Goal: Information Seeking & Learning: Learn about a topic

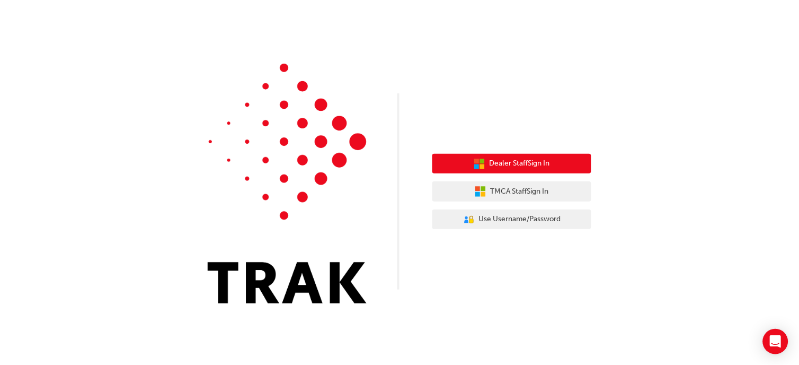
click at [483, 164] on icon "button" at bounding box center [480, 164] width 12 height 12
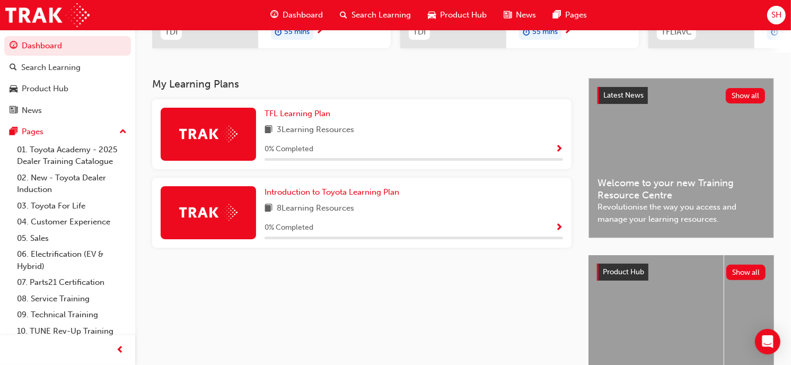
scroll to position [193, 0]
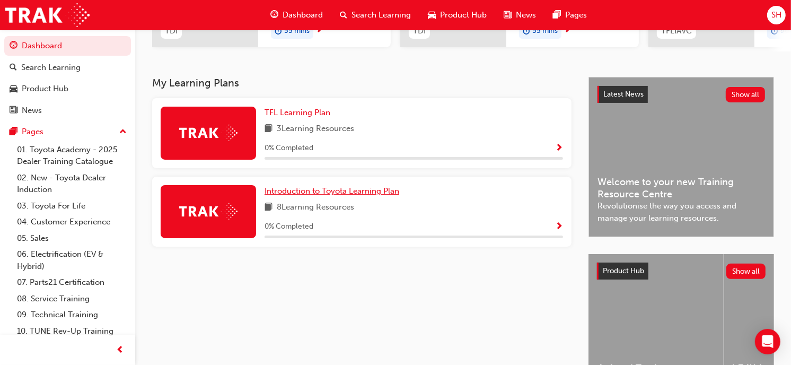
click at [321, 196] on span "Introduction to Toyota Learning Plan" at bounding box center [331, 191] width 135 height 10
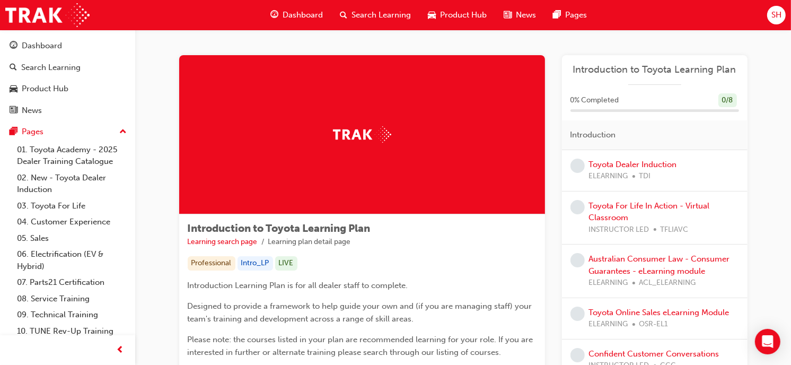
click at [303, 22] on div "Dashboard" at bounding box center [296, 15] width 69 height 22
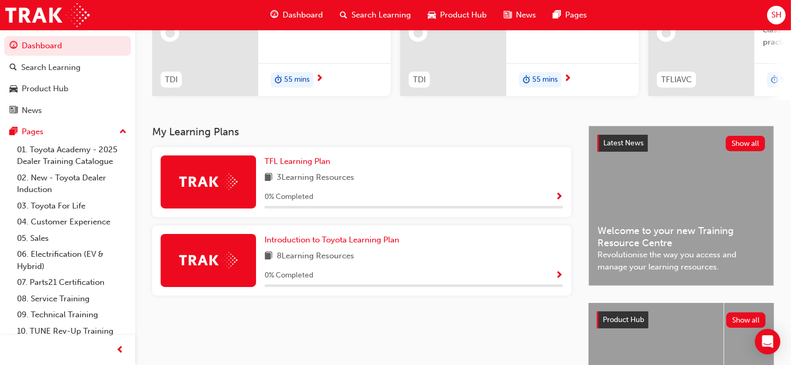
scroll to position [145, 0]
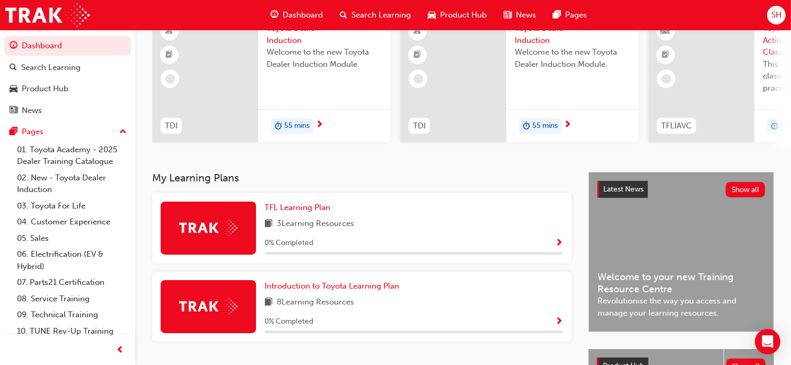
scroll to position [99, 0]
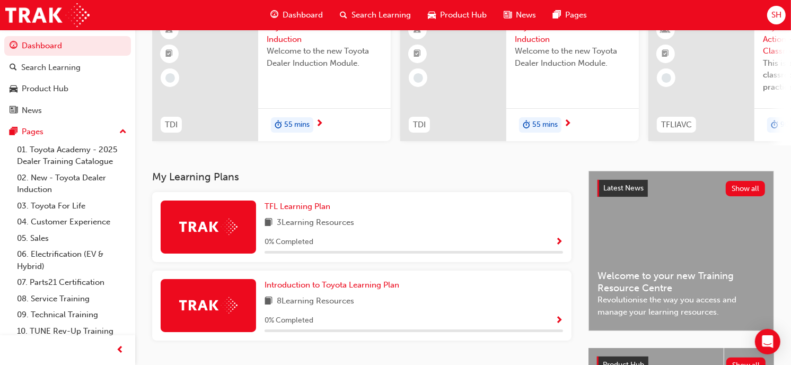
click at [379, 279] on div "Introduction to Toyota Learning Plan 8 Learning Resources 0 % Completed" at bounding box center [361, 305] width 419 height 70
click at [373, 289] on span "Introduction to Toyota Learning Plan" at bounding box center [331, 285] width 135 height 10
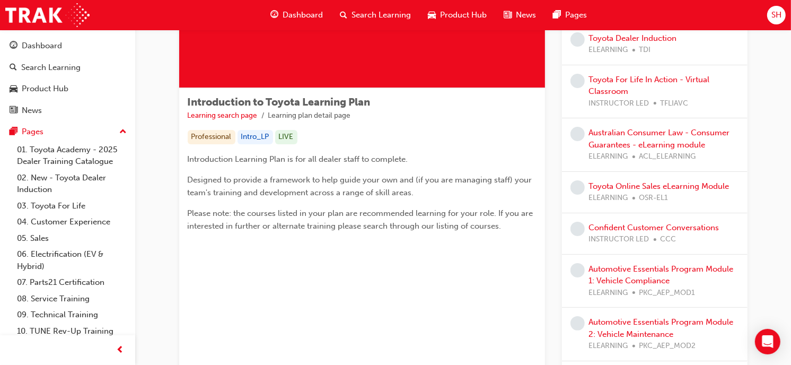
scroll to position [134, 0]
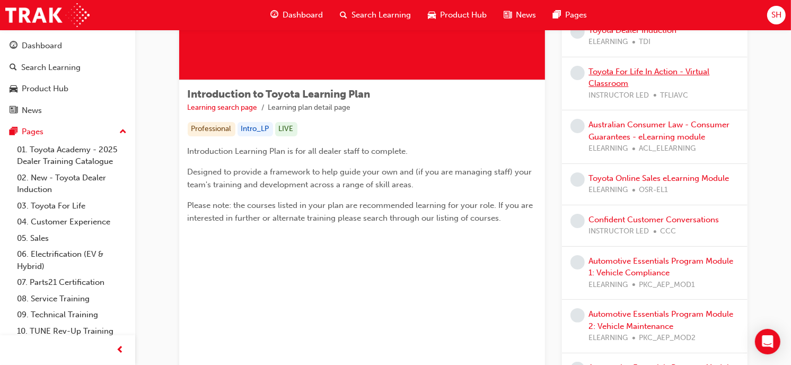
click at [664, 67] on link "Toyota For Life In Action - Virtual Classroom" at bounding box center [649, 78] width 121 height 22
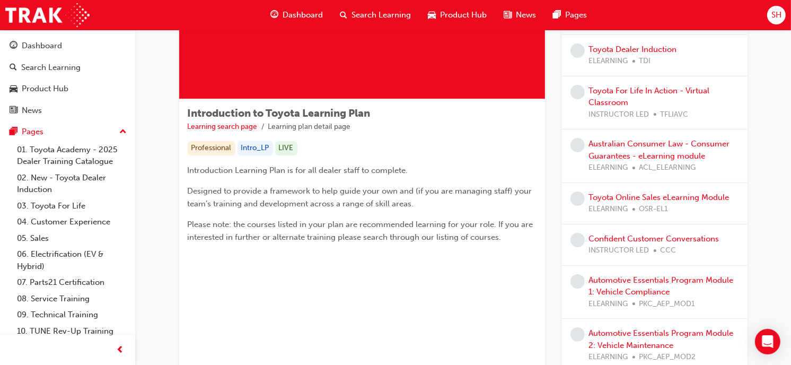
scroll to position [116, 0]
click at [615, 234] on link "Confident Customer Conversations" at bounding box center [654, 238] width 130 height 10
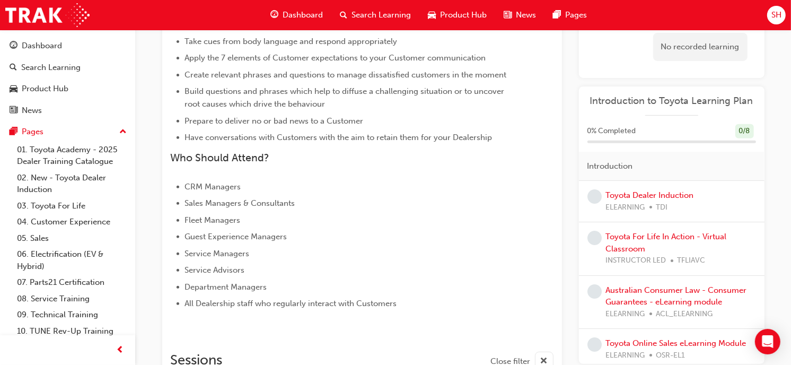
scroll to position [579, 0]
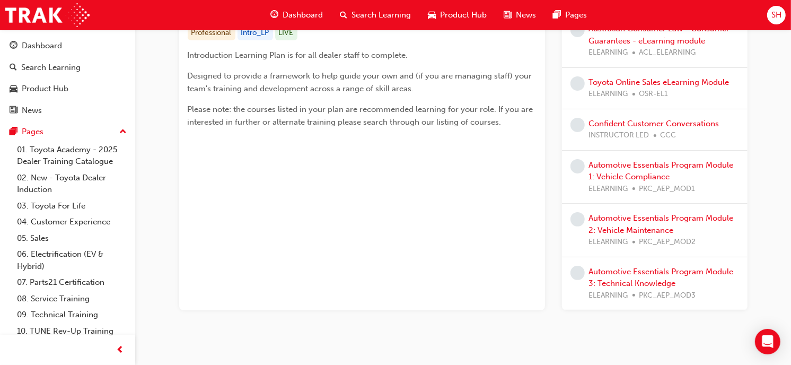
scroll to position [231, 0]
click at [641, 227] on link "Automotive Essentials Program Module 2: Vehicle Maintenance" at bounding box center [661, 224] width 145 height 22
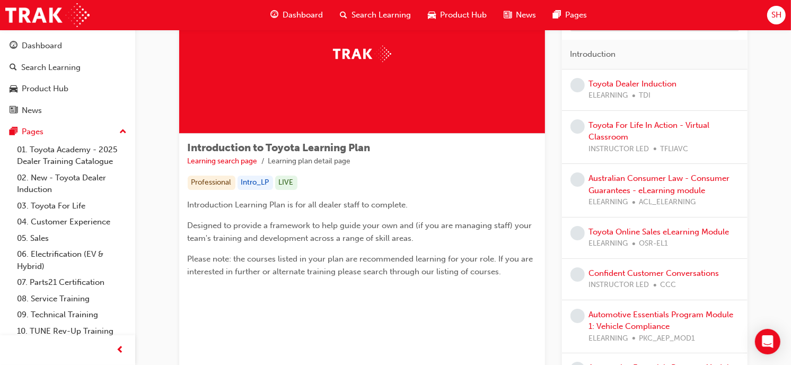
scroll to position [66, 0]
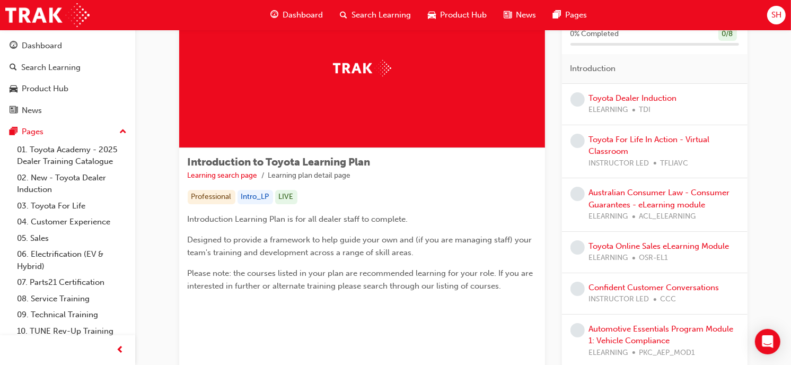
click at [284, 17] on span "Dashboard" at bounding box center [303, 15] width 40 height 12
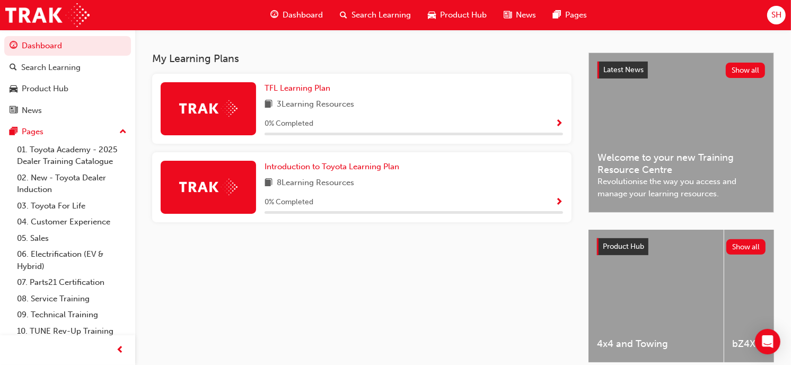
scroll to position [214, 0]
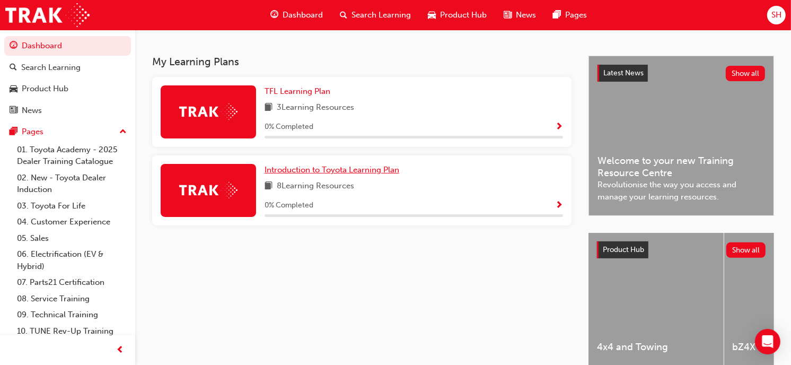
click at [364, 174] on span "Introduction to Toyota Learning Plan" at bounding box center [331, 170] width 135 height 10
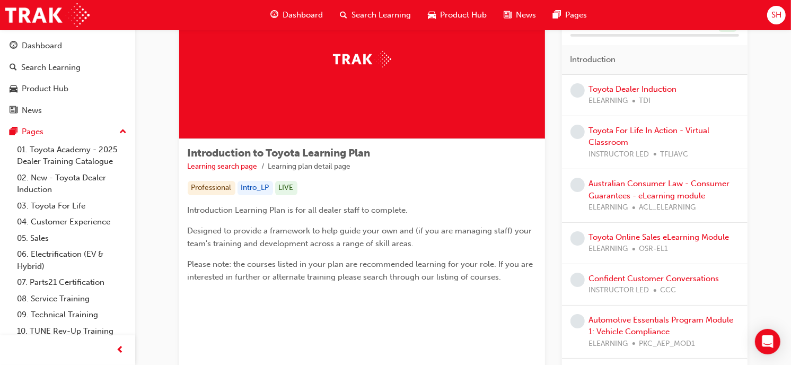
scroll to position [76, 0]
click at [305, 12] on span "Dashboard" at bounding box center [303, 15] width 40 height 12
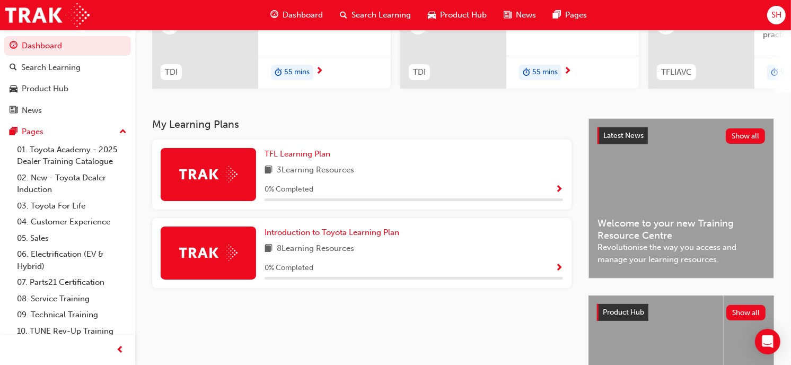
scroll to position [151, 0]
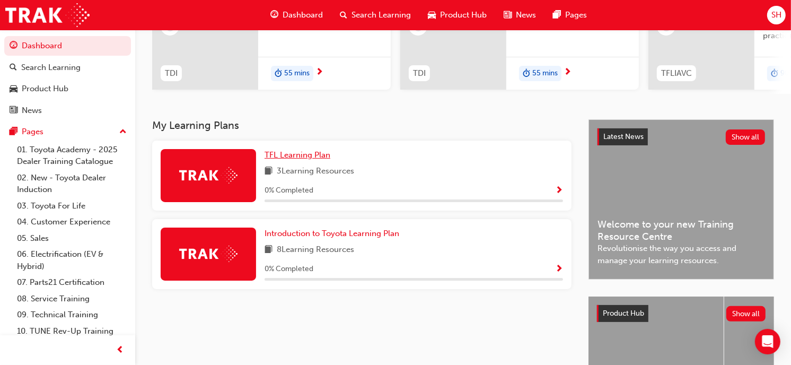
click at [306, 156] on span "TFL Learning Plan" at bounding box center [297, 155] width 66 height 10
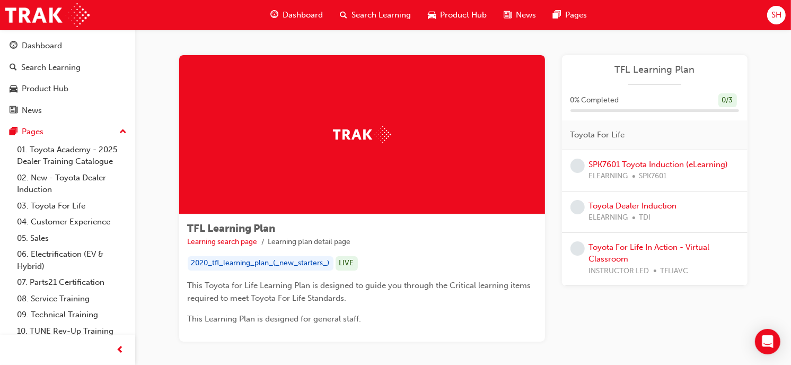
click at [295, 20] on span "Dashboard" at bounding box center [303, 15] width 40 height 12
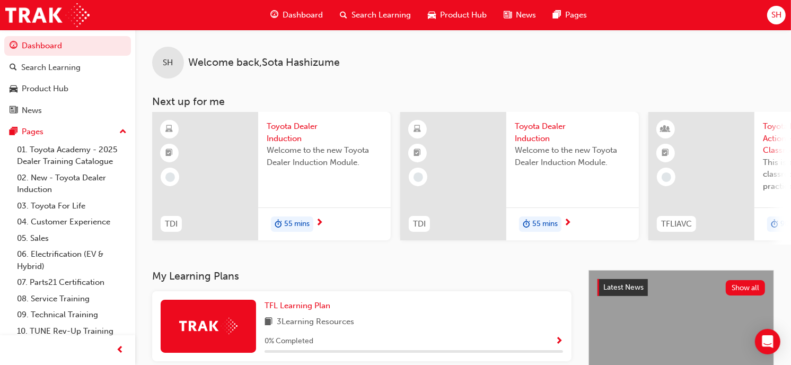
click at [300, 303] on div "TFL Learning Plan 3 Learning Resources 0 % Completed" at bounding box center [361, 326] width 419 height 70
click at [300, 303] on link "TFL Learning Plan" at bounding box center [299, 305] width 70 height 12
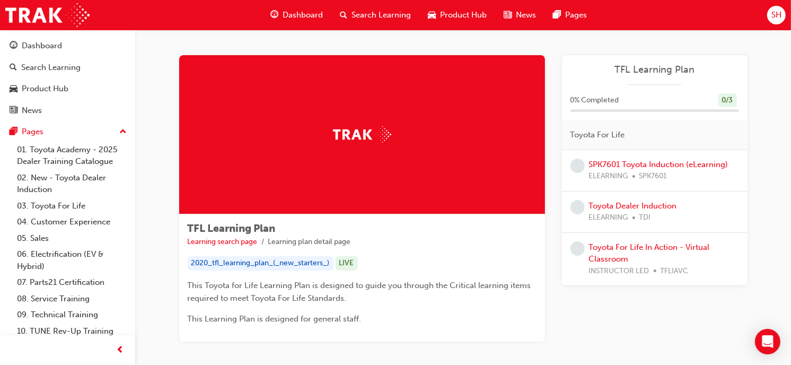
click at [738, 208] on div "Toyota Dealer Induction ELEARNING TDI" at bounding box center [654, 212] width 169 height 24
click at [706, 166] on link "SPK7601 Toyota Induction (eLearning)" at bounding box center [658, 165] width 139 height 10
click at [637, 208] on link "Toyota Dealer Induction" at bounding box center [633, 206] width 88 height 10
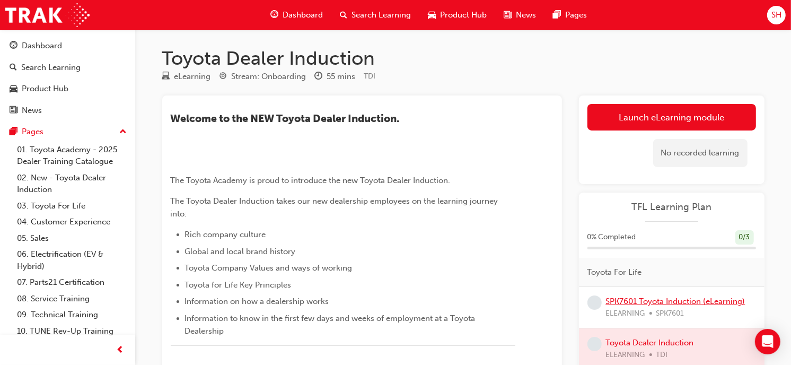
click at [650, 304] on link "SPK7601 Toyota Induction (eLearning)" at bounding box center [675, 301] width 139 height 10
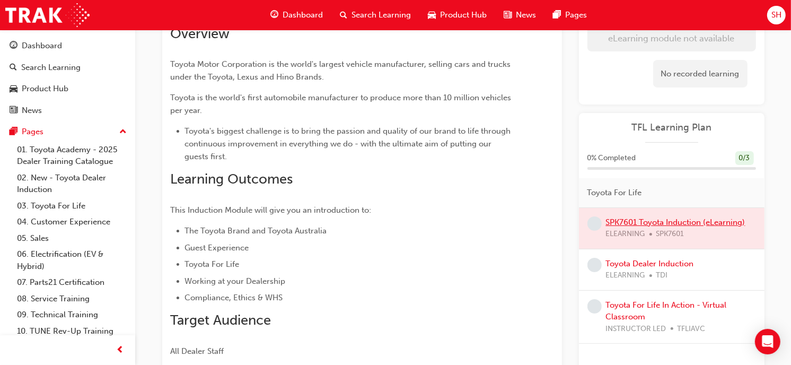
scroll to position [126, 0]
click at [652, 261] on link "Toyota Dealer Induction" at bounding box center [650, 263] width 88 height 10
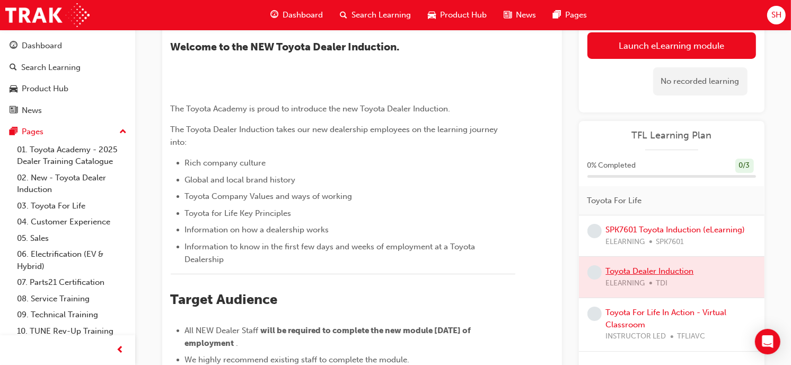
scroll to position [71, 0]
click at [670, 51] on link "Launch eLearning module" at bounding box center [671, 46] width 169 height 27
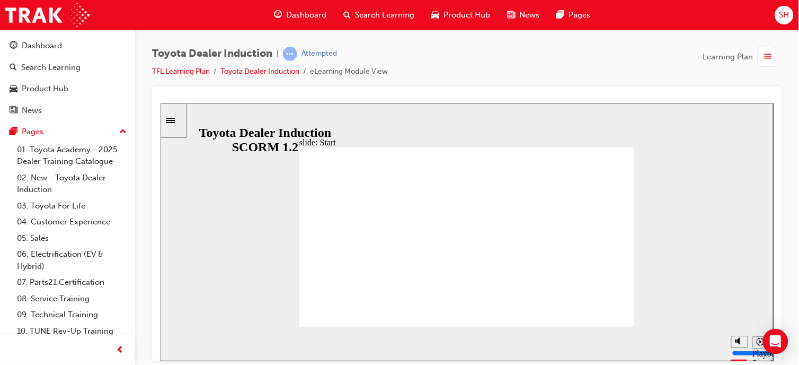
click at [690, 275] on div "slide: Introduction As of January 1st 2024, the term “Guest” is replaced with “…" at bounding box center [466, 232] width 613 height 258
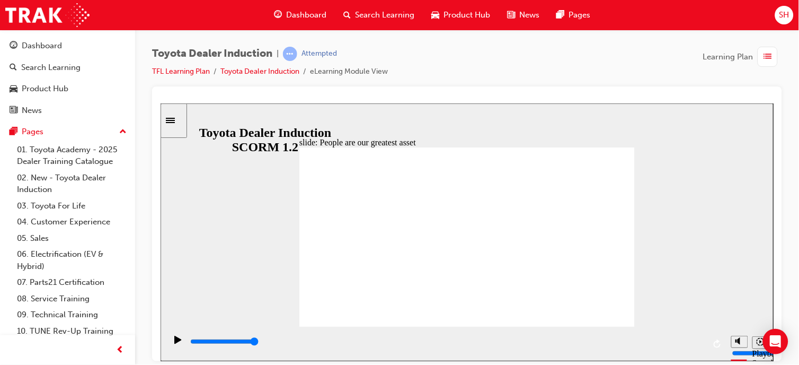
type input "7500"
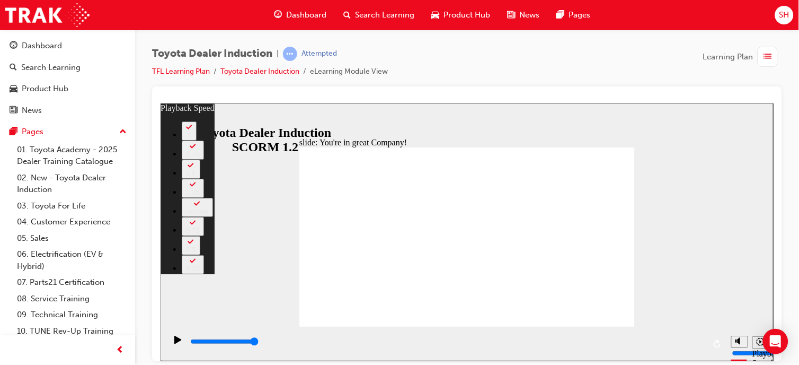
type input "156"
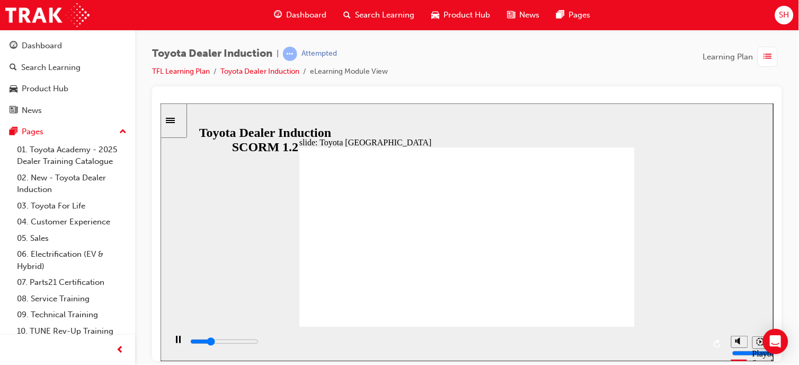
click at [119, 130] on span "up-icon" at bounding box center [122, 132] width 7 height 14
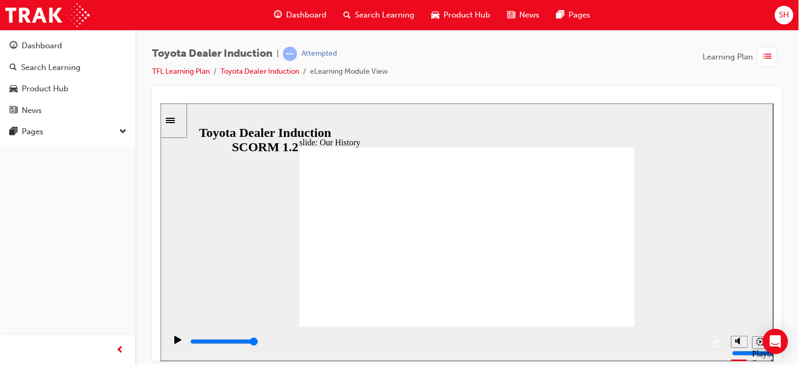
click at [113, 130] on div "Pages" at bounding box center [68, 131] width 116 height 13
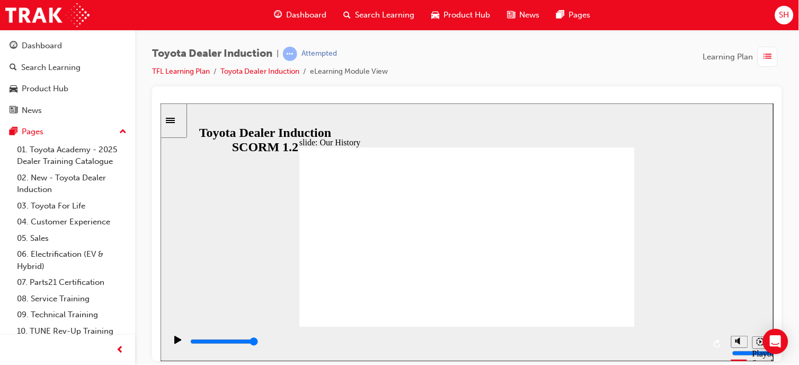
click at [774, 55] on div "button" at bounding box center [768, 57] width 20 height 20
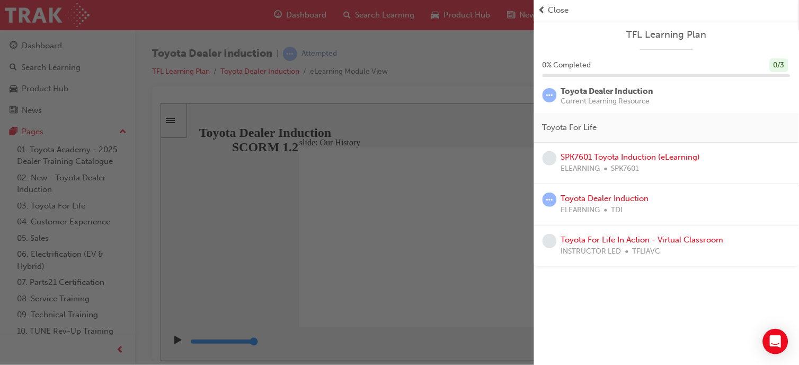
click at [453, 119] on div "button" at bounding box center [267, 182] width 534 height 365
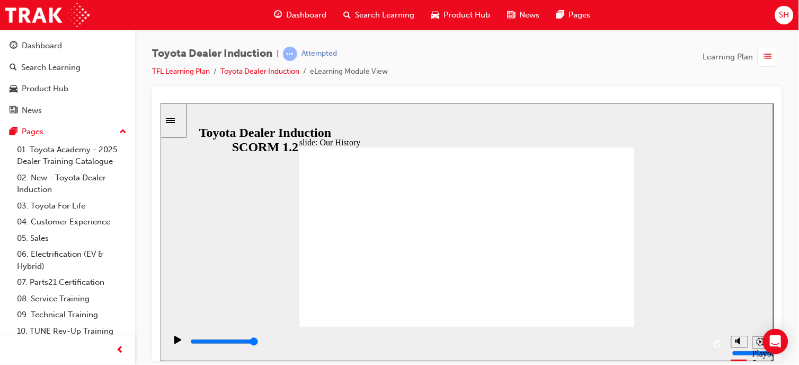
click at [181, 117] on icon "Sidebar Toggle" at bounding box center [173, 119] width 16 height 6
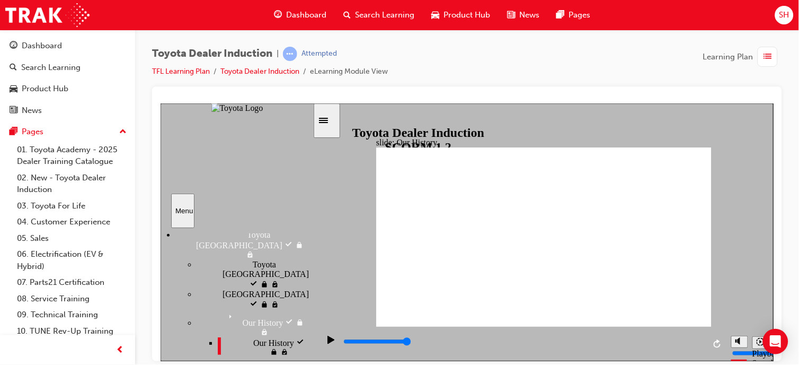
scroll to position [159, 6]
click at [254, 356] on span "Our Founding Spirit" at bounding box center [279, 365] width 51 height 19
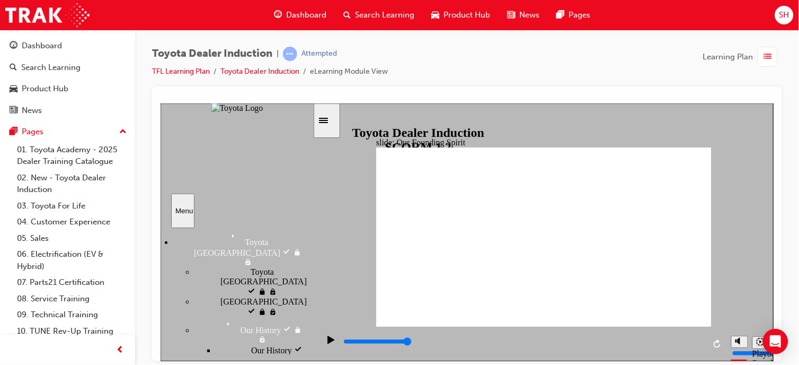
scroll to position [150, 8]
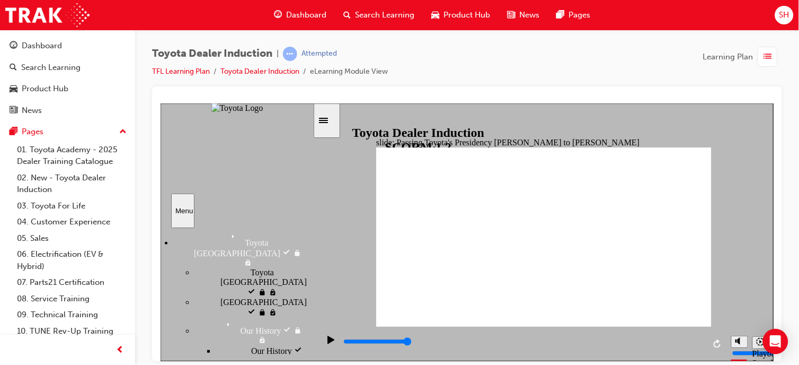
type input "5000"
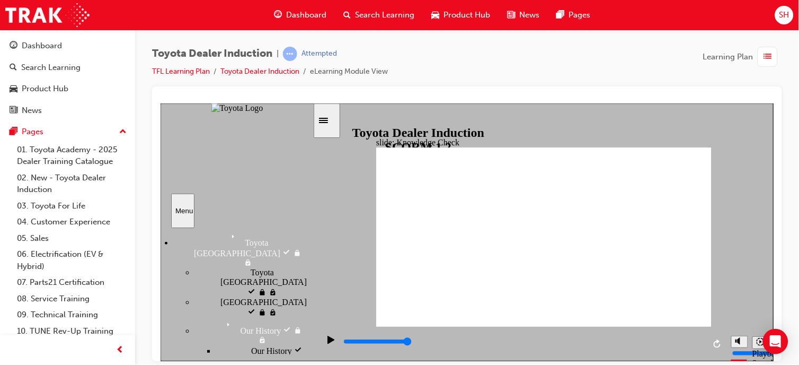
radio input "true"
type input "5000"
radio input "true"
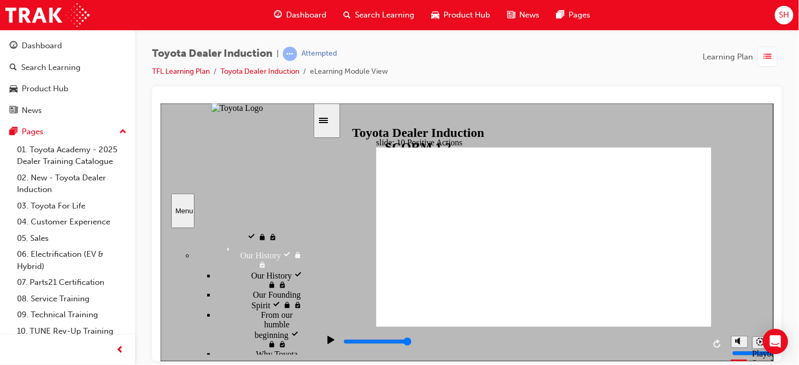
scroll to position [225, 8]
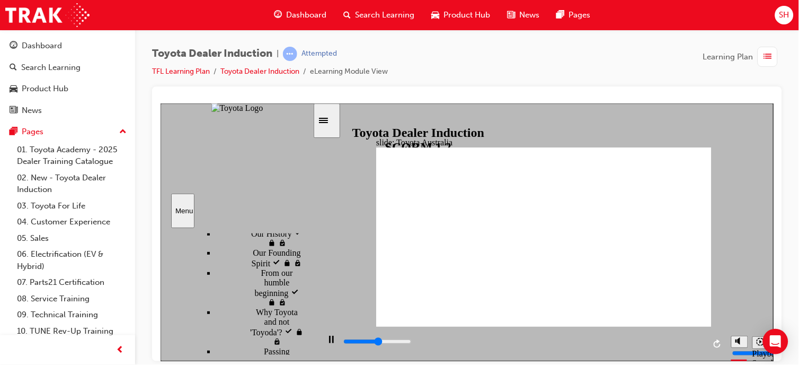
type input "15300"
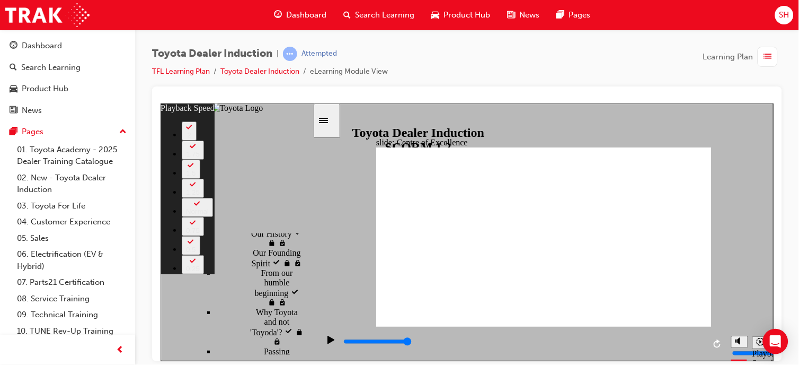
type input "248"
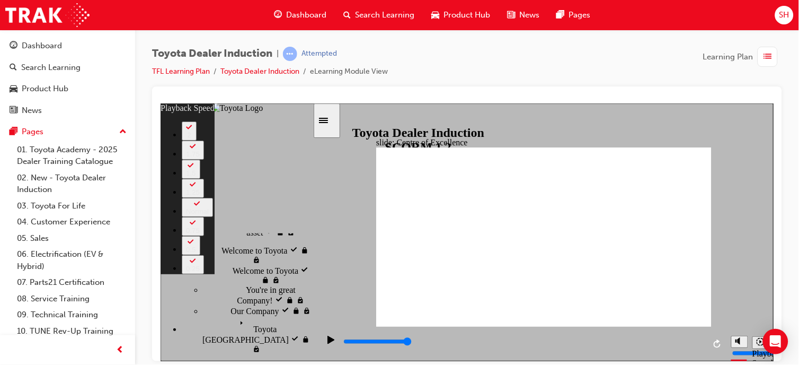
scroll to position [63, 0]
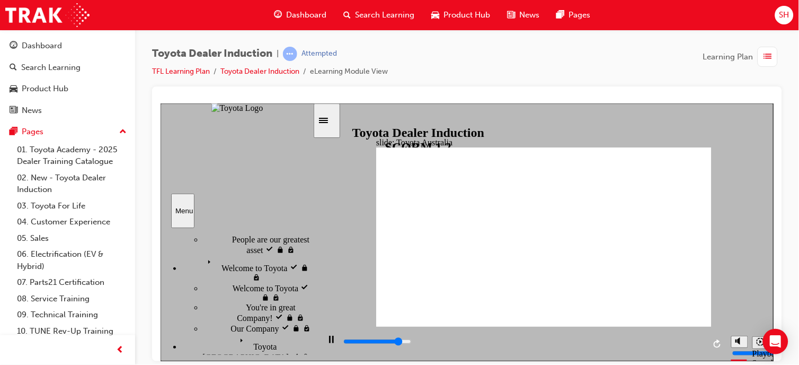
scroll to position [46, 0]
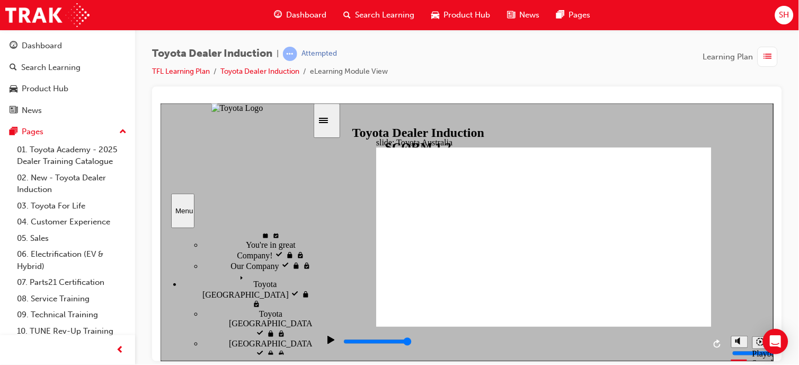
scroll to position [111, 0]
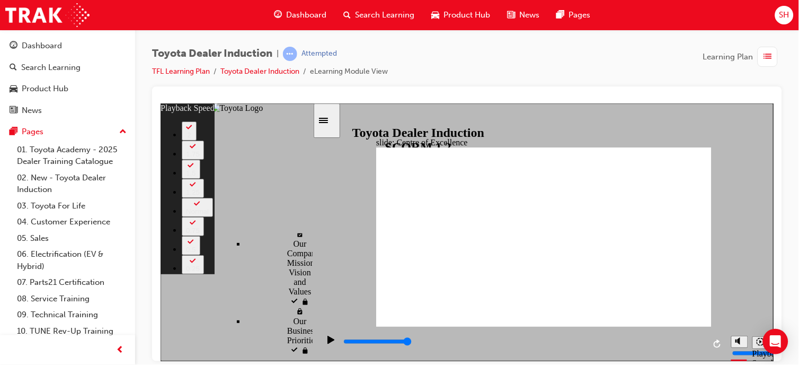
type input "15300"
type input "248"
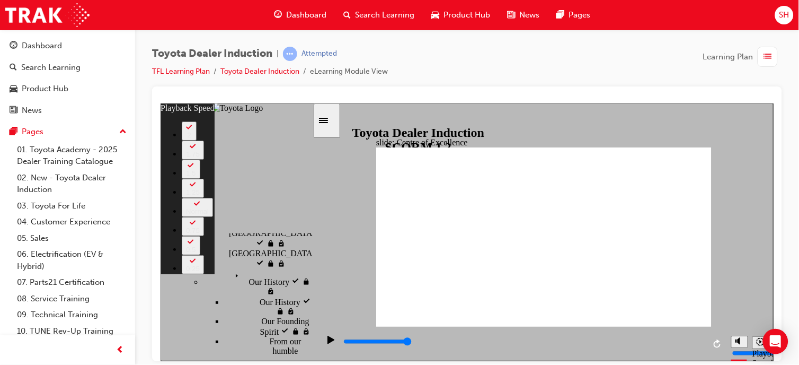
scroll to position [198, 0]
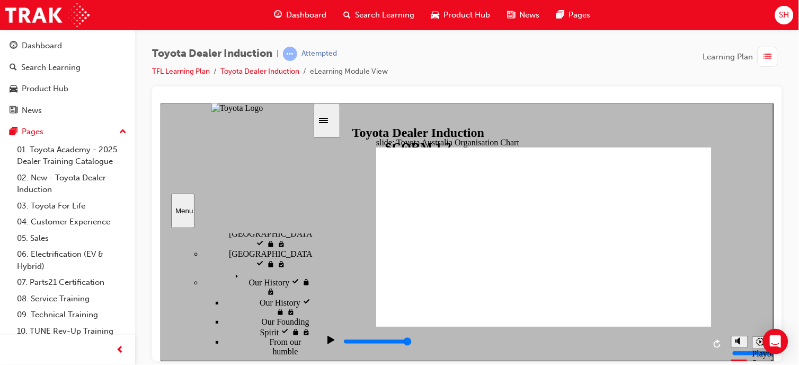
type input "5000"
radio input "true"
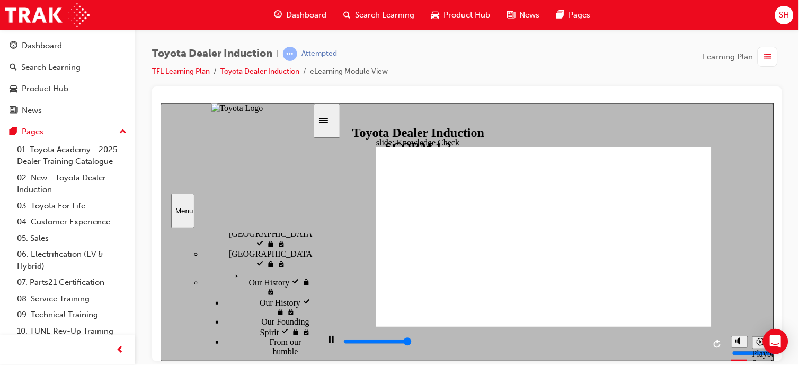
type input "5000"
radio input "true"
type input "5000"
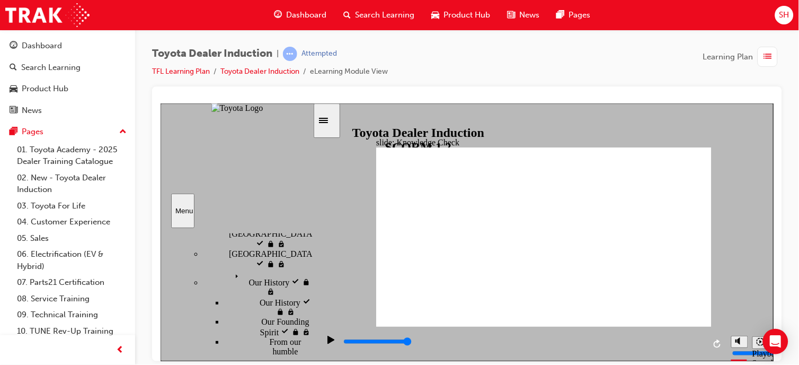
radio input "true"
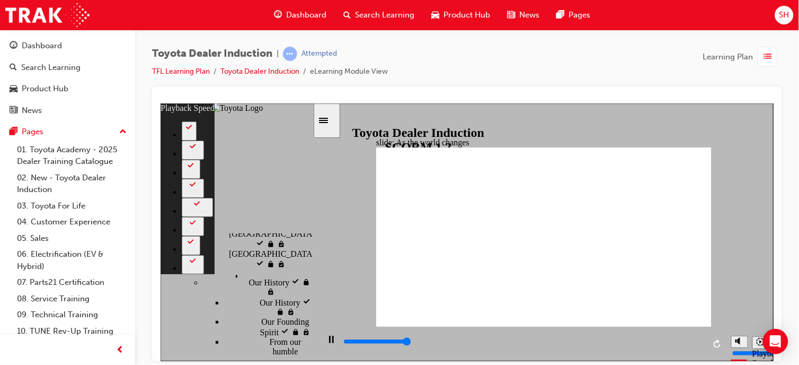
type input "9200"
click at [724, 305] on div "slide: As the world changes Rectangle 2 playback speed 2 1.75 1.5 1.25 Normal 0…" at bounding box center [466, 232] width 613 height 258
type input "128"
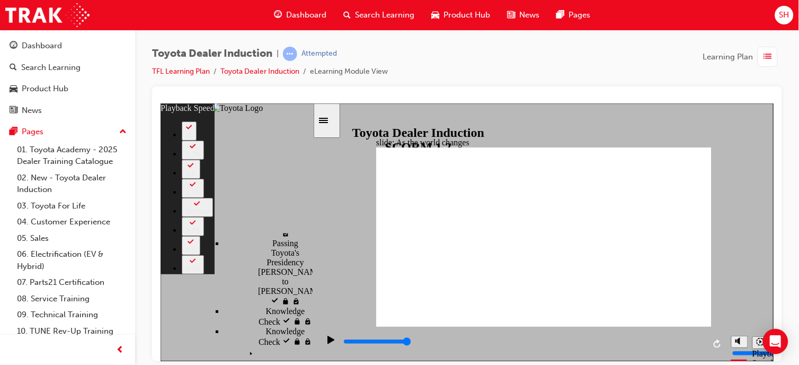
scroll to position [376, 0]
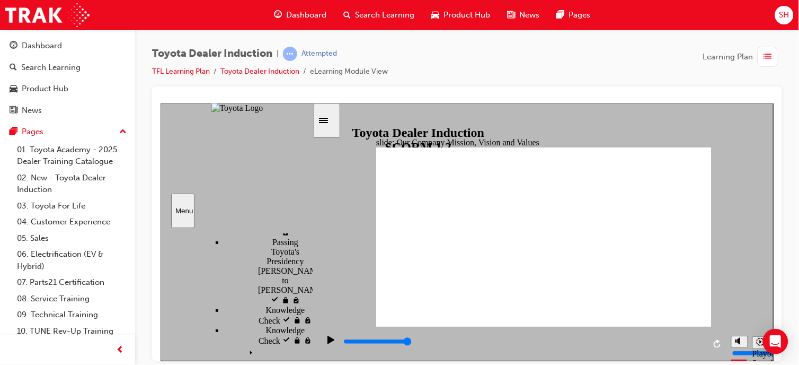
type input "5000"
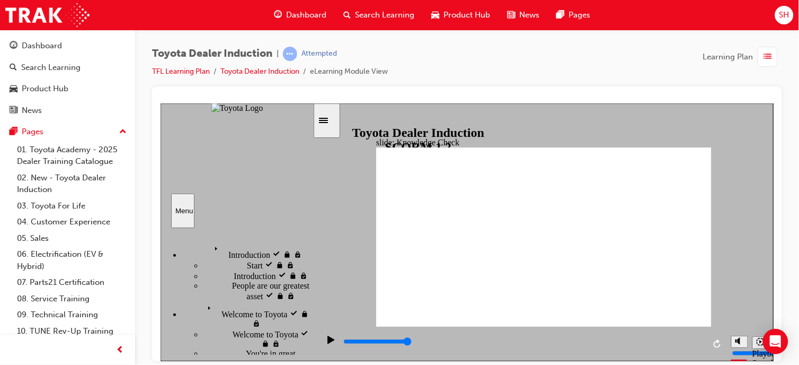
type input "a"
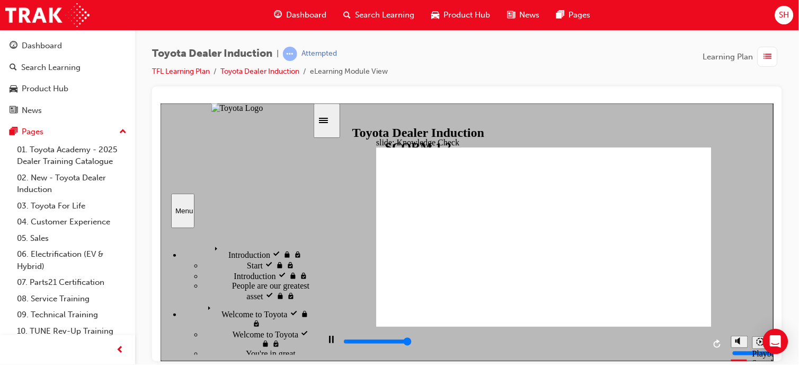
type input "5000"
type input "move"
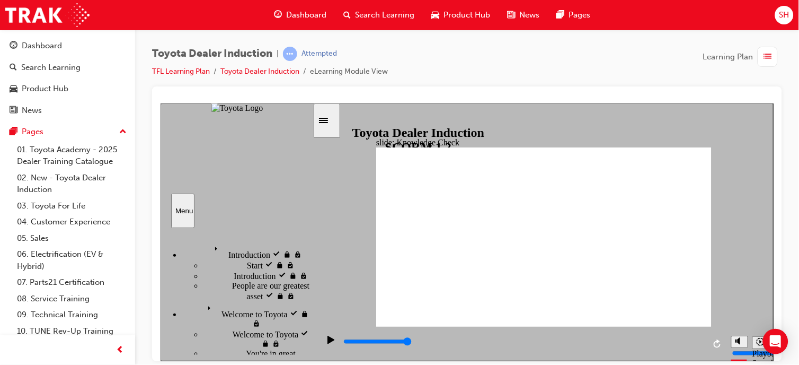
type input "move"
type input "6500"
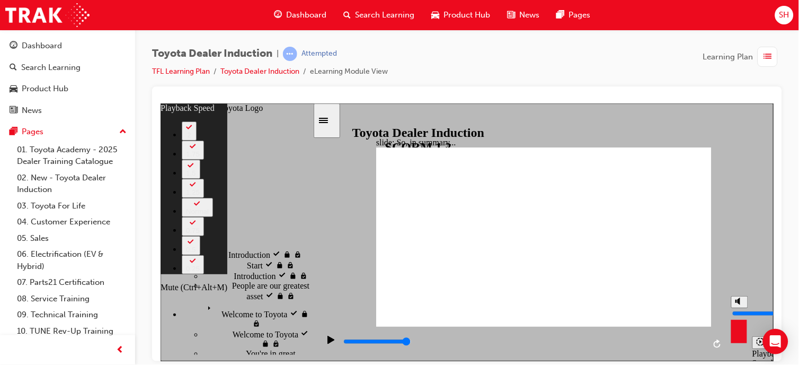
type input "97"
type input "4"
type input "97"
type input "4"
type input "97"
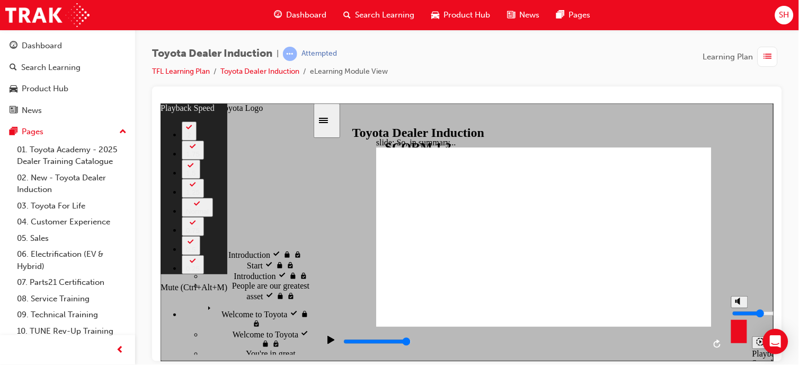
type input "4"
click at [741, 313] on input "volume" at bounding box center [766, 312] width 68 height 8
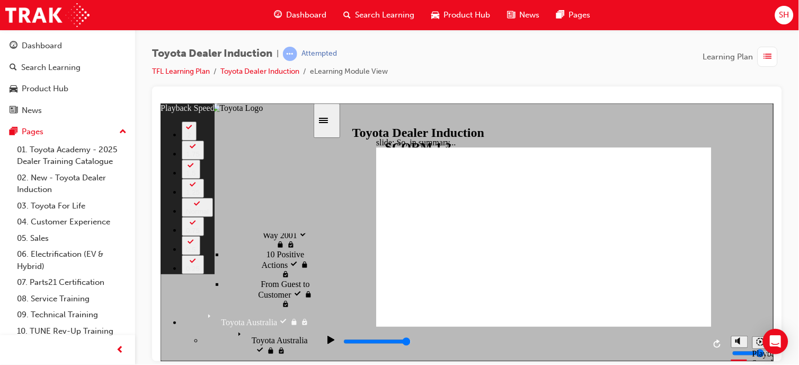
scroll to position [580, 0]
type input "128"
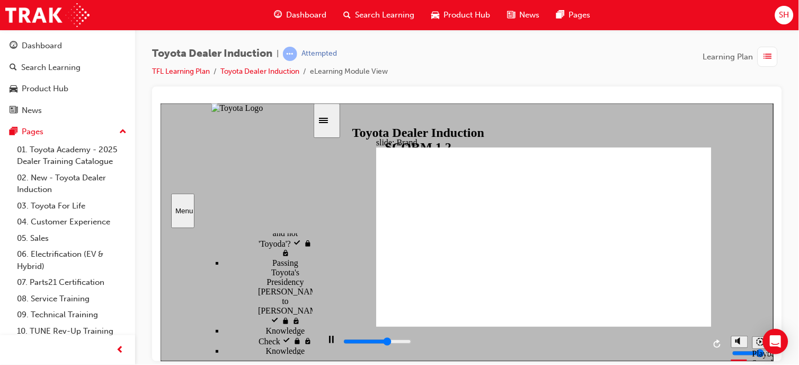
scroll to position [365, 0]
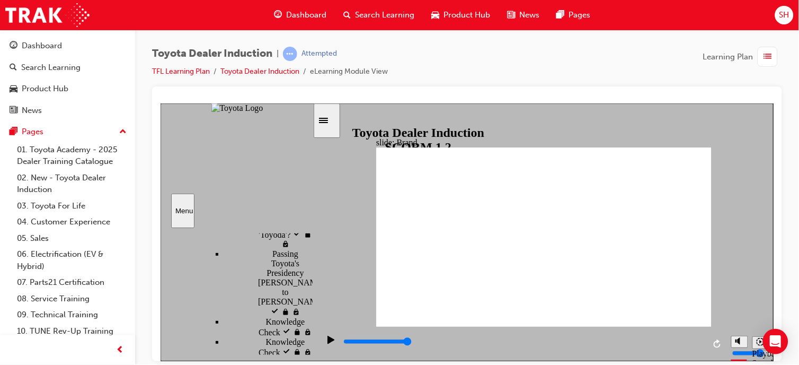
type input "8400"
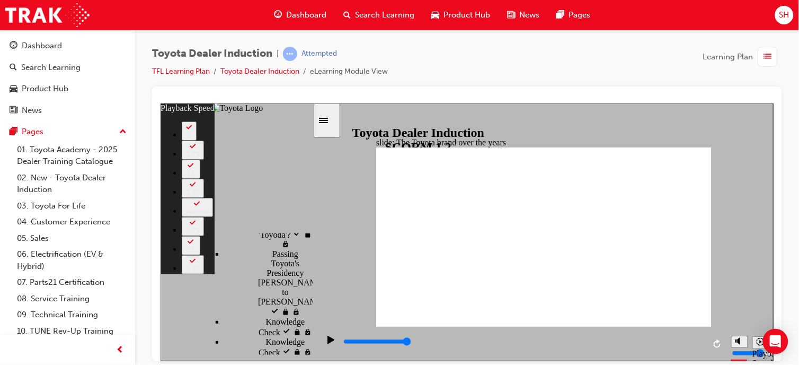
click at [726, 314] on div "slide: The Toyota brand over the years Rectangle 2 playback speed 2 1.75 1.5 1.…" at bounding box center [466, 232] width 613 height 258
type input "165"
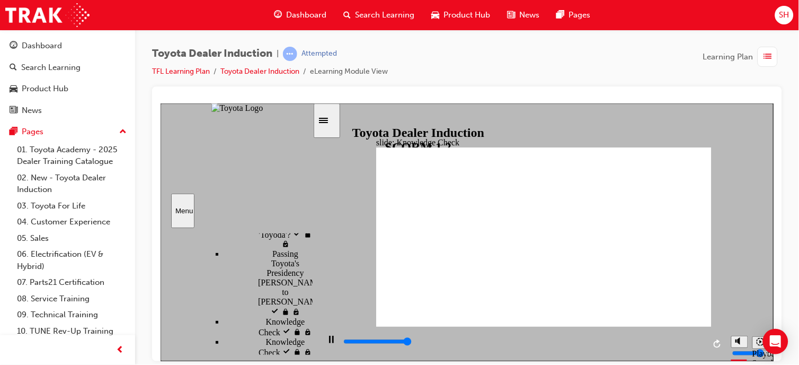
type input "5000"
radio input "true"
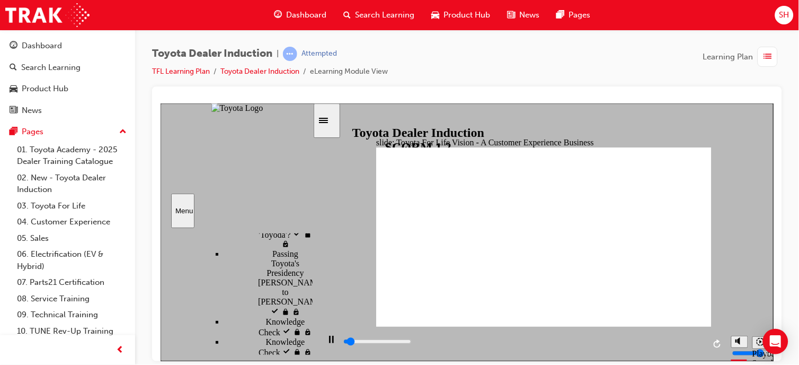
type input "2300"
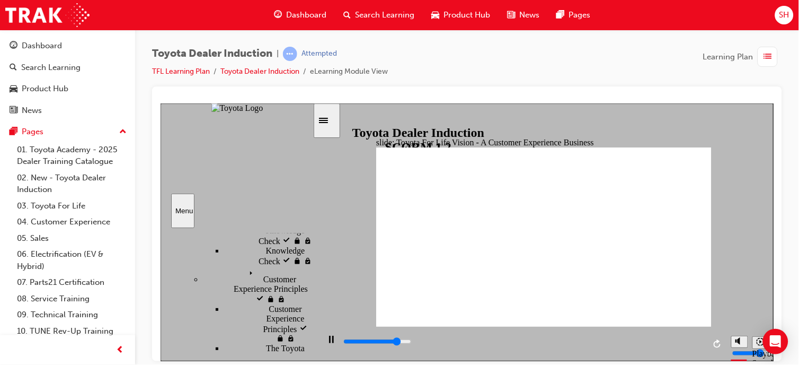
scroll to position [455, 0]
type input "27000"
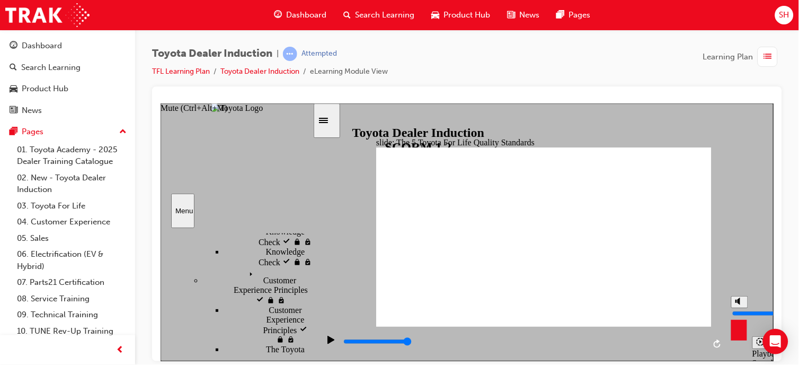
drag, startPoint x: 739, startPoint y: 314, endPoint x: 743, endPoint y: 306, distance: 8.8
type input "7"
click at [743, 308] on input "volume" at bounding box center [766, 312] width 68 height 8
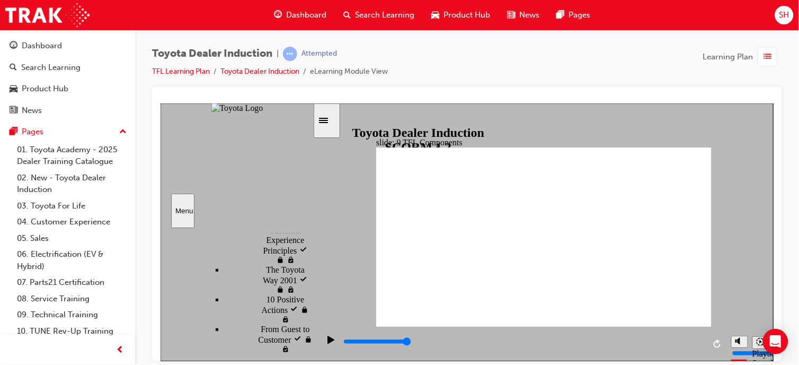
scroll to position [534, 0]
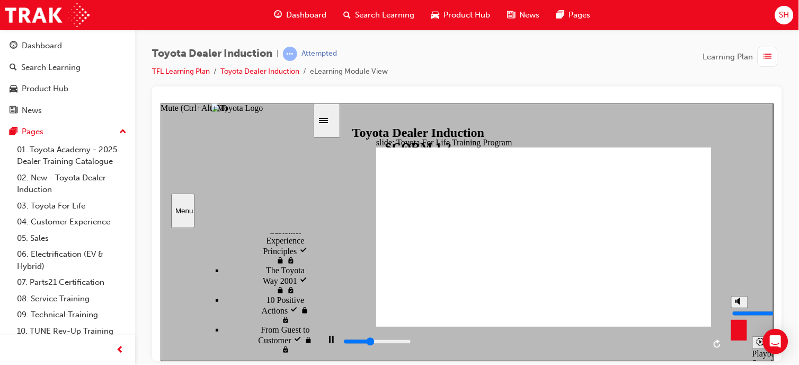
type input "18200"
type input "8"
type input "18200"
type input "10"
type input "19700"
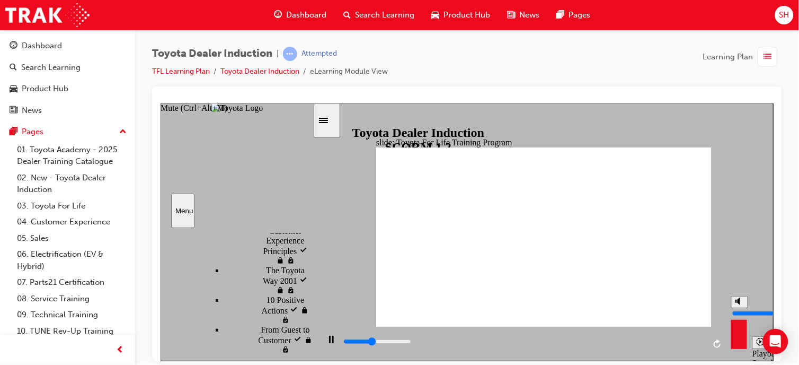
drag, startPoint x: 737, startPoint y: 306, endPoint x: 740, endPoint y: 298, distance: 8.9
type input "10"
click at [740, 308] on input "volume" at bounding box center [766, 312] width 68 height 8
type input "20100"
type input "8"
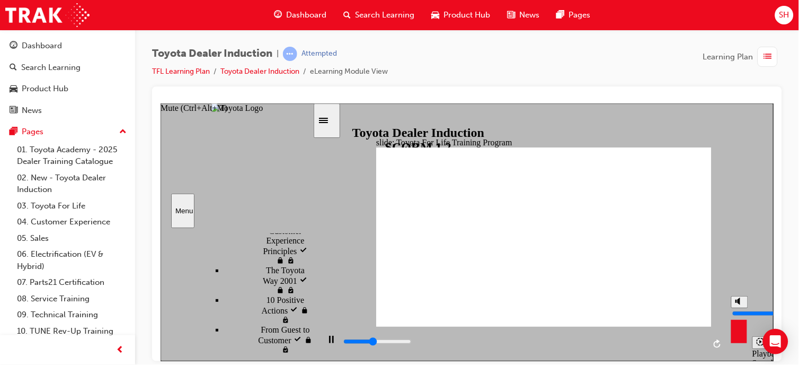
type input "20500"
type input "8"
click at [741, 308] on input "volume" at bounding box center [766, 312] width 68 height 8
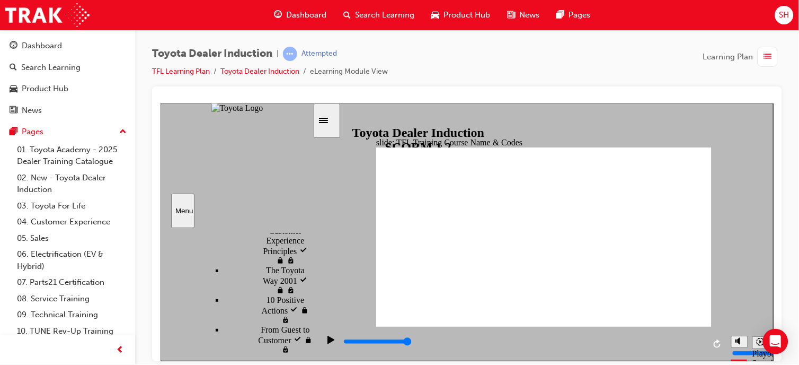
type input "10800"
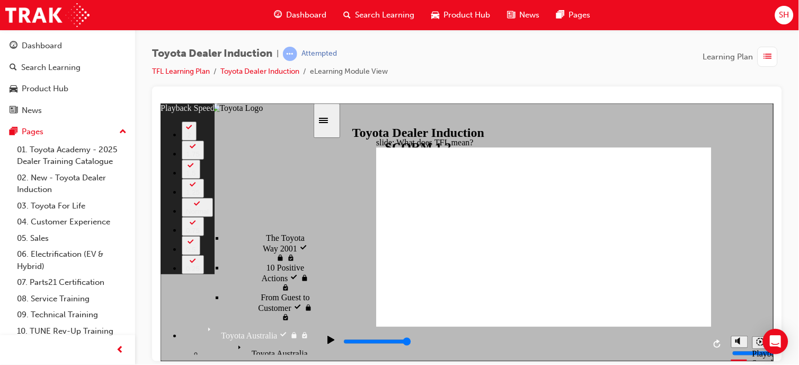
scroll to position [577, 0]
type input "139"
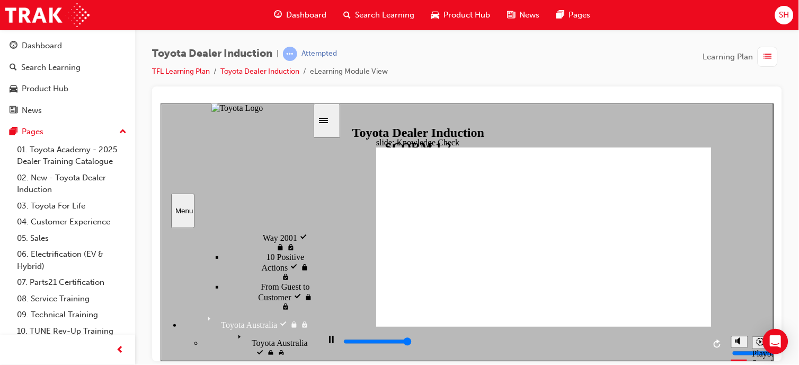
type input "5000"
radio input "true"
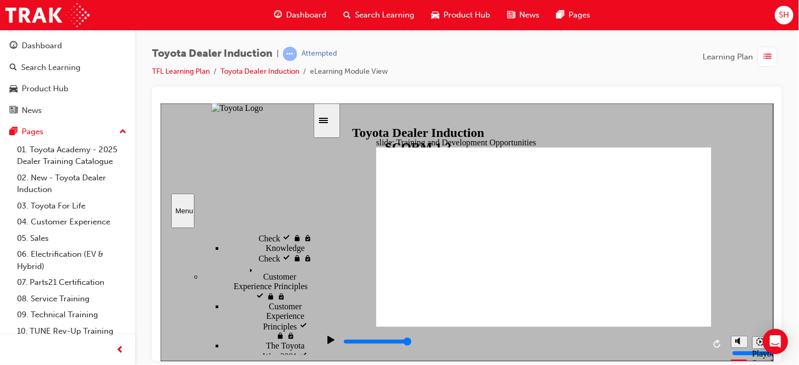
scroll to position [459, 0]
type input "5000"
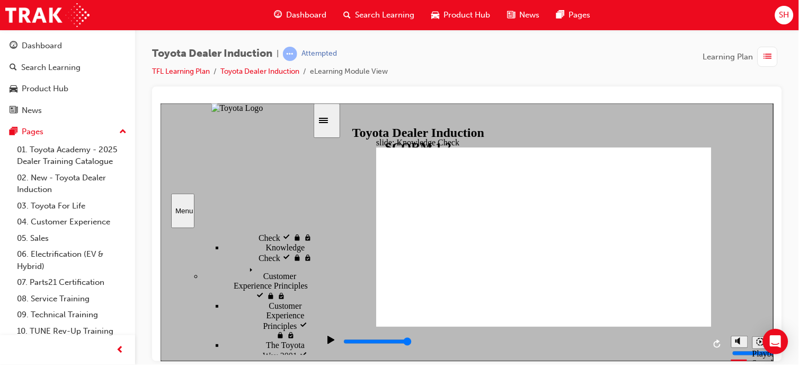
radio input "true"
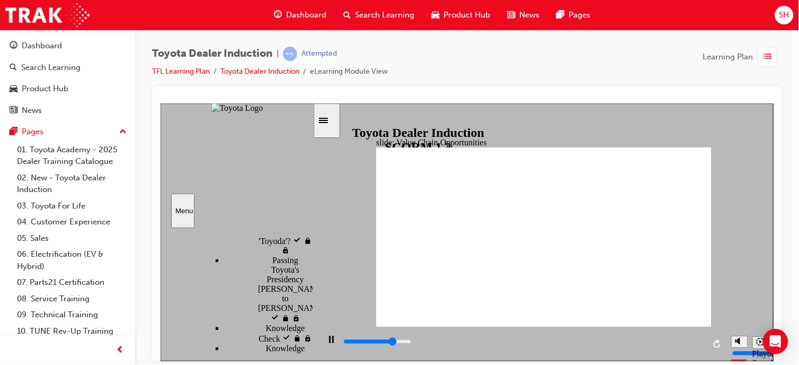
scroll to position [358, 0]
type input "11300"
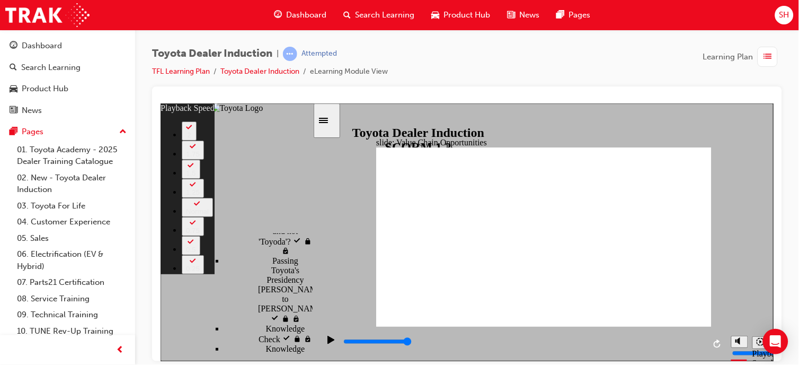
type input "64"
click at [725, 213] on div "slide: Value Chain Opportunities Rectangle 1 playback speed 2 1.75 1.5 1.25 Nor…" at bounding box center [466, 232] width 613 height 258
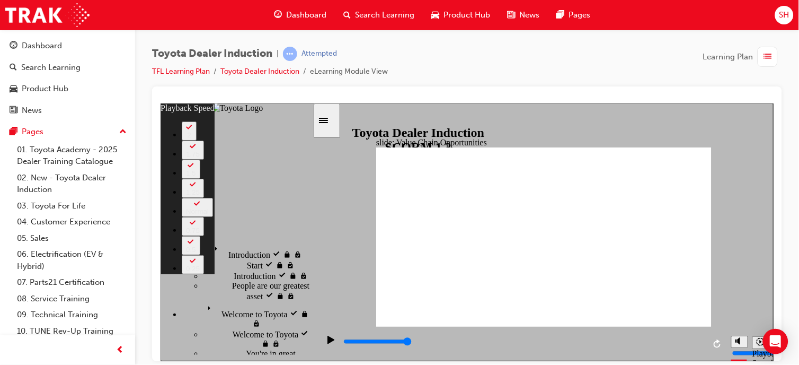
scroll to position [67, 0]
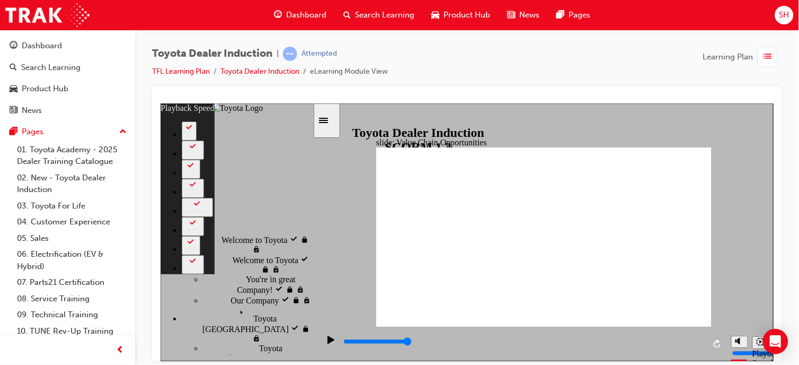
scroll to position [75, 0]
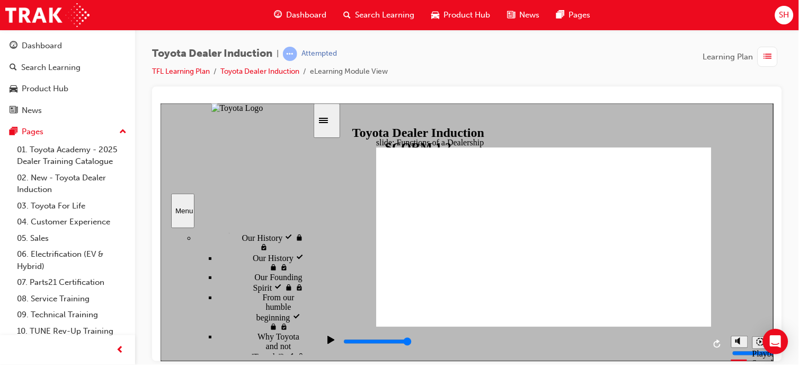
scroll to position [242, 7]
type input "5000"
radio input "true"
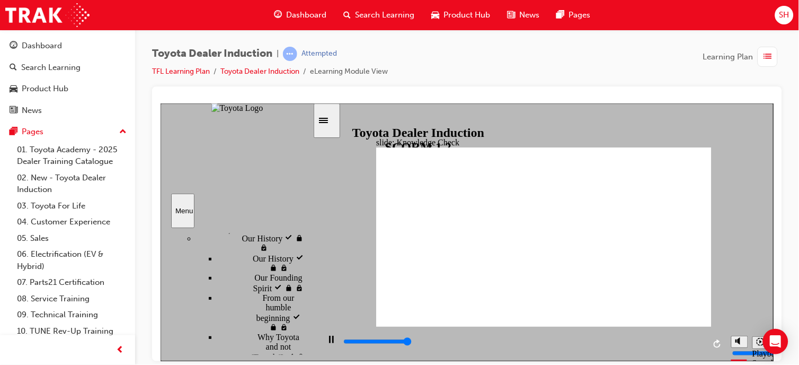
type input "5000"
radio input "true"
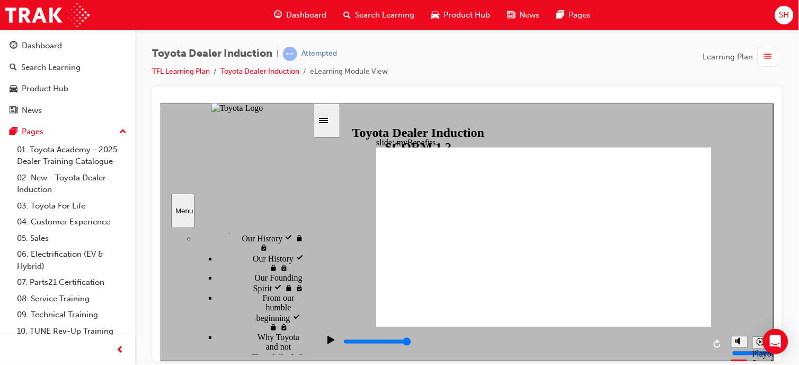
drag, startPoint x: 629, startPoint y: 266, endPoint x: 628, endPoint y: 258, distance: 7.5
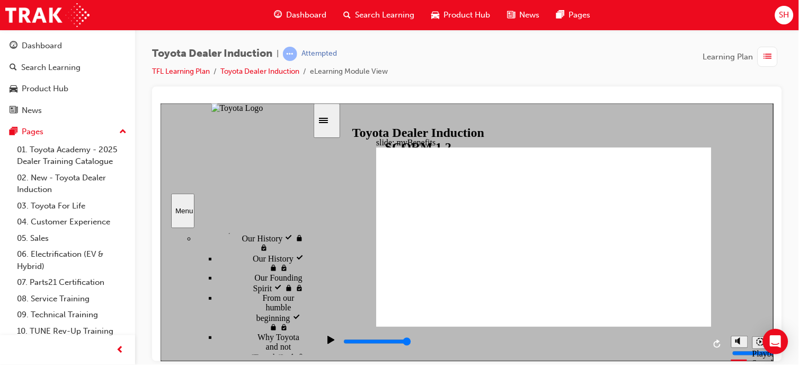
type input "5000"
type input "mobile app"
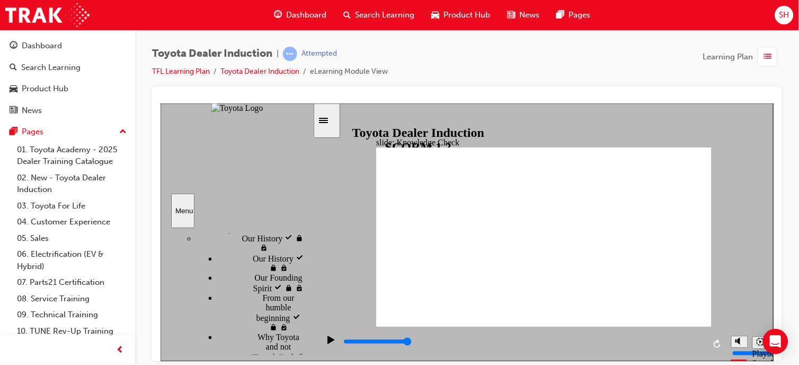
type input "mobile app"
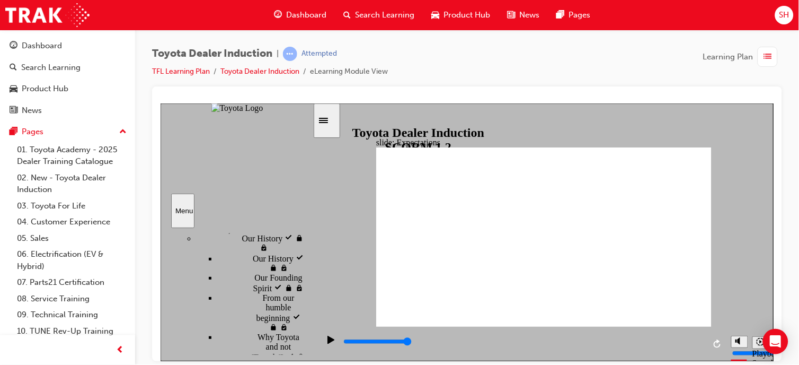
type input "6600"
checkbox input "true"
type input "8400"
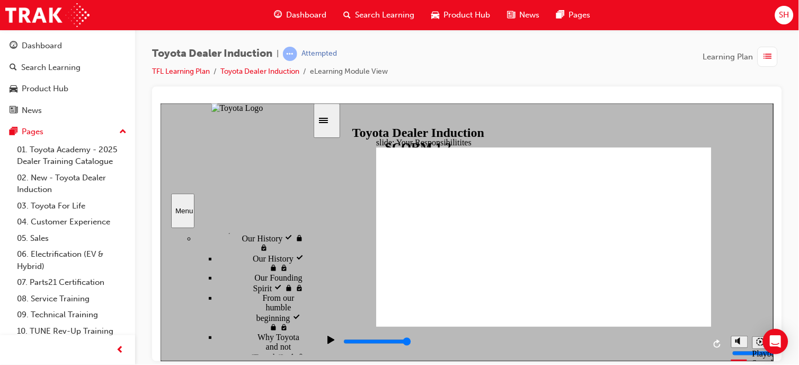
checkbox input "true"
drag, startPoint x: 410, startPoint y: 238, endPoint x: 405, endPoint y: 233, distance: 7.1
checkbox input "true"
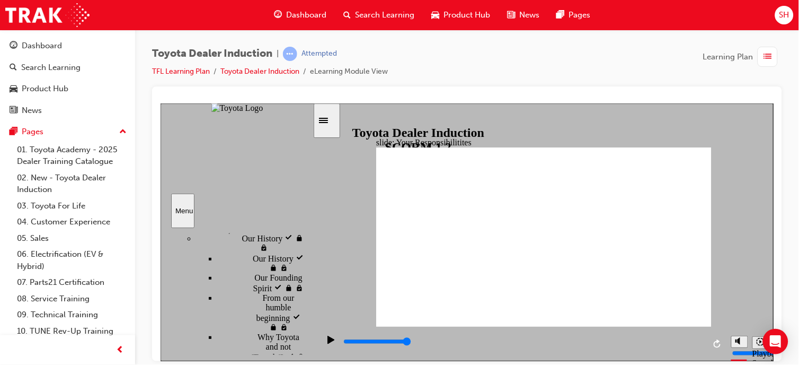
checkbox input "true"
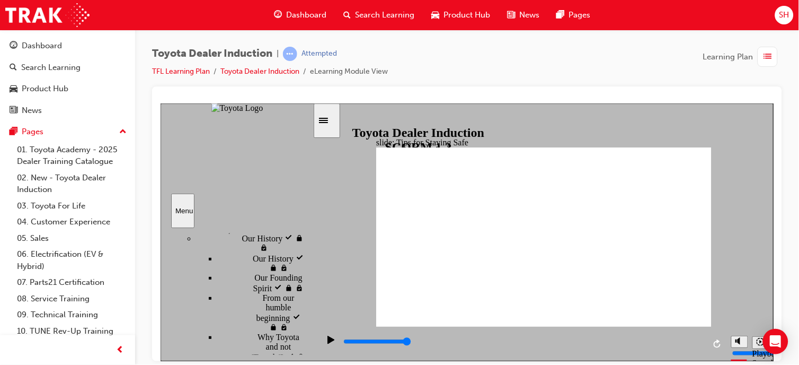
drag, startPoint x: 501, startPoint y: 287, endPoint x: 519, endPoint y: 272, distance: 22.9
drag, startPoint x: 504, startPoint y: 293, endPoint x: 494, endPoint y: 288, distance: 11.1
type input "3300"
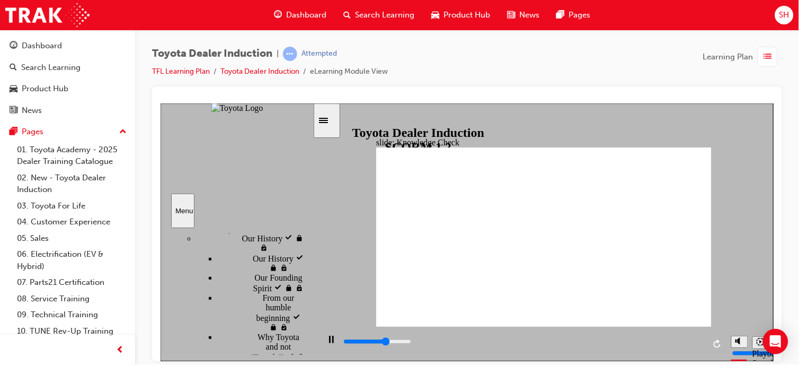
checkbox input "true"
type input "3400"
radio input "true"
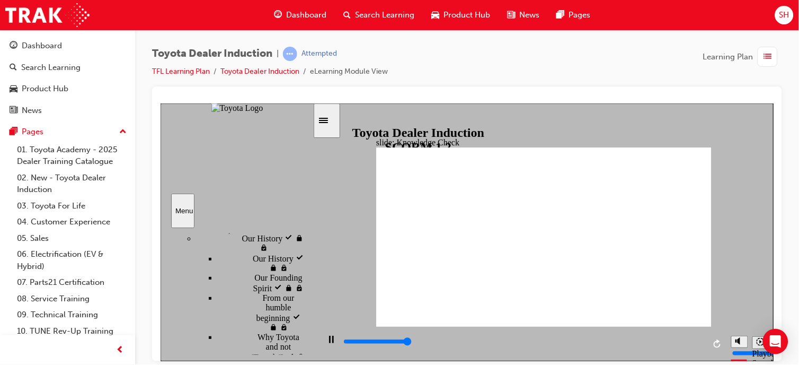
type input "2800"
checkbox input "true"
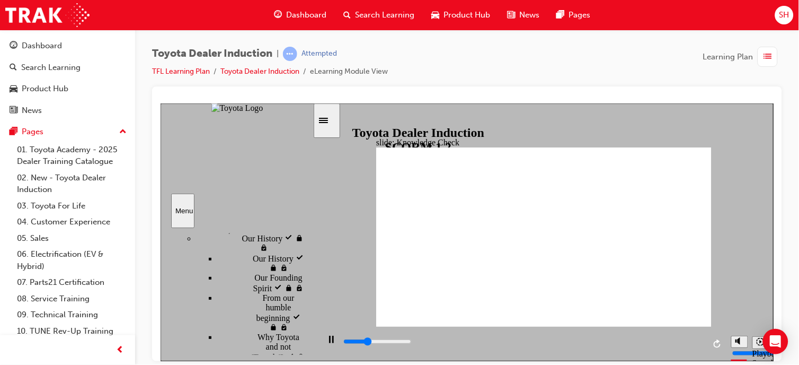
type input "1700"
checkbox input "true"
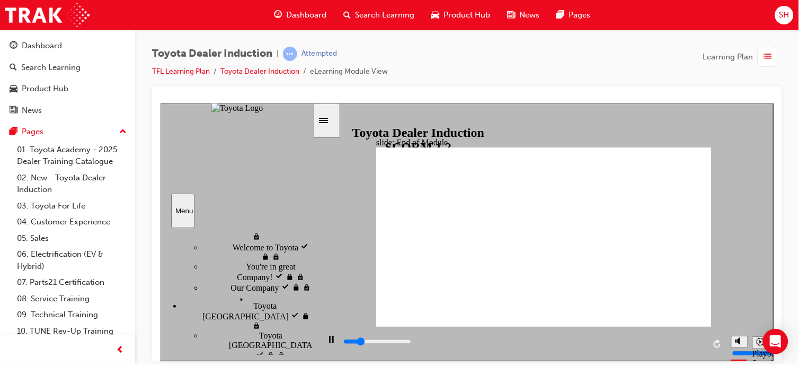
drag, startPoint x: 552, startPoint y: 262, endPoint x: 568, endPoint y: 292, distance: 33.7
type input "9900"
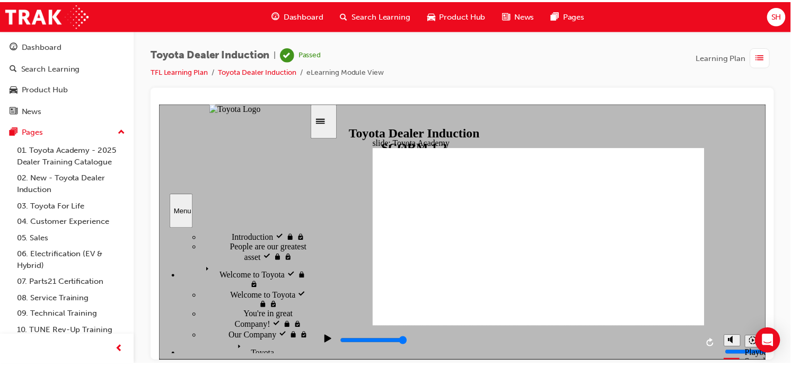
scroll to position [0, 0]
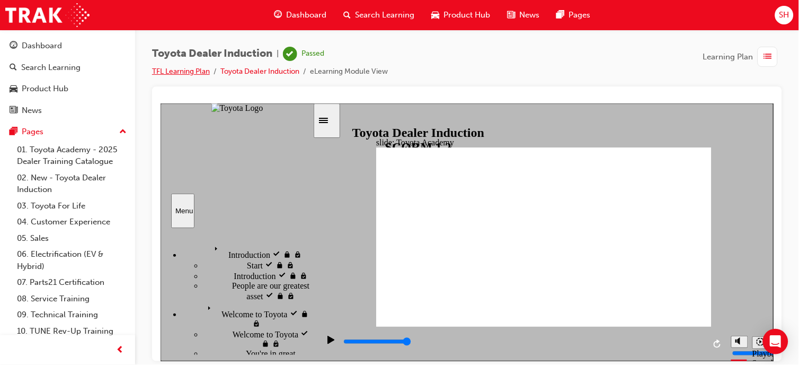
click at [198, 74] on link "TFL Learning Plan" at bounding box center [181, 71] width 58 height 9
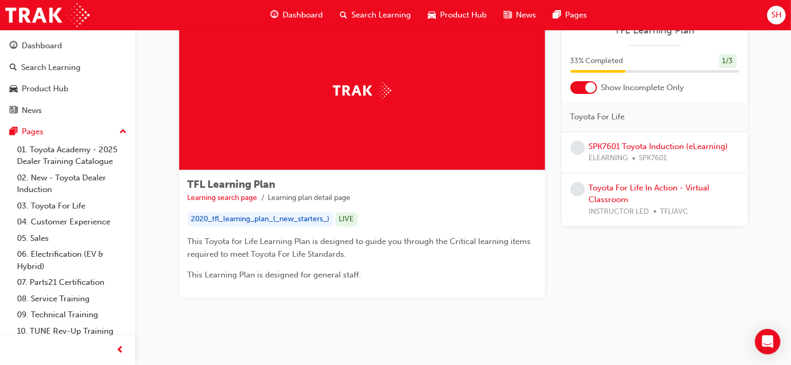
scroll to position [53, 0]
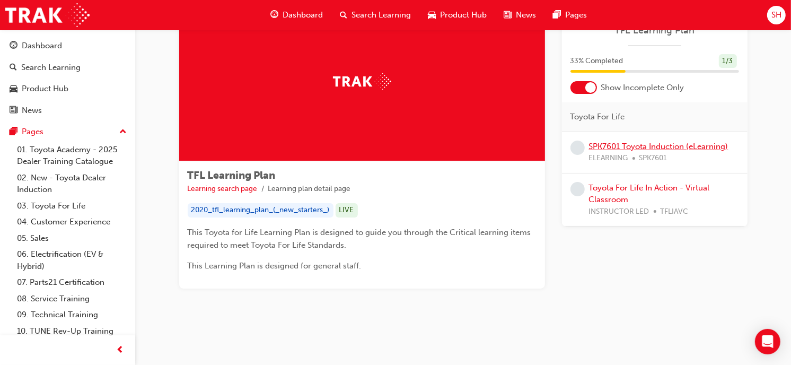
click at [607, 144] on link "SPK7601 Toyota Induction (eLearning)" at bounding box center [658, 147] width 139 height 10
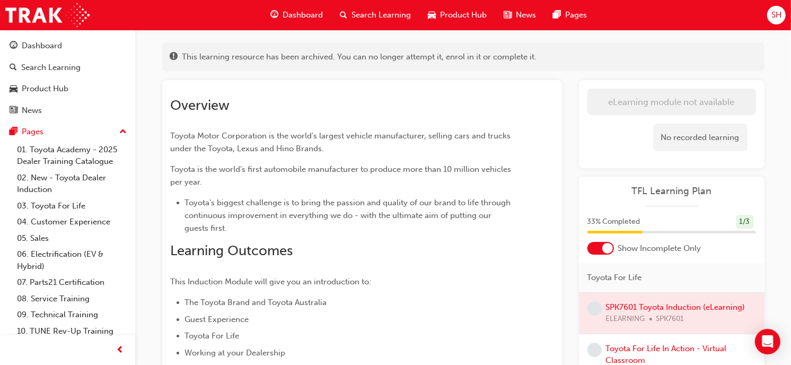
click at [56, 51] on div "Dashboard" at bounding box center [42, 46] width 40 height 12
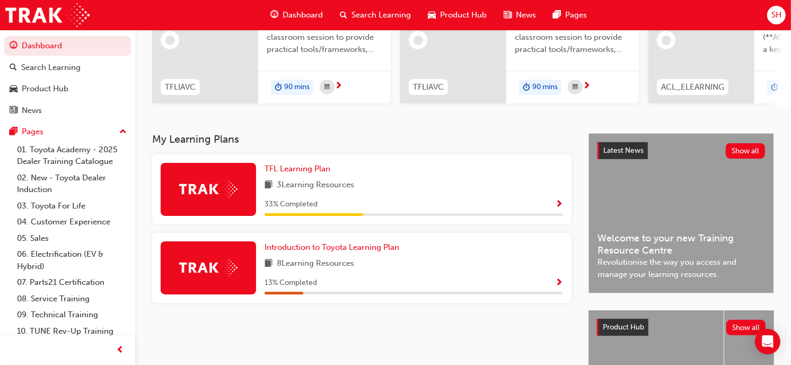
scroll to position [138, 0]
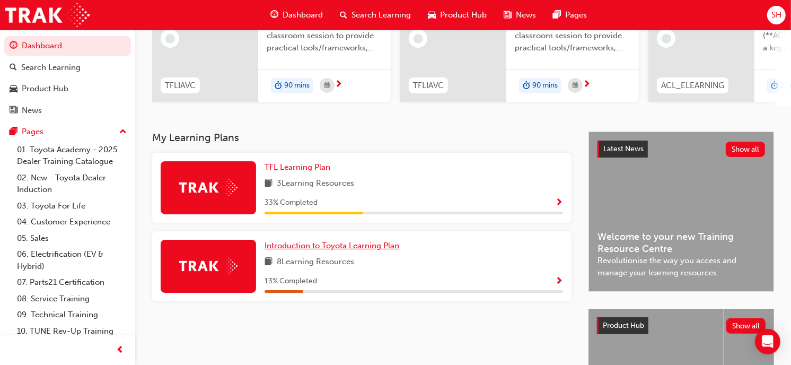
click at [314, 250] on span "Introduction to Toyota Learning Plan" at bounding box center [331, 246] width 135 height 10
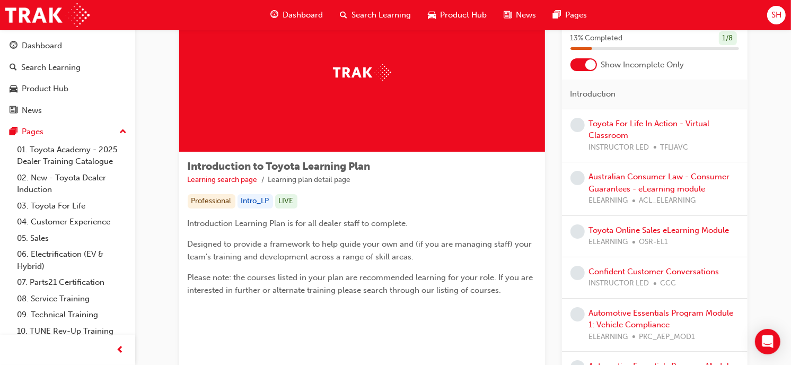
scroll to position [61, 0]
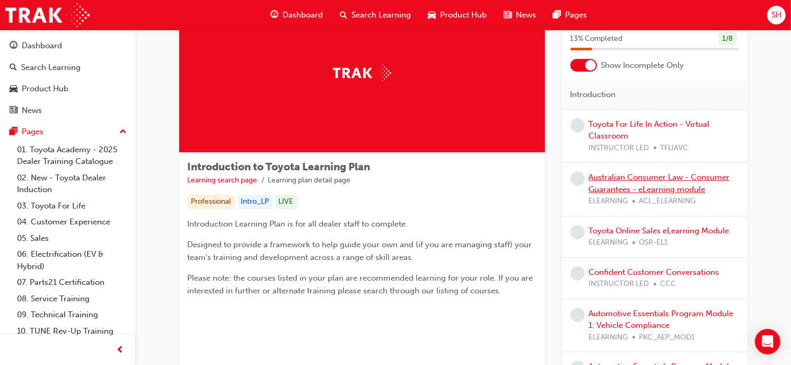
click at [607, 189] on link "Australian Consumer Law - Consumer Guarantees - eLearning module" at bounding box center [659, 183] width 141 height 22
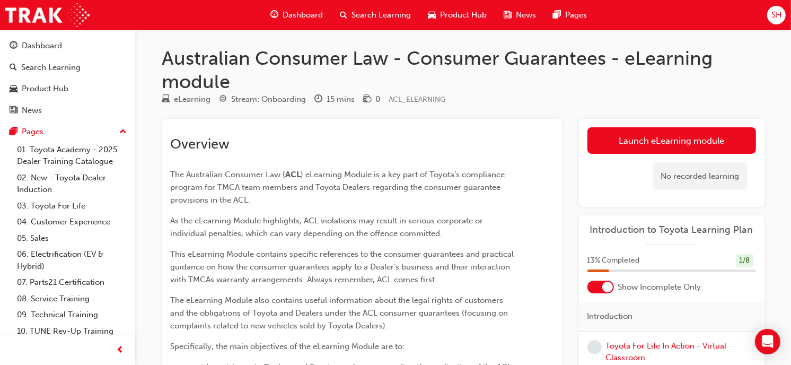
click at [48, 50] on div "Dashboard" at bounding box center [42, 46] width 40 height 12
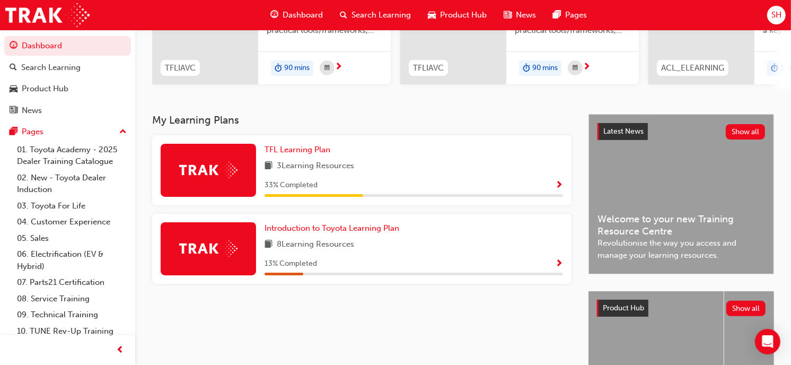
scroll to position [157, 0]
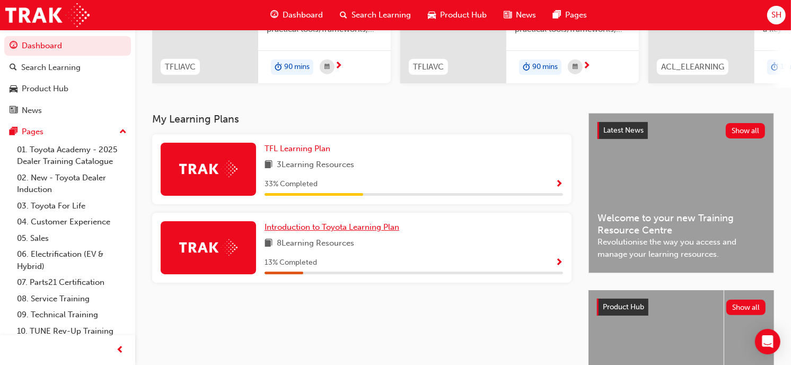
click at [352, 229] on span "Introduction to Toyota Learning Plan" at bounding box center [331, 227] width 135 height 10
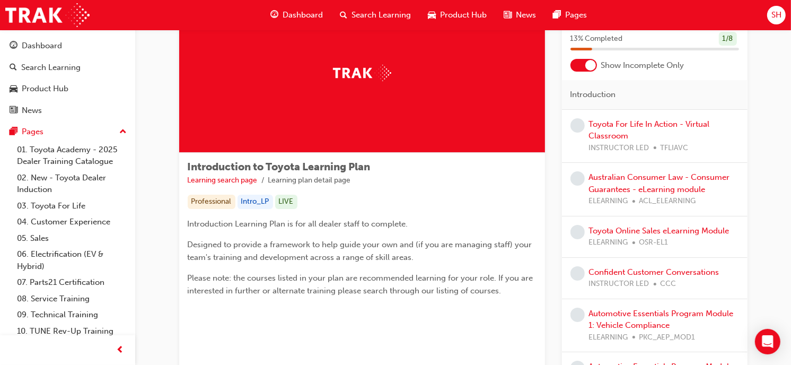
scroll to position [61, 0]
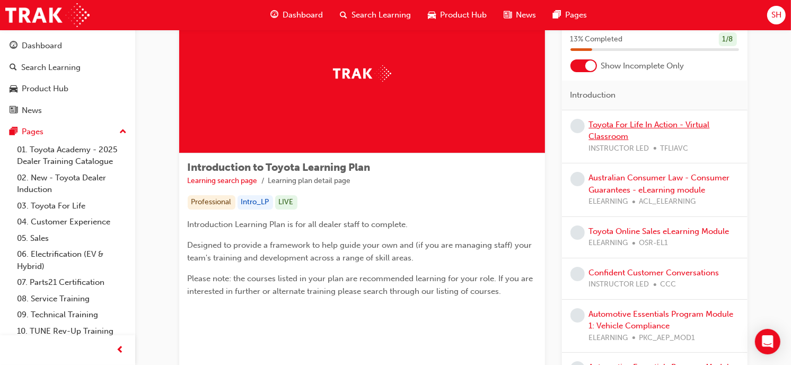
click at [616, 131] on link "Toyota For Life In Action - Virtual Classroom" at bounding box center [649, 131] width 121 height 22
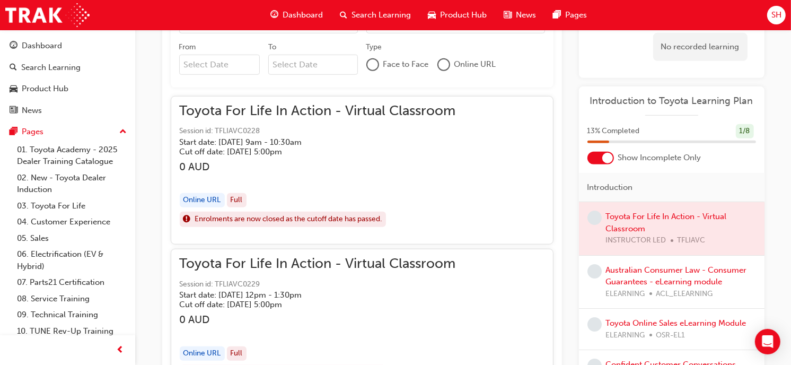
scroll to position [744, 0]
click at [348, 120] on div "Toyota For Life In Action - Virtual Classroom Session id: TFLIAVC0228 Start dat…" at bounding box center [318, 130] width 276 height 51
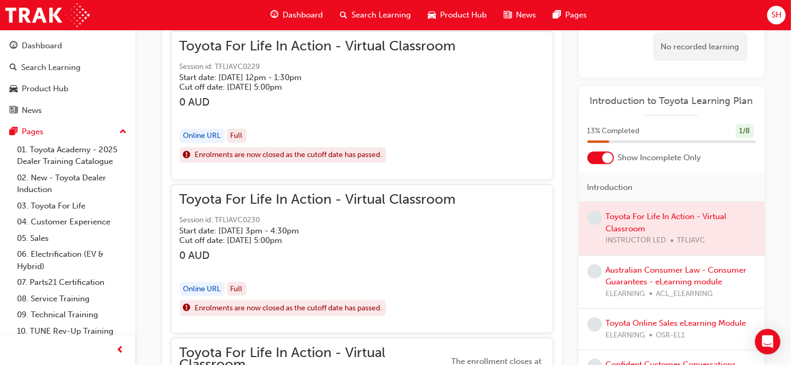
scroll to position [1332, 0]
click at [357, 77] on h5 "Start date: Tue 23 Sep 2025 , 12pm - 1:30pm" at bounding box center [309, 77] width 259 height 10
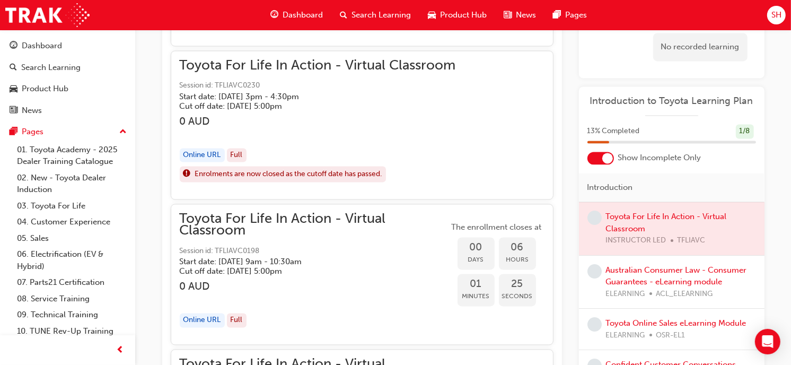
scroll to position [1836, 0]
click at [357, 77] on div "Toyota For Life In Action - Virtual Classroom Session id: TFLIAVC0230 Start dat…" at bounding box center [318, 85] width 276 height 51
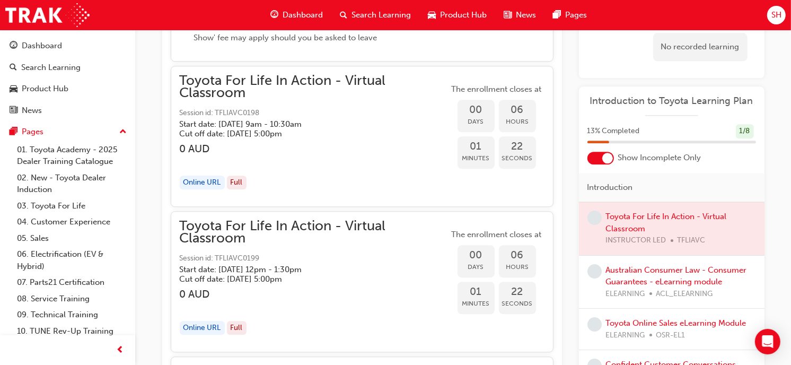
scroll to position [2311, 0]
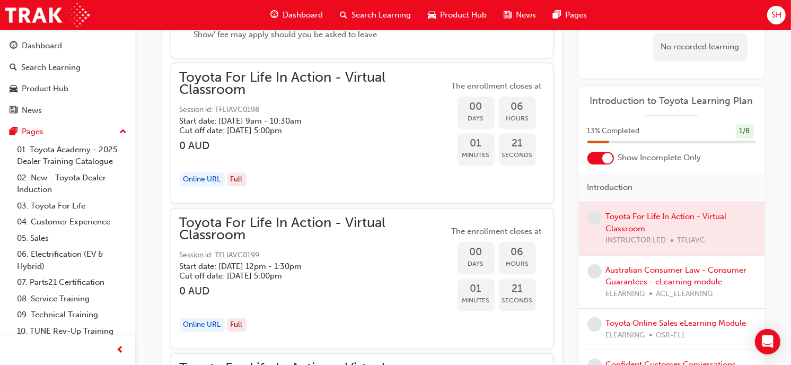
click at [357, 77] on span "Toyota For Life In Action - Virtual Classroom" at bounding box center [314, 84] width 269 height 24
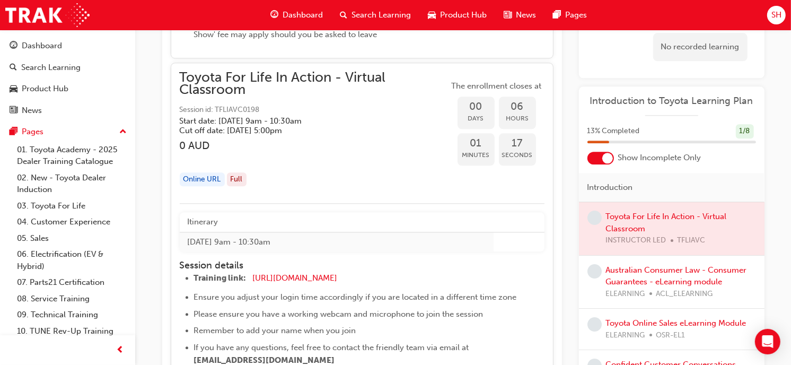
click at [357, 77] on span "Toyota For Life In Action - Virtual Classroom" at bounding box center [314, 84] width 269 height 24
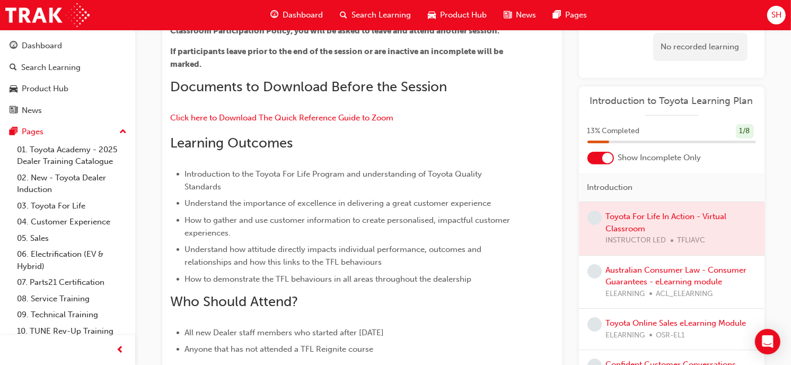
scroll to position [284, 0]
click at [350, 120] on span "Click here to Download The Quick Reference Guide to Zoom" at bounding box center [282, 117] width 223 height 10
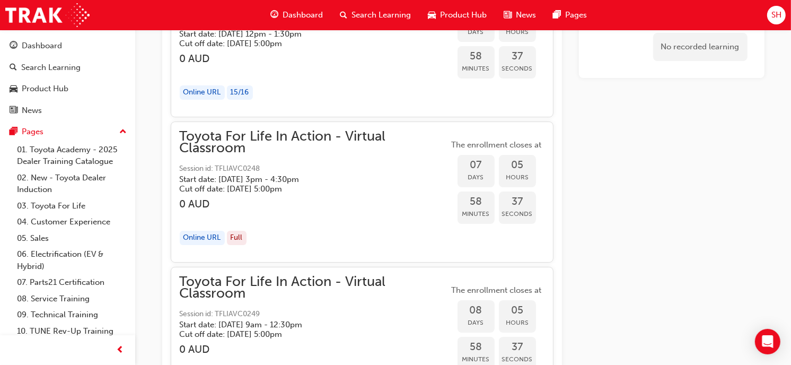
scroll to position [3211, 0]
click at [338, 138] on span "Toyota For Life In Action - Virtual Classroom" at bounding box center [314, 142] width 269 height 24
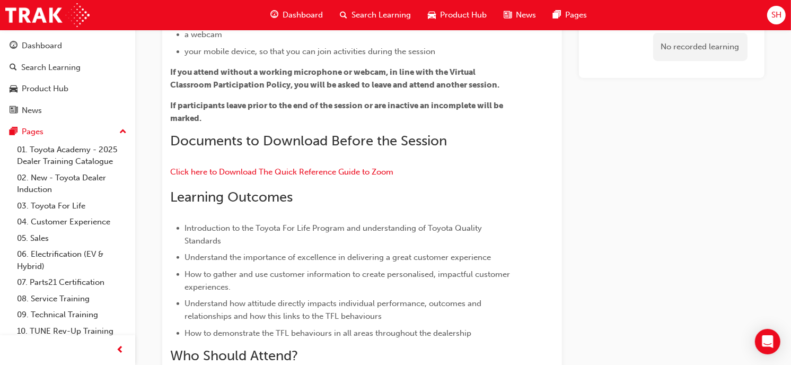
scroll to position [0, 0]
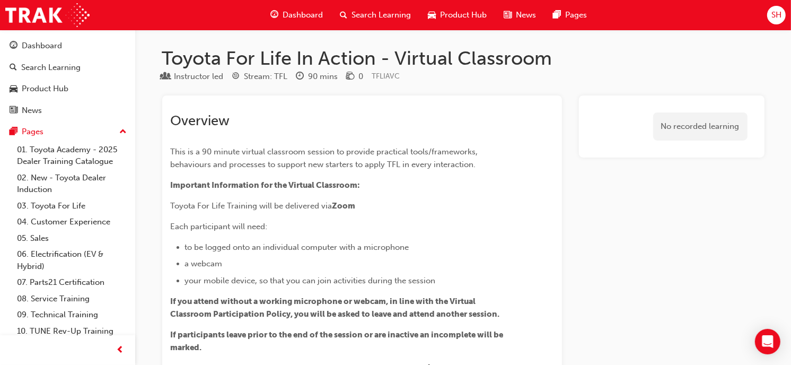
click at [295, 126] on h2 "Overview" at bounding box center [343, 120] width 345 height 17
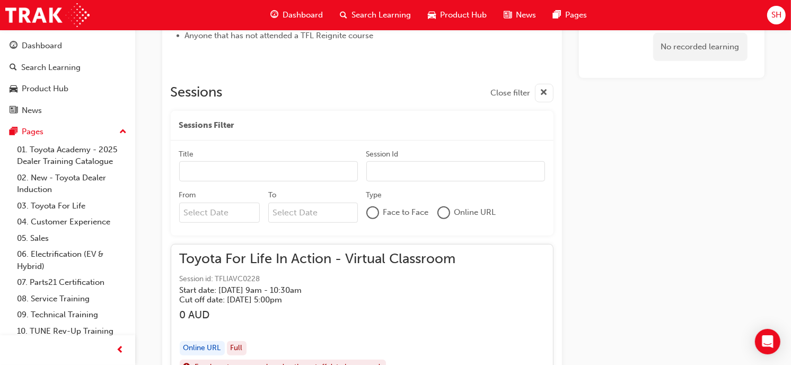
scroll to position [597, 0]
click at [446, 215] on div at bounding box center [443, 212] width 11 height 11
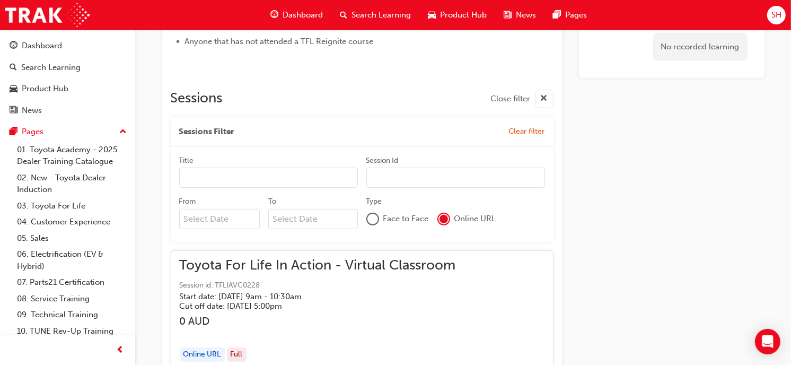
scroll to position [590, 0]
click at [101, 165] on link "01. Toyota Academy - 2025 Dealer Training Catalogue" at bounding box center [72, 156] width 118 height 28
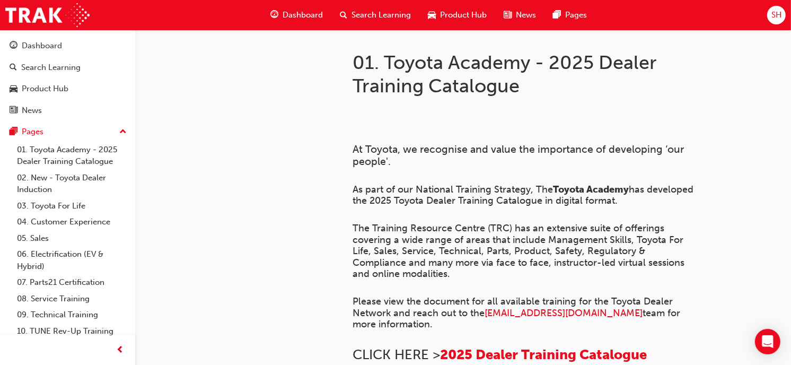
click at [78, 36] on link "Dashboard" at bounding box center [67, 46] width 127 height 20
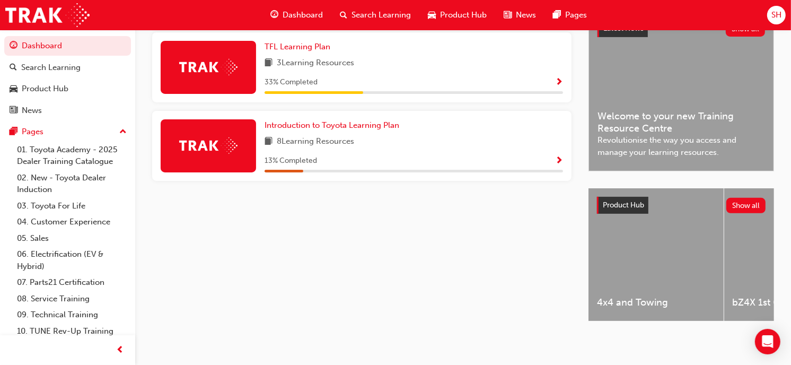
scroll to position [258, 0]
click at [403, 126] on link "Introduction to Toyota Learning Plan" at bounding box center [333, 126] width 139 height 12
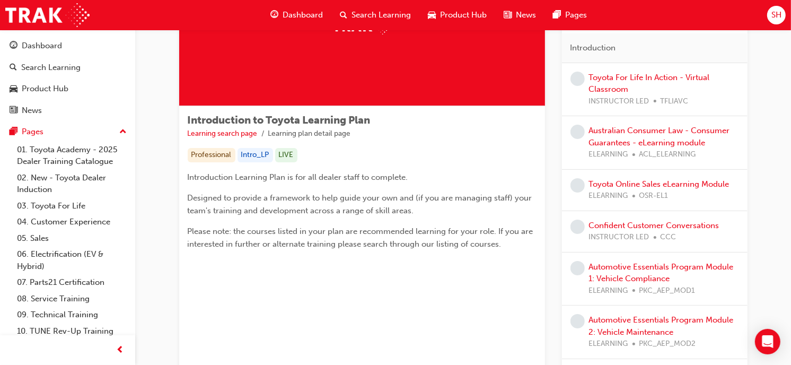
scroll to position [109, 0]
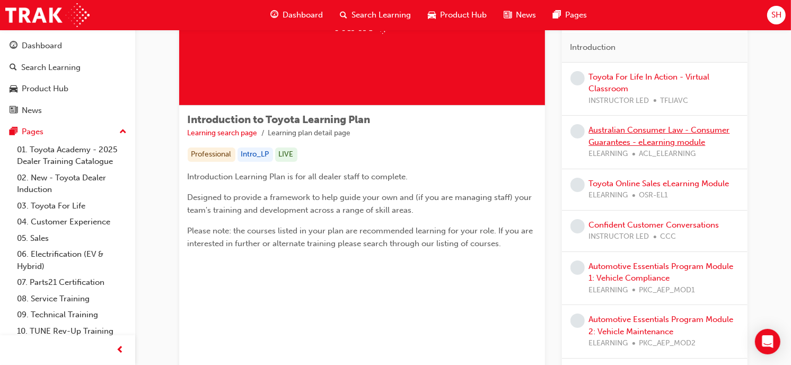
click at [649, 126] on link "Australian Consumer Law - Consumer Guarantees - eLearning module" at bounding box center [659, 136] width 141 height 22
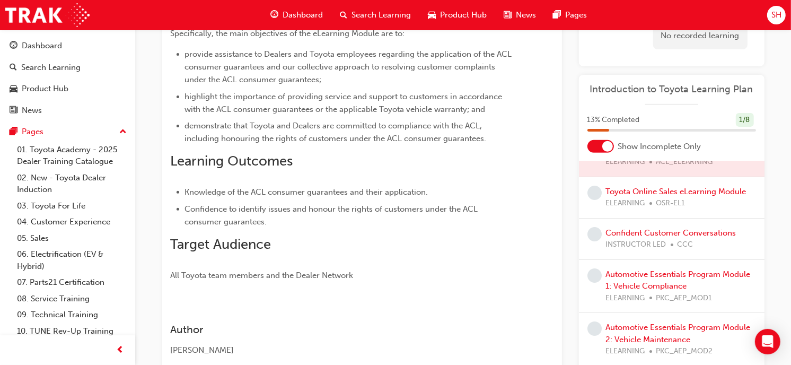
scroll to position [120, 0]
click at [647, 188] on link "Toyota Online Sales eLearning Module" at bounding box center [676, 191] width 140 height 10
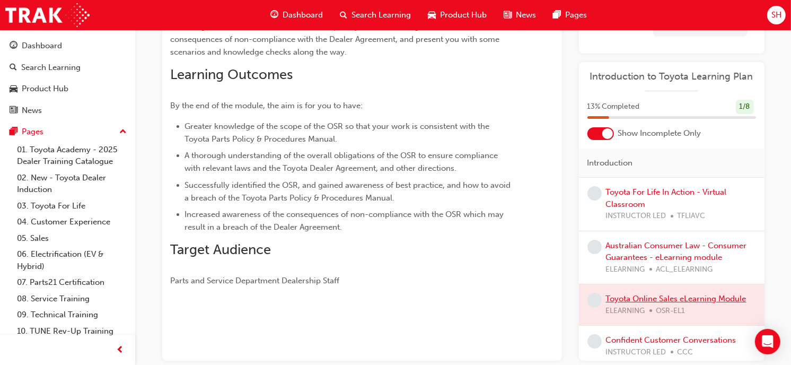
scroll to position [130, 0]
click at [628, 206] on link "Toyota For Life In Action - Virtual Classroom" at bounding box center [666, 199] width 121 height 22
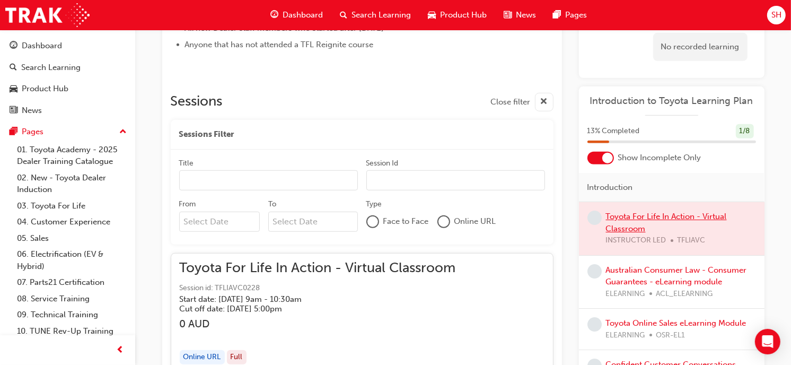
scroll to position [570, 0]
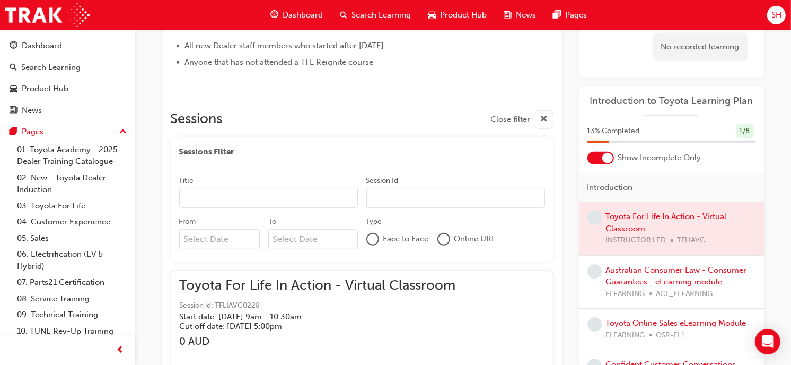
click at [659, 237] on div at bounding box center [672, 228] width 186 height 53
click at [655, 237] on div at bounding box center [672, 228] width 186 height 53
click at [669, 251] on div at bounding box center [672, 228] width 186 height 53
click at [645, 281] on link "Australian Consumer Law - Consumer Guarantees - eLearning module" at bounding box center [676, 276] width 141 height 22
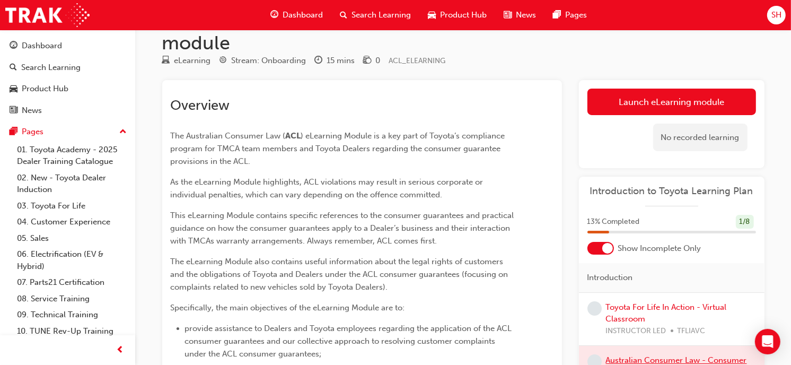
scroll to position [38, 0]
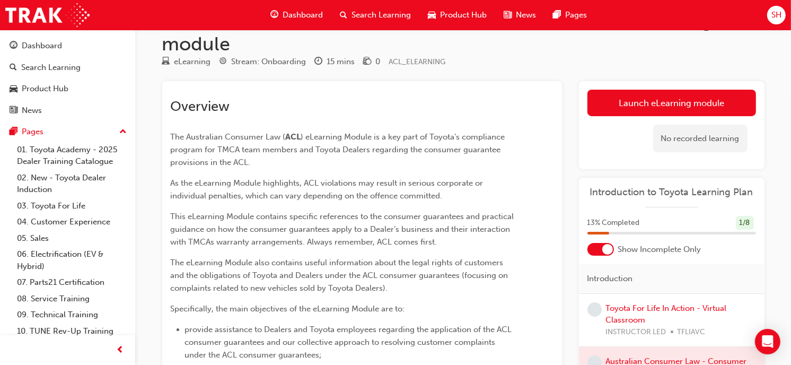
click at [617, 103] on link "Launch eLearning module" at bounding box center [671, 103] width 169 height 27
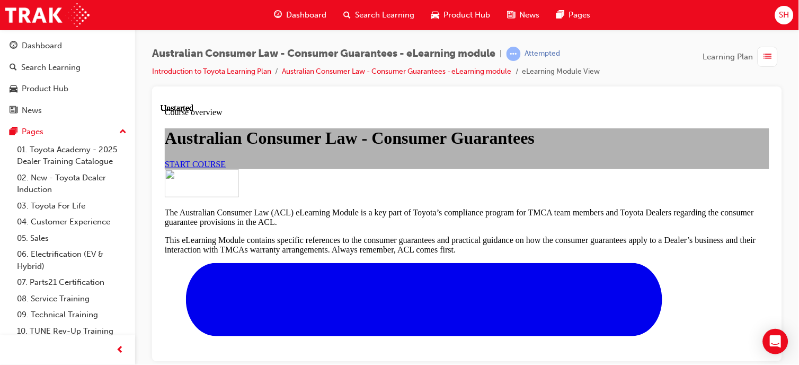
scroll to position [33, 0]
click at [225, 168] on span "START COURSE" at bounding box center [194, 163] width 61 height 9
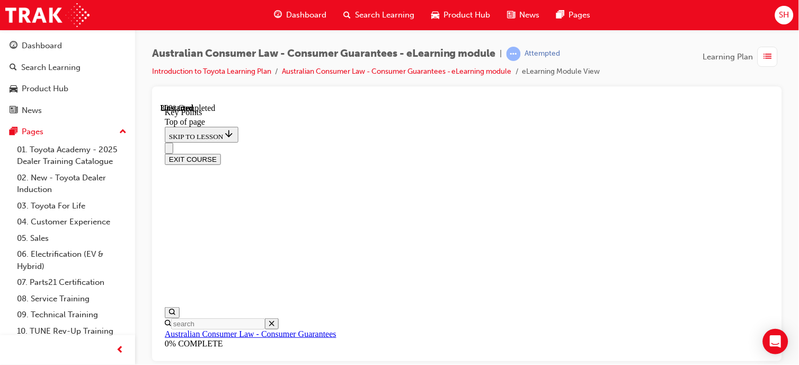
scroll to position [578, 0]
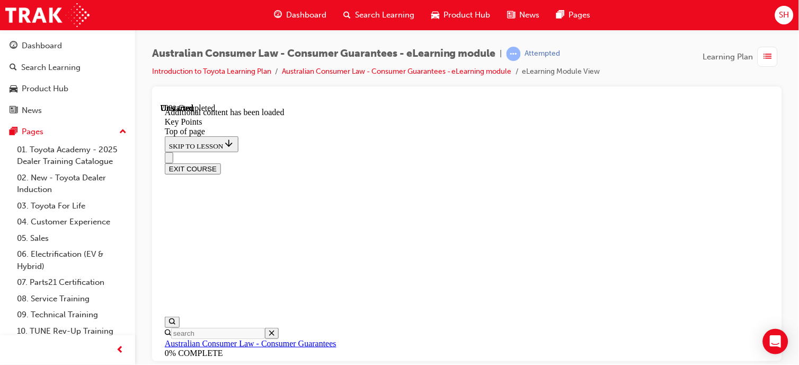
scroll to position [1571, 0]
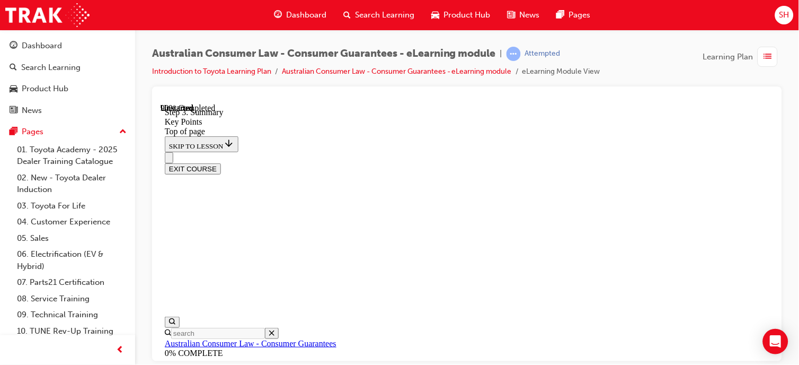
scroll to position [1903, 0]
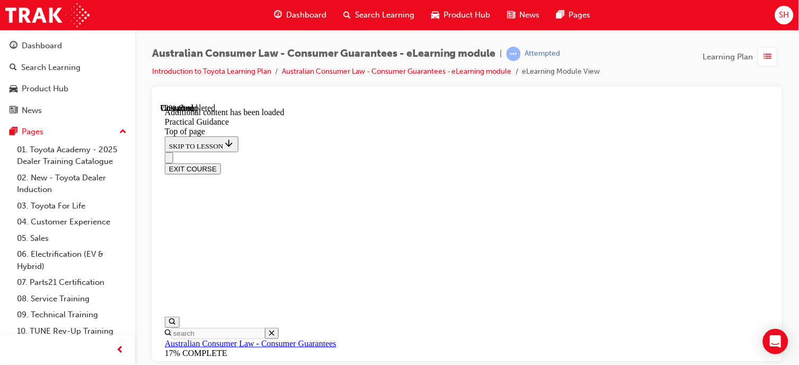
scroll to position [2069, 0]
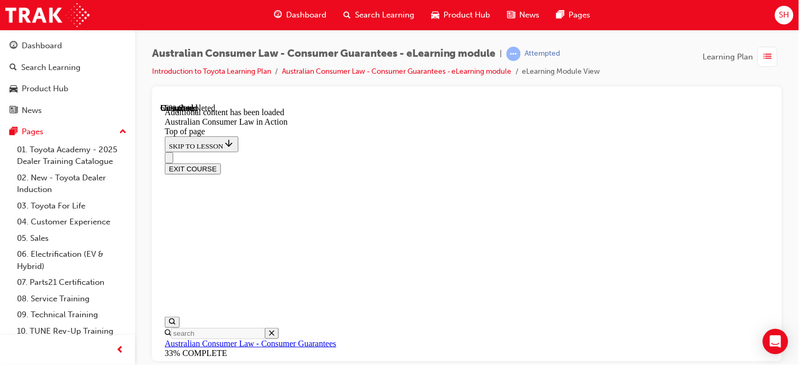
scroll to position [1589, 0]
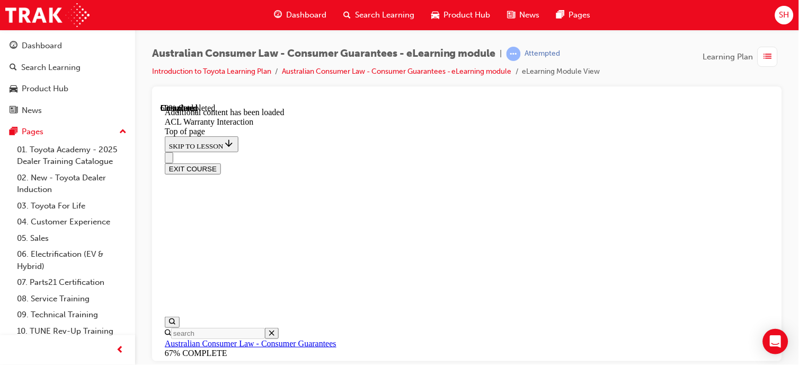
scroll to position [749, 0]
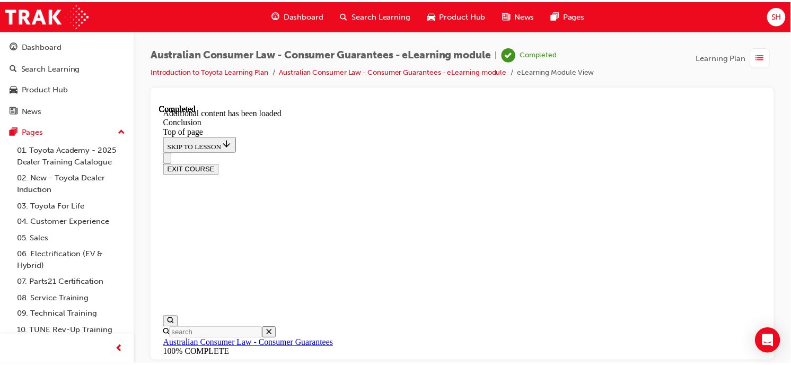
scroll to position [0, 0]
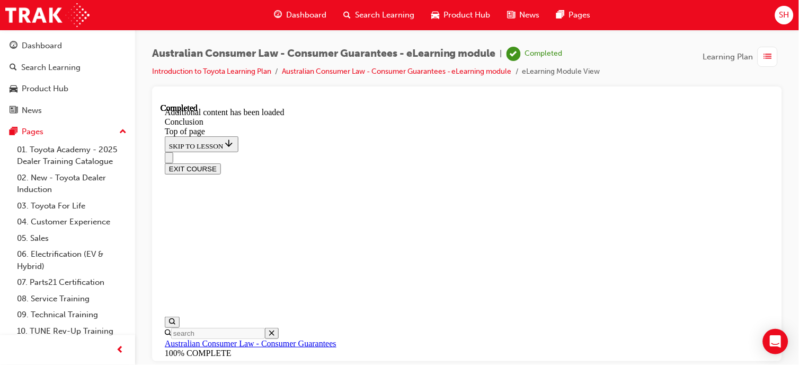
click at [69, 36] on link "Dashboard" at bounding box center [67, 46] width 127 height 20
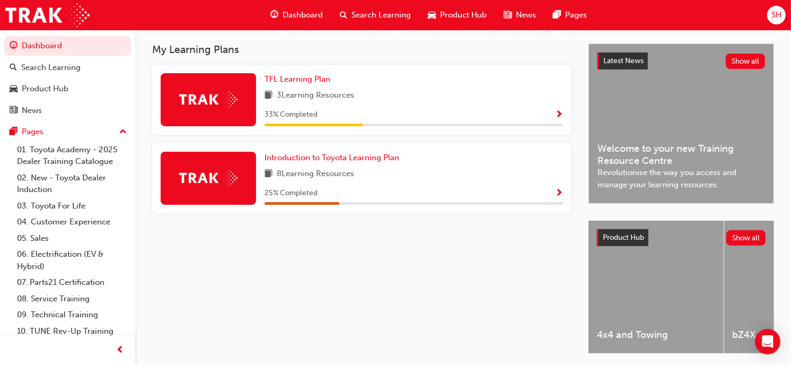
scroll to position [226, 0]
click at [504, 200] on div "25 % Completed" at bounding box center [413, 193] width 298 height 13
click at [385, 157] on span "Introduction to Toyota Learning Plan" at bounding box center [331, 158] width 135 height 10
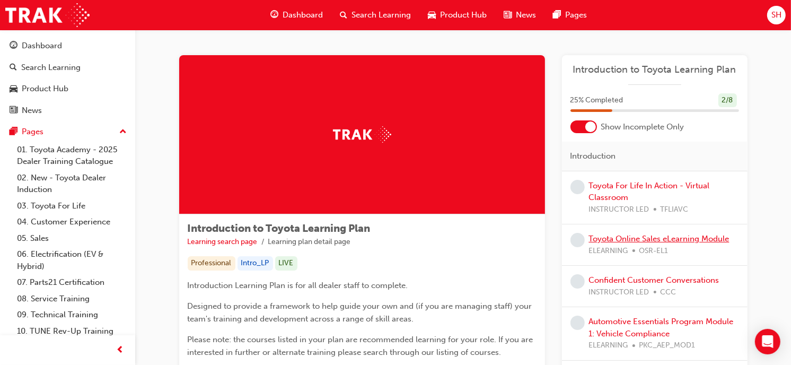
click at [637, 234] on link "Toyota Online Sales eLearning Module" at bounding box center [659, 239] width 140 height 10
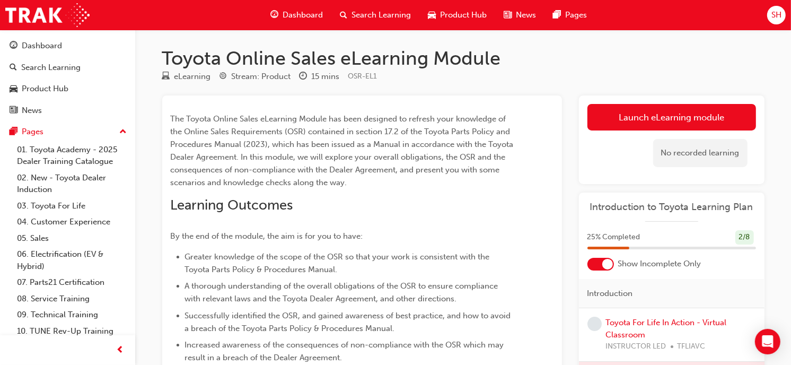
click at [630, 109] on link "Launch eLearning module" at bounding box center [671, 117] width 169 height 27
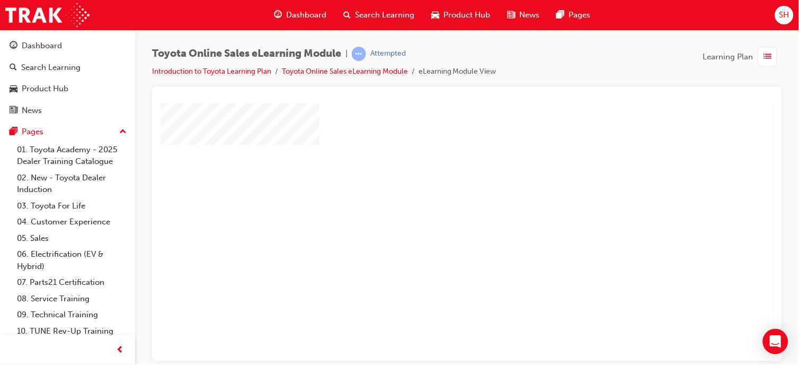
scroll to position [37, 0]
click at [436, 164] on div "play" at bounding box center [436, 164] width 0 height 0
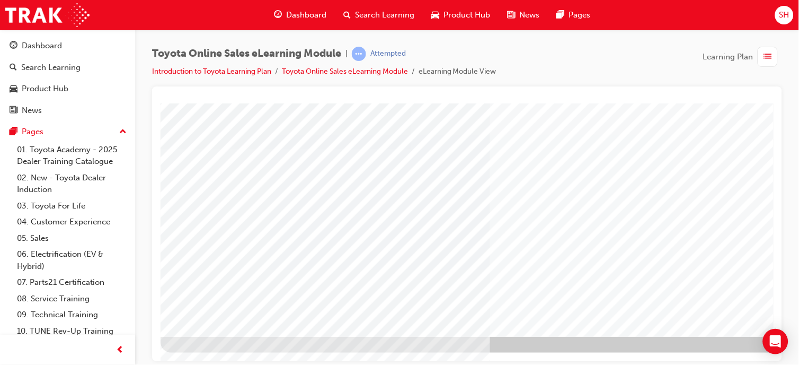
scroll to position [148, 116]
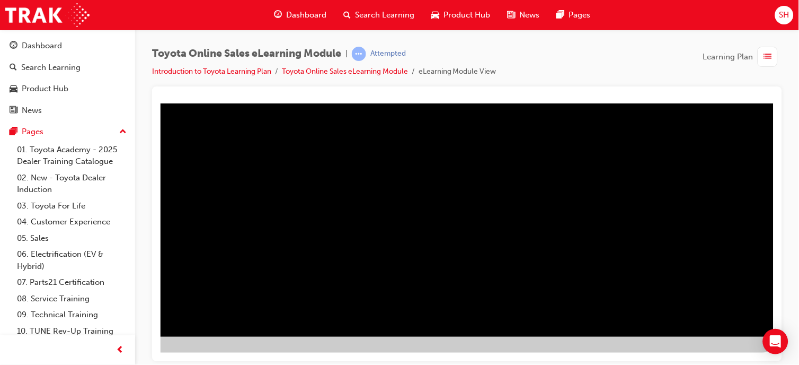
scroll to position [148, 0]
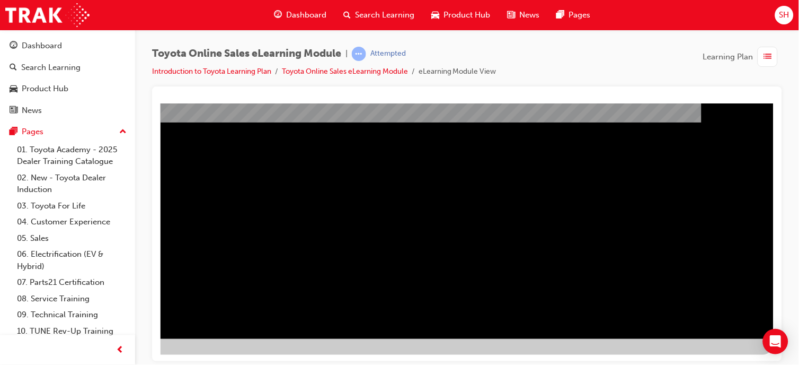
scroll to position [147, 116]
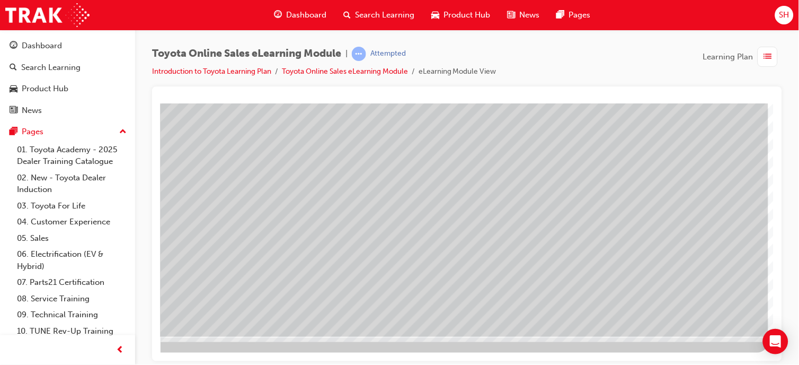
scroll to position [148, 0]
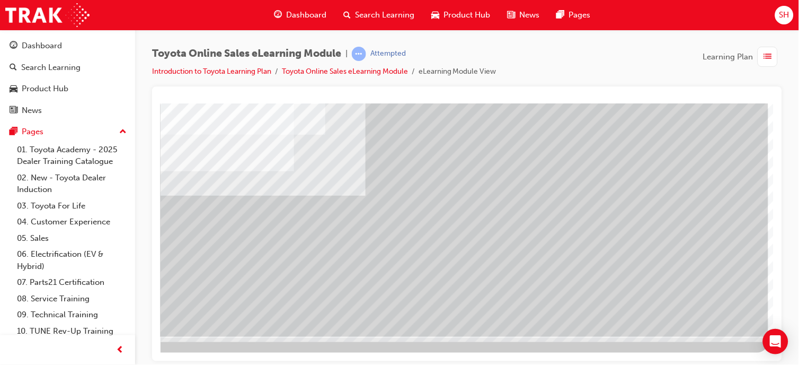
scroll to position [148, 0]
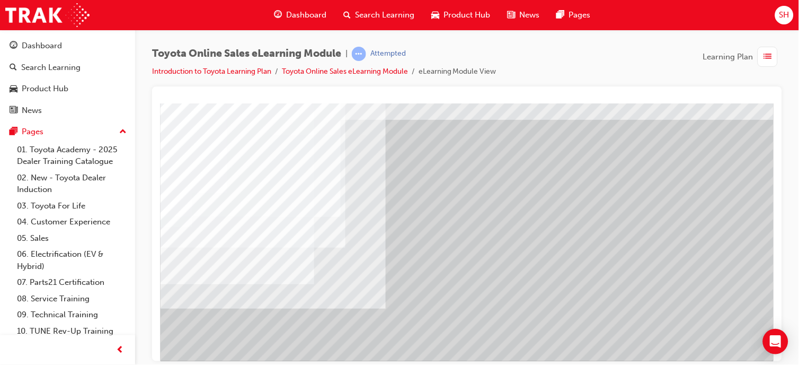
scroll to position [35, 93]
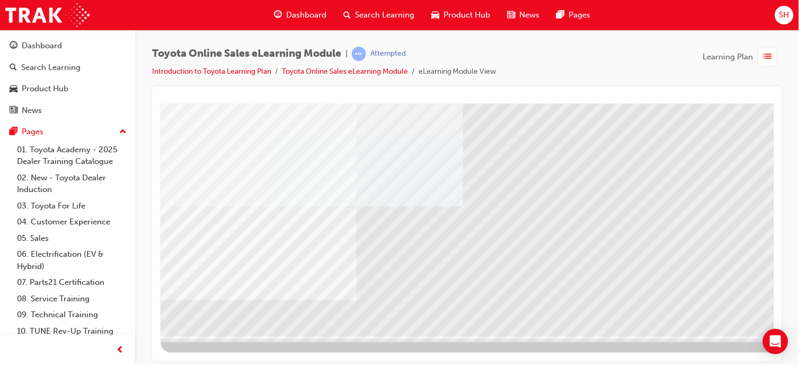
scroll to position [0, 0]
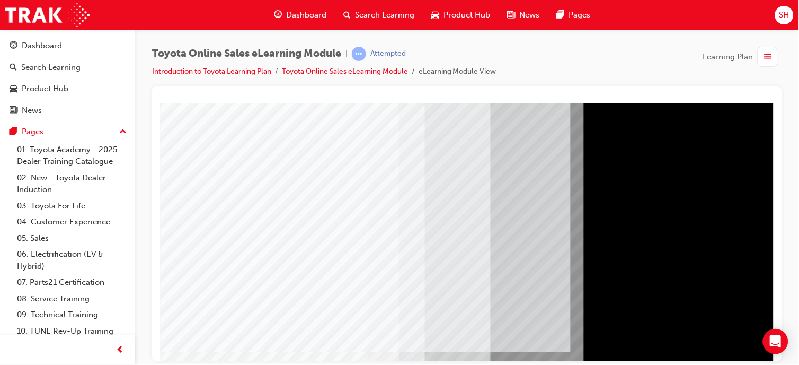
scroll to position [80, 0]
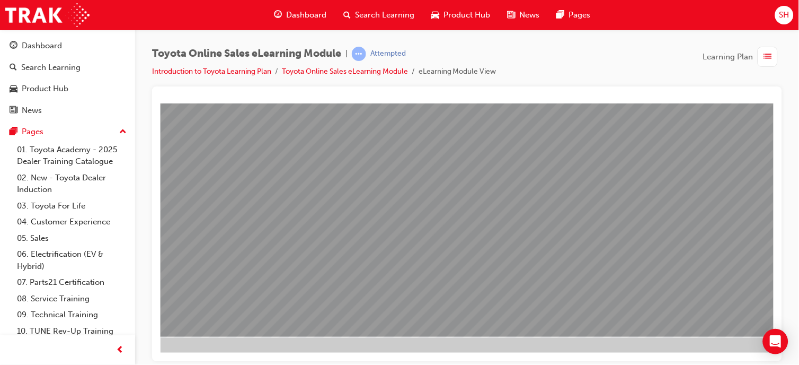
scroll to position [148, 116]
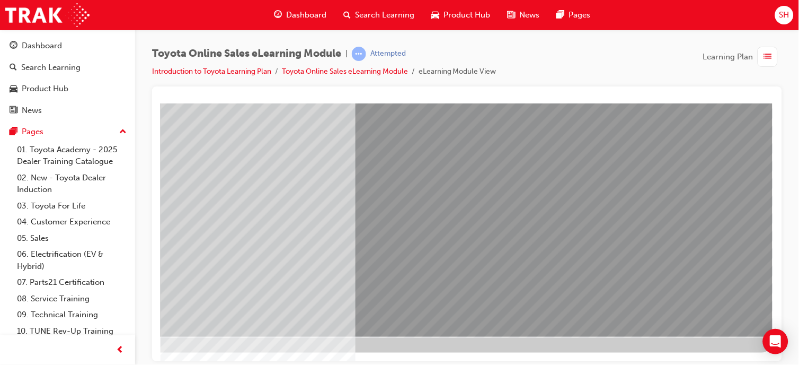
scroll to position [148, 0]
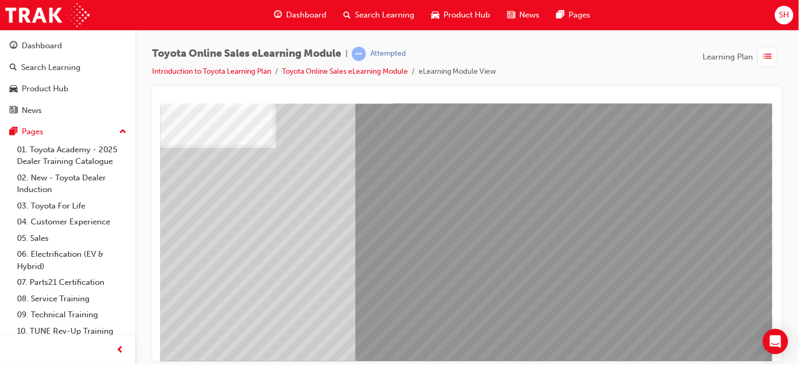
scroll to position [148, 110]
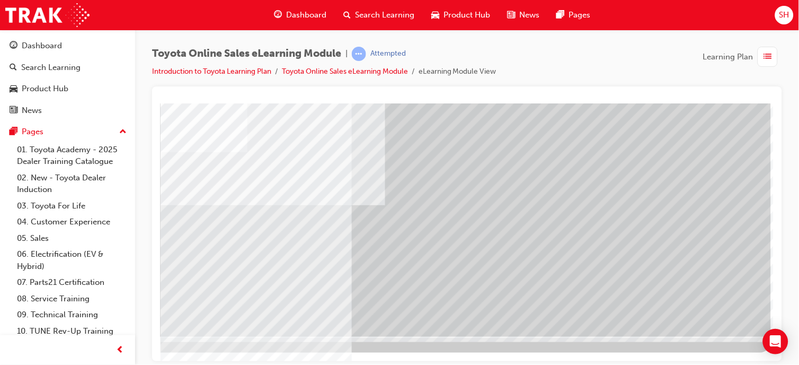
scroll to position [0, 0]
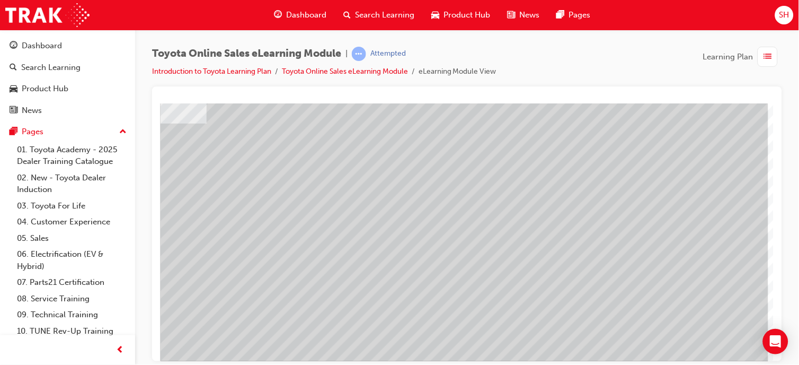
scroll to position [59, 0]
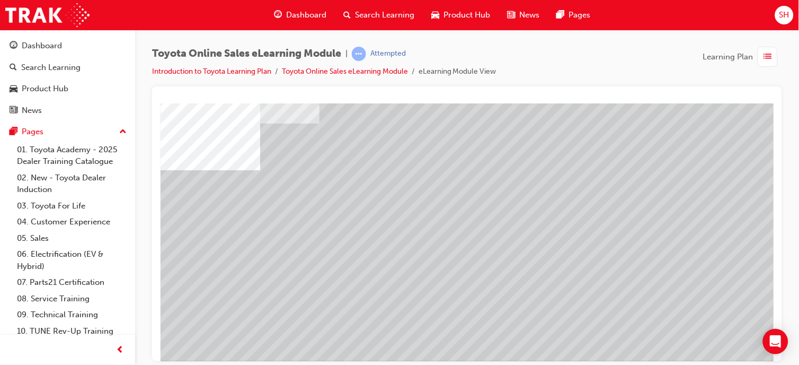
scroll to position [59, 116]
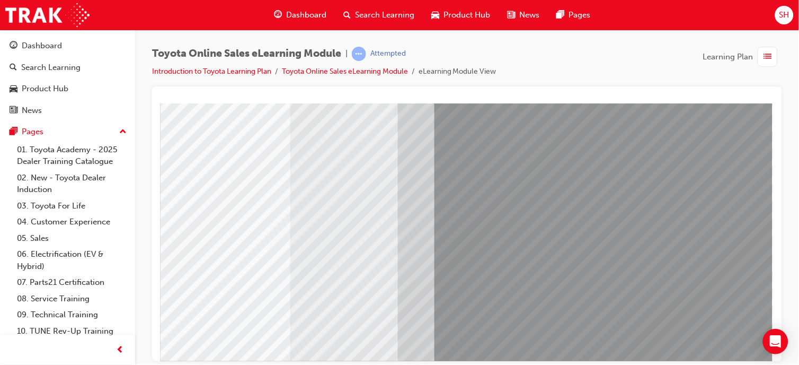
scroll to position [90, 116]
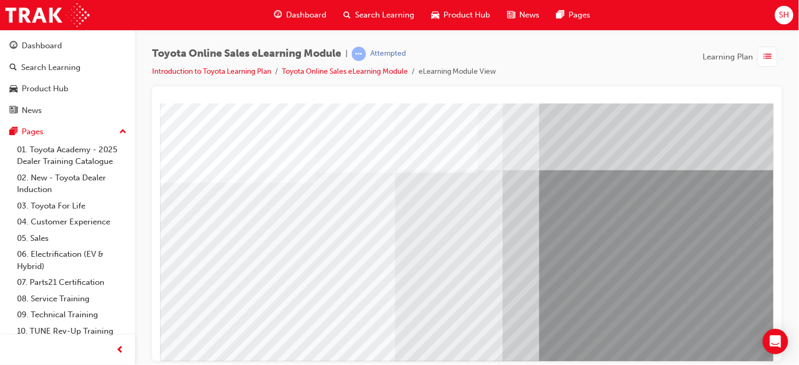
scroll to position [0, 116]
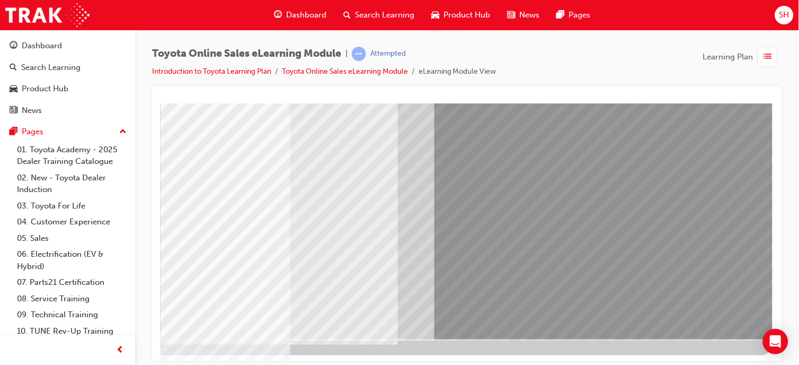
scroll to position [148, 116]
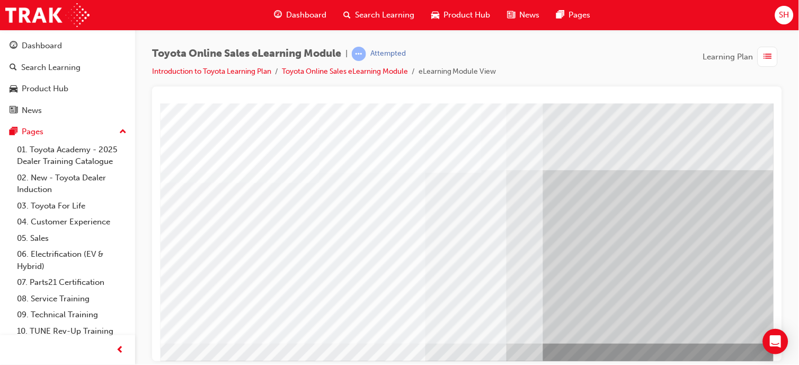
scroll to position [148, 0]
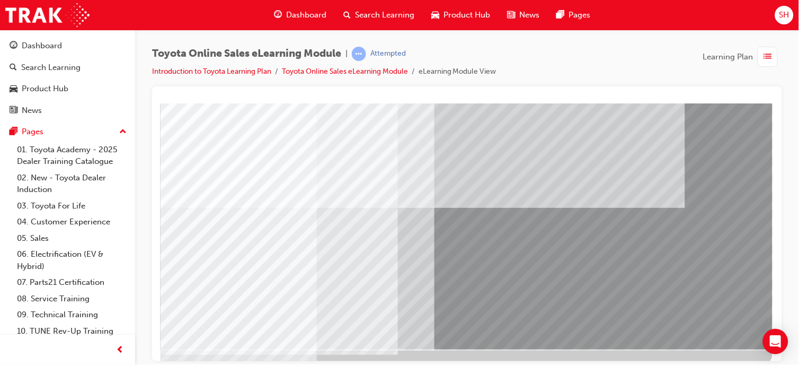
scroll to position [148, 116]
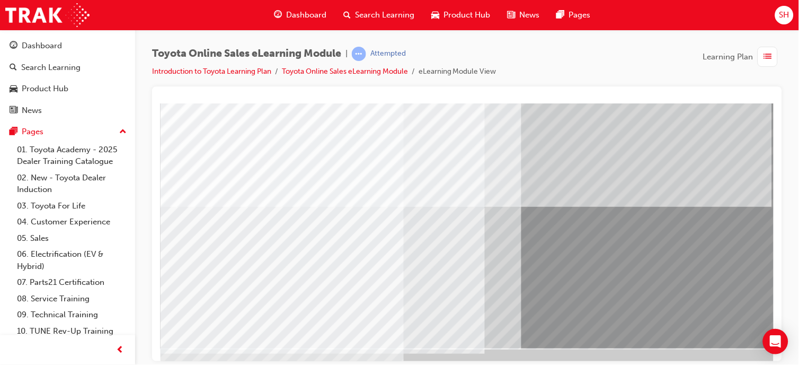
scroll to position [136, 0]
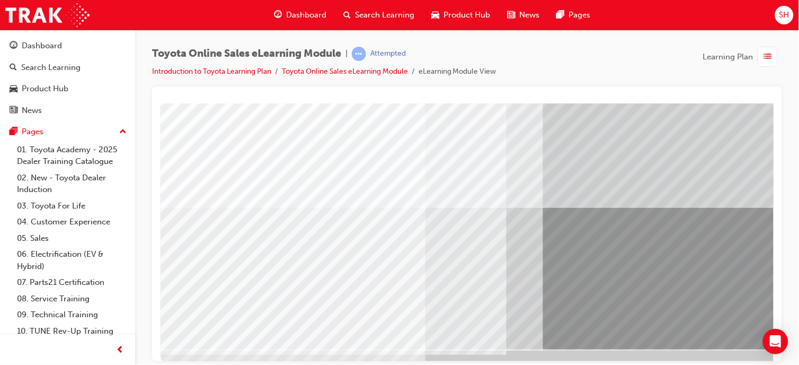
click at [774, 60] on div "button" at bounding box center [768, 57] width 20 height 20
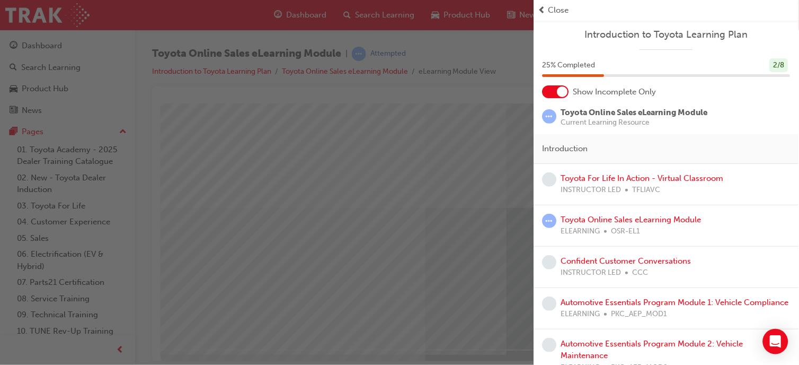
click at [446, 276] on div "button" at bounding box center [267, 182] width 534 height 365
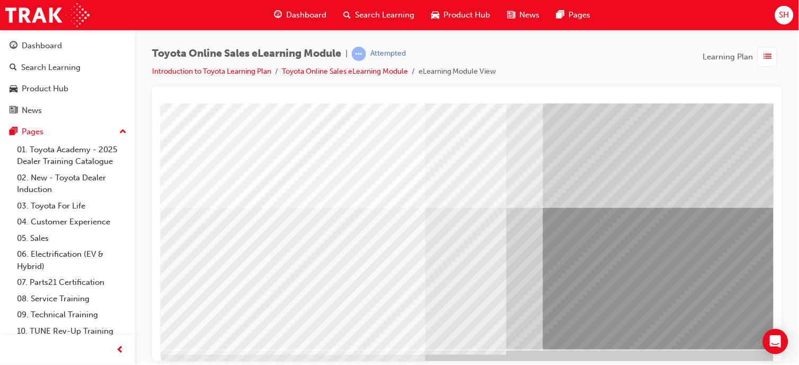
scroll to position [148, 0]
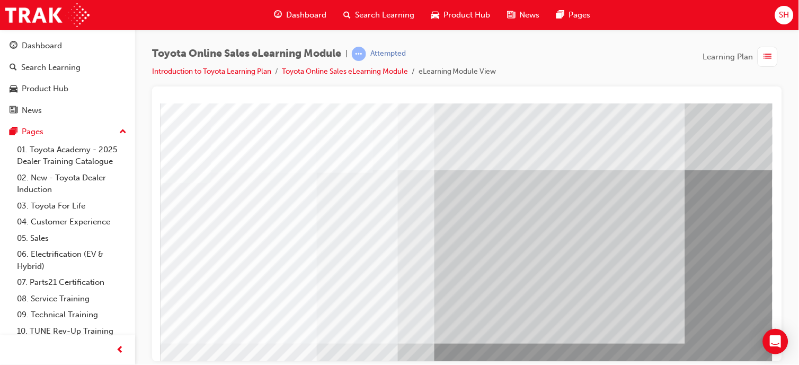
scroll to position [148, 116]
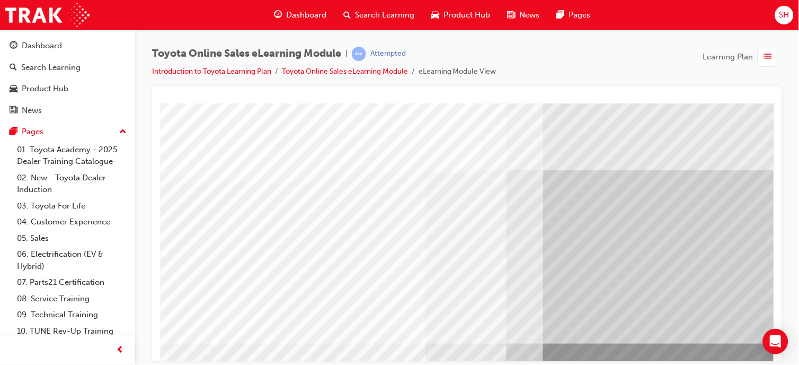
click at [770, 59] on span "list-icon" at bounding box center [768, 56] width 8 height 13
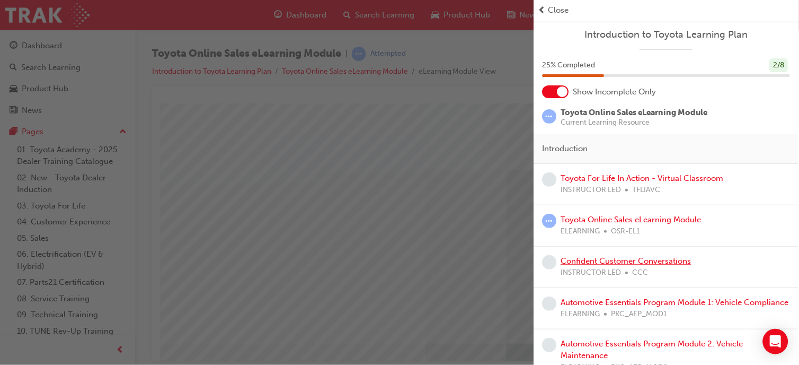
click at [628, 259] on link "Confident Customer Conversations" at bounding box center [626, 261] width 130 height 10
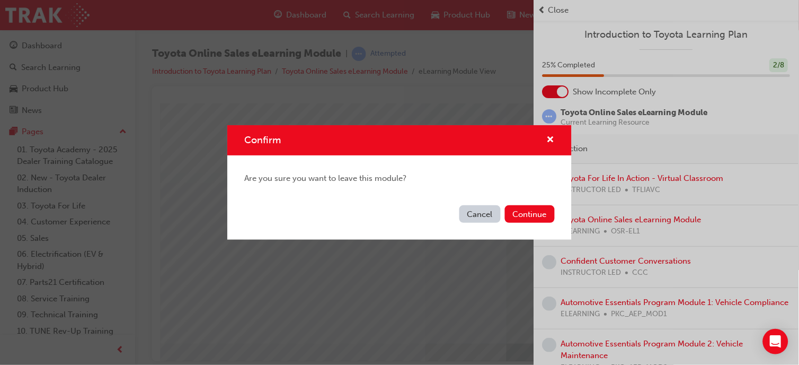
click at [520, 208] on button "Continue" at bounding box center [530, 213] width 50 height 17
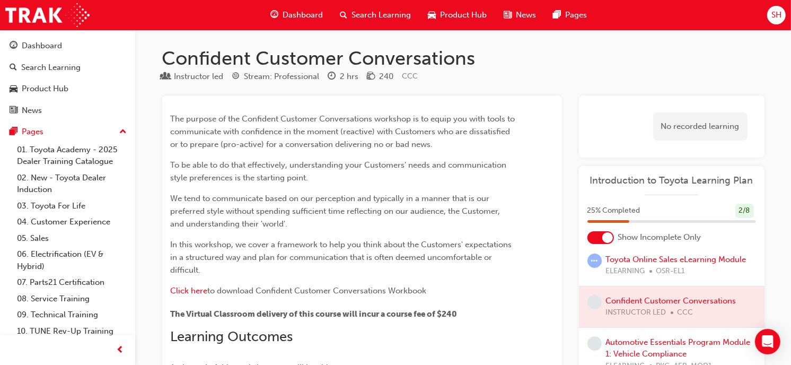
scroll to position [91, 0]
click at [636, 260] on link "Toyota Online Sales eLearning Module" at bounding box center [676, 258] width 140 height 10
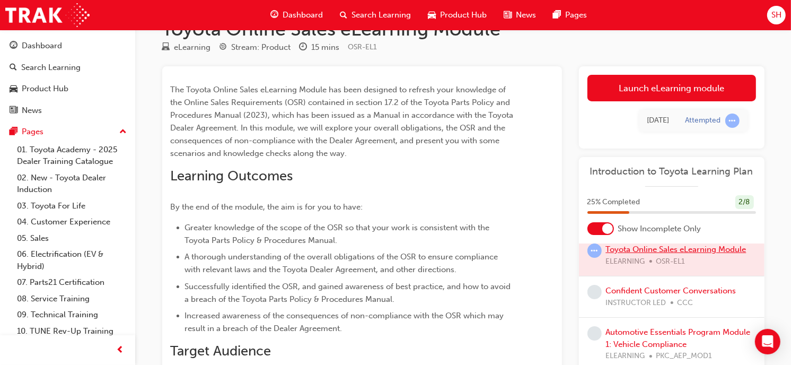
scroll to position [31, 0]
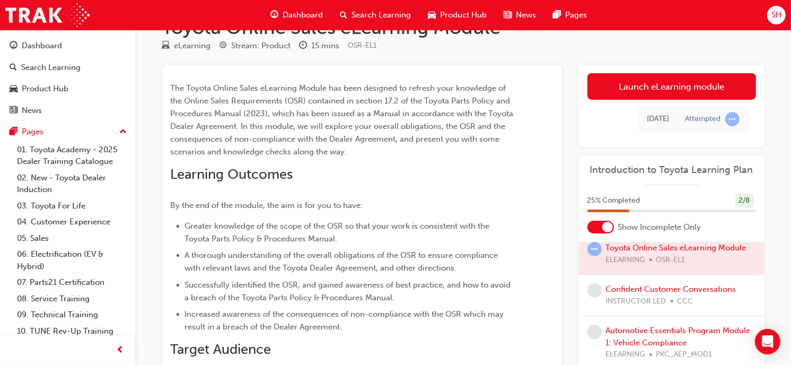
click at [685, 84] on link "Launch eLearning module" at bounding box center [671, 86] width 169 height 27
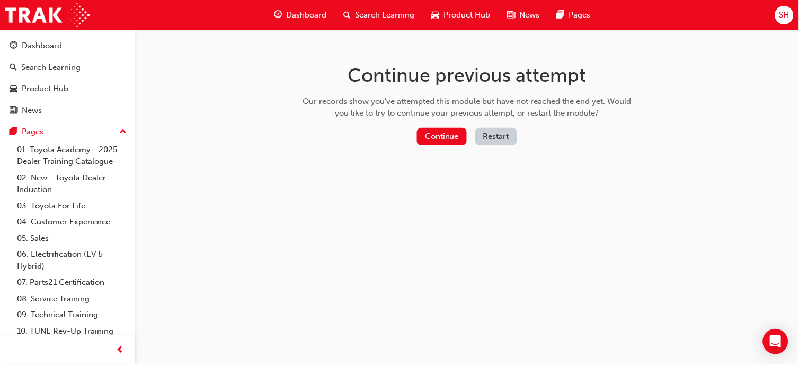
click at [430, 135] on button "Continue" at bounding box center [442, 136] width 50 height 17
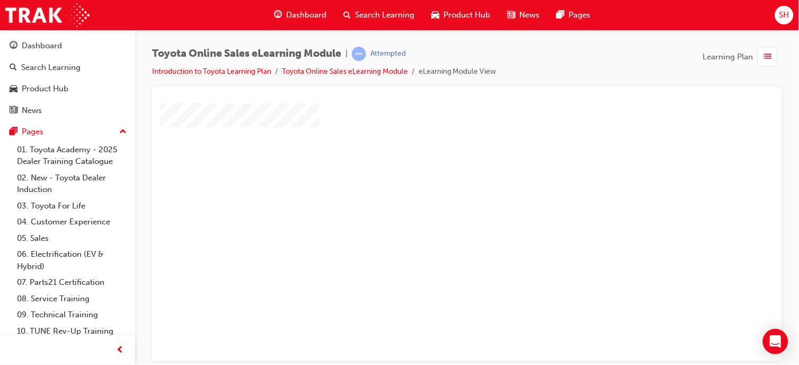
scroll to position [50, 0]
click at [436, 151] on div "play" at bounding box center [436, 151] width 0 height 0
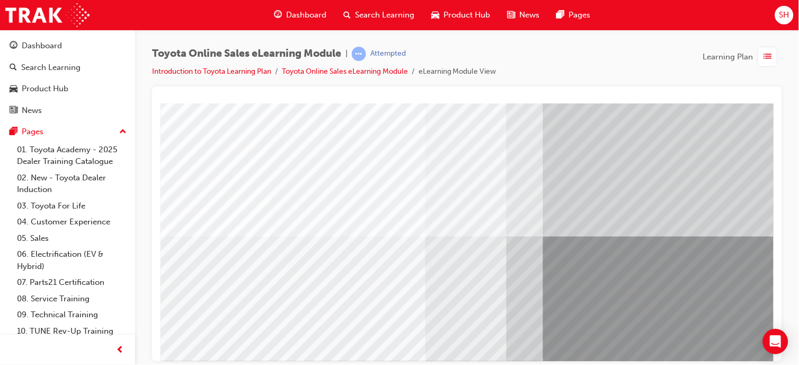
scroll to position [111, 0]
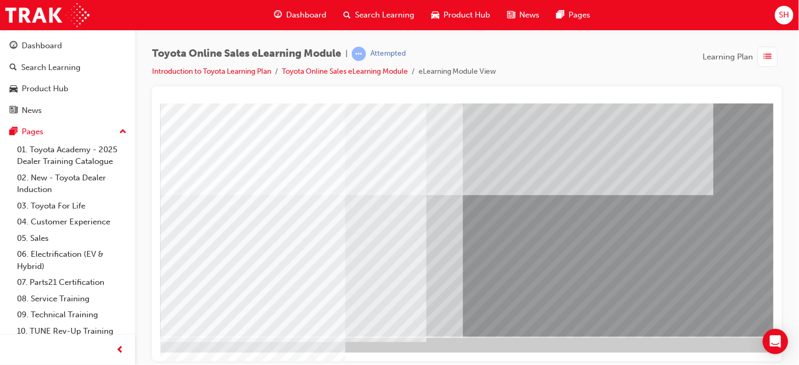
scroll to position [148, 116]
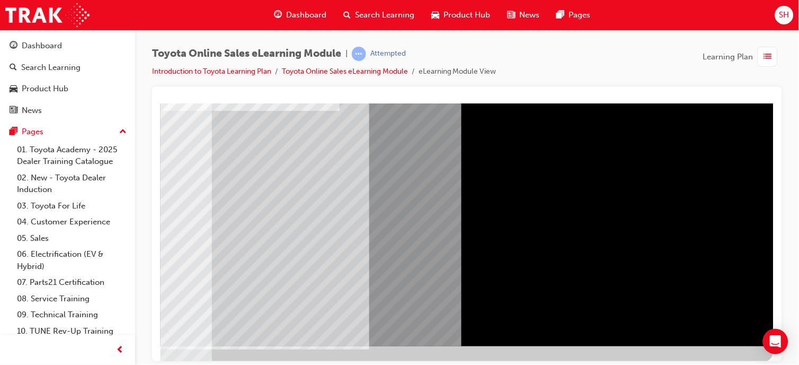
scroll to position [142, 116]
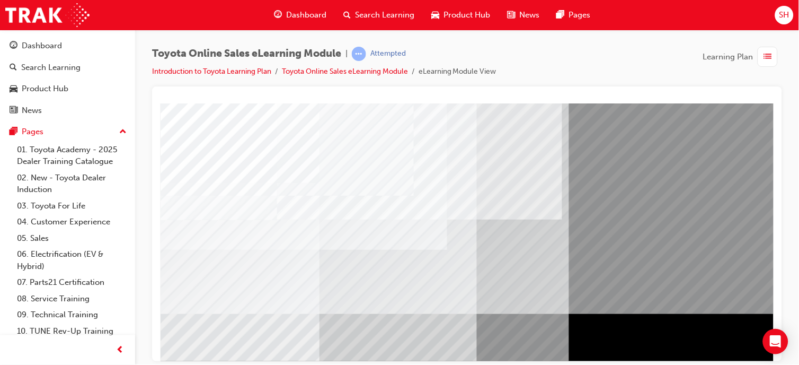
scroll to position [148, 116]
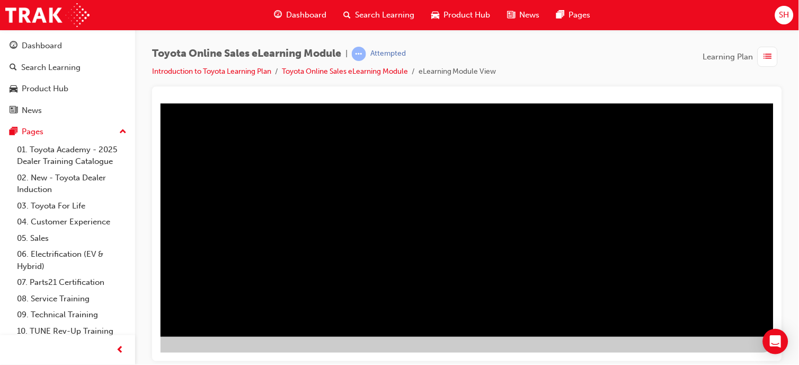
scroll to position [148, 0]
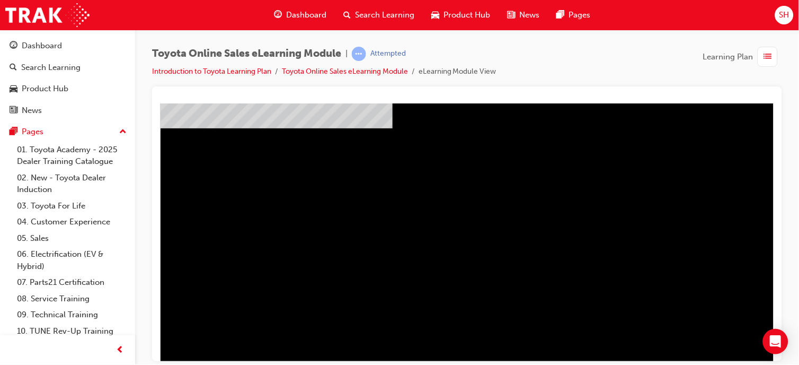
scroll to position [148, 116]
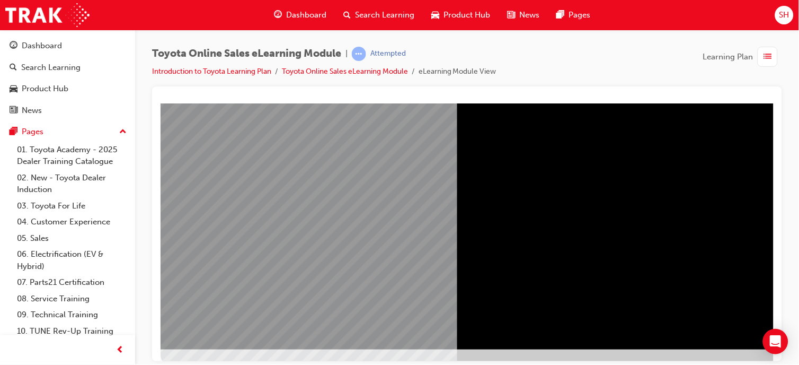
scroll to position [136, 0]
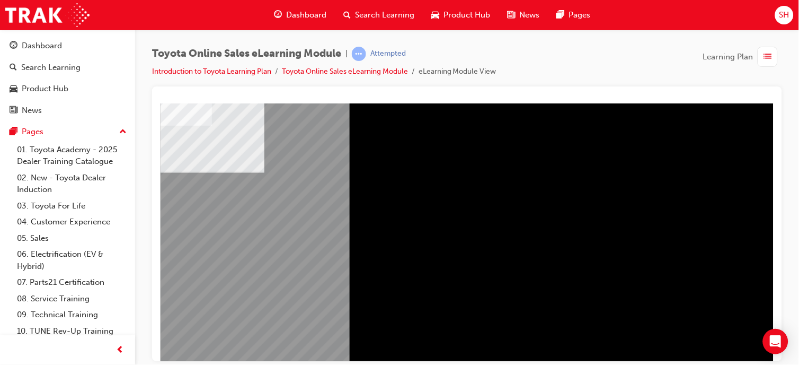
scroll to position [148, 116]
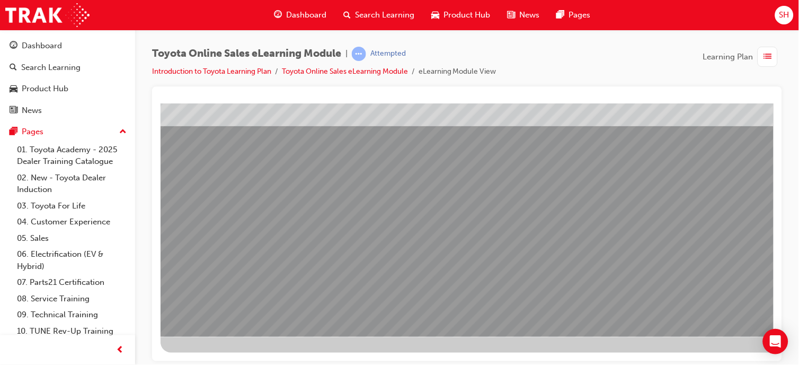
scroll to position [0, 0]
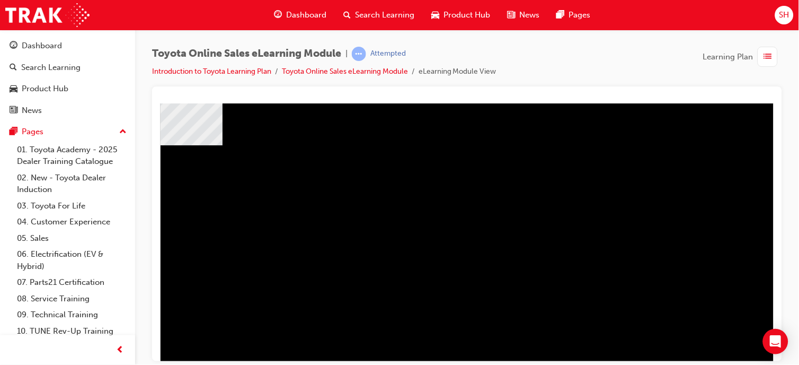
scroll to position [102, 81]
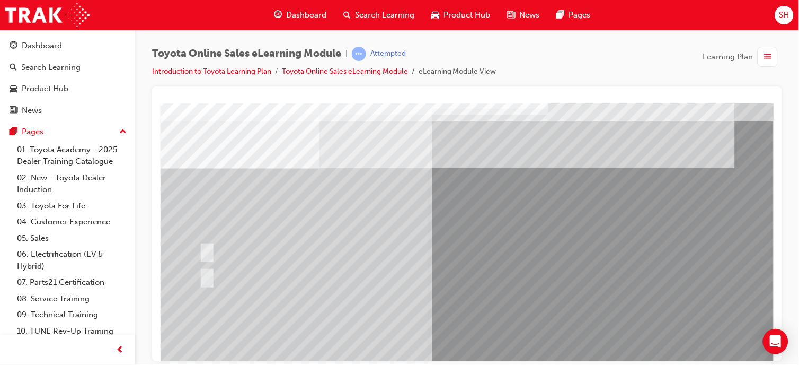
scroll to position [12, 0]
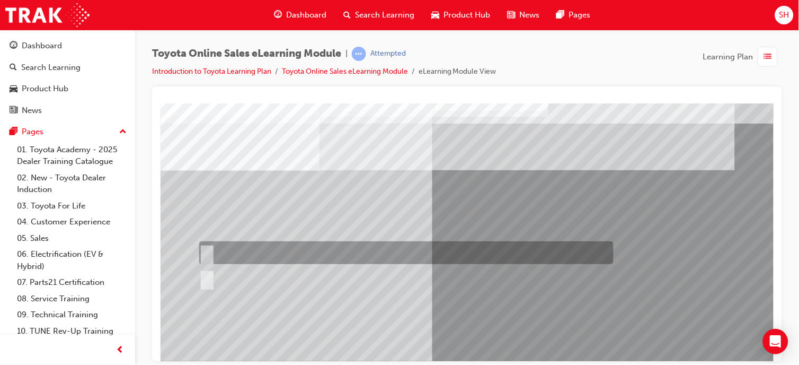
click at [256, 249] on div at bounding box center [403, 252] width 414 height 23
radio input "true"
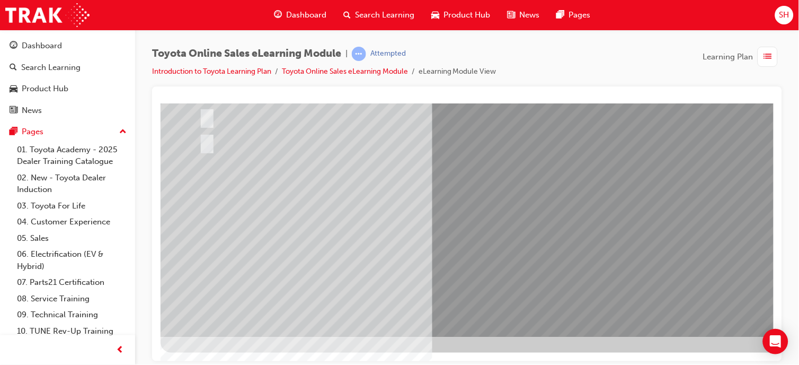
scroll to position [148, 116]
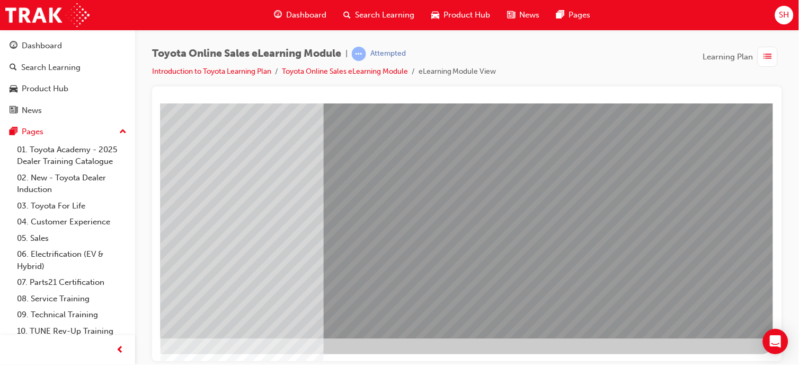
scroll to position [148, 116]
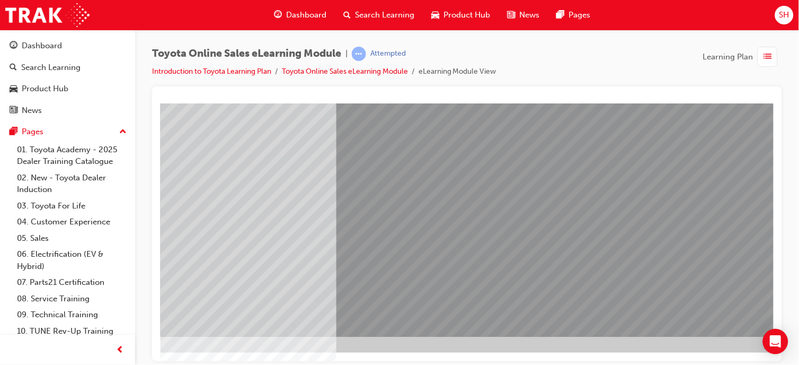
scroll to position [148, 0]
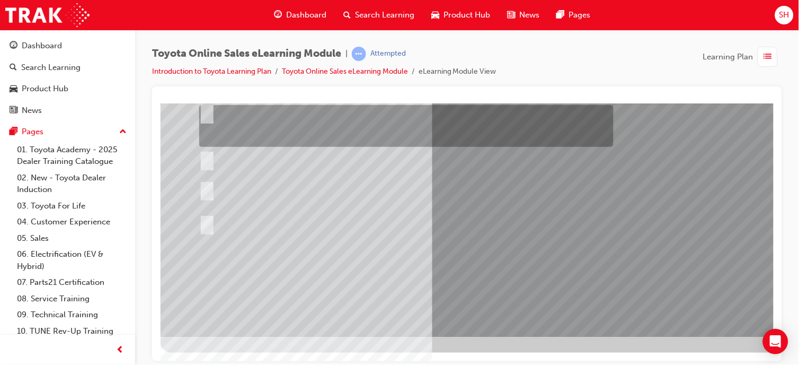
click at [229, 111] on div at bounding box center [403, 126] width 414 height 42
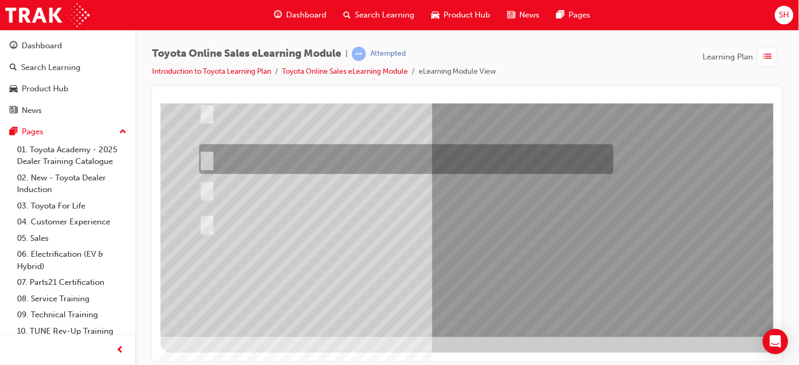
click at [222, 148] on div at bounding box center [403, 159] width 414 height 30
radio input "false"
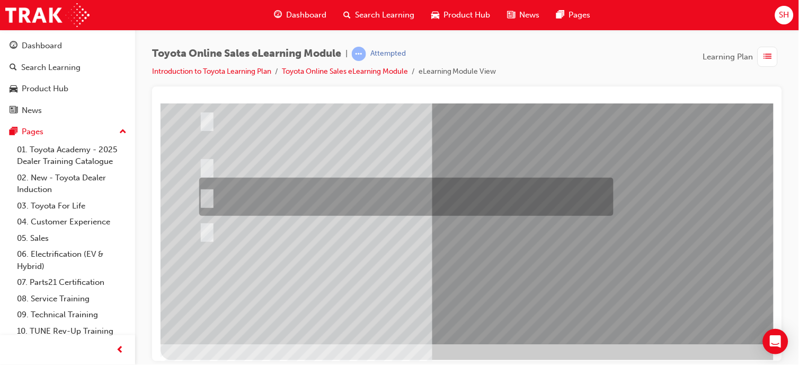
scroll to position [138, 0]
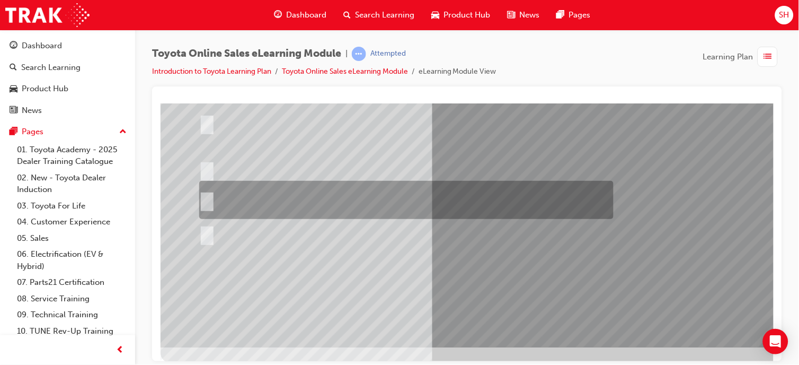
click at [209, 190] on div at bounding box center [403, 200] width 414 height 38
radio input "false"
radio input "true"
click at [209, 190] on div at bounding box center [403, 200] width 414 height 38
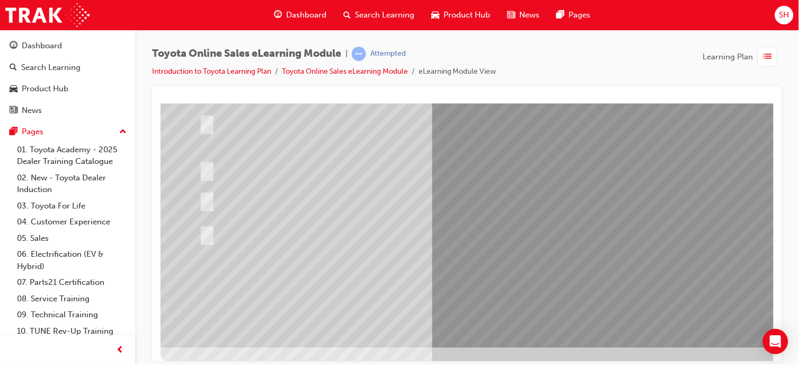
click at [251, 224] on div at bounding box center [403, 234] width 414 height 20
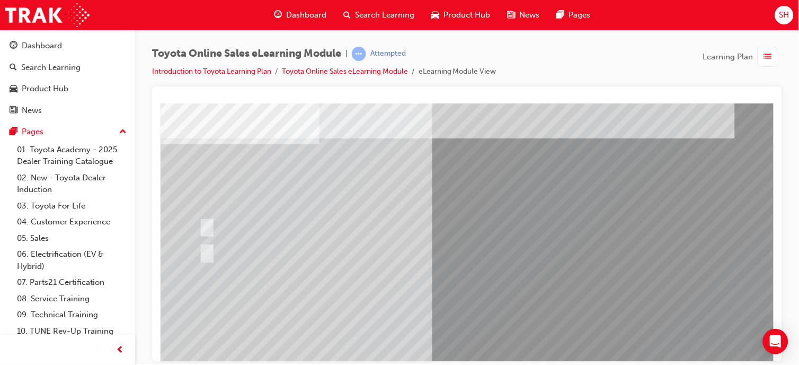
scroll to position [33, 0]
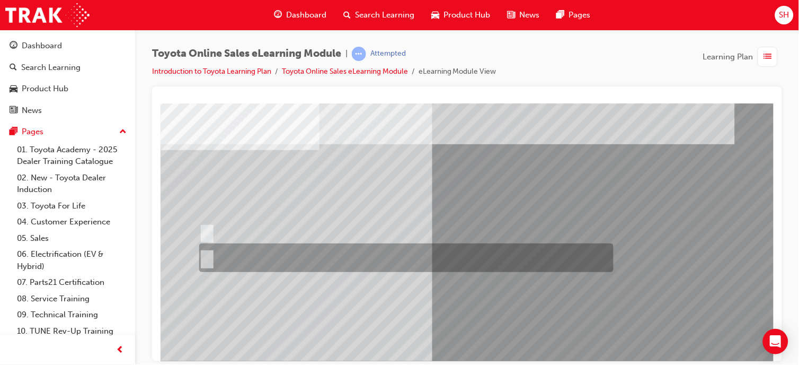
click at [395, 260] on div at bounding box center [403, 257] width 414 height 29
radio input "true"
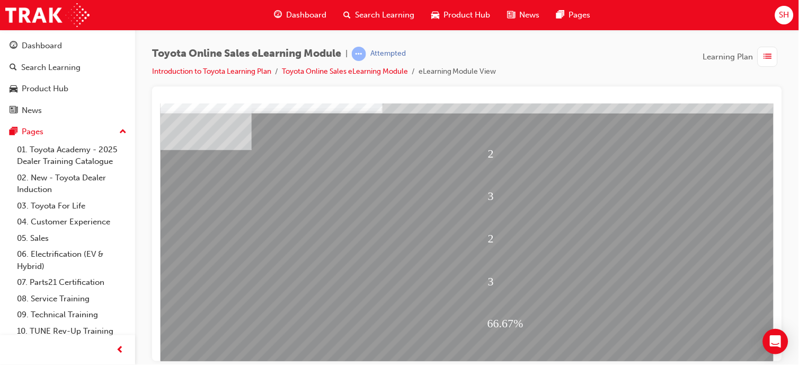
scroll to position [148, 116]
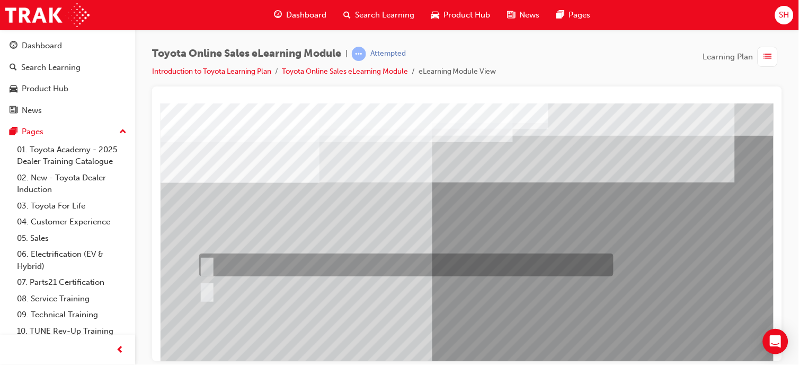
click at [410, 255] on div at bounding box center [403, 264] width 414 height 23
radio input "true"
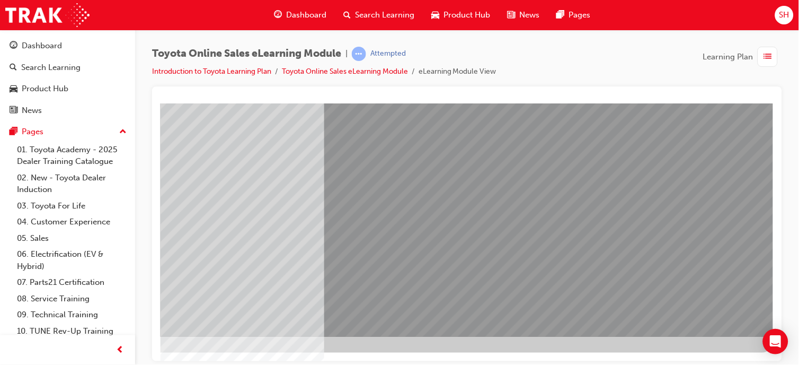
drag, startPoint x: 410, startPoint y: 303, endPoint x: 409, endPoint y: 308, distance: 5.5
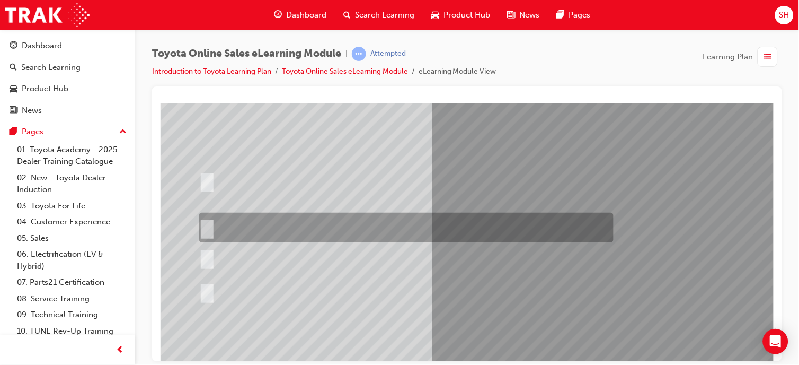
scroll to position [81, 0]
click at [445, 220] on div at bounding box center [403, 227] width 414 height 30
radio input "true"
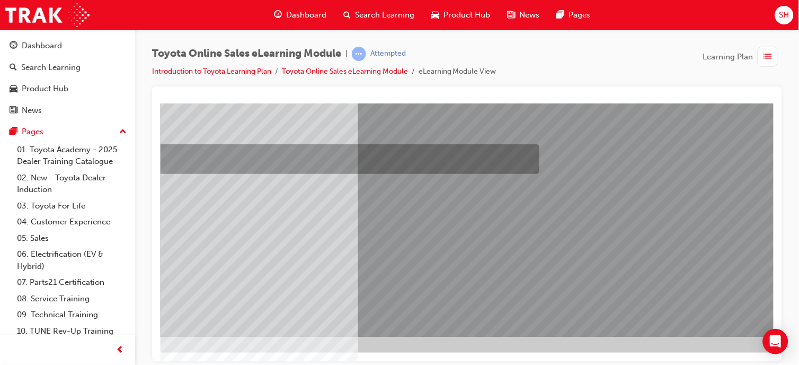
scroll to position [148, 81]
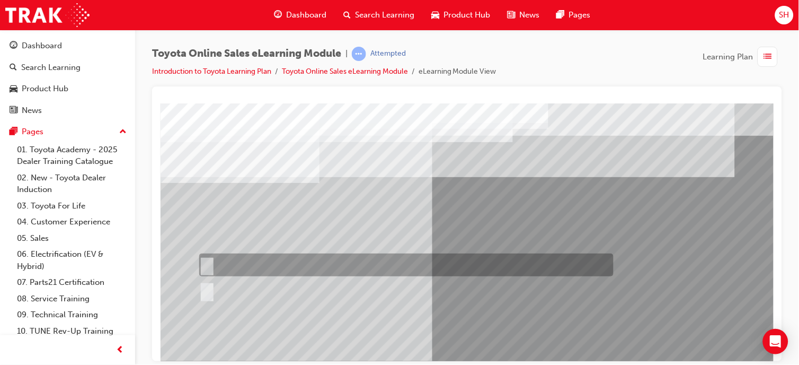
click at [326, 265] on div at bounding box center [403, 264] width 414 height 23
radio input "true"
click at [326, 265] on div at bounding box center [403, 264] width 414 height 23
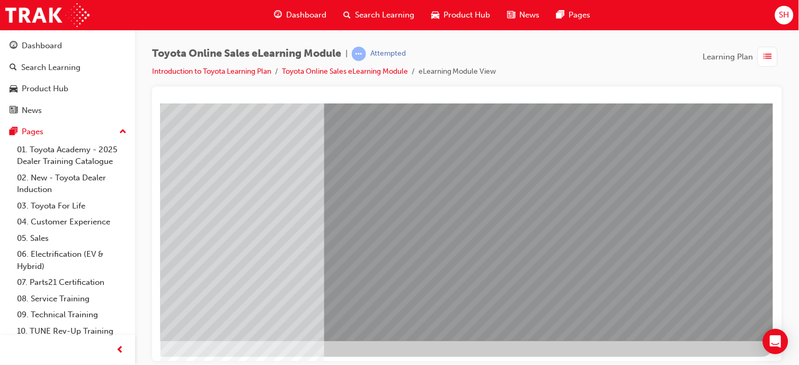
scroll to position [148, 116]
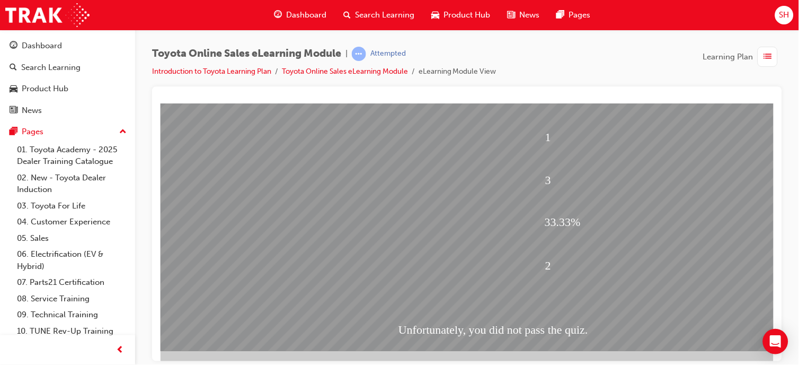
scroll to position [148, 15]
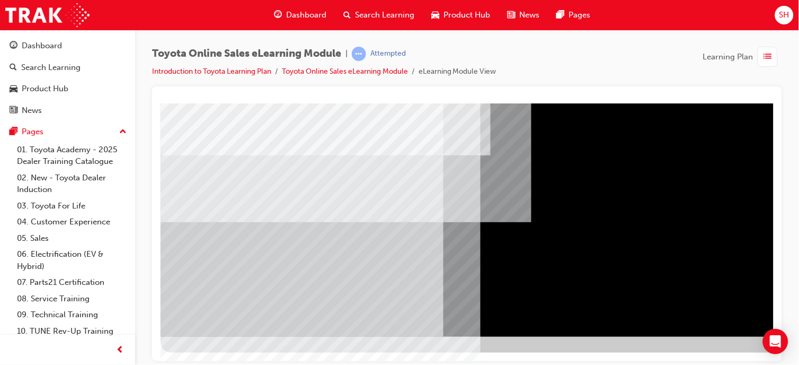
scroll to position [148, 116]
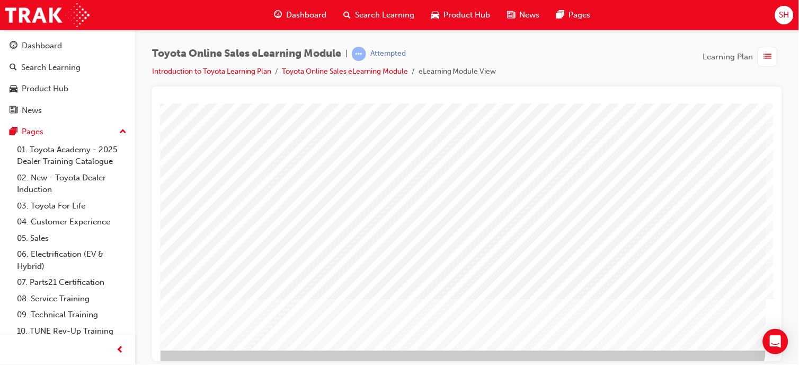
scroll to position [140, 116]
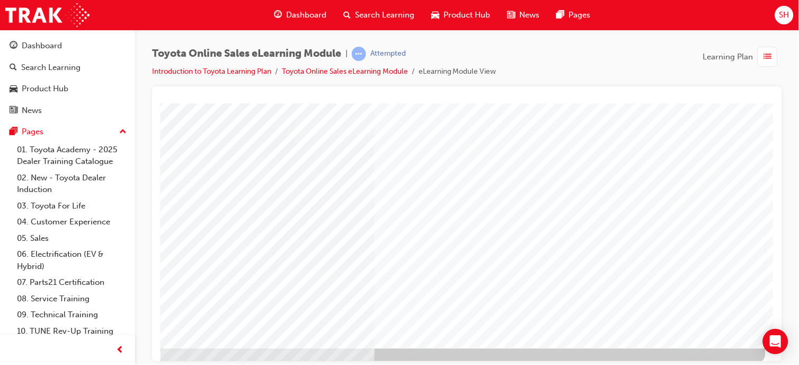
scroll to position [148, 116]
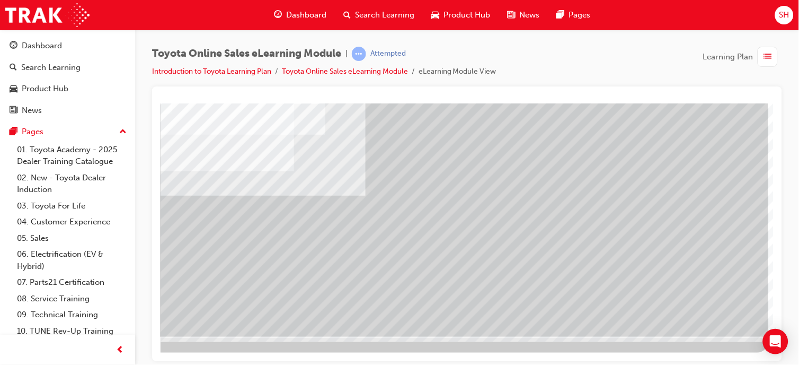
scroll to position [148, 0]
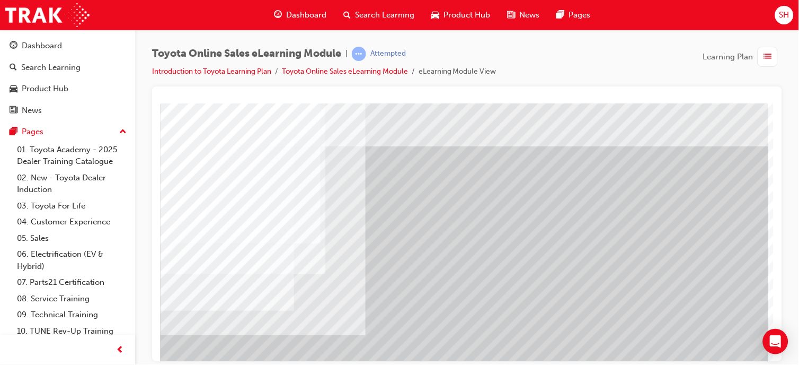
scroll to position [0, 116]
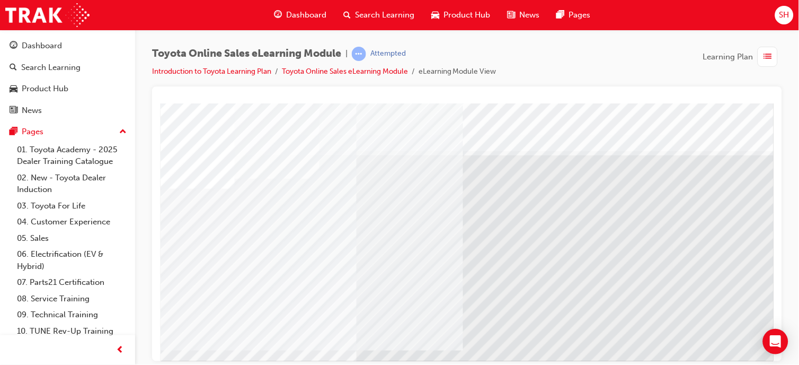
scroll to position [0, 0]
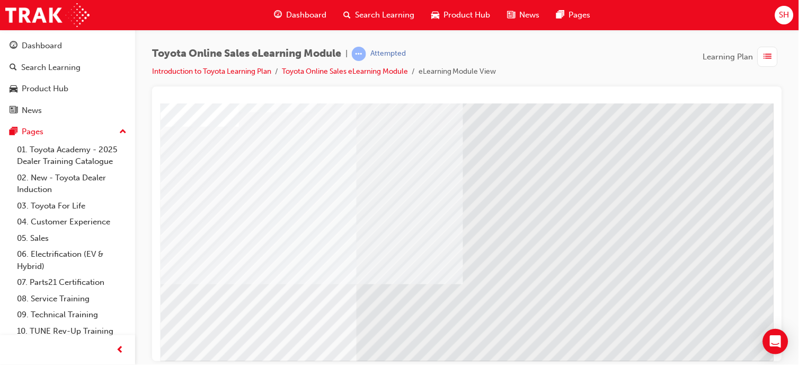
scroll to position [71, 0]
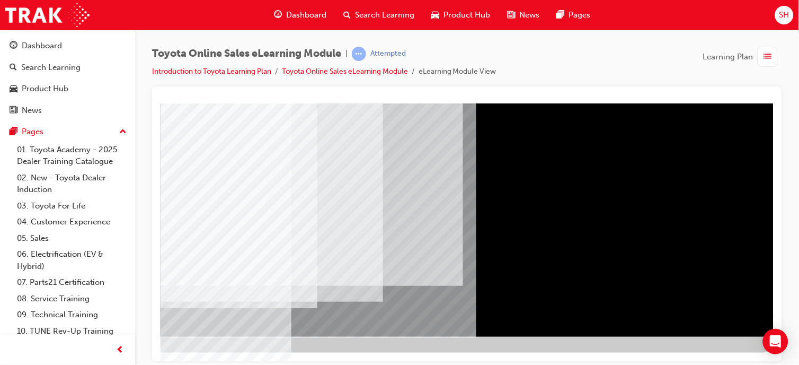
scroll to position [148, 0]
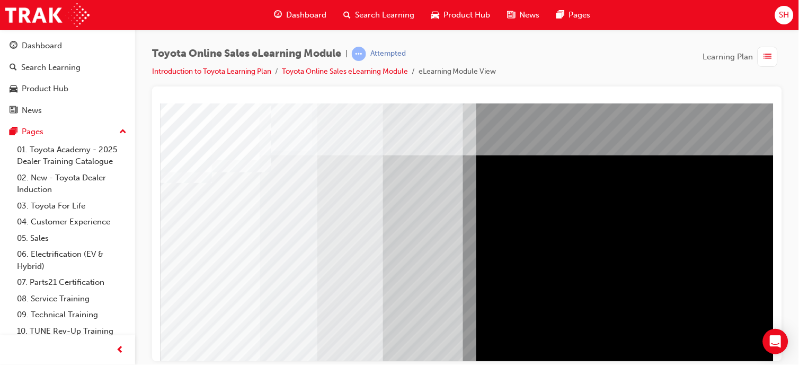
scroll to position [148, 116]
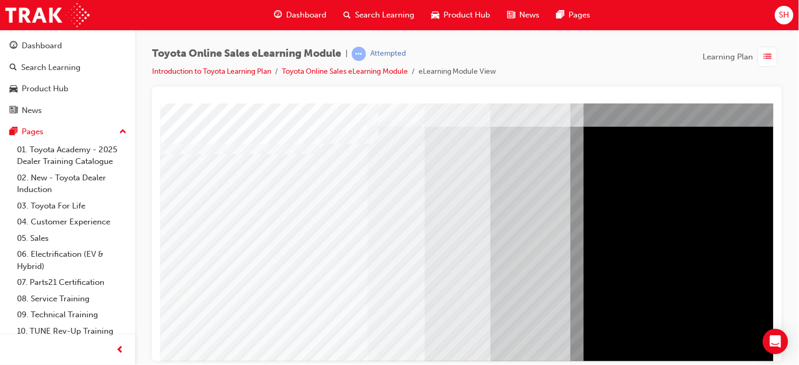
scroll to position [27, 0]
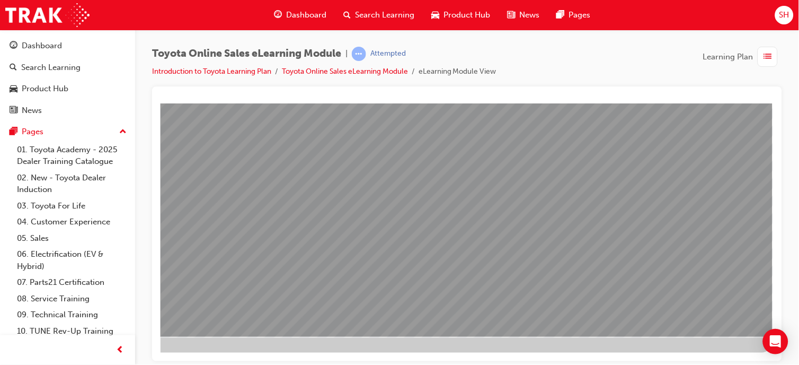
scroll to position [148, 0]
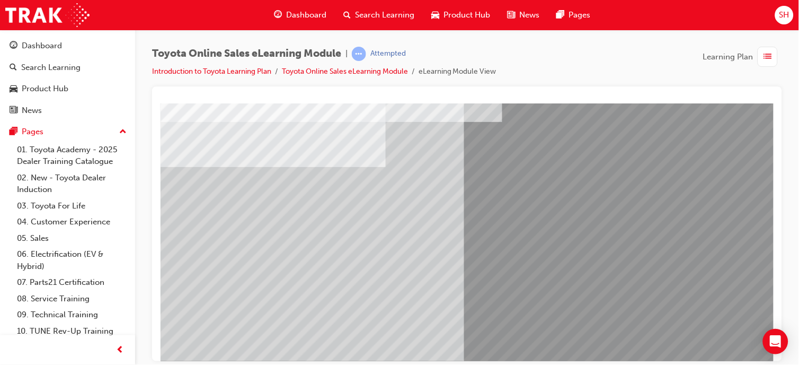
scroll to position [76, 0]
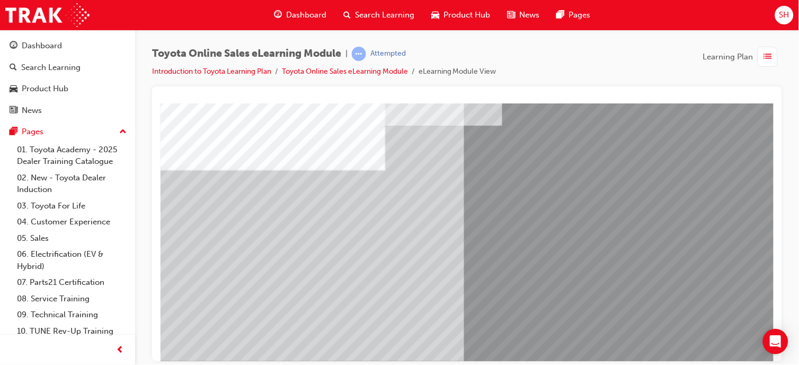
drag, startPoint x: 237, startPoint y: 215, endPoint x: 242, endPoint y: 263, distance: 48.5
click at [242, 263] on div "multistate" at bounding box center [520, 218] width 721 height 382
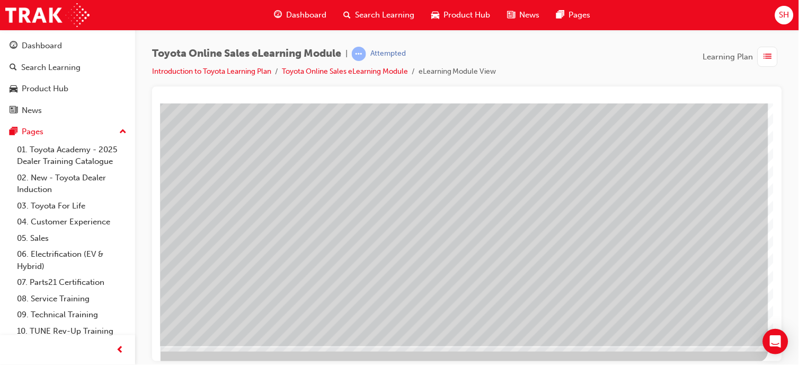
scroll to position [148, 116]
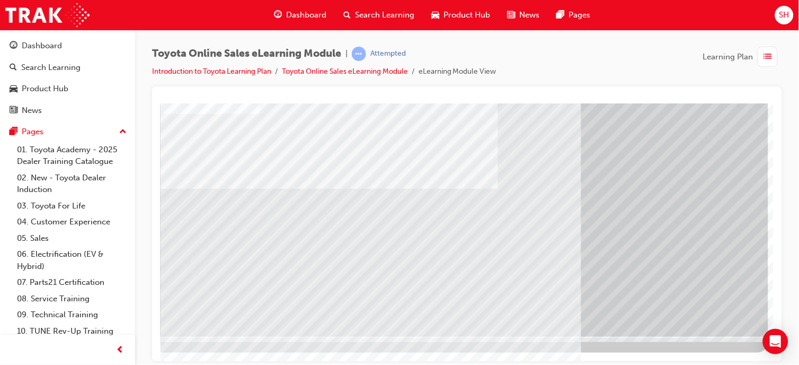
scroll to position [148, 0]
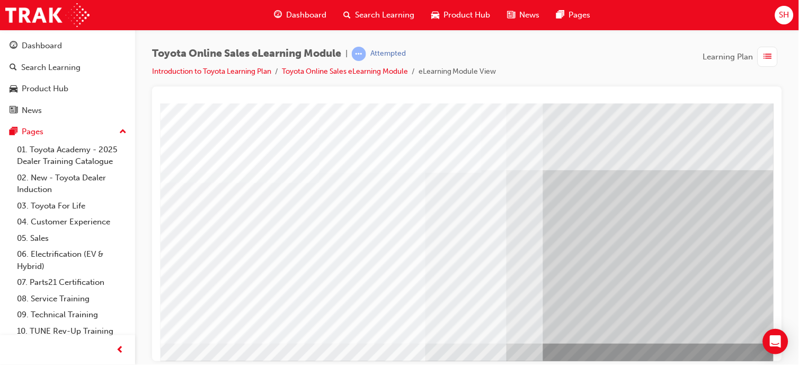
scroll to position [0, 116]
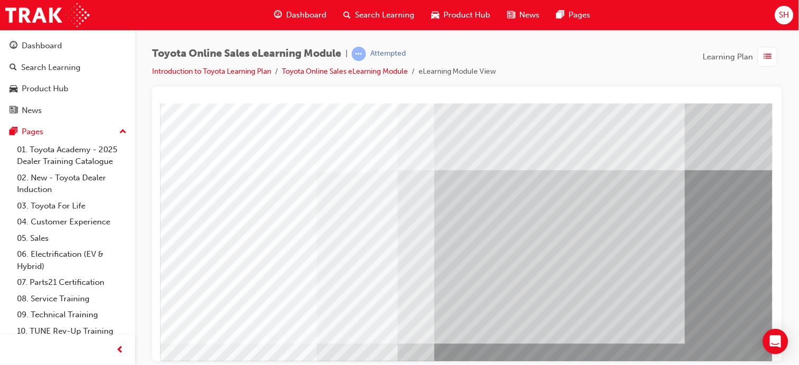
scroll to position [148, 116]
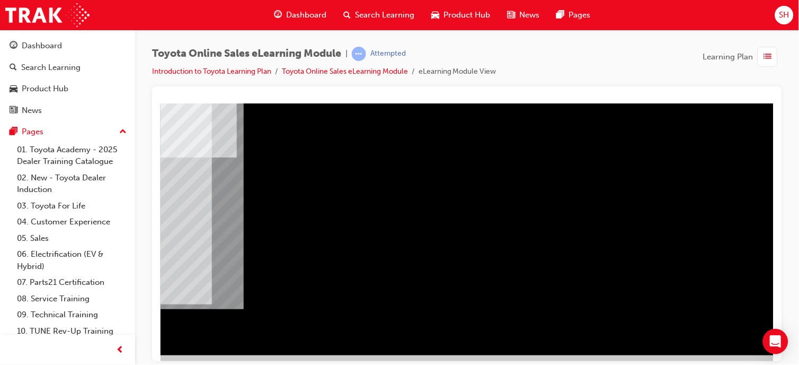
scroll to position [130, 116]
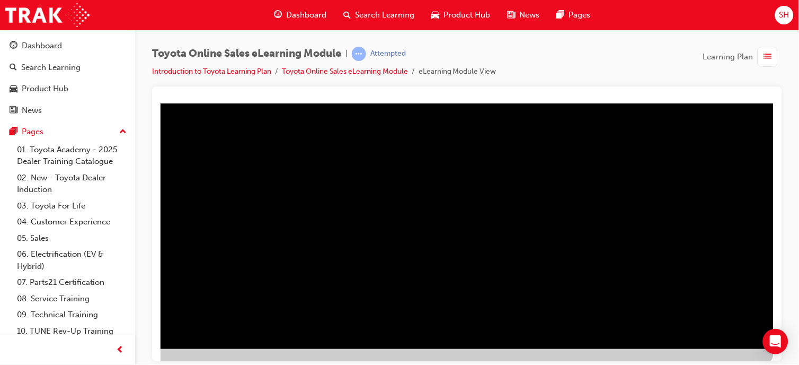
scroll to position [148, 116]
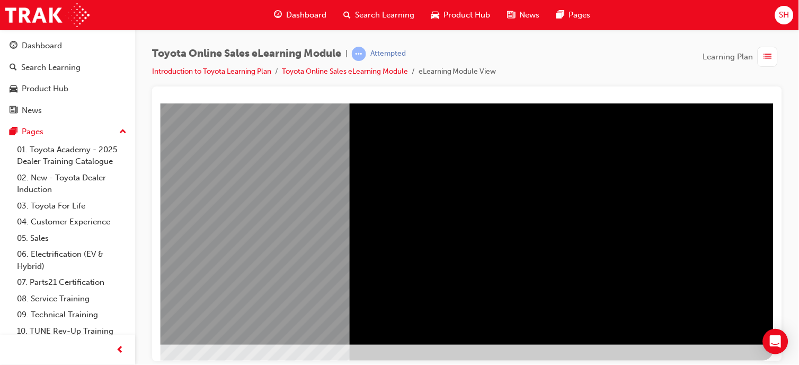
scroll to position [148, 116]
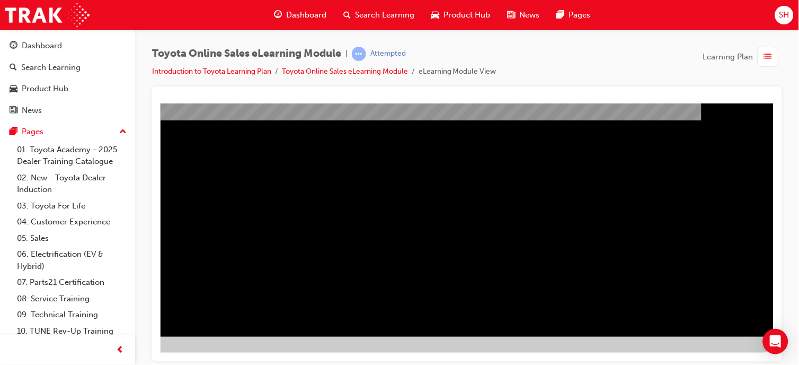
scroll to position [0, 0]
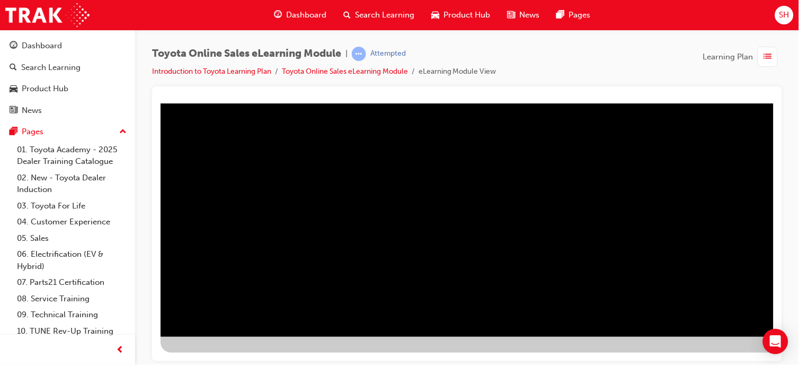
scroll to position [148, 1]
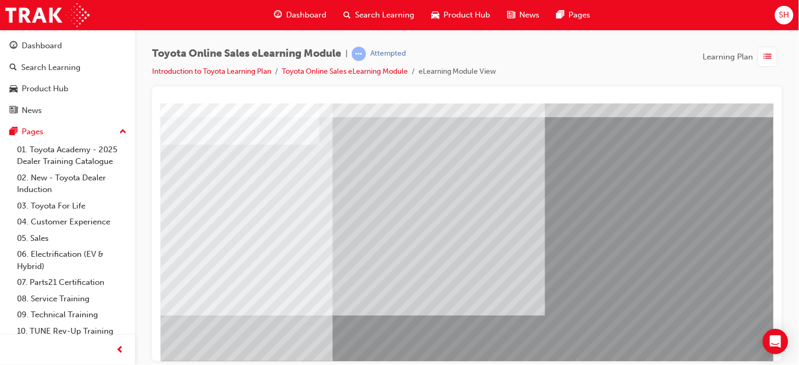
scroll to position [0, 0]
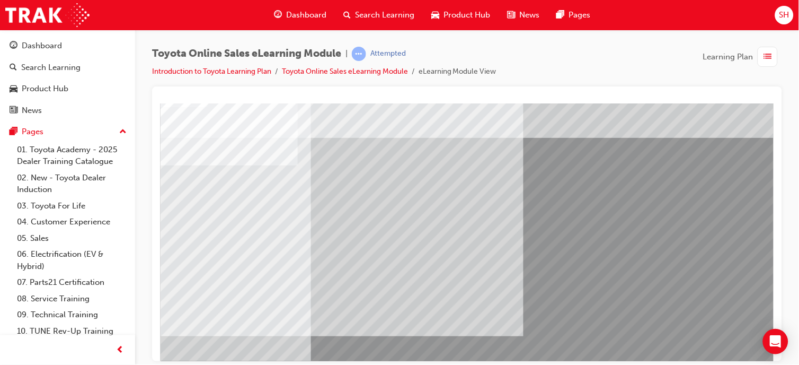
scroll to position [148, 116]
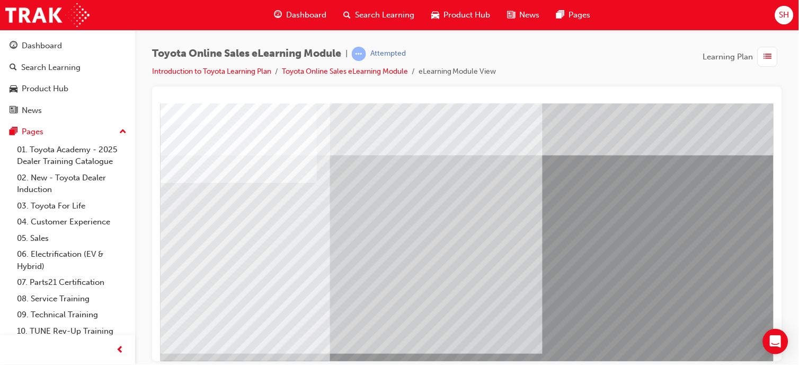
scroll to position [0, 2]
click at [485, 75] on li "eLearning Module View" at bounding box center [458, 72] width 78 height 12
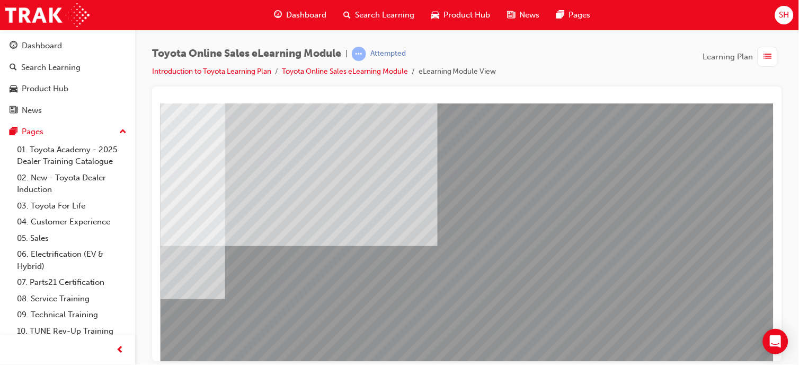
scroll to position [148, 116]
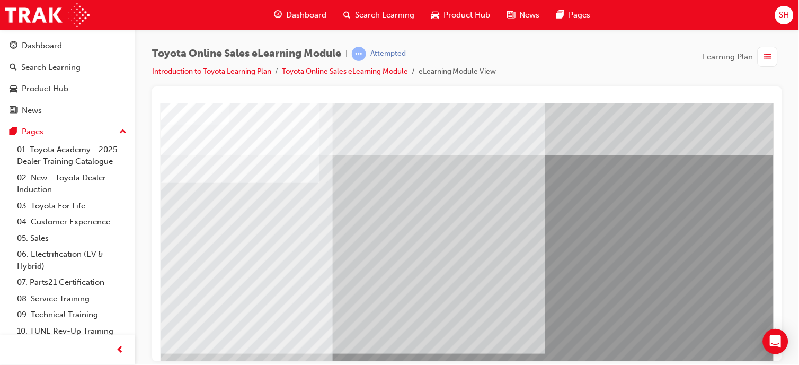
scroll to position [148, 116]
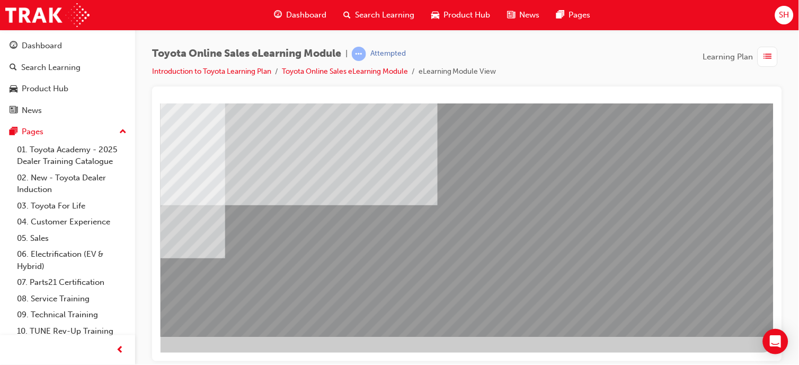
click at [316, 12] on span "Dashboard" at bounding box center [307, 15] width 40 height 12
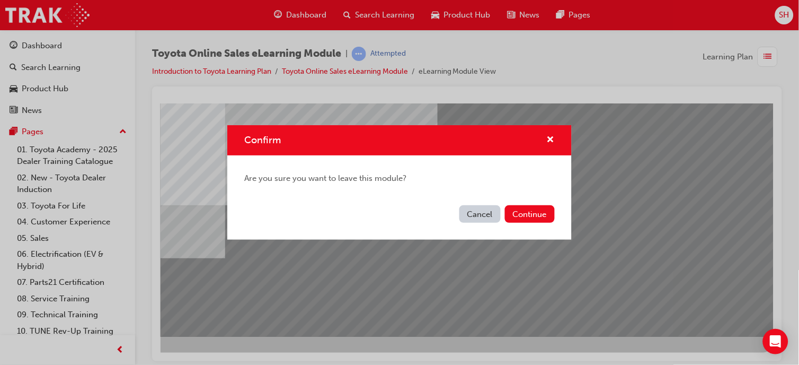
click at [527, 210] on button "Continue" at bounding box center [530, 213] width 50 height 17
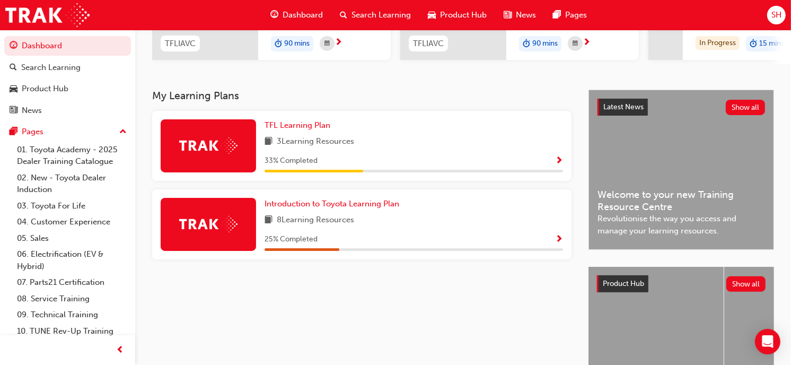
scroll to position [179, 0]
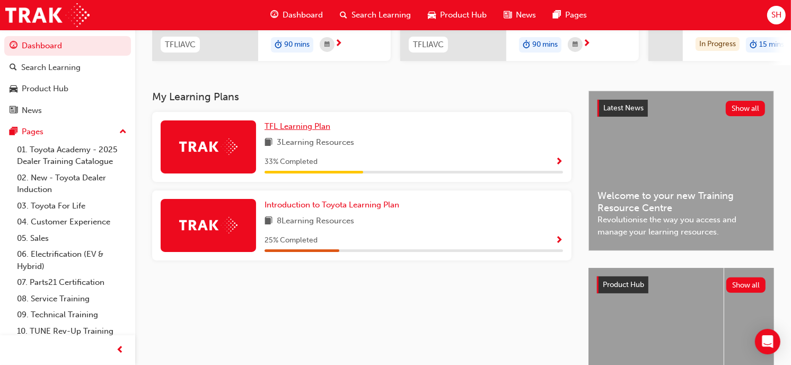
click at [315, 129] on span "TFL Learning Plan" at bounding box center [297, 126] width 66 height 10
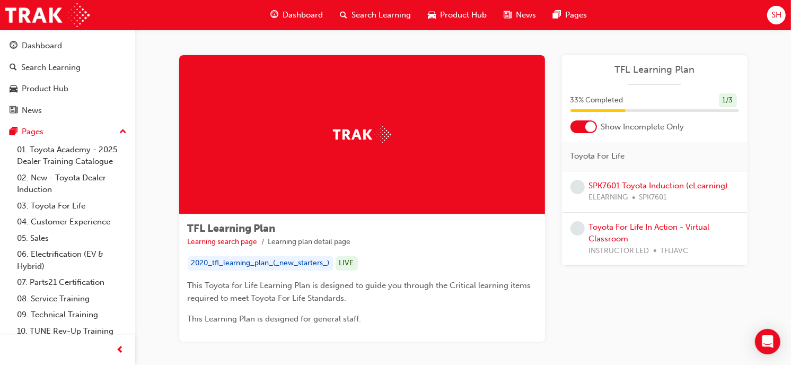
scroll to position [53, 0]
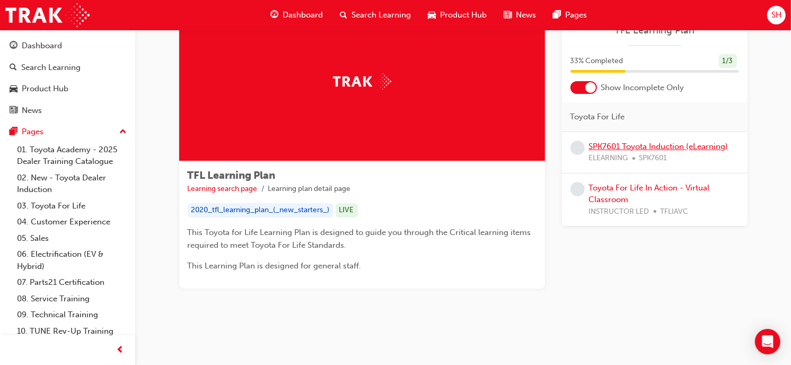
click at [633, 144] on link "SPK7601 Toyota Induction (eLearning)" at bounding box center [658, 147] width 139 height 10
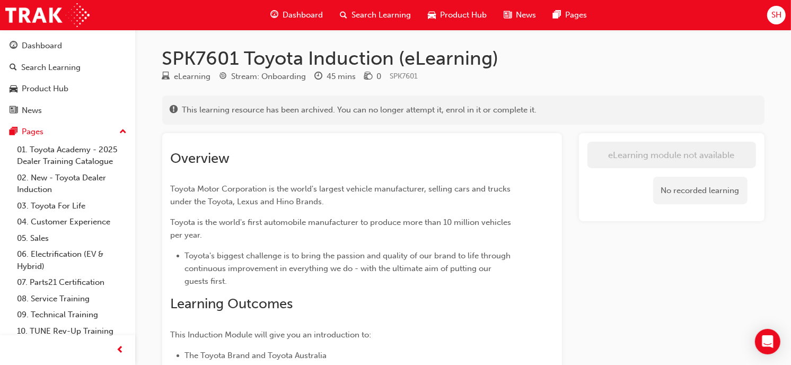
click at [296, 14] on span "Dashboard" at bounding box center [303, 15] width 40 height 12
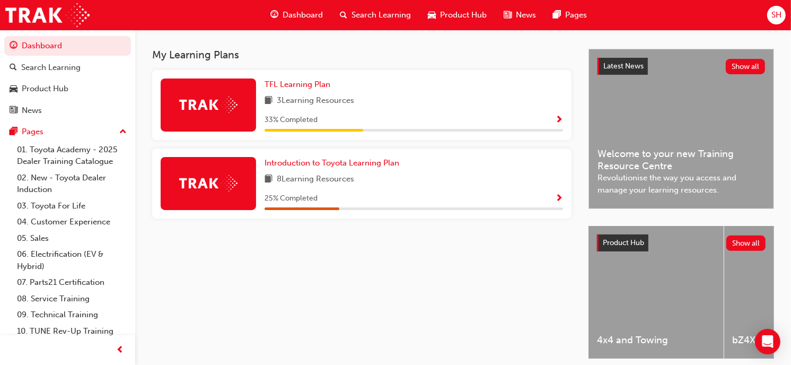
scroll to position [222, 0]
click at [380, 160] on span "Introduction to Toyota Learning Plan" at bounding box center [331, 162] width 135 height 10
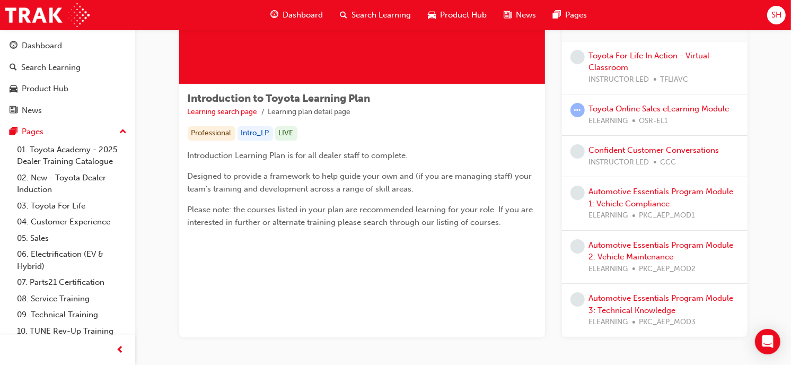
scroll to position [117, 0]
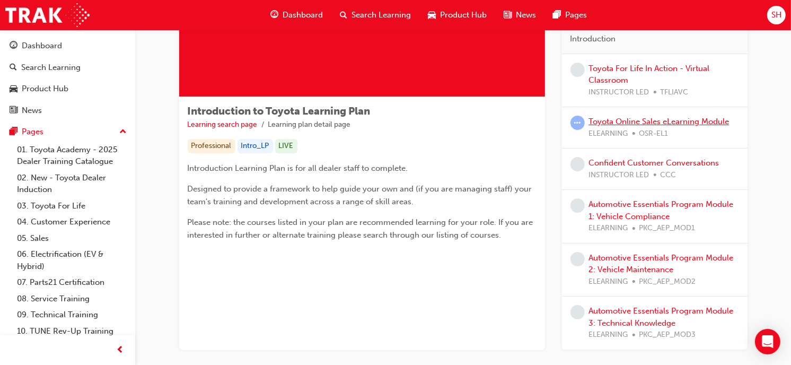
click at [622, 126] on link "Toyota Online Sales eLearning Module" at bounding box center [659, 122] width 140 height 10
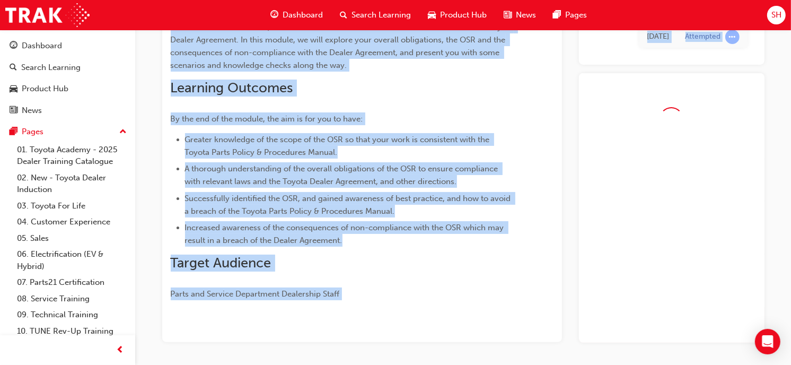
click at [622, 126] on div at bounding box center [672, 207] width 186 height 269
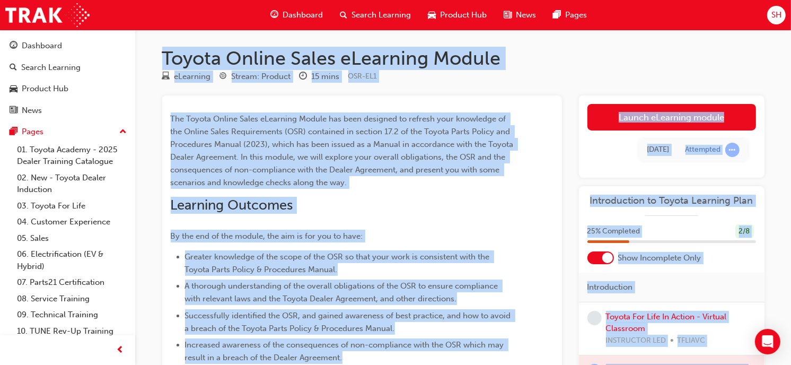
click at [650, 118] on link "Launch eLearning module" at bounding box center [671, 117] width 169 height 27
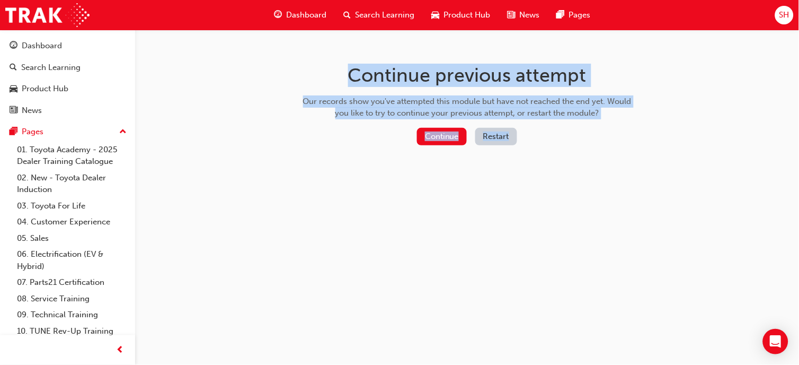
click at [459, 135] on button "Continue" at bounding box center [442, 136] width 50 height 17
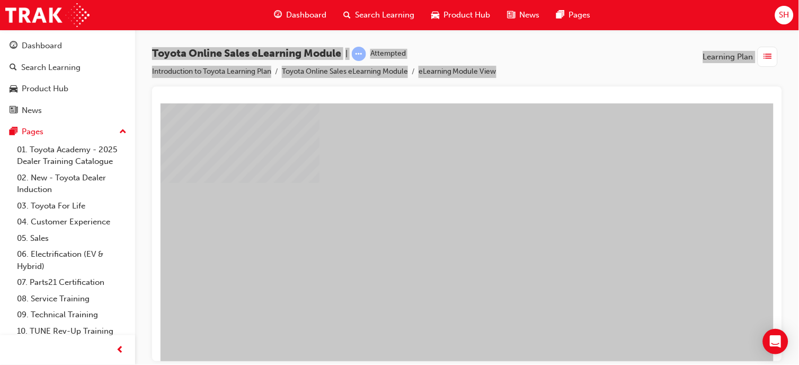
drag, startPoint x: 619, startPoint y: 238, endPoint x: 382, endPoint y: -34, distance: 361.0
click at [382, 103] on html "Loading..." at bounding box center [466, 105] width 613 height 4
click at [436, 166] on div "play" at bounding box center [436, 166] width 0 height 0
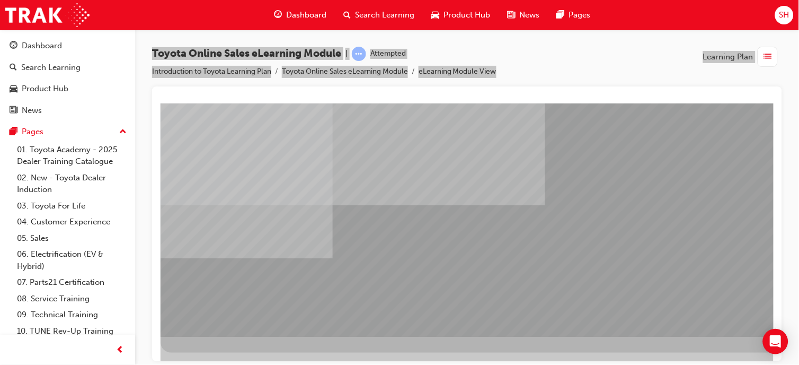
scroll to position [148, 116]
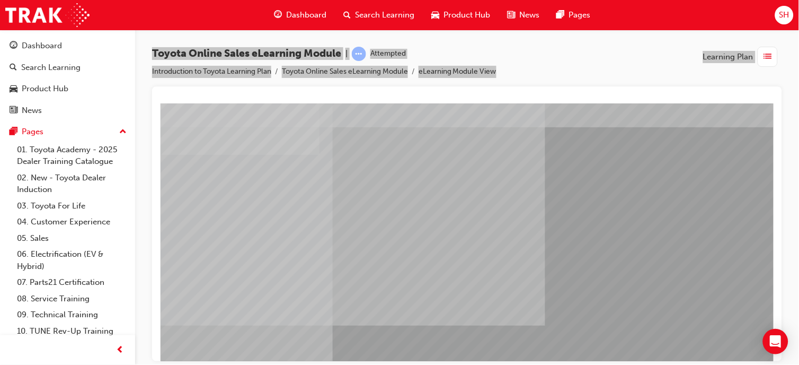
scroll to position [27, 0]
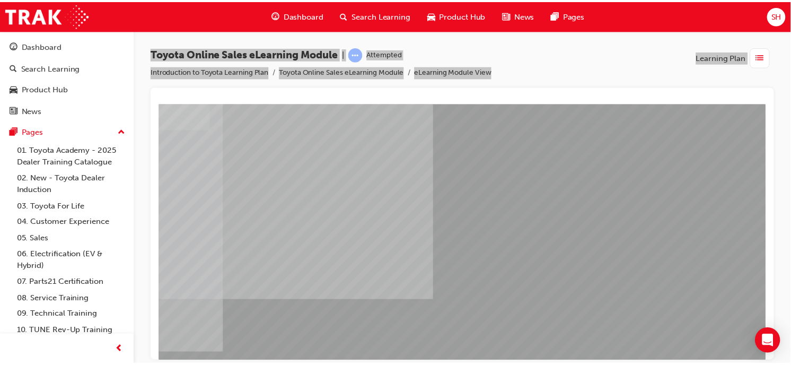
scroll to position [148, 116]
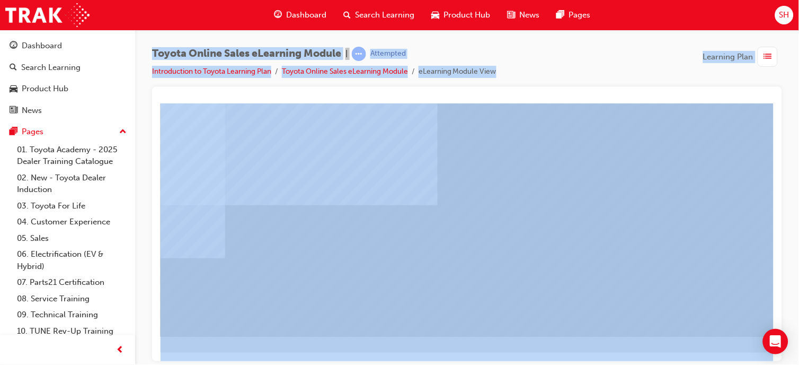
click at [51, 47] on div "Dashboard" at bounding box center [42, 46] width 40 height 12
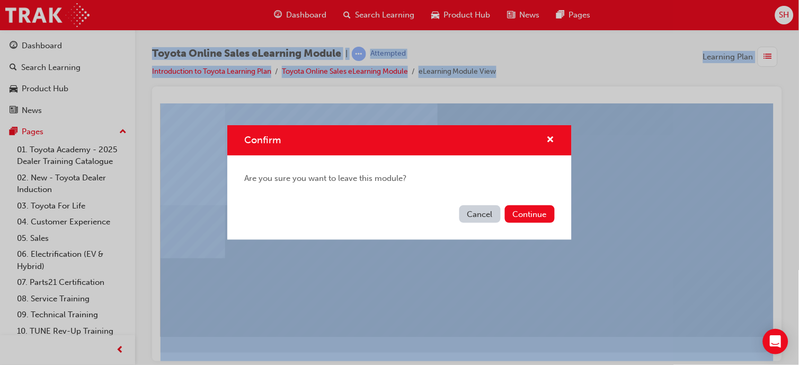
click at [528, 212] on button "Continue" at bounding box center [530, 213] width 50 height 17
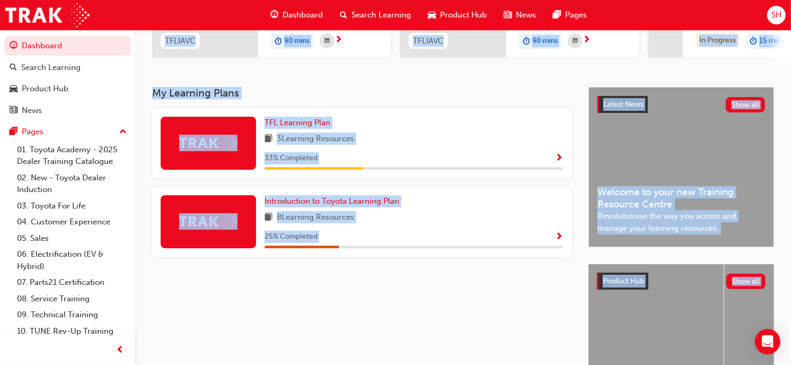
scroll to position [183, 0]
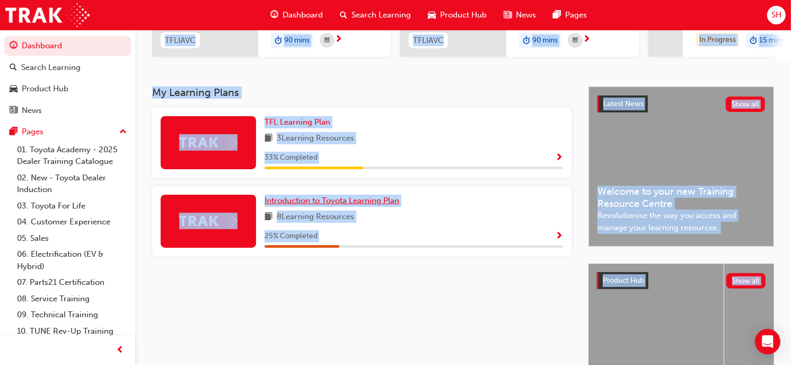
click at [368, 205] on span "Introduction to Toyota Learning Plan" at bounding box center [331, 201] width 135 height 10
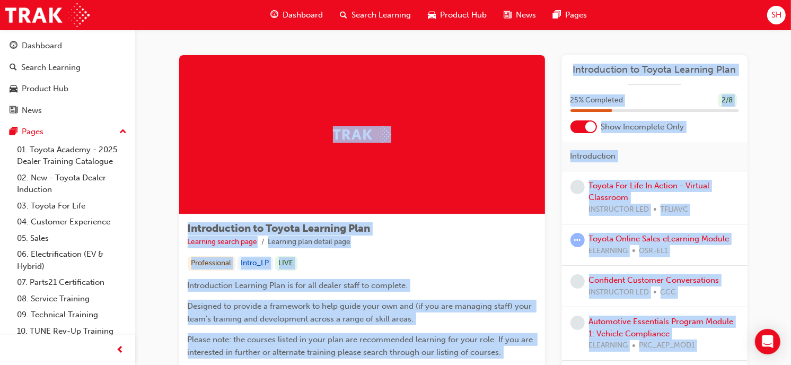
scroll to position [179, 0]
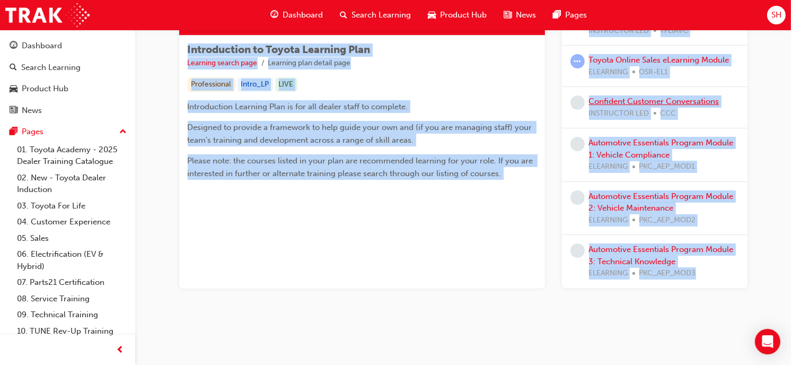
click at [655, 103] on link "Confident Customer Conversations" at bounding box center [654, 101] width 130 height 10
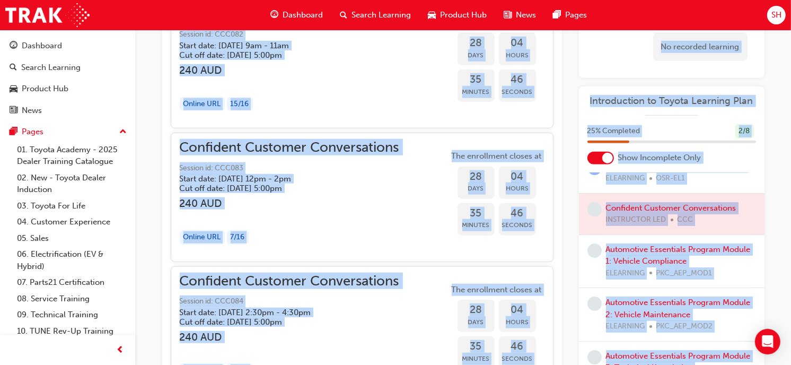
scroll to position [104, 0]
click at [623, 254] on link "Automotive Essentials Program Module 1: Vehicle Compliance" at bounding box center [678, 255] width 145 height 22
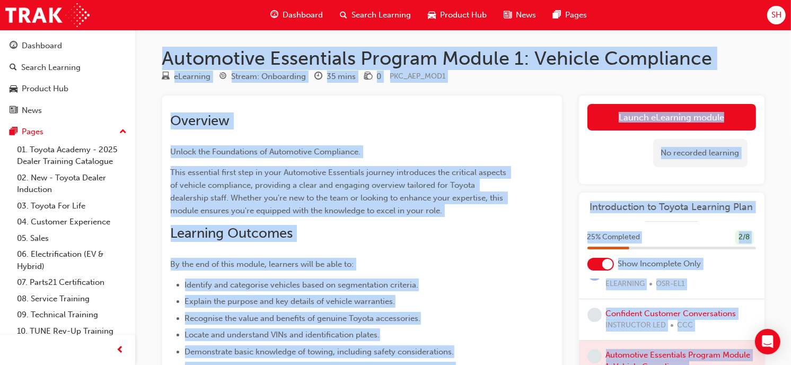
click at [645, 122] on link "Launch eLearning module" at bounding box center [671, 117] width 169 height 27
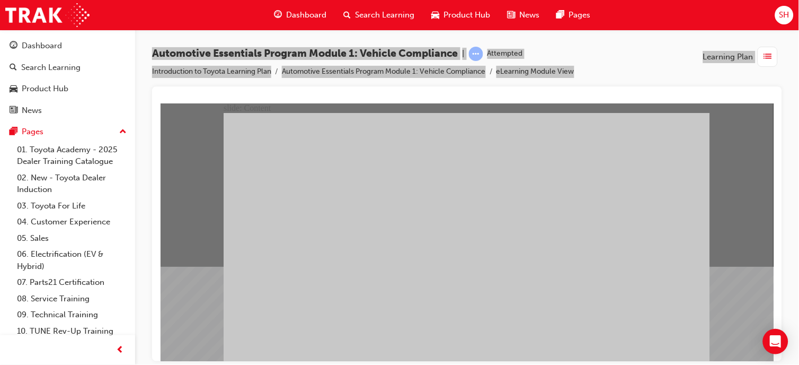
drag, startPoint x: 349, startPoint y: 312, endPoint x: 354, endPoint y: 307, distance: 6.4
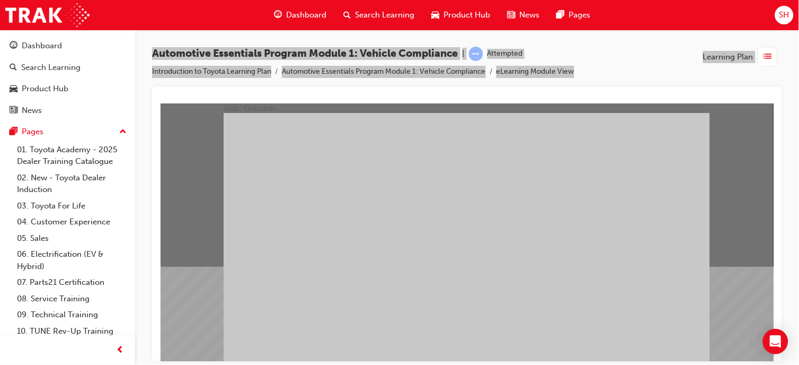
radio input "true"
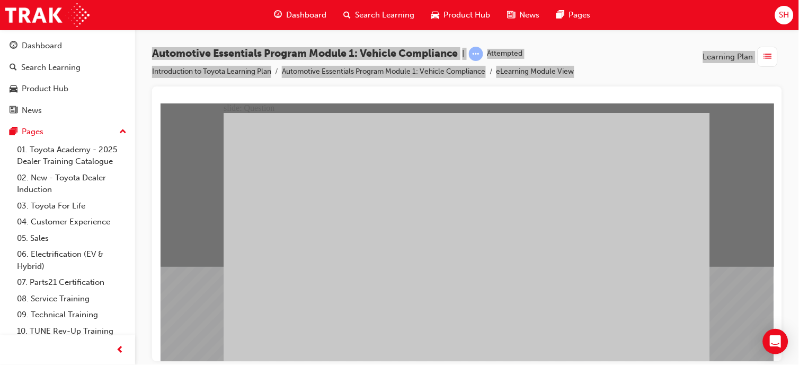
radio input "true"
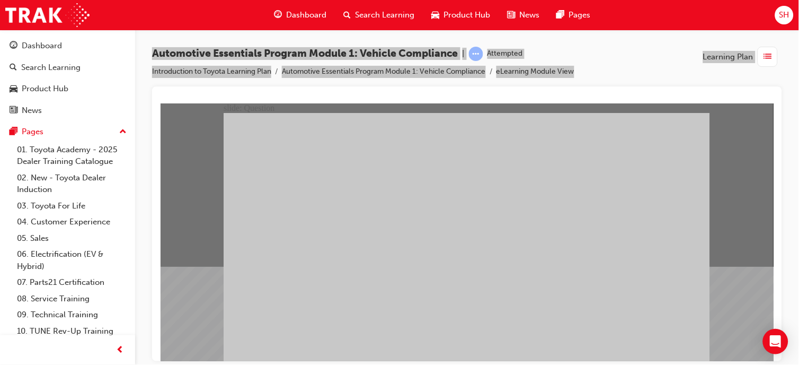
radio input "false"
radio input "true"
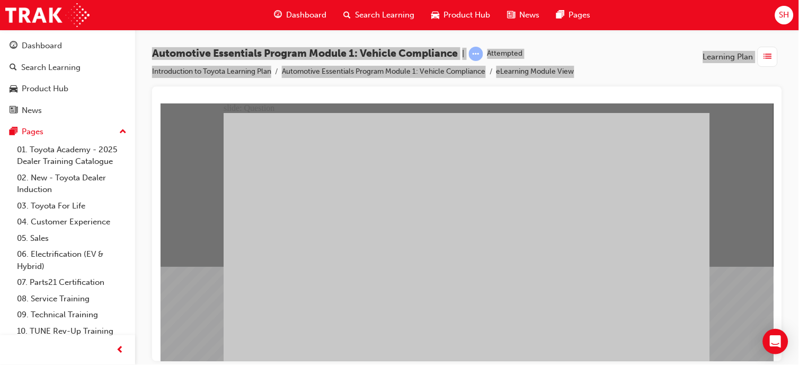
radio input "true"
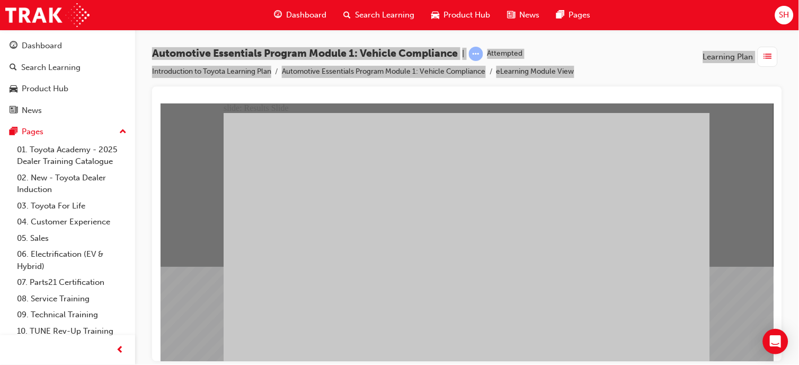
radio input "true"
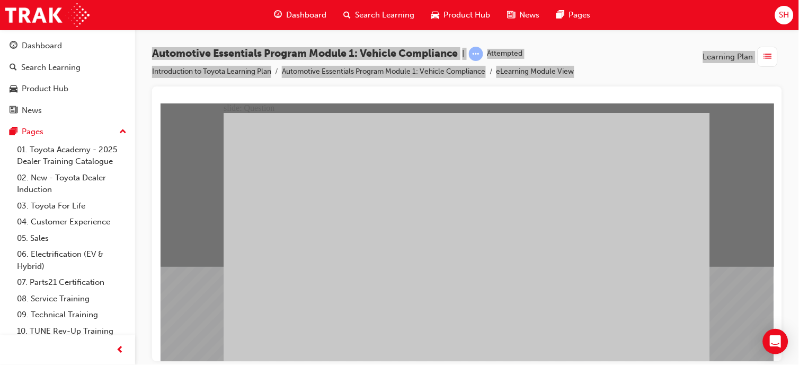
radio input "true"
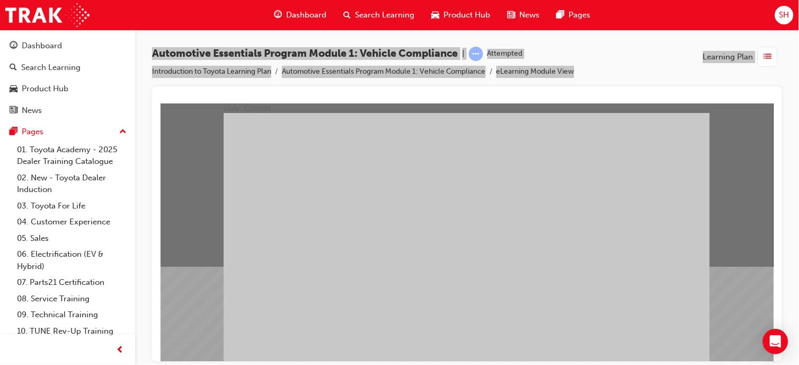
radio input "true"
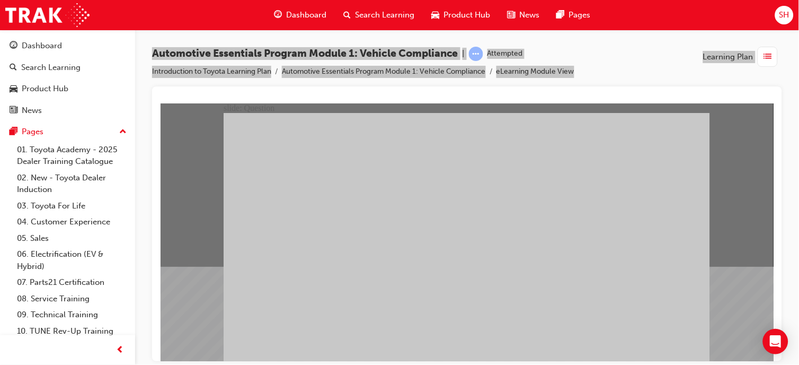
radio input "true"
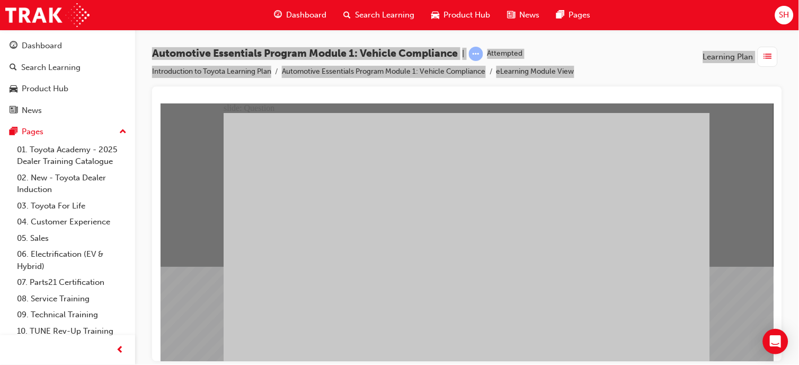
radio input "true"
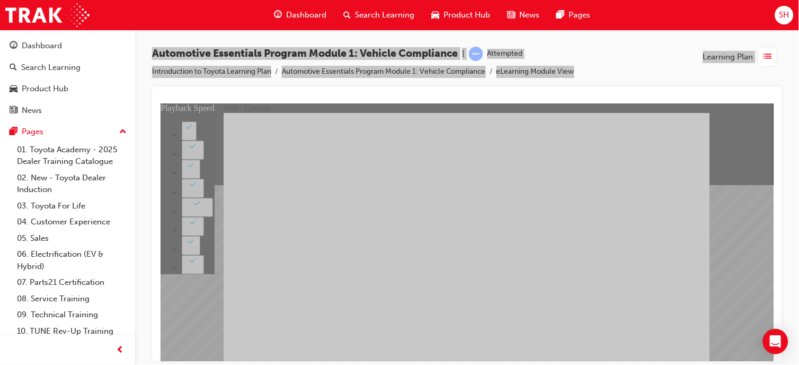
type input "43"
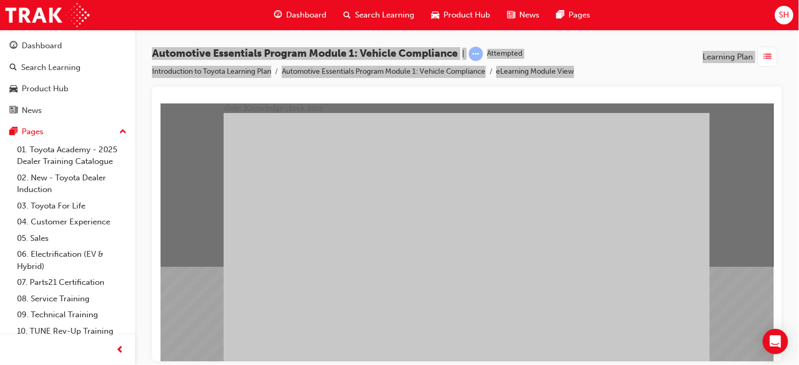
radio input "true"
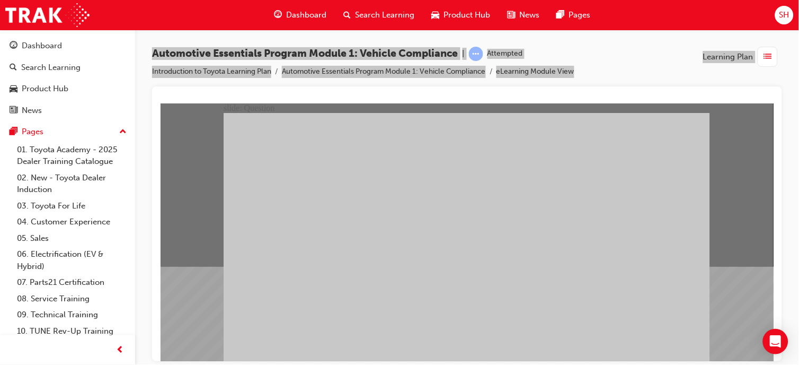
radio input "true"
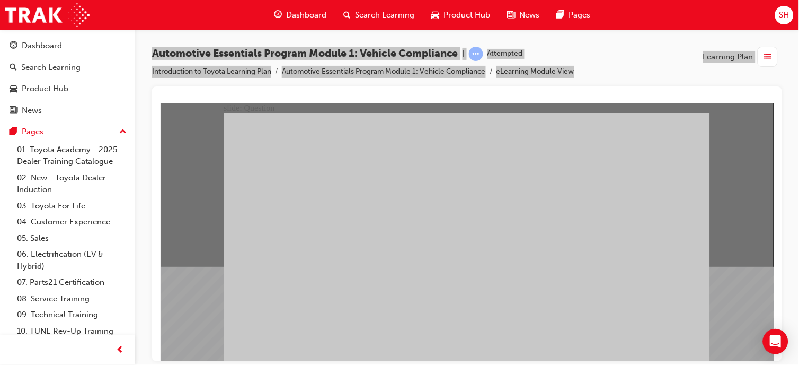
radio input "true"
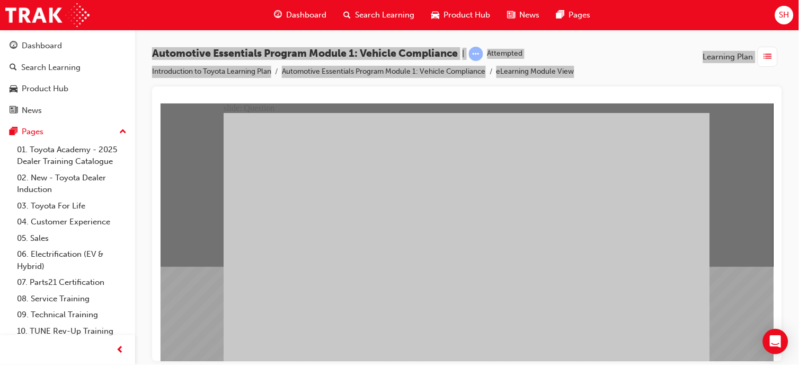
radio input "true"
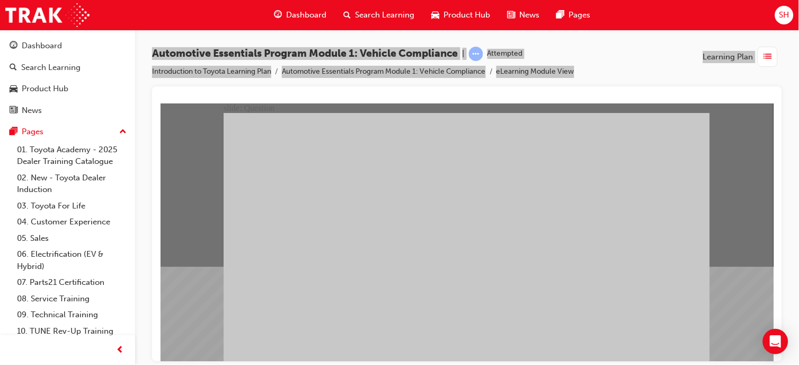
radio input "true"
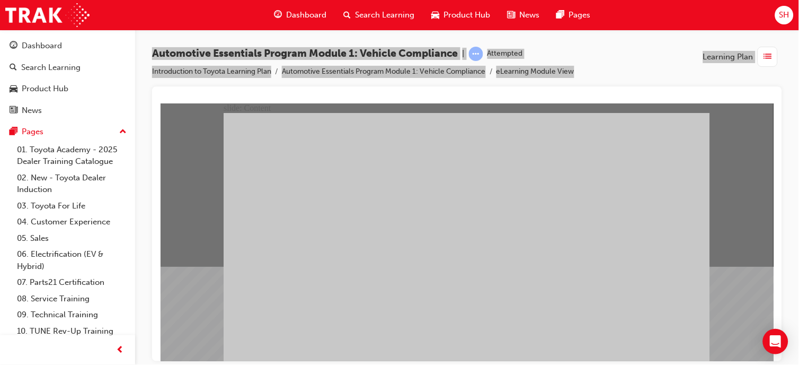
drag, startPoint x: 287, startPoint y: 244, endPoint x: 304, endPoint y: 226, distance: 24.7
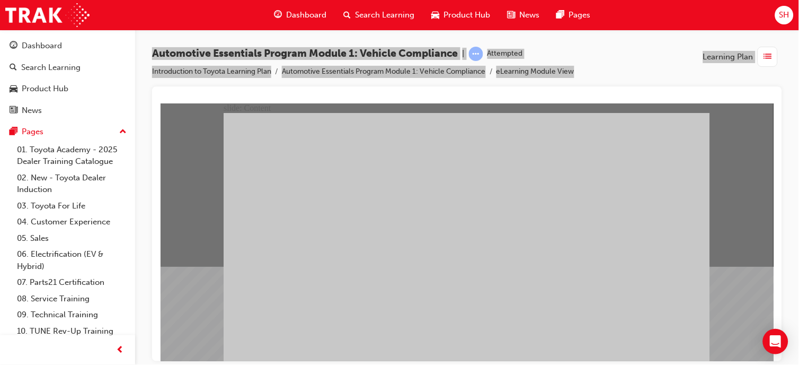
drag, startPoint x: 560, startPoint y: 162, endPoint x: 387, endPoint y: 217, distance: 180.9
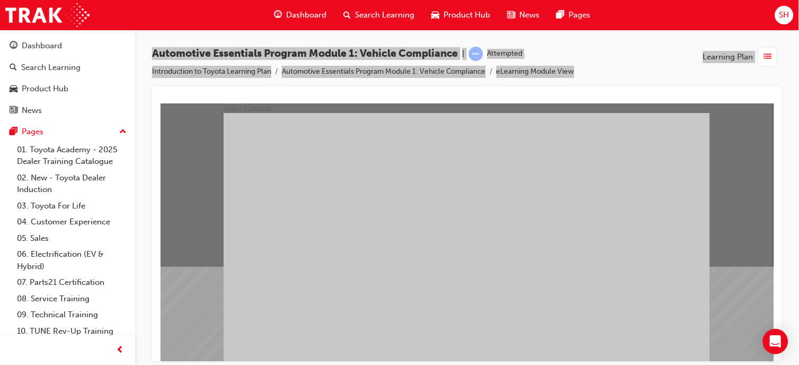
drag, startPoint x: 470, startPoint y: 259, endPoint x: 479, endPoint y: 254, distance: 10.5
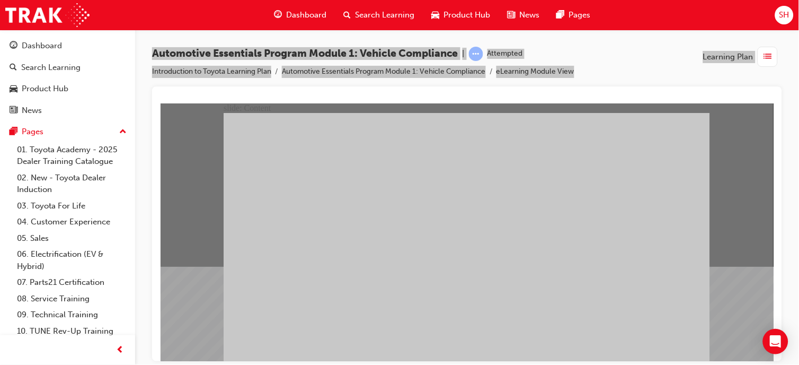
radio input "true"
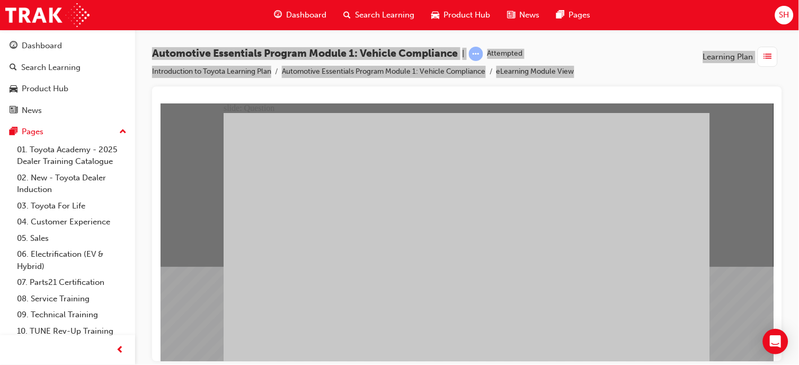
drag, startPoint x: 470, startPoint y: 283, endPoint x: 462, endPoint y: 270, distance: 14.6
radio input "true"
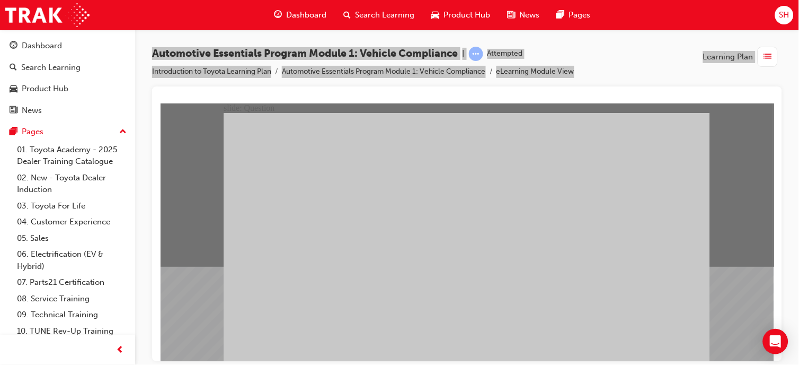
radio input "true"
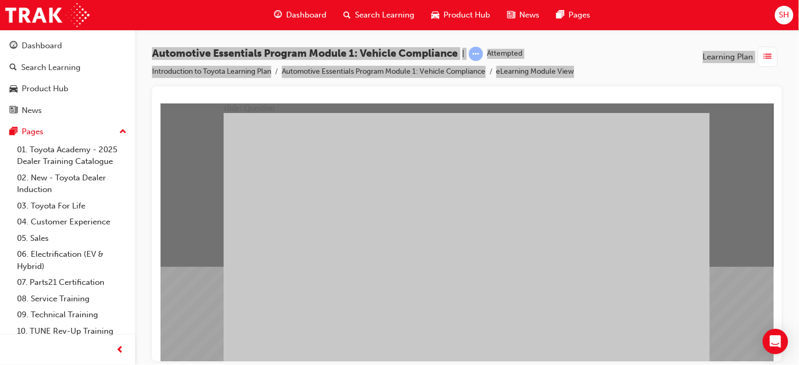
radio input "false"
radio input "true"
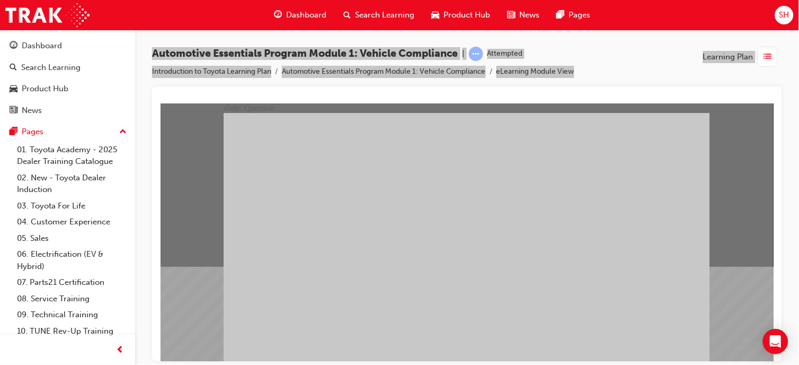
radio input "true"
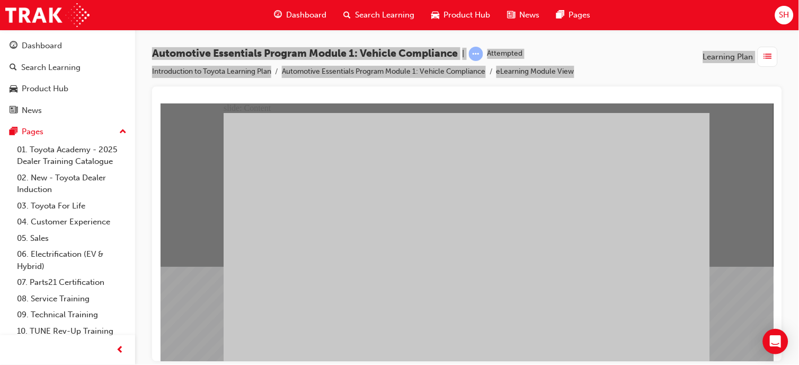
drag, startPoint x: 447, startPoint y: 302, endPoint x: 445, endPoint y: 295, distance: 7.2
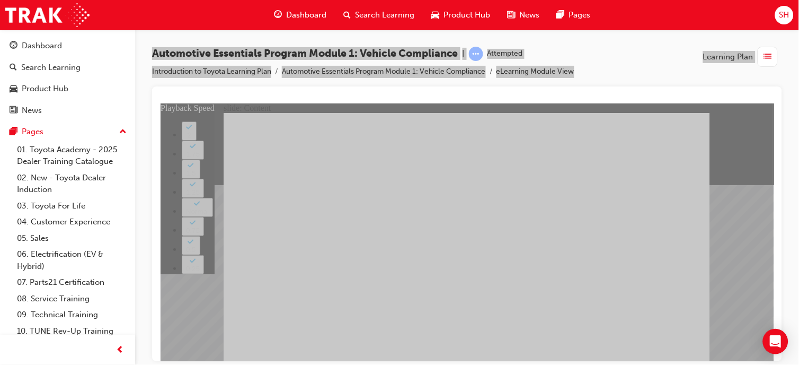
type input "35"
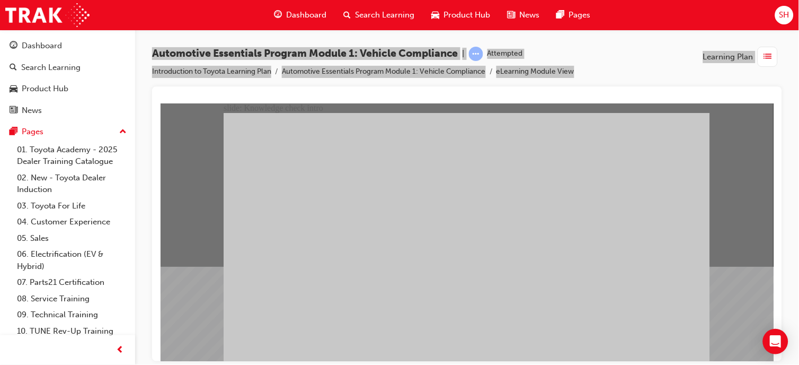
radio input "true"
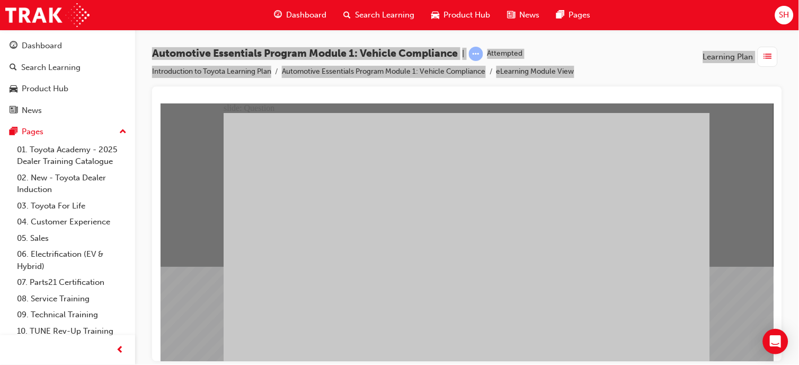
radio input "true"
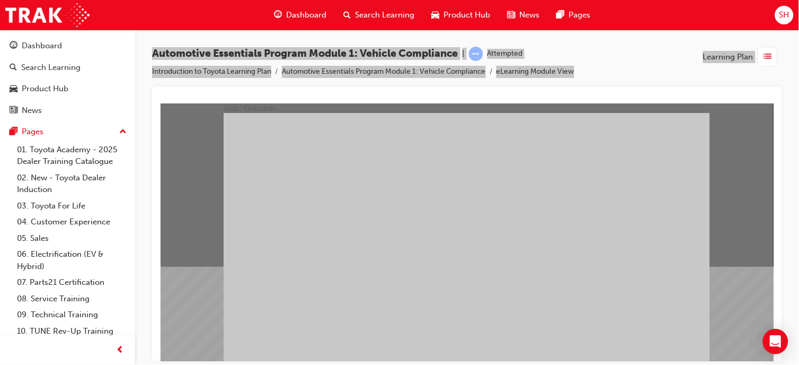
radio input "true"
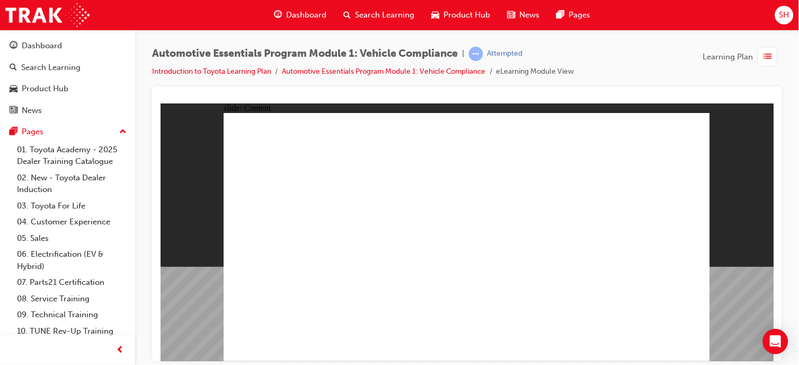
drag, startPoint x: 389, startPoint y: 287, endPoint x: 392, endPoint y: 279, distance: 8.8
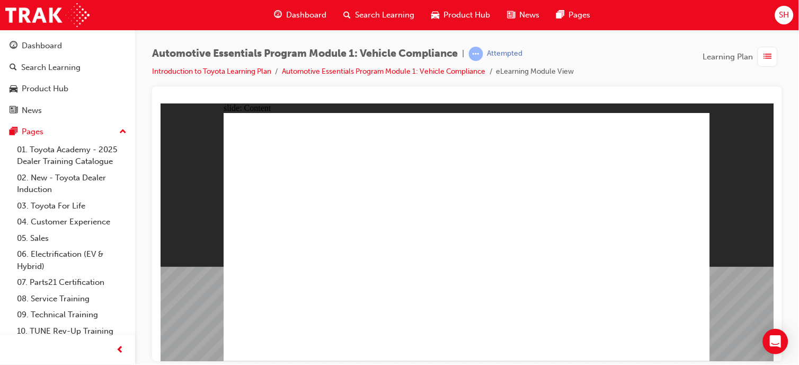
drag, startPoint x: 684, startPoint y: 338, endPoint x: 680, endPoint y: 342, distance: 6.0
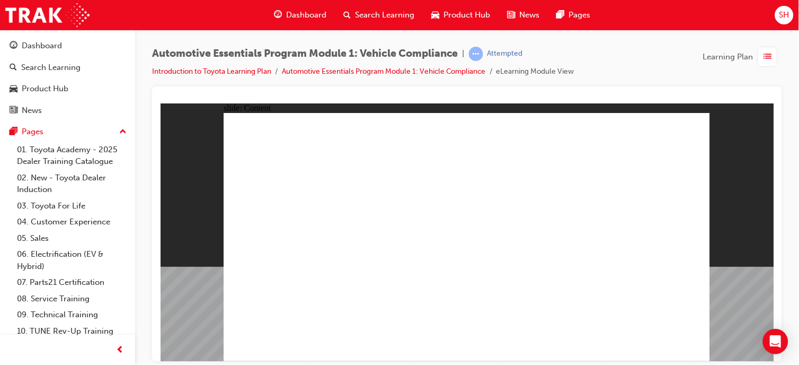
radio input "true"
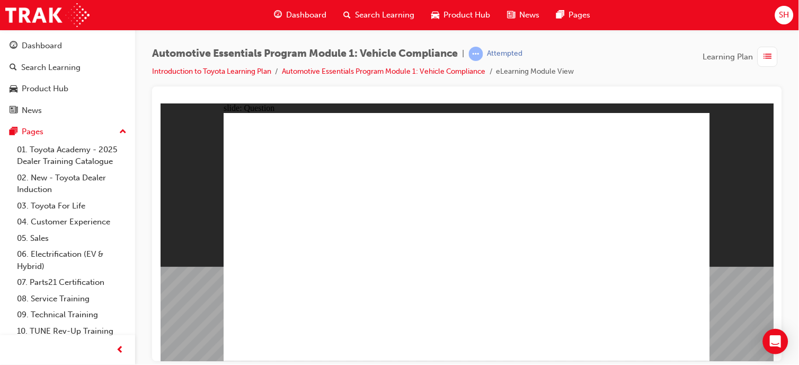
radio input "true"
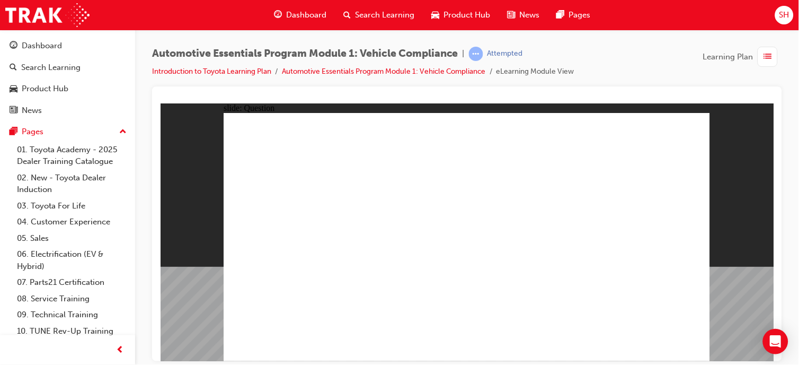
radio input "true"
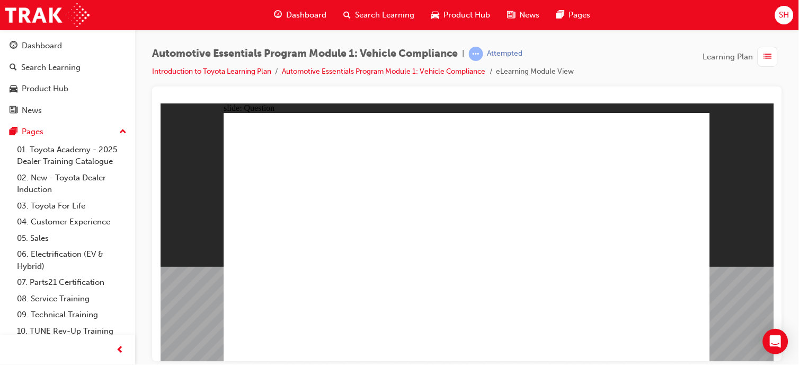
radio input "true"
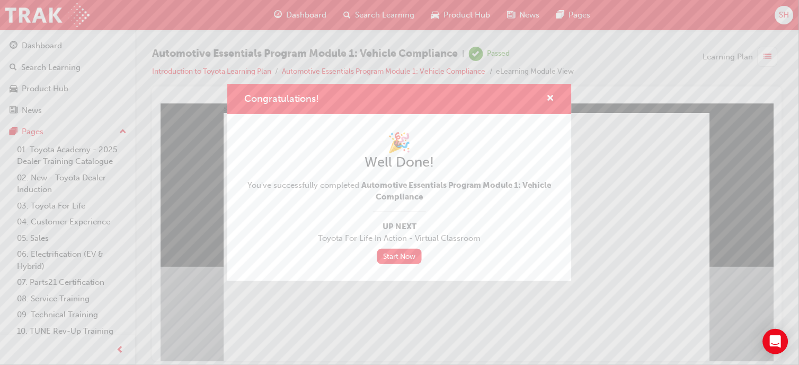
click at [395, 254] on link "Start Now" at bounding box center [399, 256] width 45 height 15
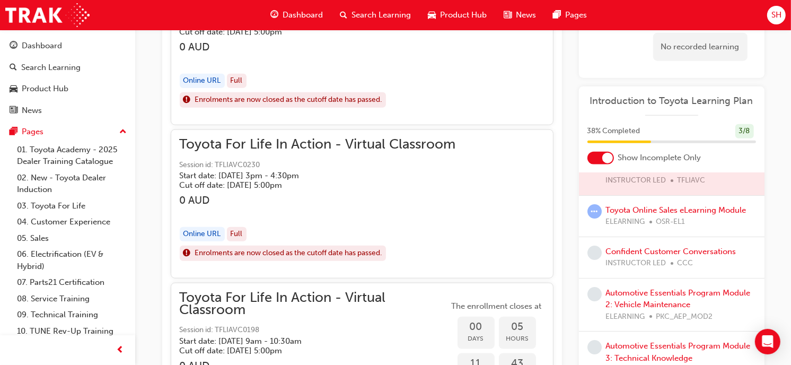
scroll to position [1018, 0]
click at [656, 303] on link "Automotive Essentials Program Module 2: Vehicle Maintenance" at bounding box center [678, 299] width 145 height 22
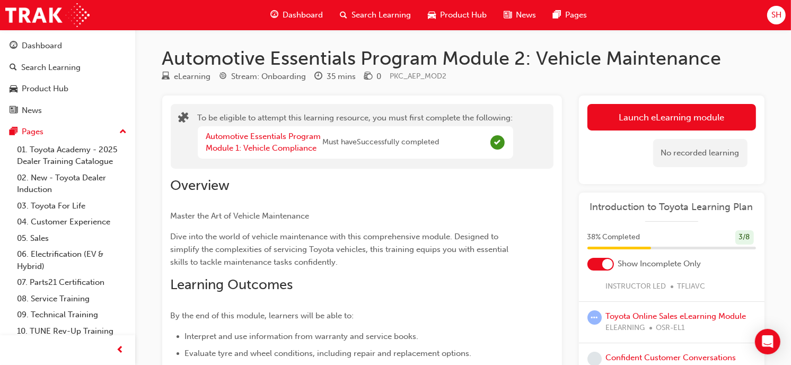
click at [608, 122] on button "Launch eLearning module" at bounding box center [671, 117] width 169 height 27
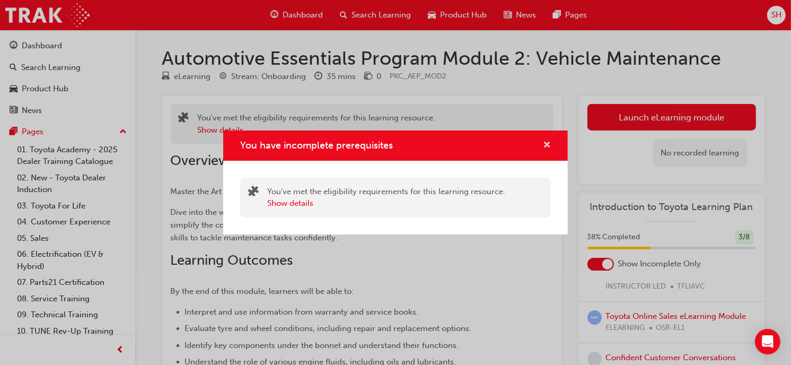
click at [548, 142] on span "cross-icon" at bounding box center [547, 146] width 8 height 10
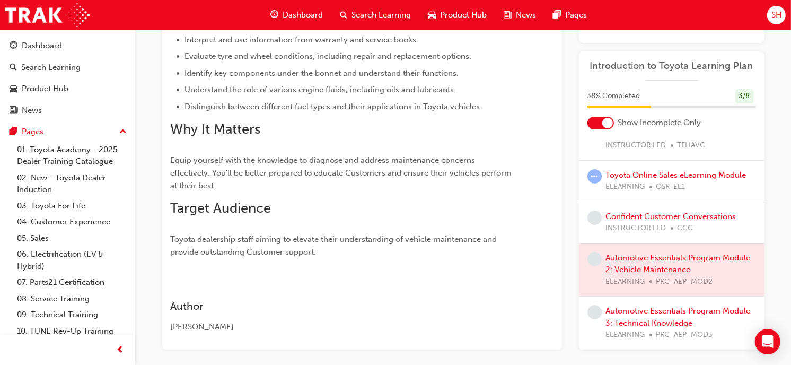
scroll to position [317, 0]
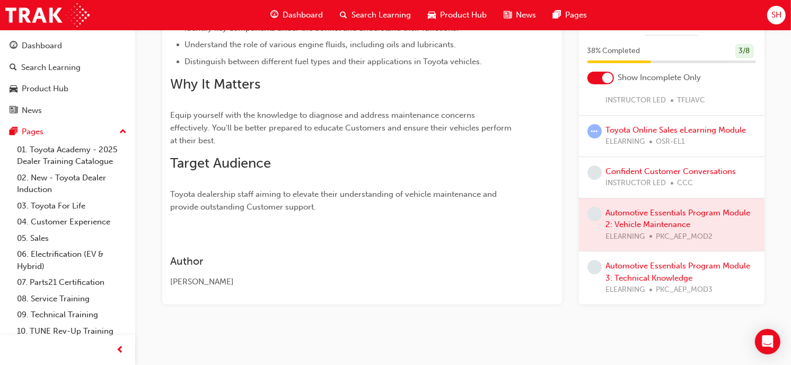
click at [689, 219] on div at bounding box center [672, 224] width 186 height 53
click at [594, 214] on span "learningRecordVerb_NONE-icon" at bounding box center [594, 213] width 14 height 14
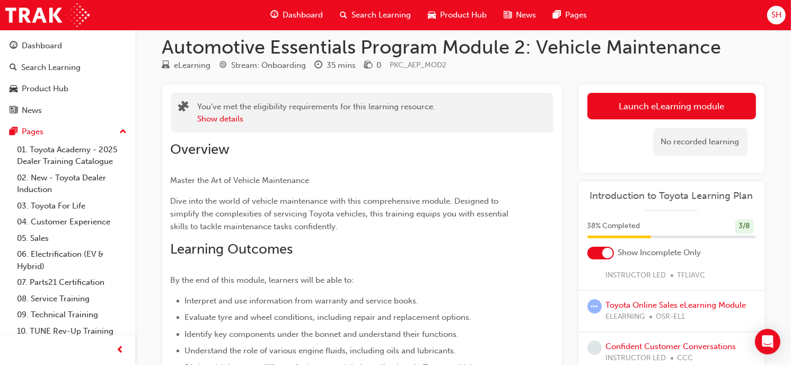
scroll to position [0, 0]
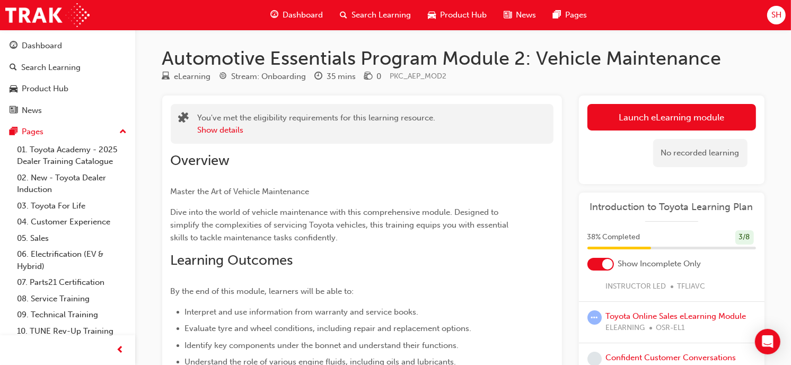
click at [605, 115] on button "Launch eLearning module" at bounding box center [671, 117] width 169 height 27
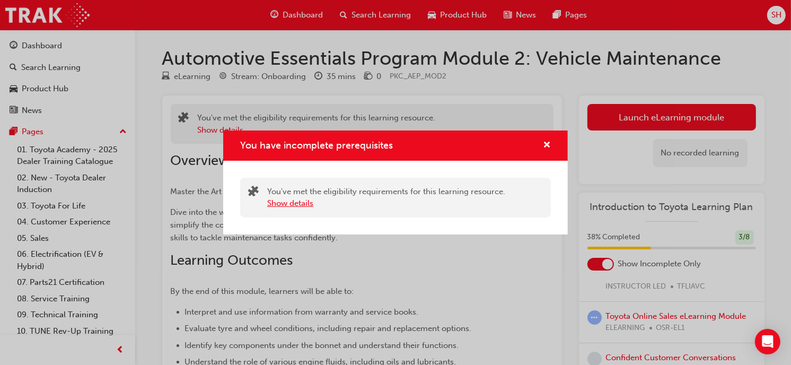
click at [300, 205] on button "Show details" at bounding box center [290, 203] width 46 height 12
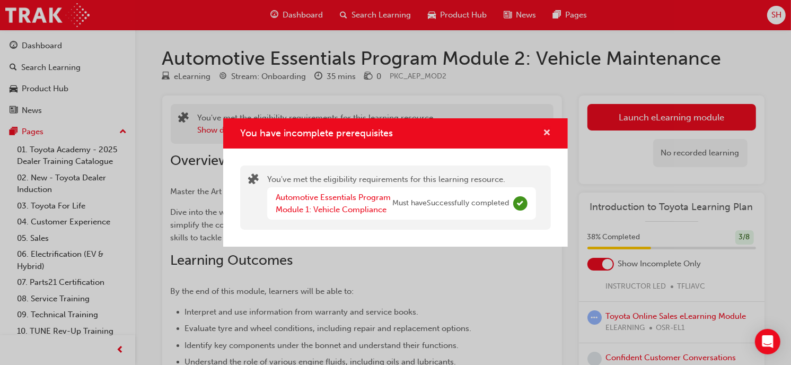
click at [549, 129] on span "cross-icon" at bounding box center [547, 134] width 8 height 10
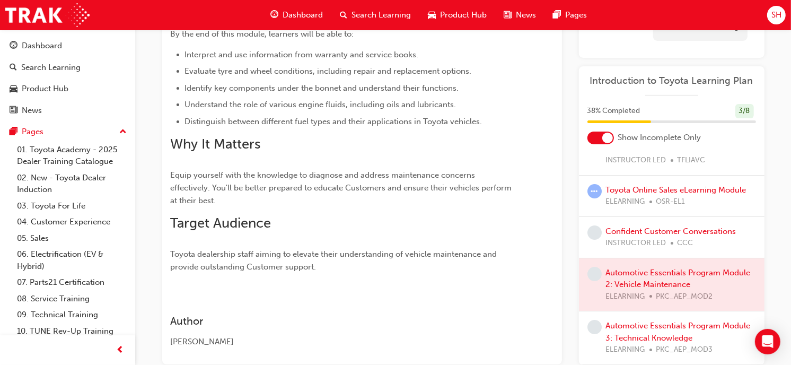
scroll to position [317, 0]
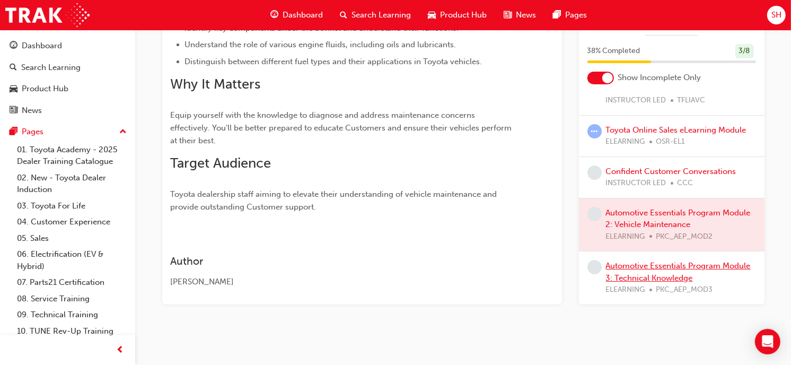
click at [637, 276] on link "Automotive Essentials Program Module 3: Technical Knowledge" at bounding box center [678, 272] width 145 height 22
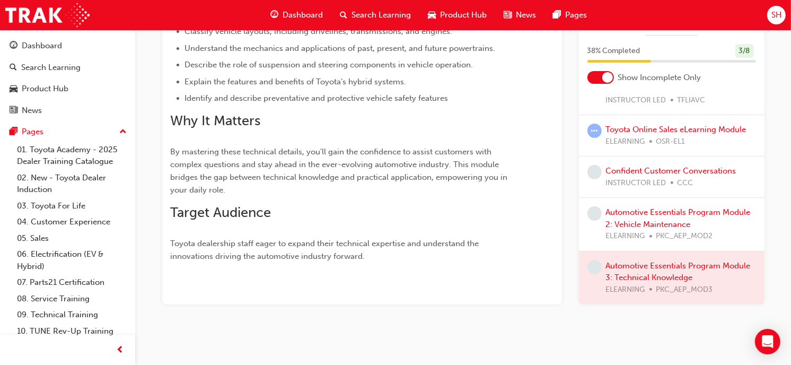
click at [637, 276] on div at bounding box center [672, 277] width 186 height 53
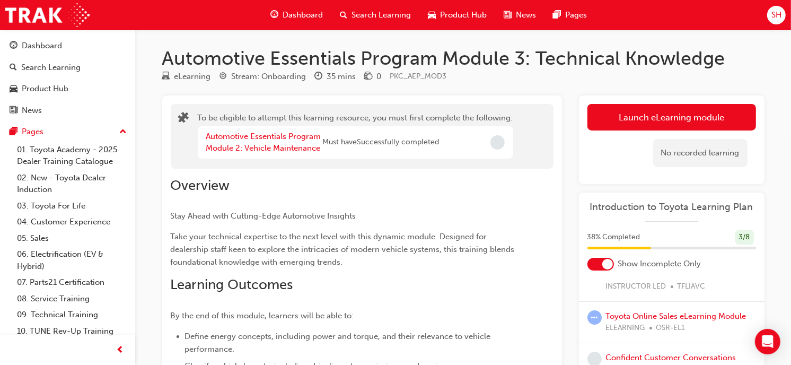
click at [629, 121] on button "Launch eLearning module" at bounding box center [671, 117] width 169 height 27
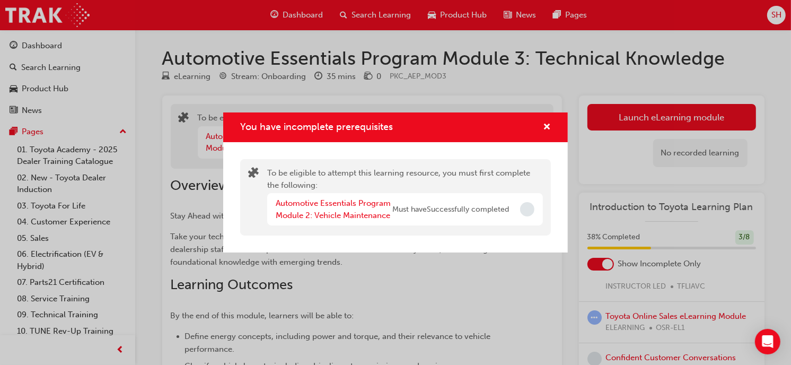
click at [526, 209] on span "Incomplete" at bounding box center [527, 209] width 14 height 14
click at [365, 211] on link "Automotive Essentials Program Module 2: Vehicle Maintenance" at bounding box center [333, 209] width 115 height 22
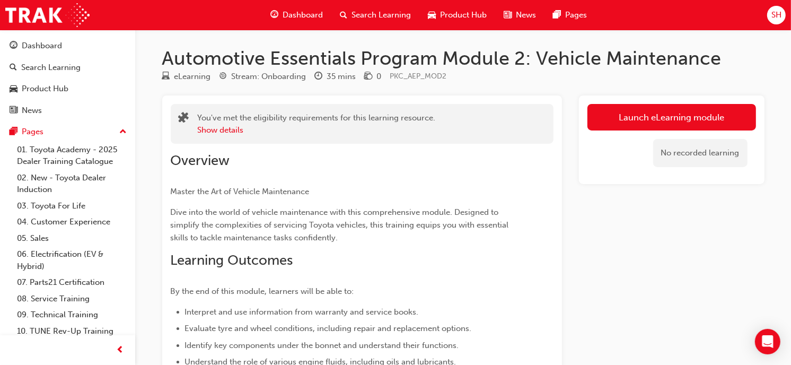
click at [629, 116] on link "Launch eLearning module" at bounding box center [671, 117] width 169 height 27
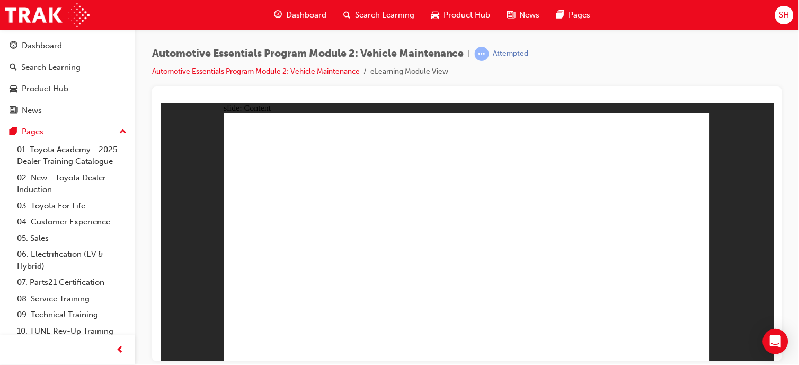
drag, startPoint x: 471, startPoint y: 200, endPoint x: 432, endPoint y: 213, distance: 40.9
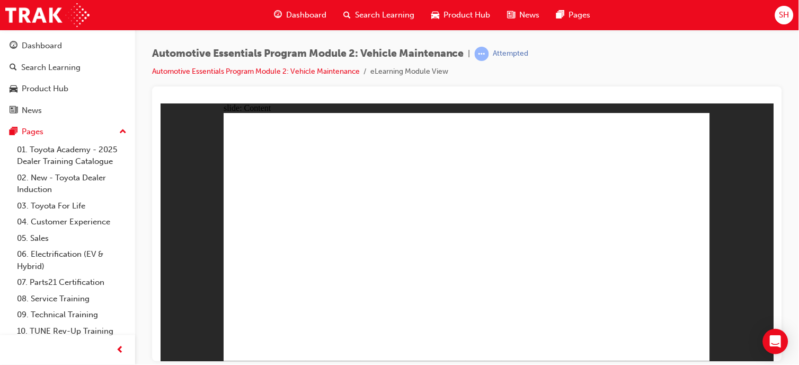
drag, startPoint x: 678, startPoint y: 134, endPoint x: 681, endPoint y: 127, distance: 7.9
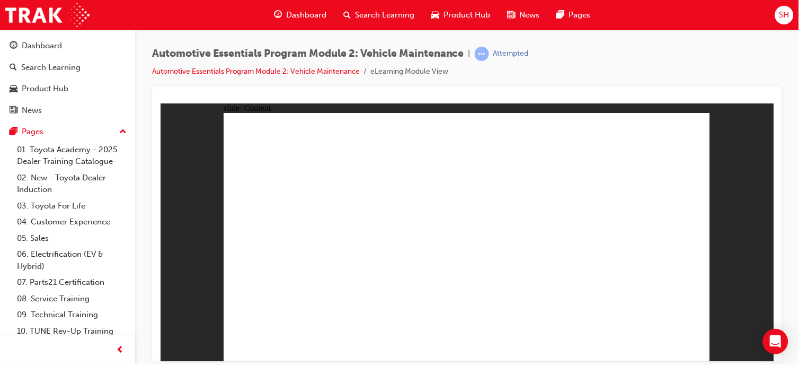
drag, startPoint x: 684, startPoint y: 134, endPoint x: 685, endPoint y: 128, distance: 6.4
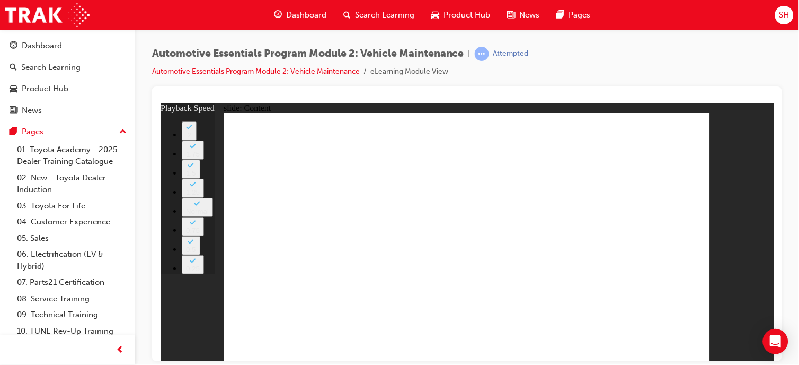
type input "1"
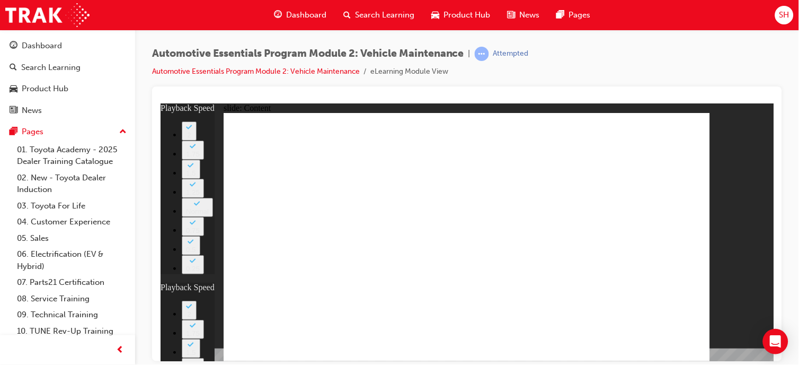
type input "1"
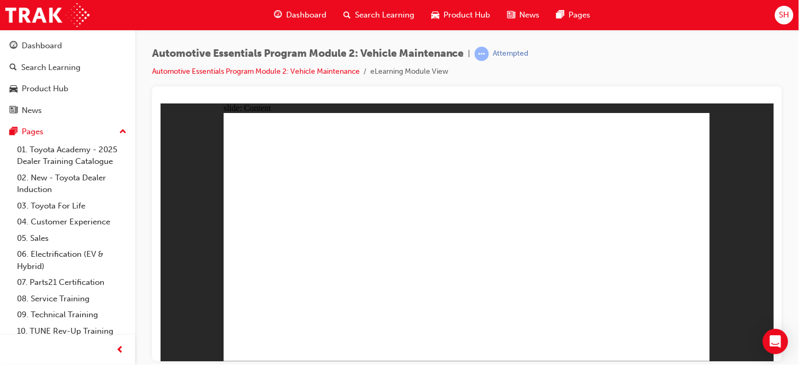
drag, startPoint x: 690, startPoint y: 120, endPoint x: 675, endPoint y: 125, distance: 15.6
drag, startPoint x: 622, startPoint y: 231, endPoint x: 623, endPoint y: 222, distance: 9.1
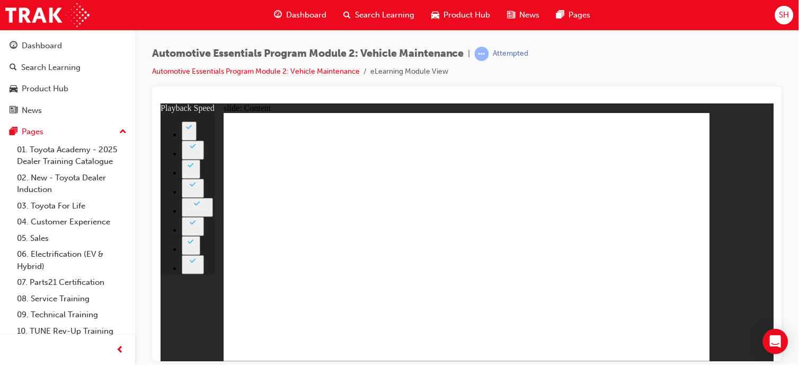
type input "8"
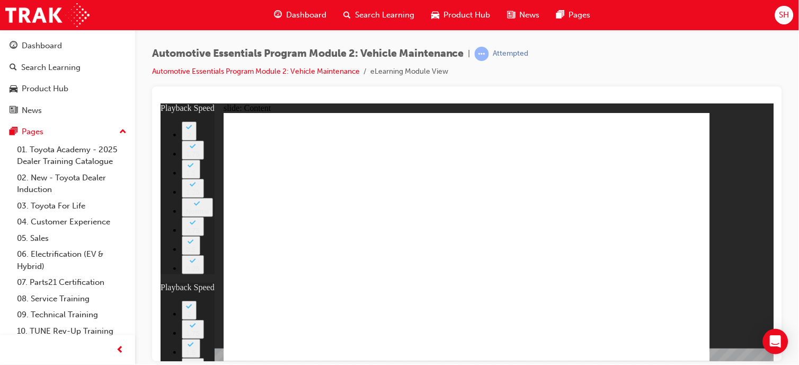
type input "0"
type input "8"
drag, startPoint x: 405, startPoint y: 248, endPoint x: 526, endPoint y: 225, distance: 122.9
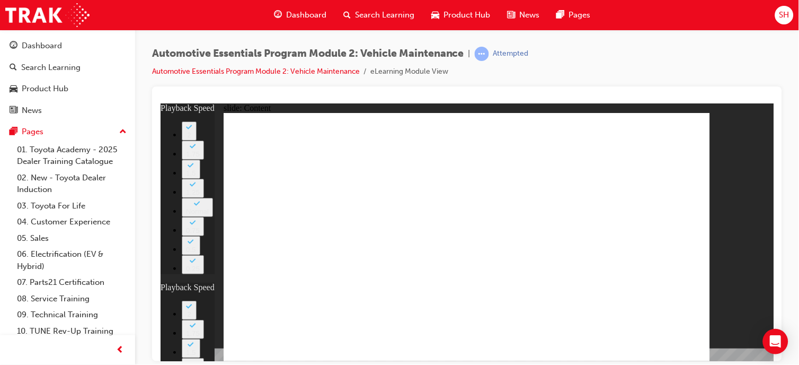
type input "25"
type input "8"
type input "25"
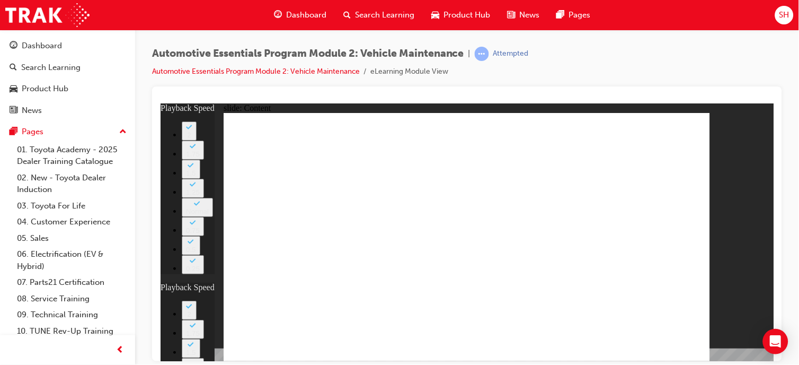
type input "12"
type input "8"
type input "25"
type input "12"
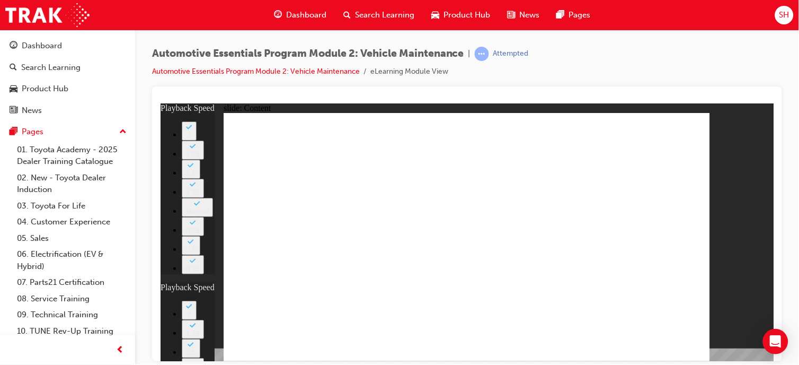
click at [728, 274] on div "slide: Content Rectangle 1 close_white.png playback speed 2 1.75 1.5 1.25 Norma…" at bounding box center [466, 232] width 613 height 258
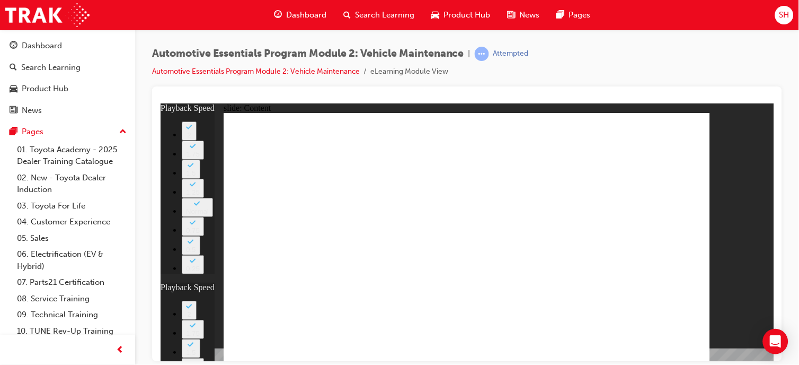
click at [728, 274] on div "slide: Content Rectangle 1 close_white.png playback speed 2 1.75 1.5 1.25 Norma…" at bounding box center [466, 232] width 613 height 258
type input "56"
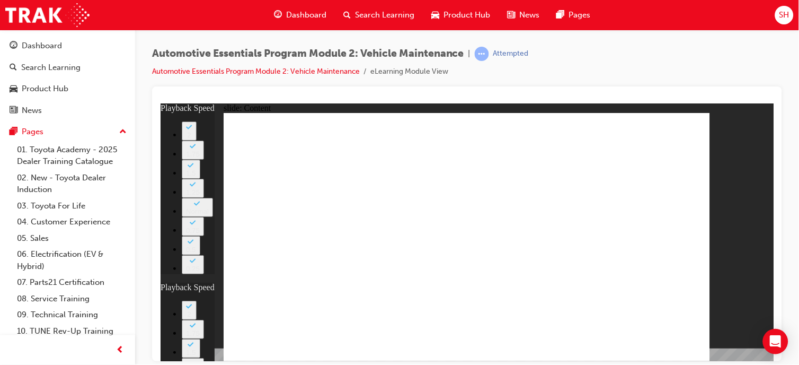
type input "8"
type input "25"
type input "12"
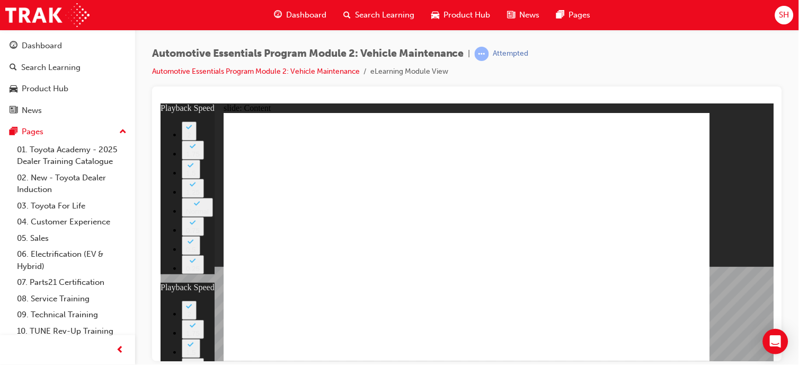
type input "2"
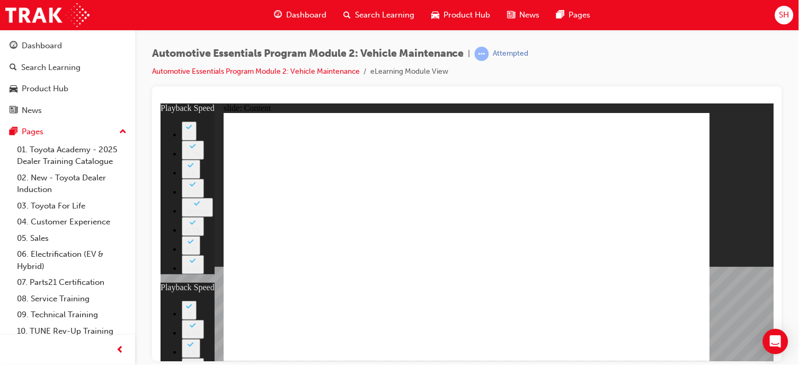
type input "8"
type input "25"
type input "12"
type input "56"
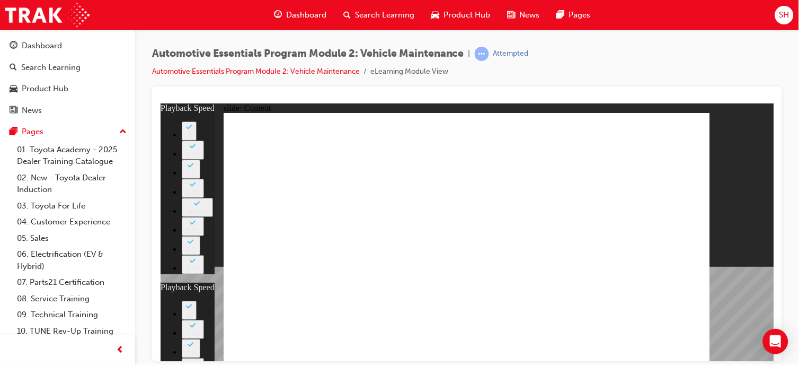
type input "2"
type input "8"
type input "25"
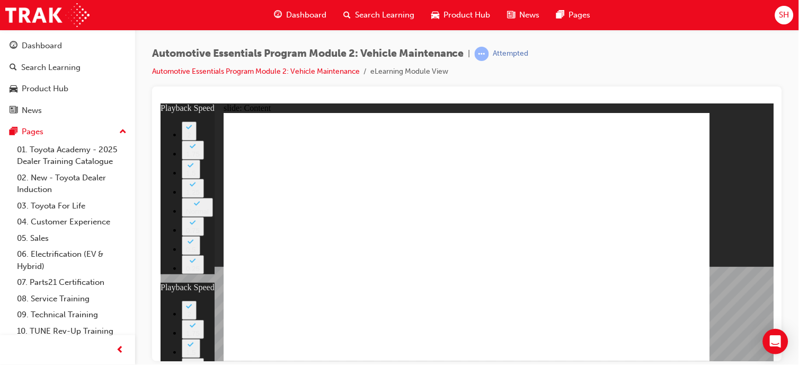
type input "12"
type input "56"
type input "2"
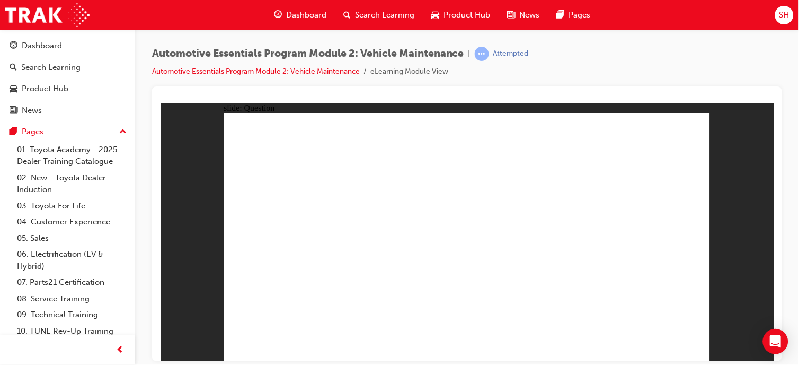
radio input "true"
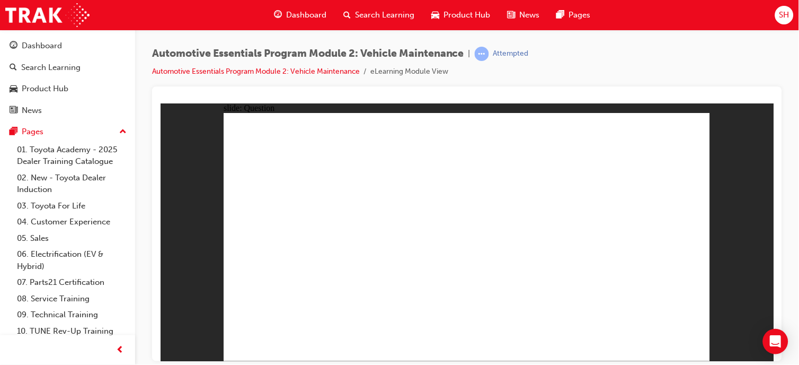
radio input "true"
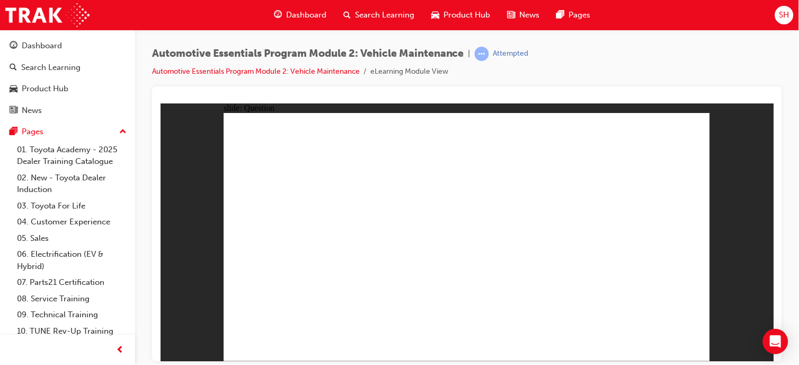
radio input "true"
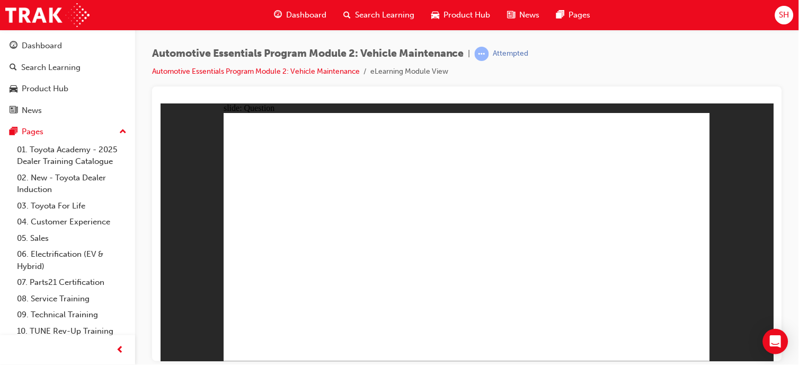
radio input "true"
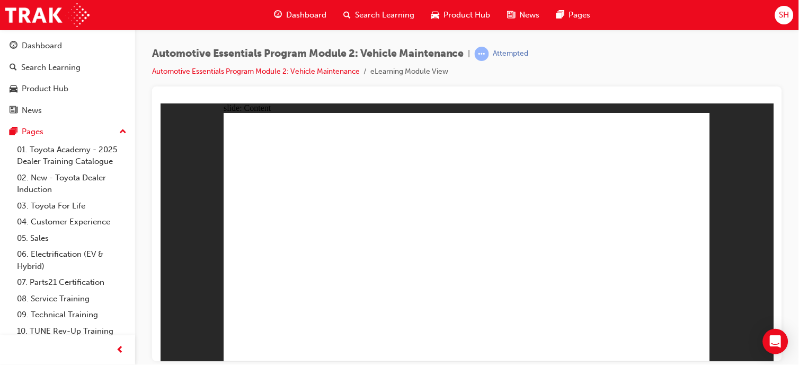
drag, startPoint x: 678, startPoint y: 122, endPoint x: 695, endPoint y: 112, distance: 19.3
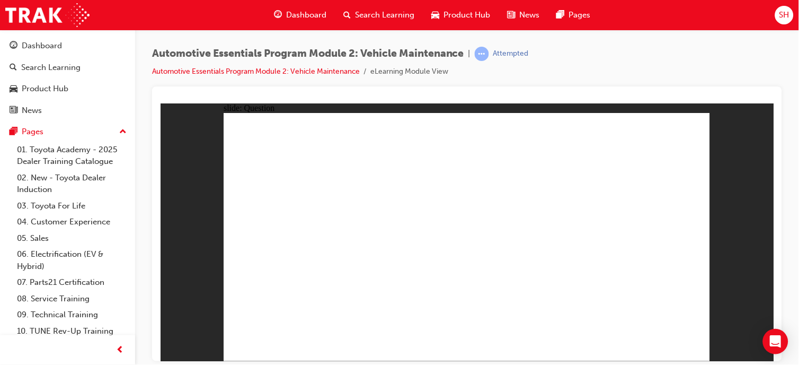
radio input "true"
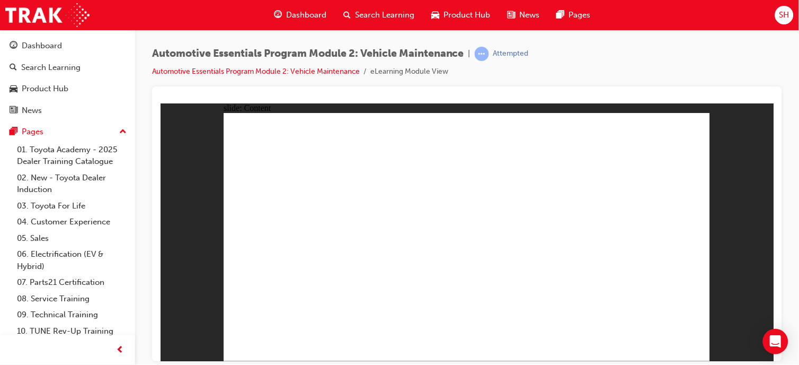
radio input "true"
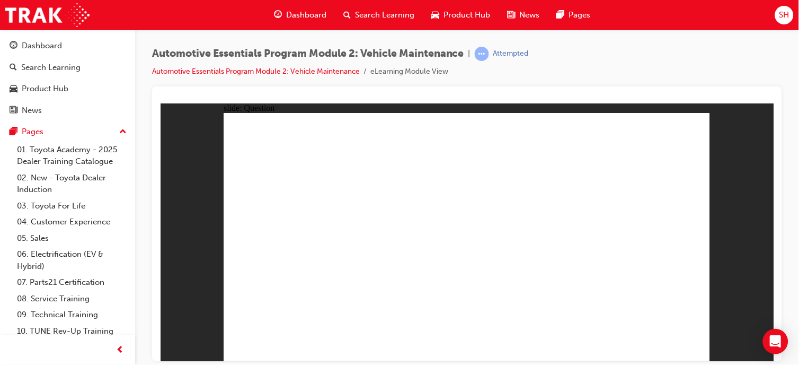
radio input "true"
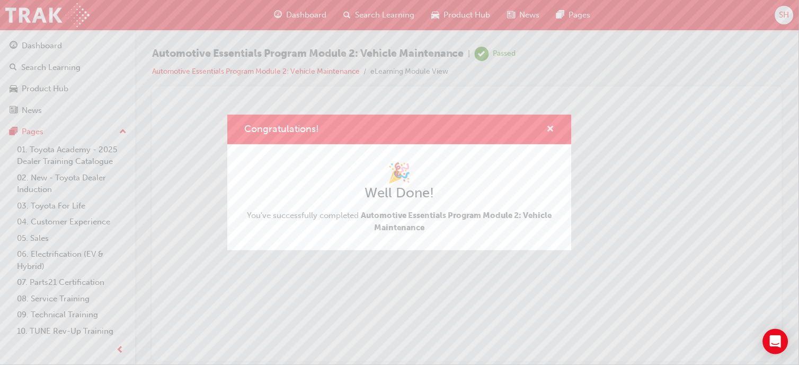
click at [550, 129] on span "cross-icon" at bounding box center [551, 130] width 8 height 10
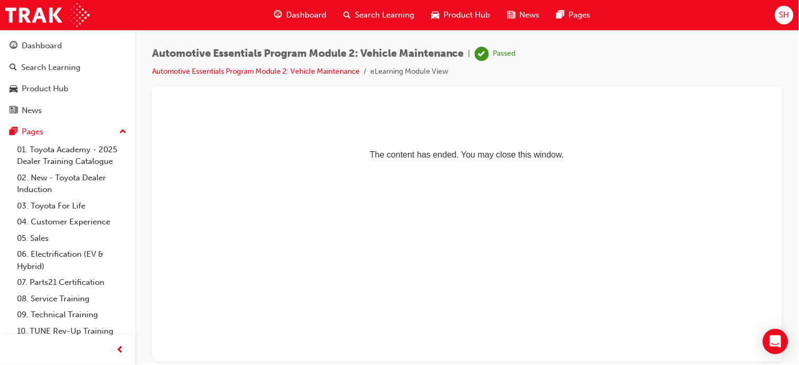
click at [283, 11] on div "Dashboard" at bounding box center [300, 15] width 69 height 22
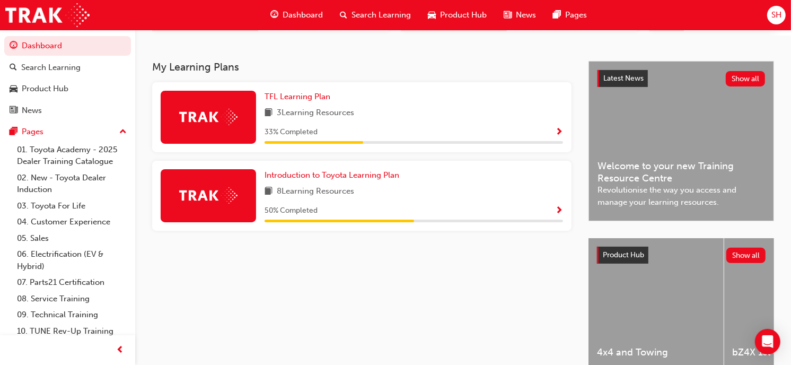
scroll to position [209, 0]
click at [374, 171] on link "Introduction to Toyota Learning Plan" at bounding box center [333, 175] width 139 height 12
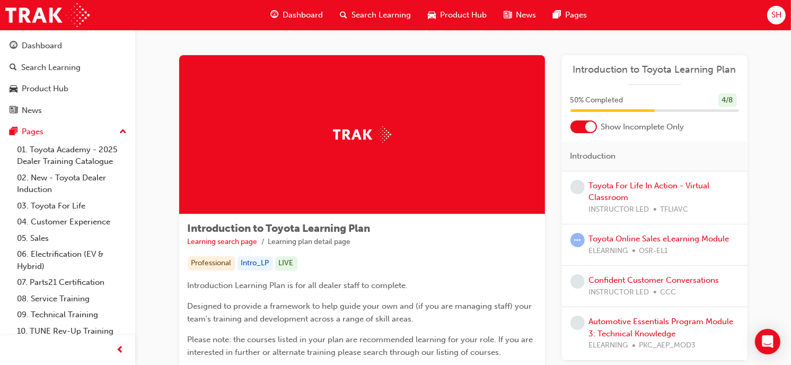
scroll to position [86, 0]
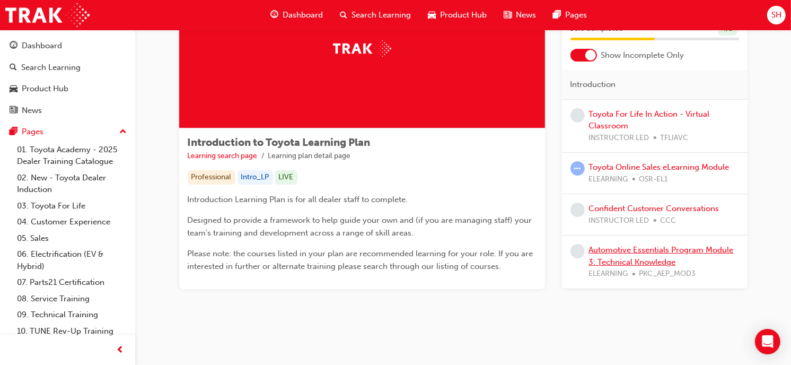
click at [648, 257] on link "Automotive Essentials Program Module 3: Technical Knowledge" at bounding box center [661, 256] width 145 height 22
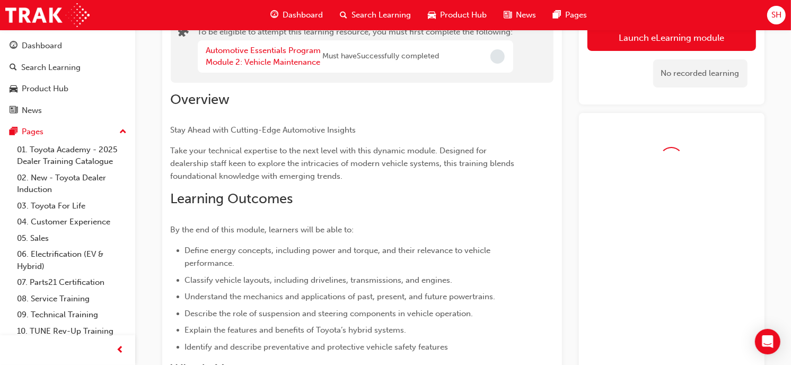
click at [648, 257] on div at bounding box center [672, 247] width 186 height 269
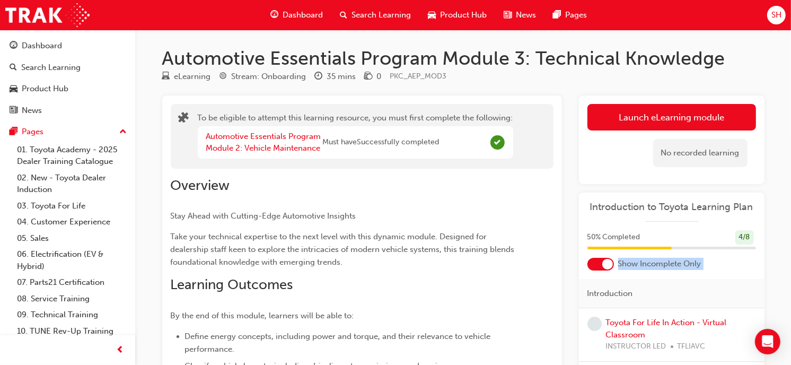
click at [630, 118] on link "Launch eLearning module" at bounding box center [671, 117] width 169 height 27
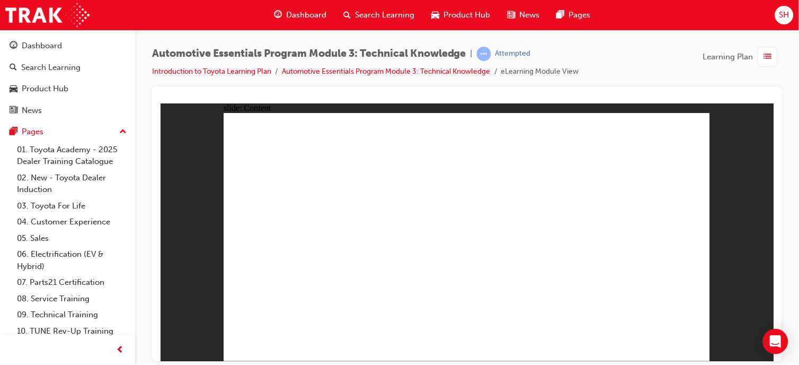
radio input "true"
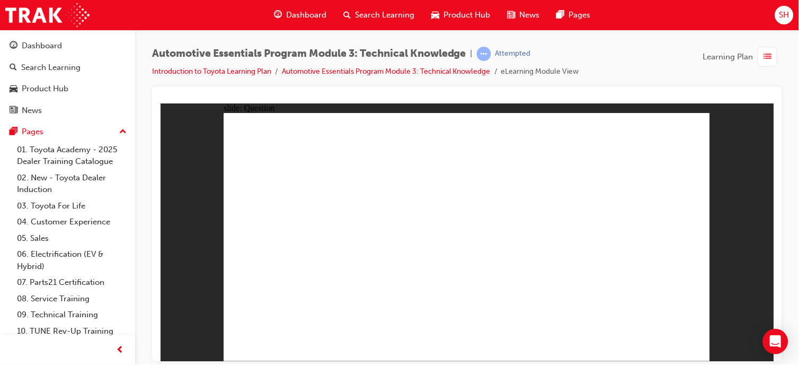
radio input "true"
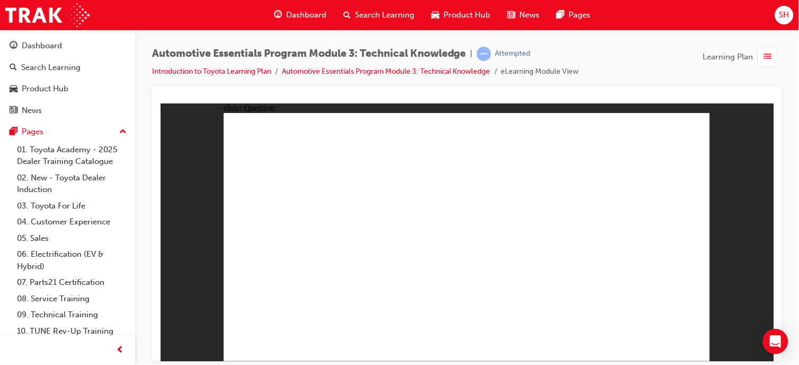
radio input "true"
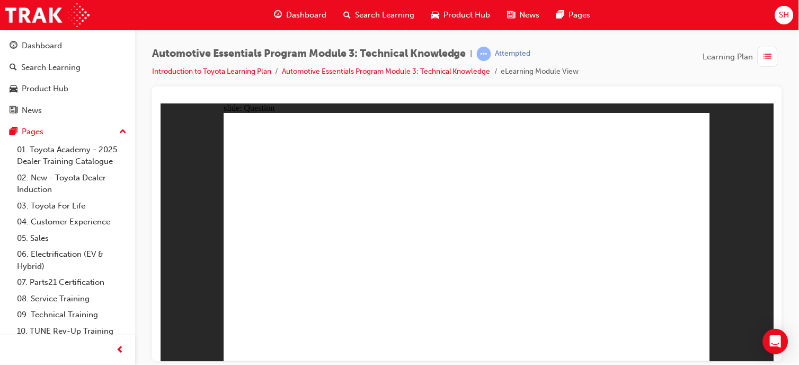
radio input "true"
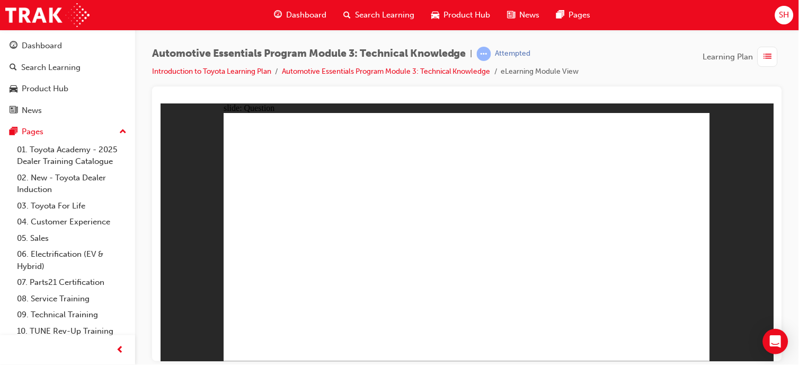
radio input "true"
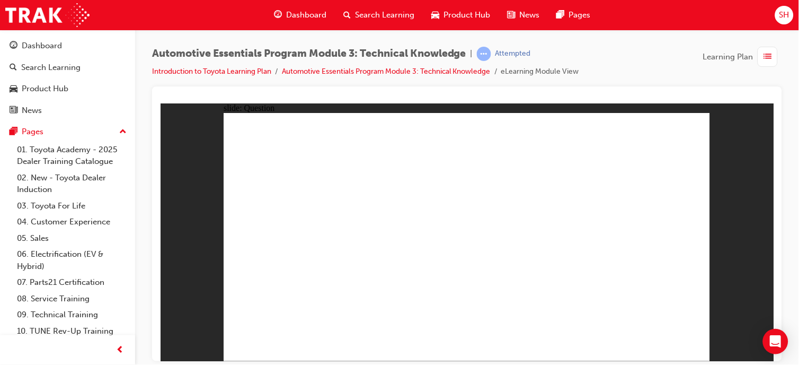
radio input "true"
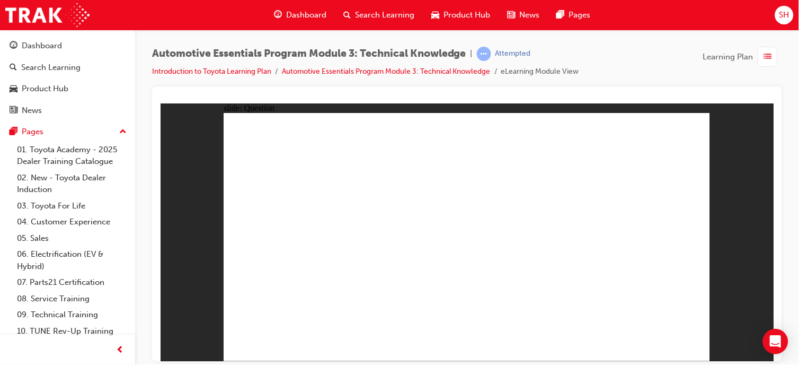
radio input "true"
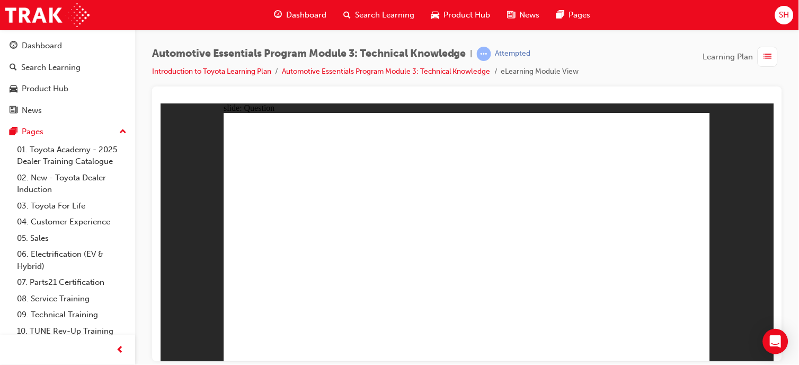
radio input "true"
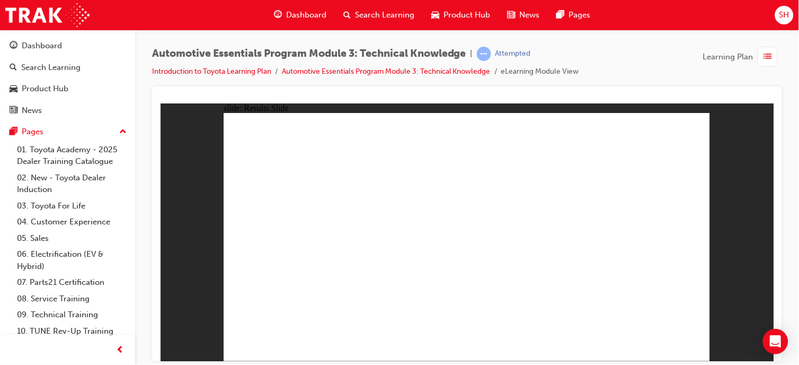
radio input "true"
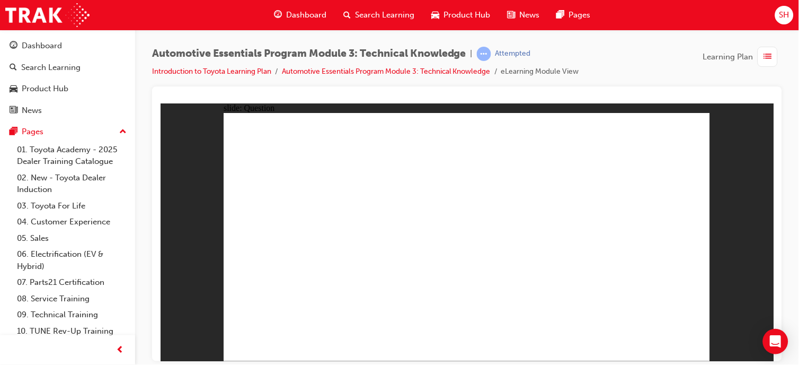
radio input "true"
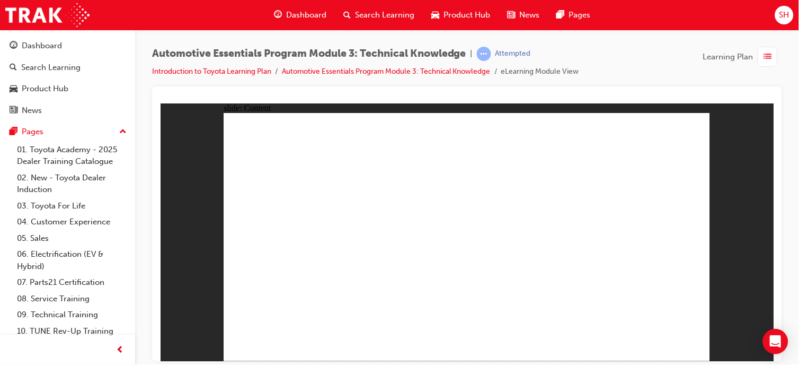
radio input "true"
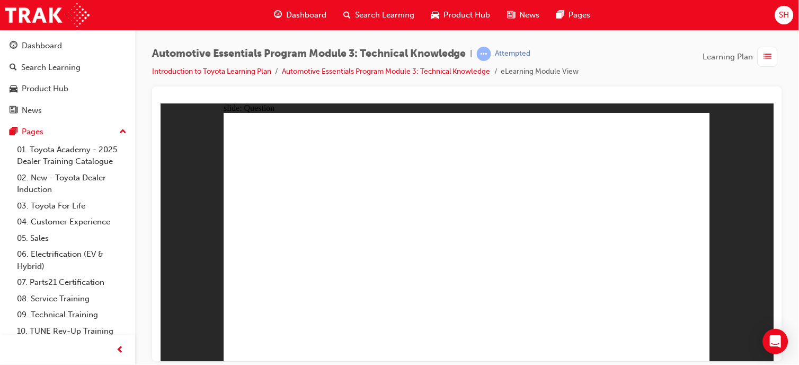
radio input "true"
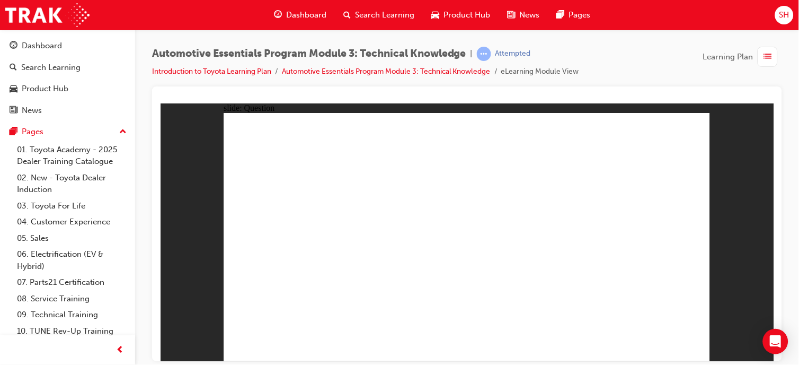
radio input "true"
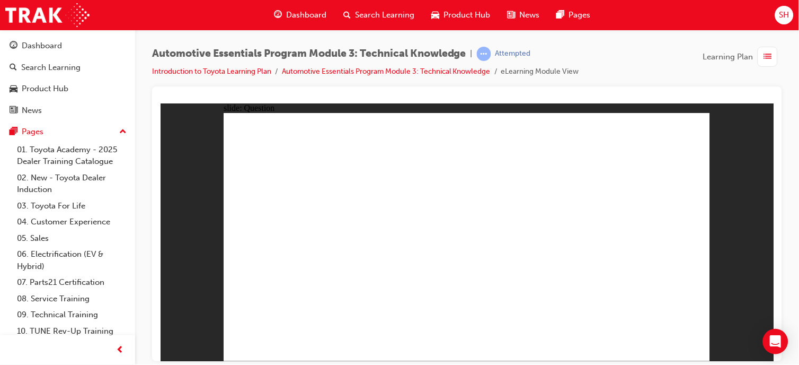
radio input "true"
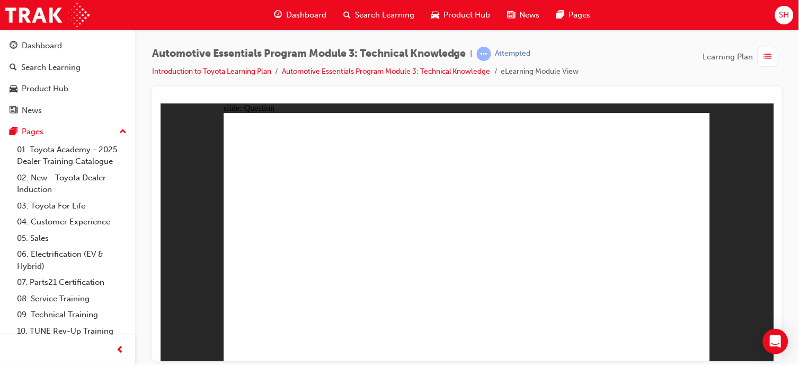
radio input "true"
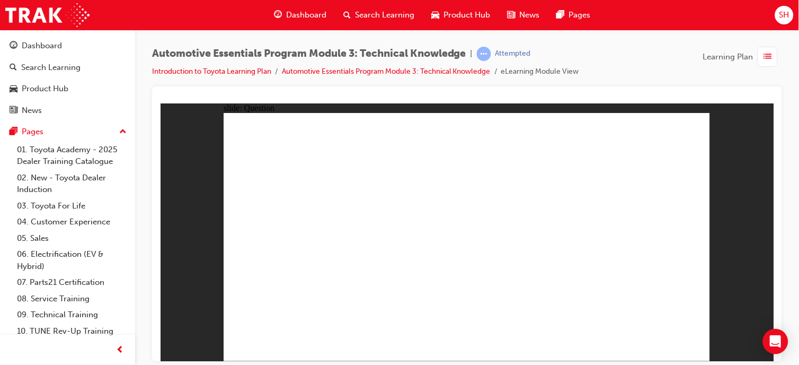
radio input "true"
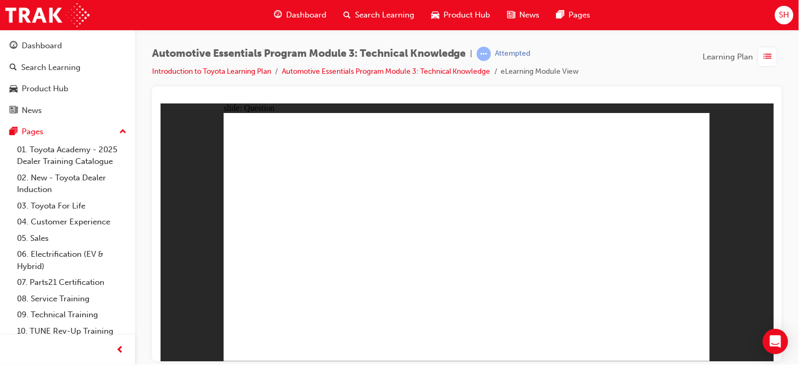
radio input "true"
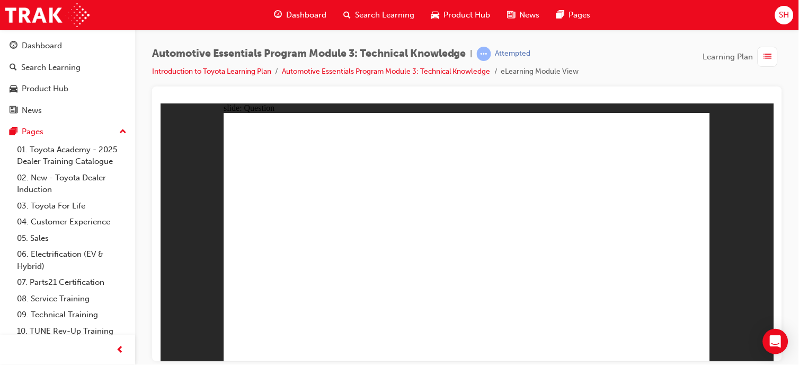
radio input "true"
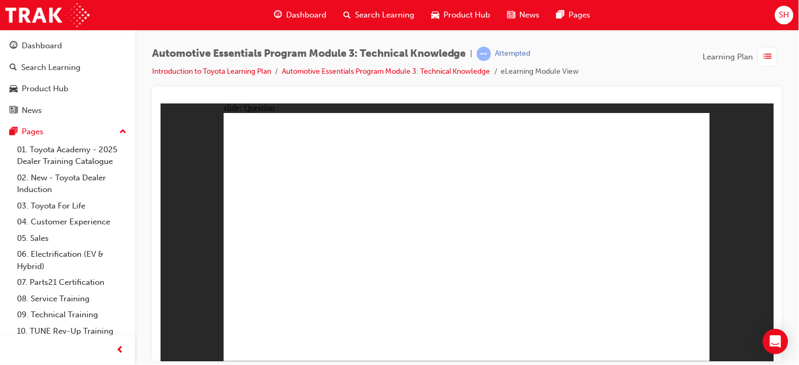
radio input "true"
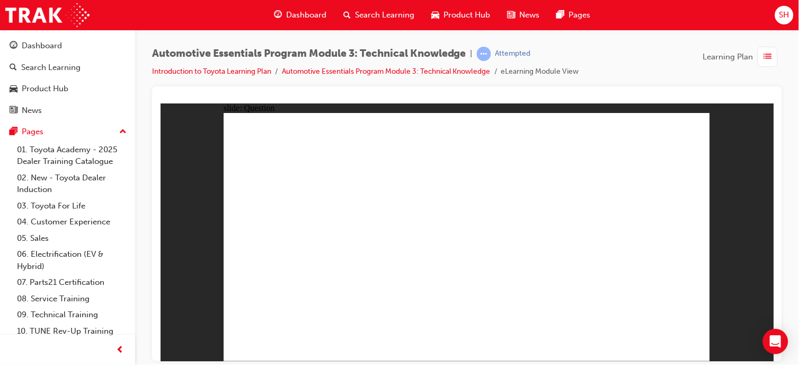
radio input "true"
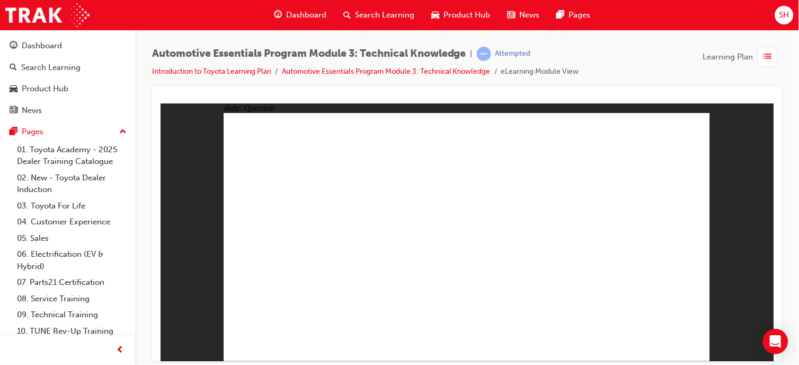
radio input "true"
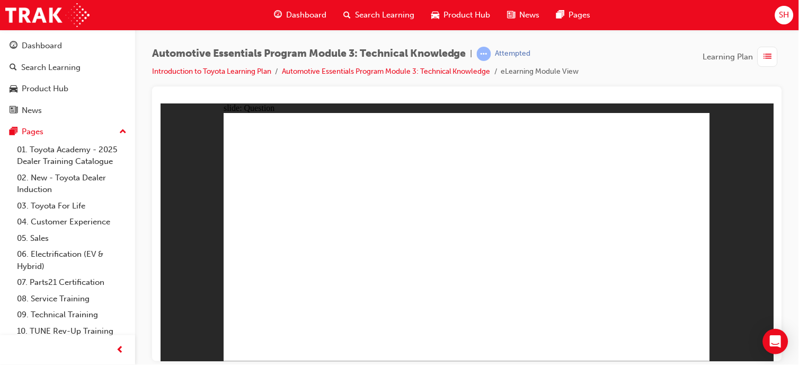
radio input "false"
radio input "true"
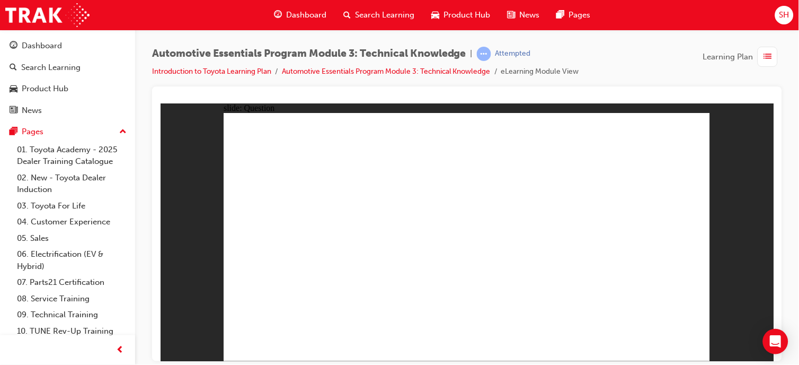
radio input "true"
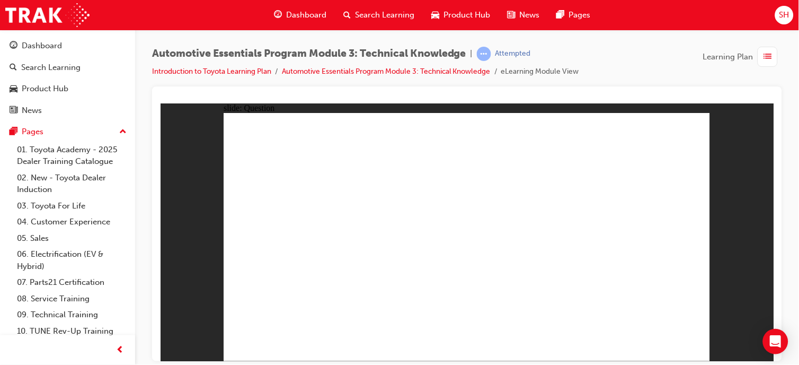
radio input "true"
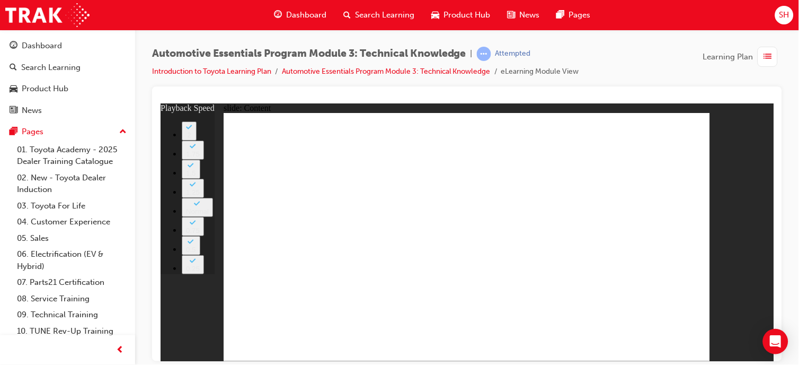
type input "0"
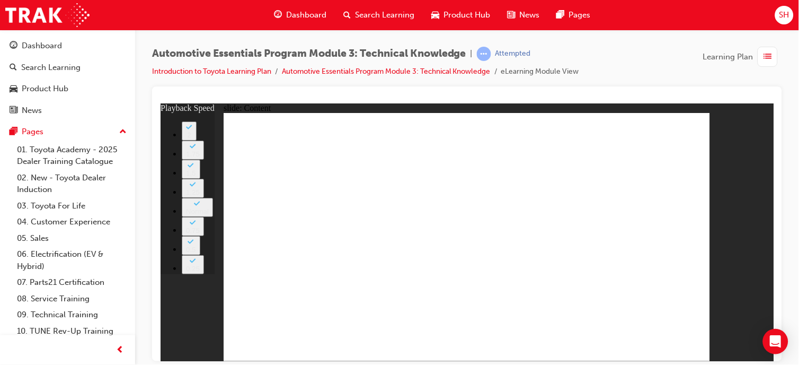
type input "2"
type input "0"
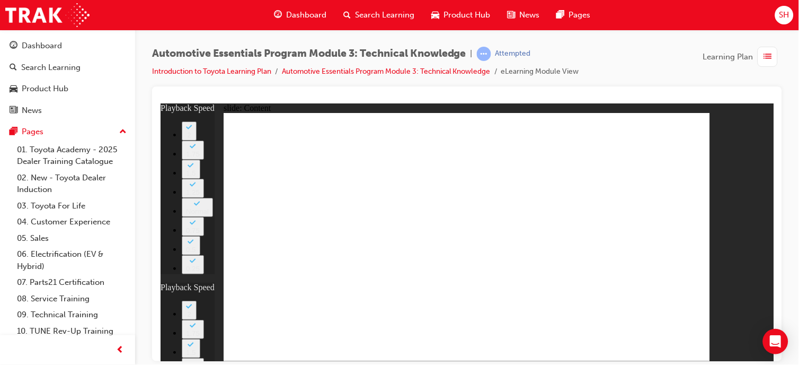
type input "20"
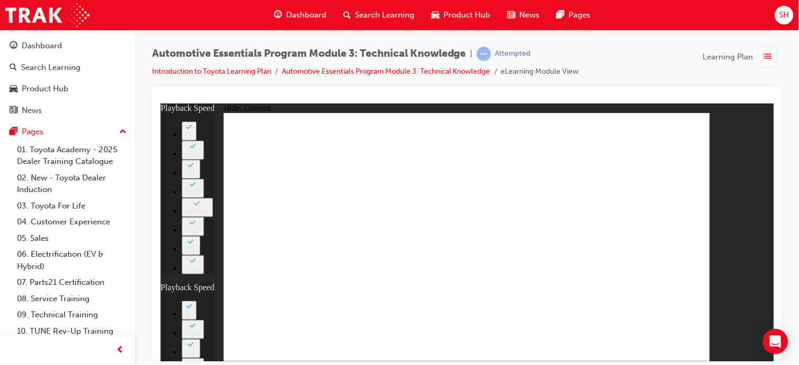
type input "2"
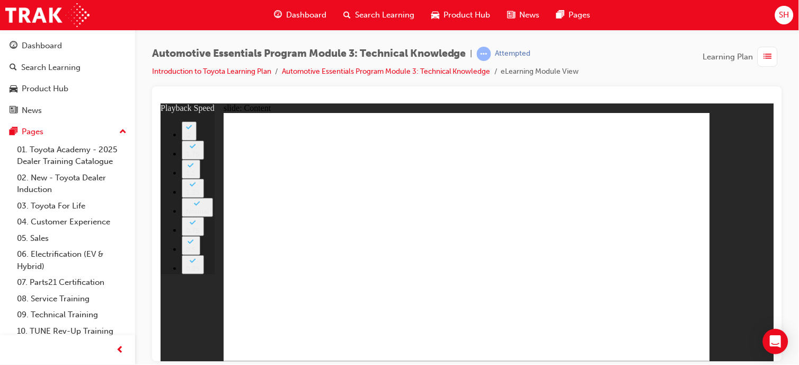
type input "16"
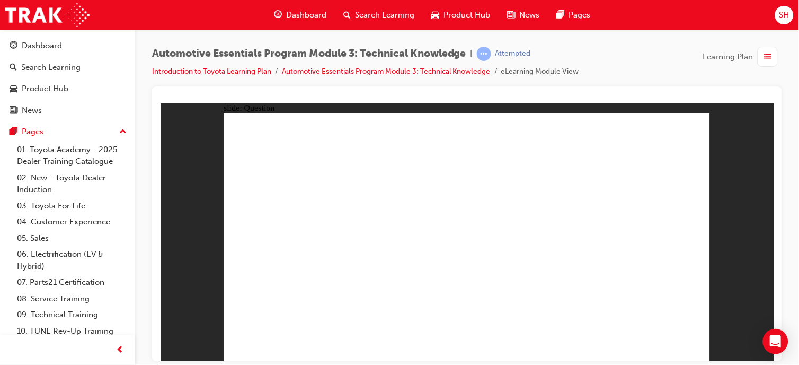
radio input "true"
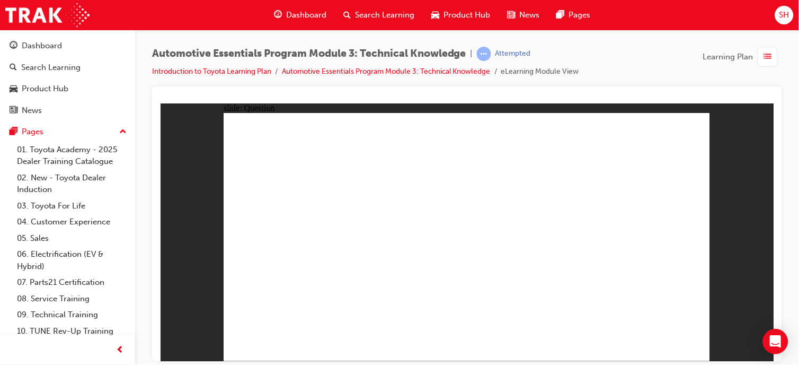
radio input "true"
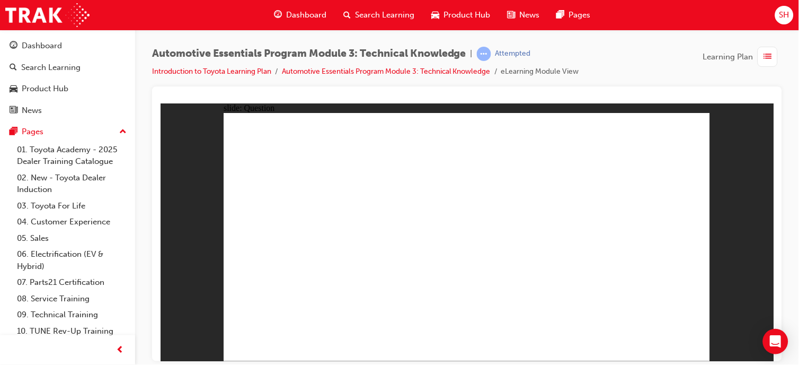
radio input "true"
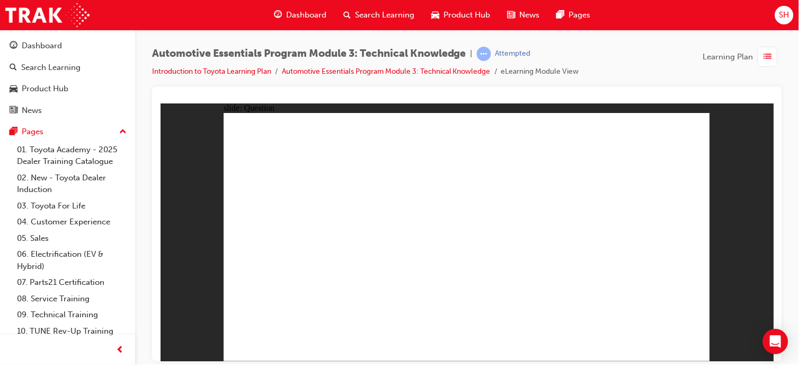
radio input "false"
radio input "true"
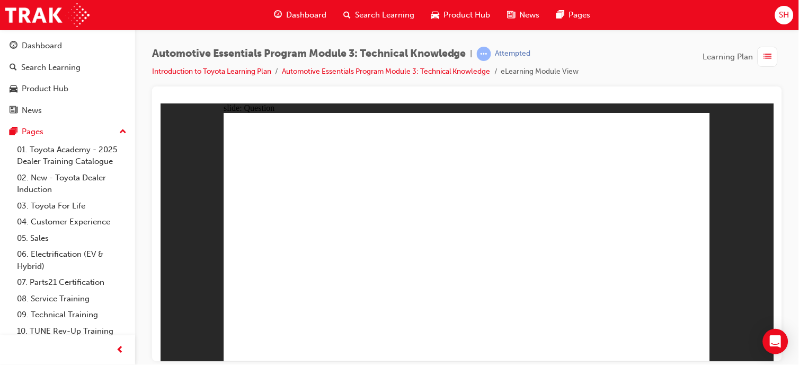
radio input "true"
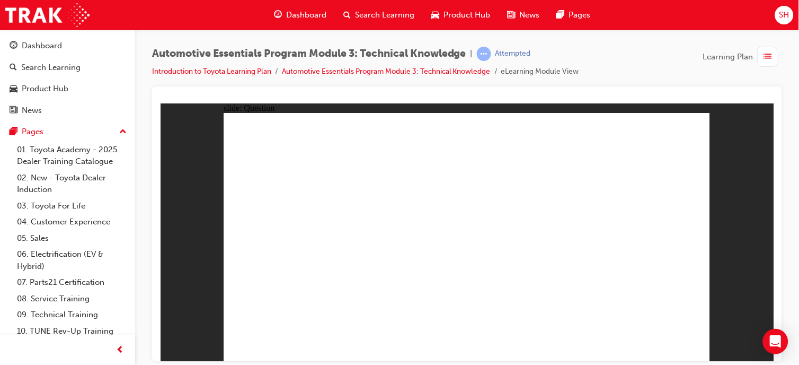
radio input "false"
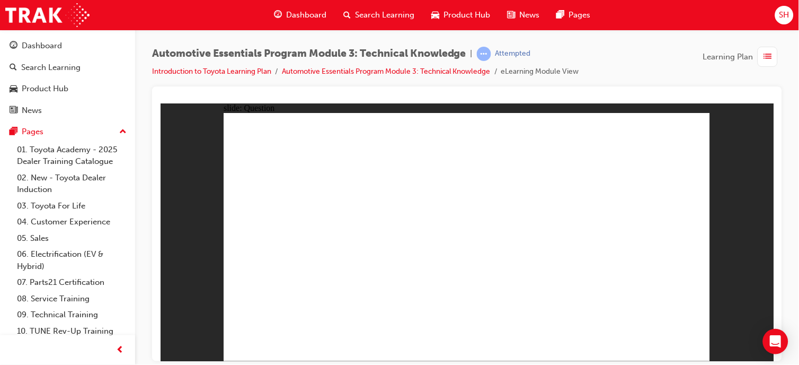
radio input "true"
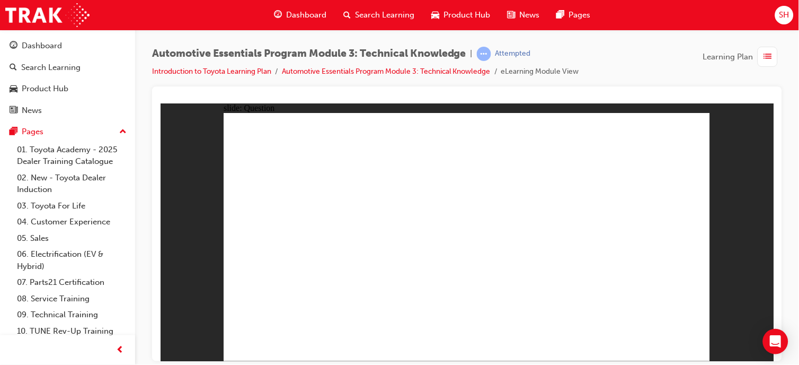
radio input "true"
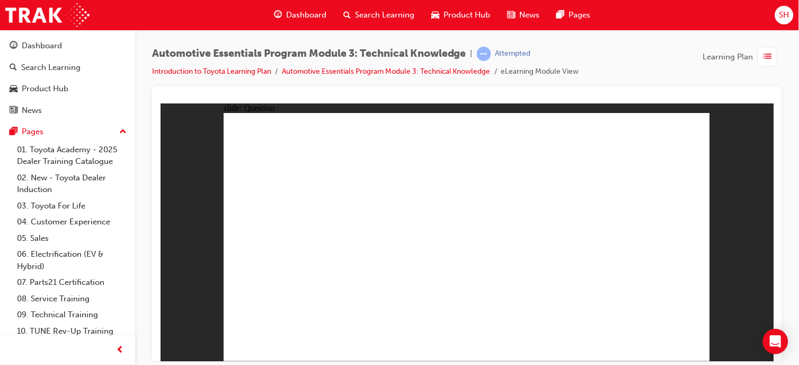
radio input "true"
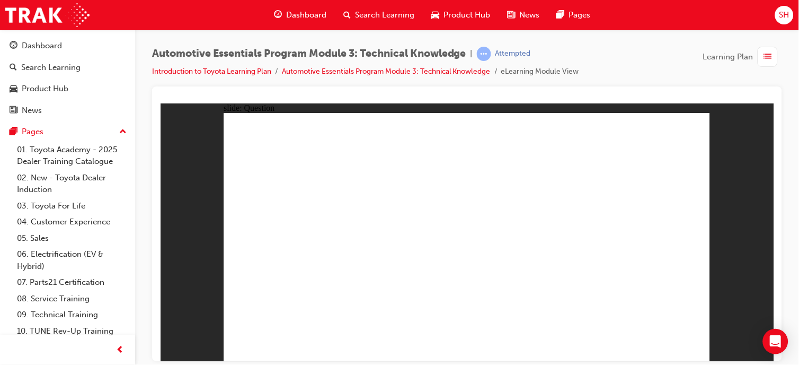
radio input "true"
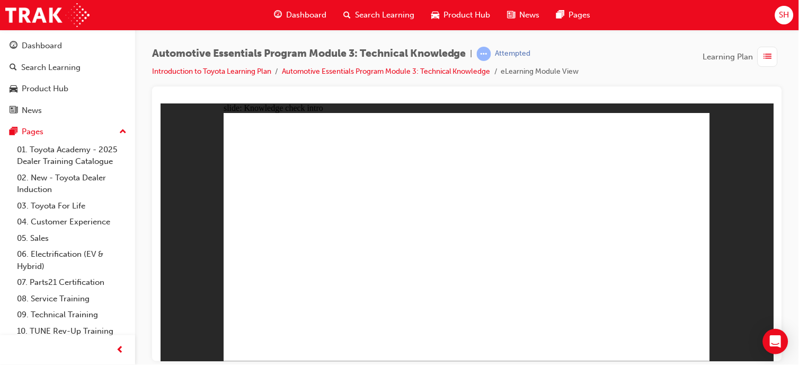
radio input "true"
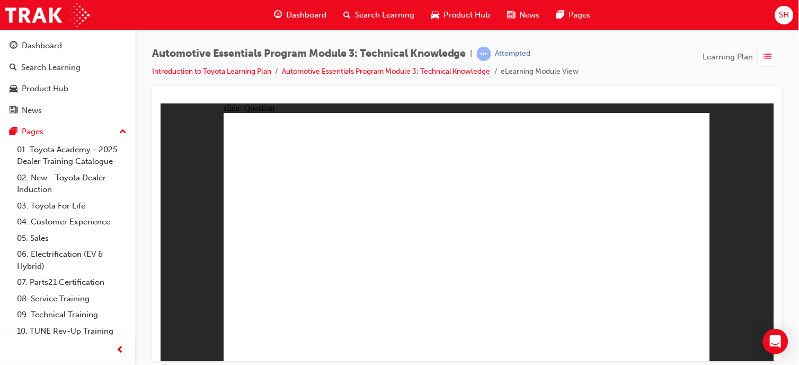
radio input "true"
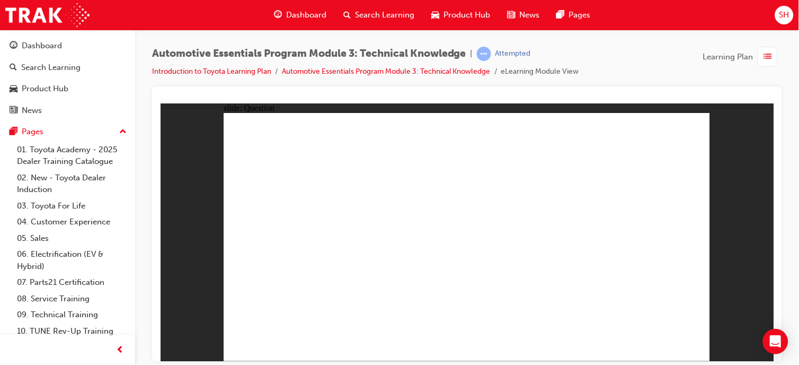
radio input "true"
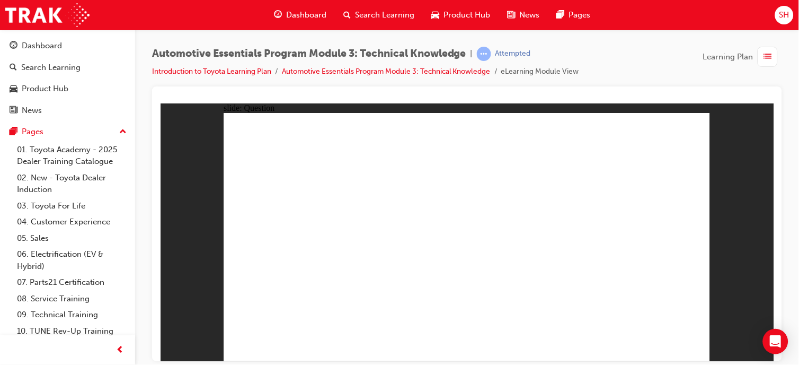
radio input "true"
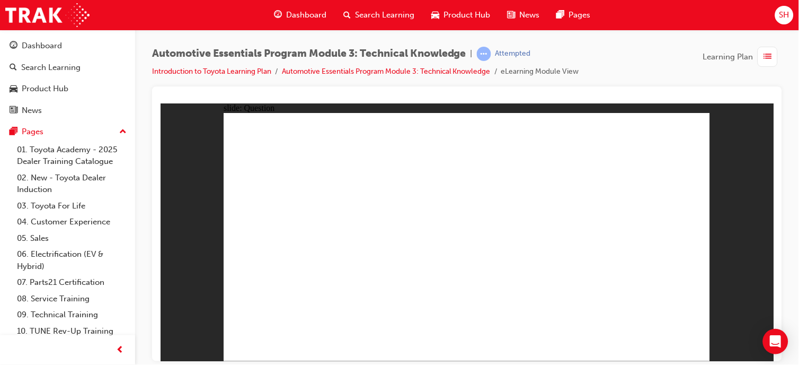
radio input "false"
radio input "true"
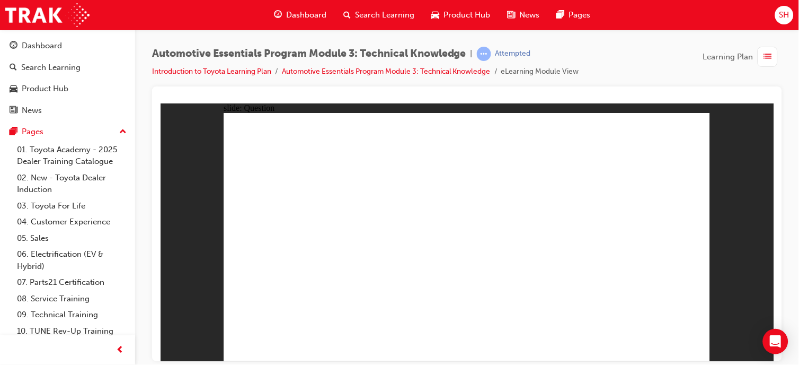
radio input "true"
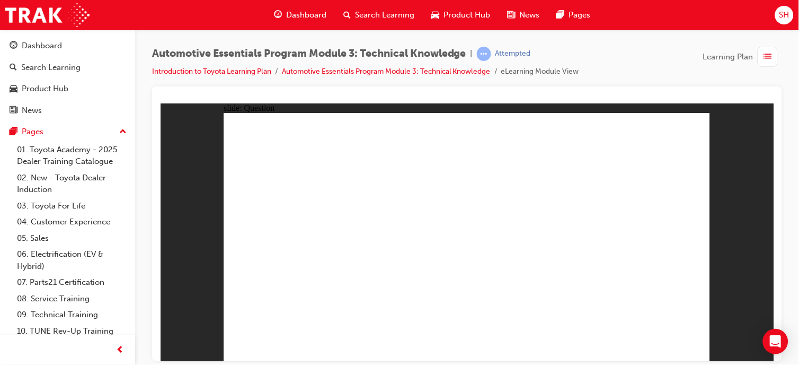
radio input "true"
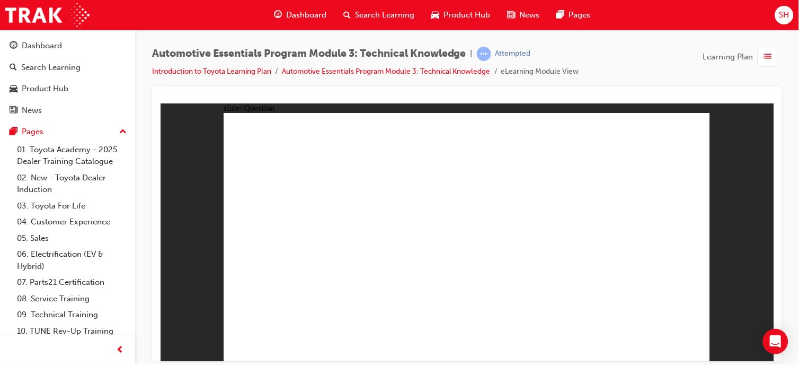
radio input "true"
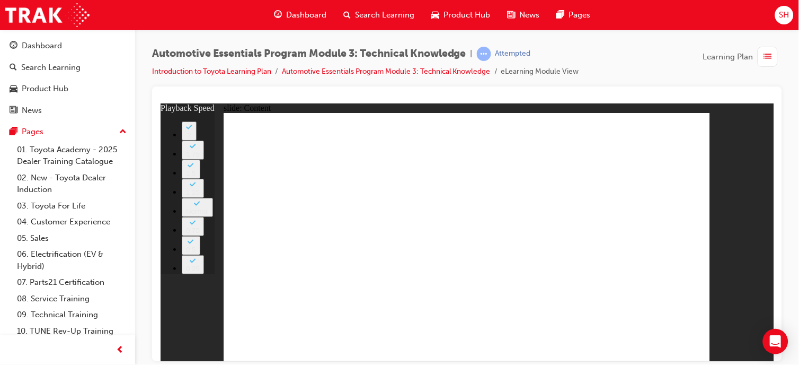
type input "8"
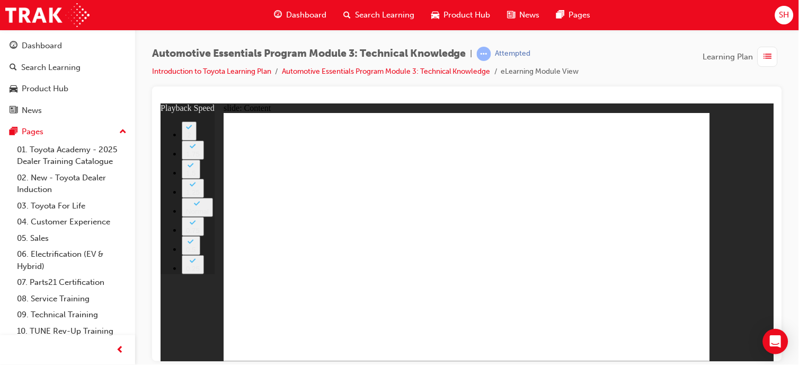
type input "0"
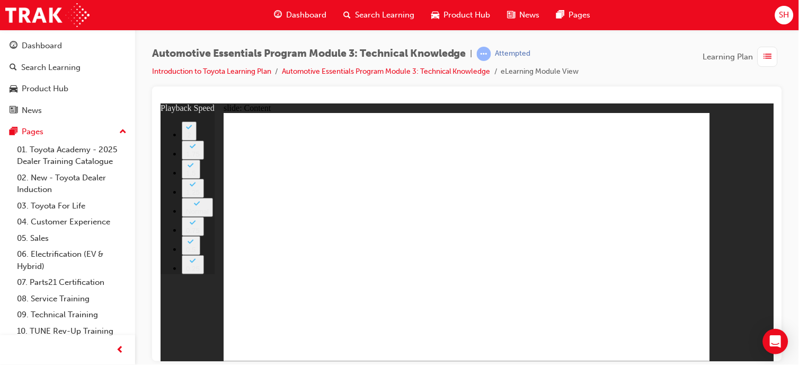
type input "6"
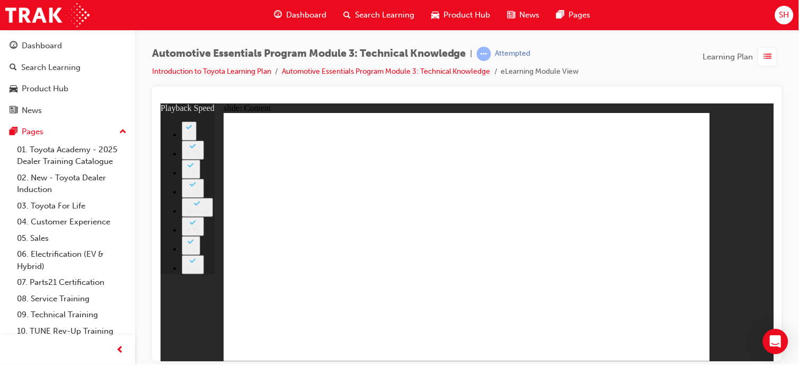
type input "1"
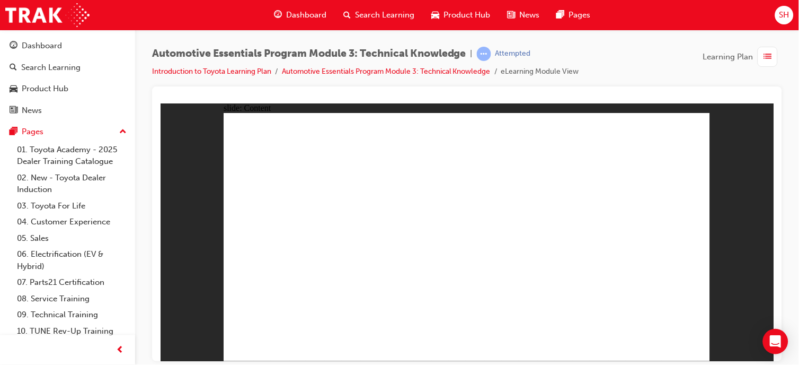
radio input "true"
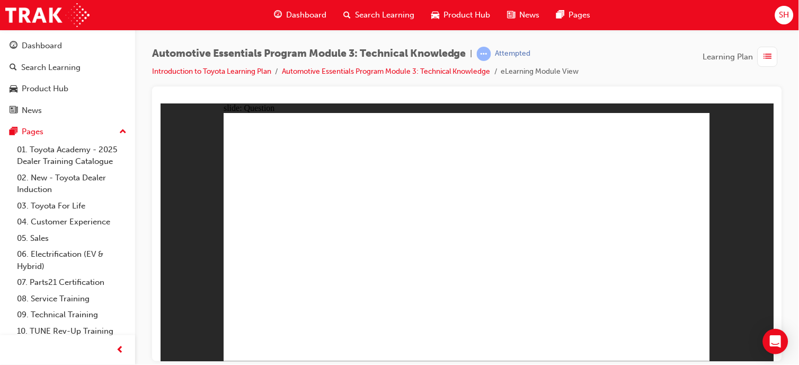
radio input "true"
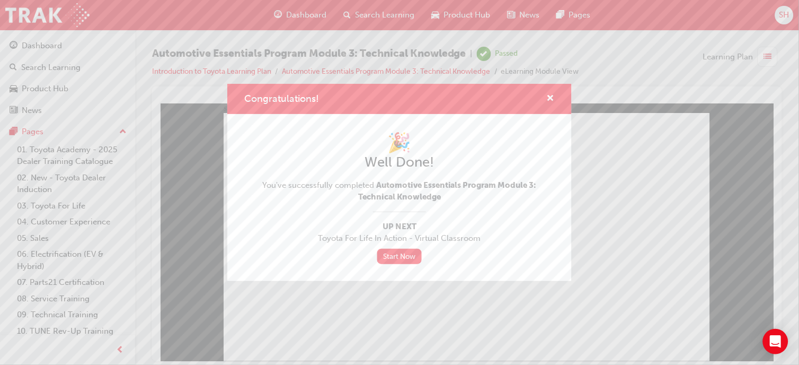
click at [410, 261] on link "Start Now" at bounding box center [399, 256] width 45 height 15
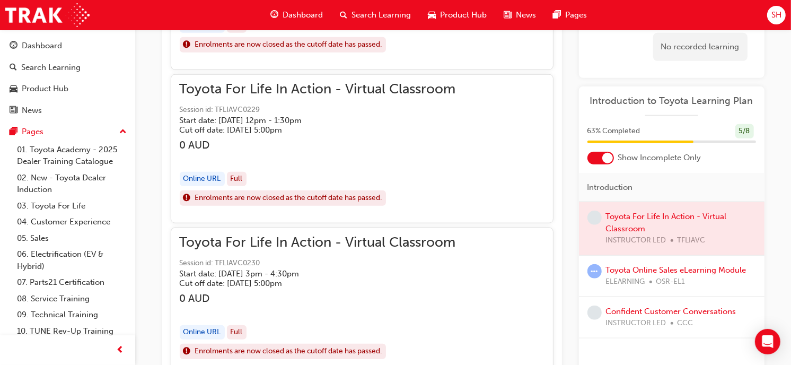
scroll to position [920, 0]
click at [638, 271] on link "Toyota Online Sales eLearning Module" at bounding box center [676, 270] width 140 height 10
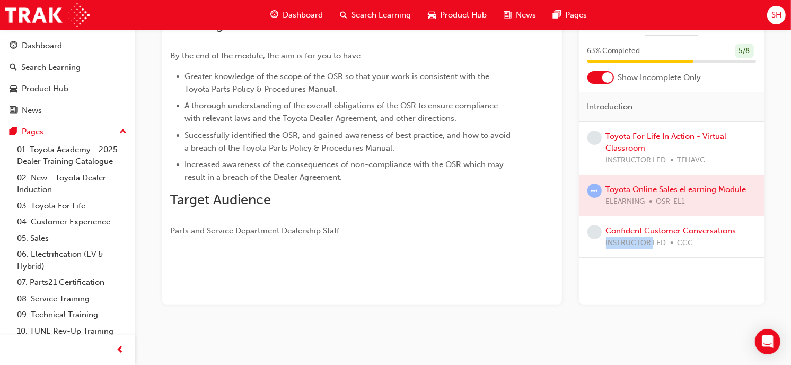
click at [638, 271] on div "Introduction Toyota For Life In Action - Virtual Classroom INSTRUCTOR LED TFLIA…" at bounding box center [672, 198] width 186 height 212
click at [663, 192] on div at bounding box center [672, 195] width 186 height 41
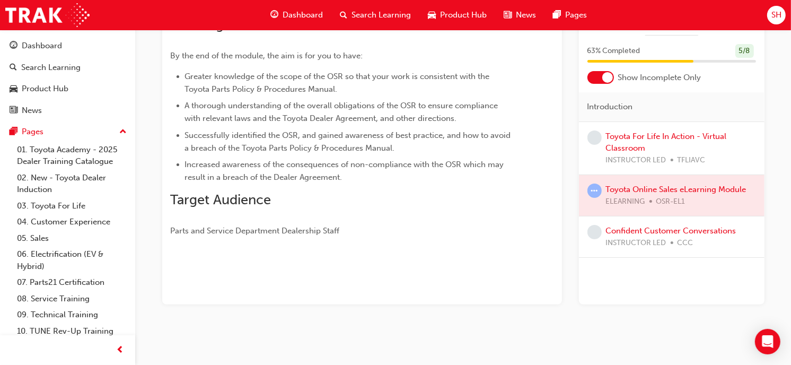
click at [602, 193] on div at bounding box center [672, 195] width 186 height 41
click at [665, 187] on div at bounding box center [672, 195] width 186 height 41
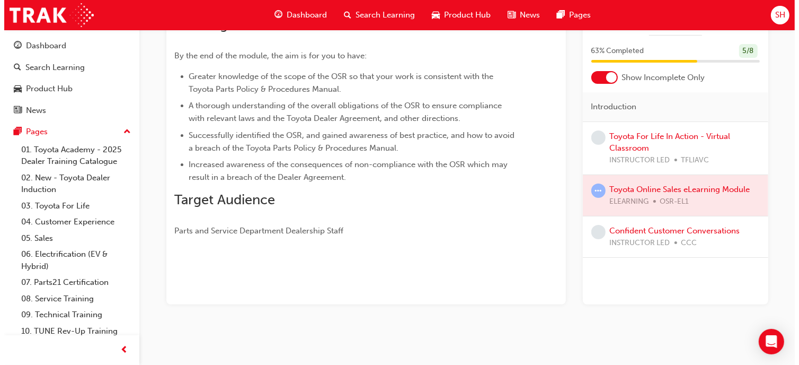
scroll to position [0, 0]
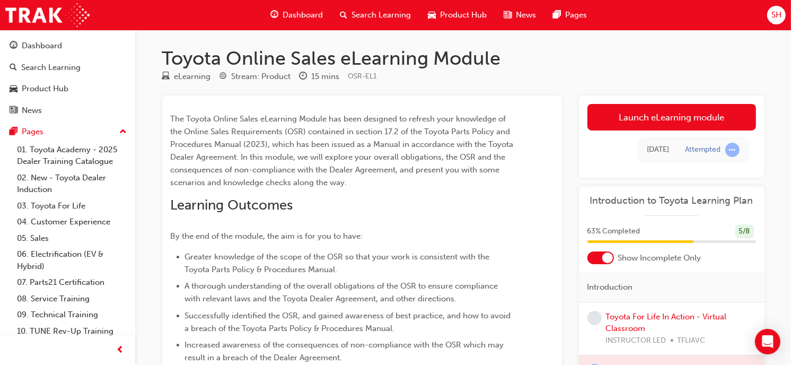
click at [607, 109] on link "Launch eLearning module" at bounding box center [671, 117] width 169 height 27
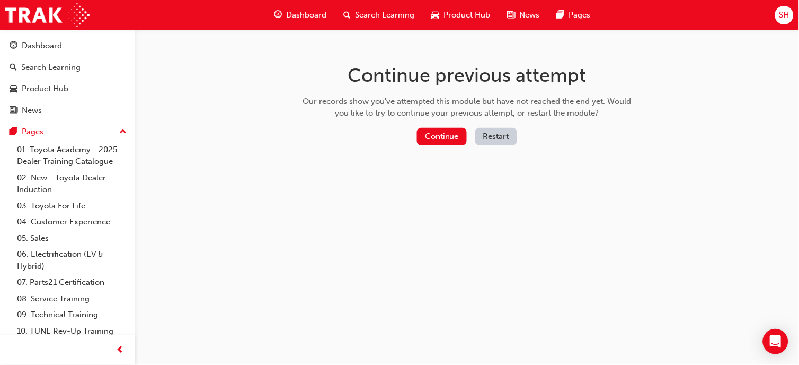
click at [458, 140] on button "Continue" at bounding box center [442, 136] width 50 height 17
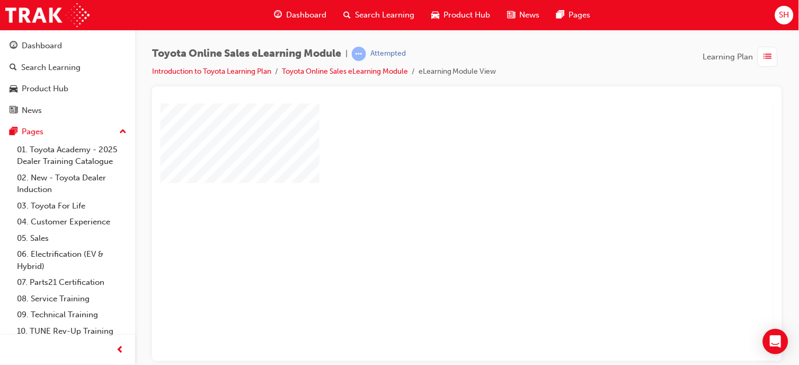
click at [436, 201] on div "play" at bounding box center [436, 201] width 0 height 0
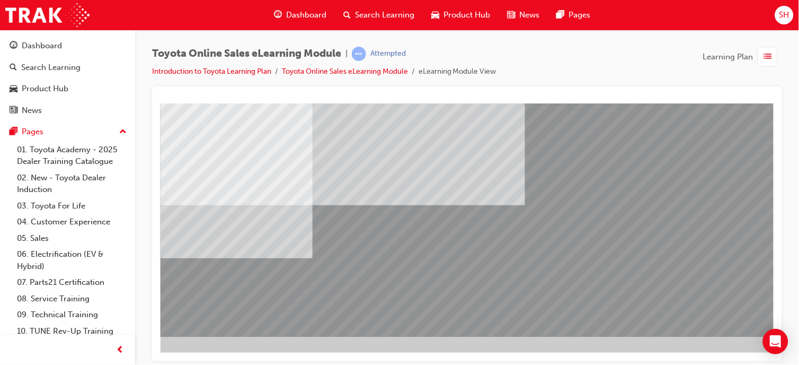
scroll to position [148, 116]
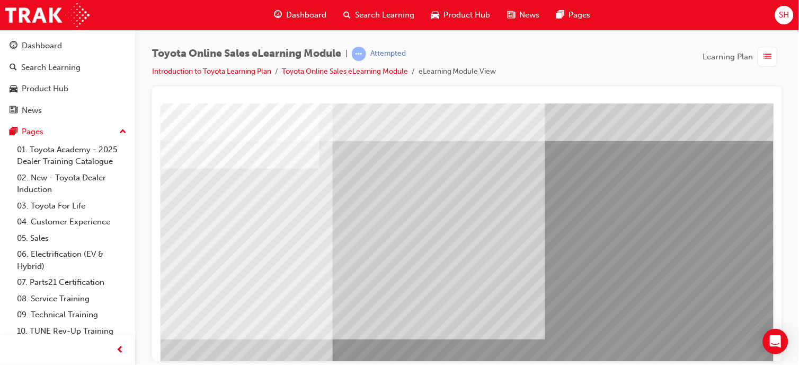
scroll to position [0, 0]
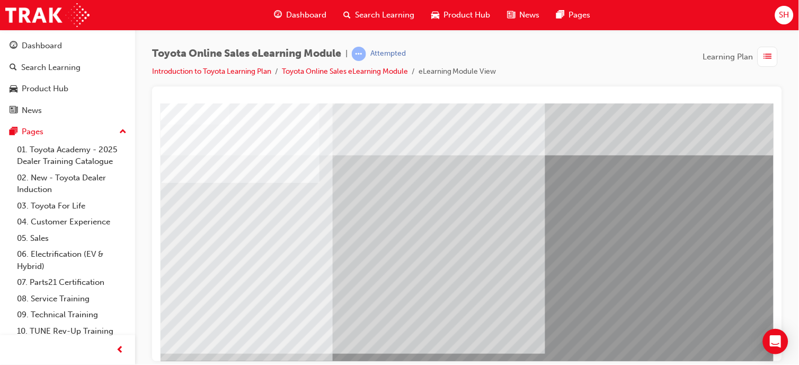
click at [119, 133] on span "up-icon" at bounding box center [122, 132] width 7 height 14
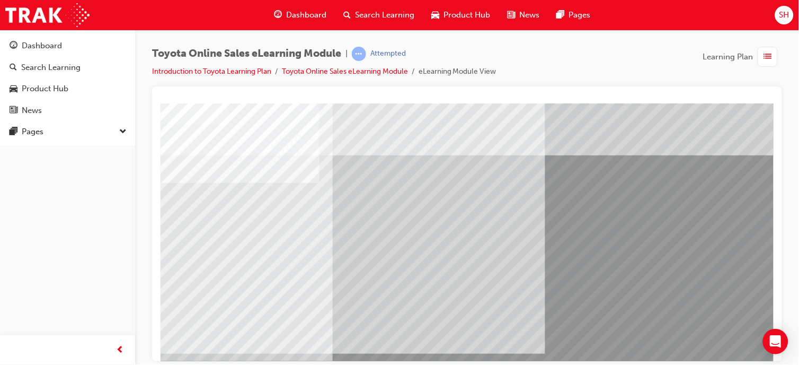
click at [112, 133] on div "Pages" at bounding box center [68, 131] width 116 height 13
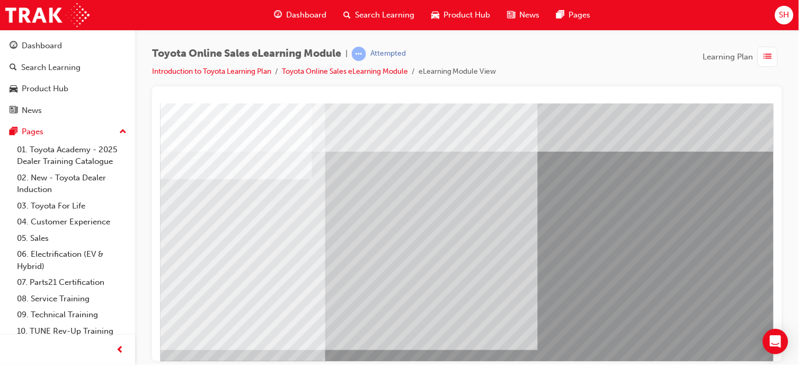
scroll to position [4, 8]
drag, startPoint x: 337, startPoint y: 195, endPoint x: 205, endPoint y: 253, distance: 144.5
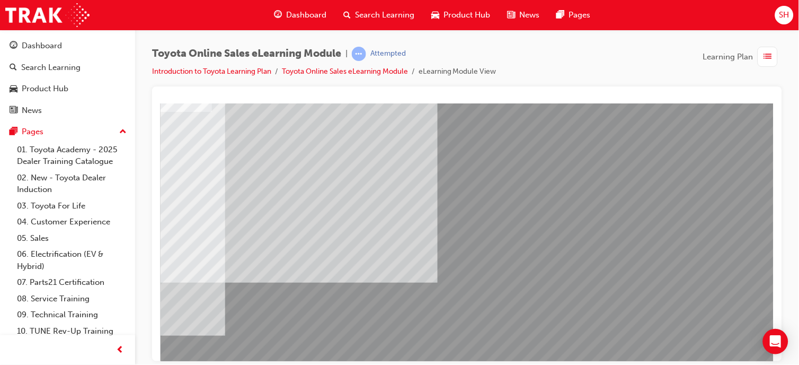
scroll to position [148, 116]
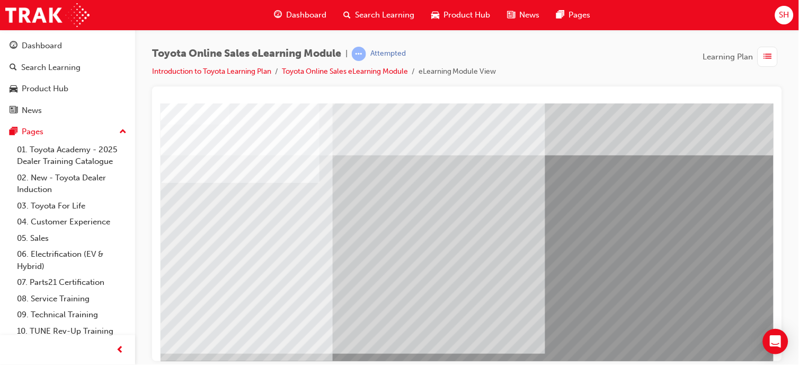
scroll to position [23, 0]
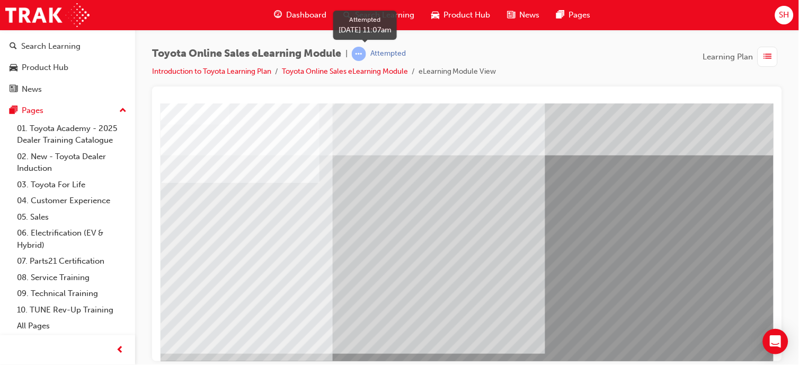
click at [378, 52] on div "Attempted" at bounding box center [388, 54] width 36 height 10
click at [761, 47] on div "button" at bounding box center [768, 57] width 20 height 20
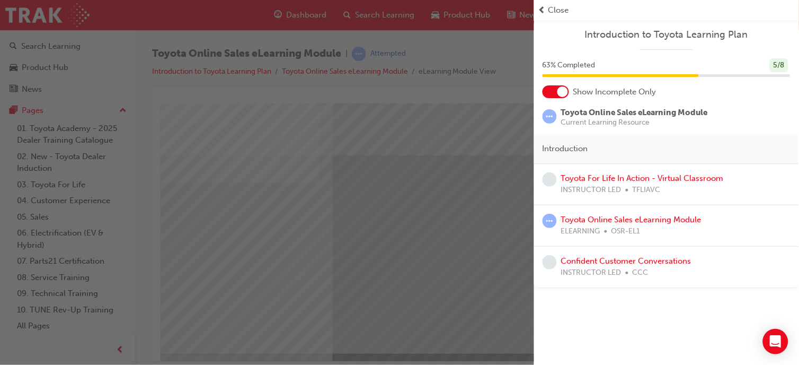
click at [479, 177] on div "button" at bounding box center [267, 182] width 534 height 365
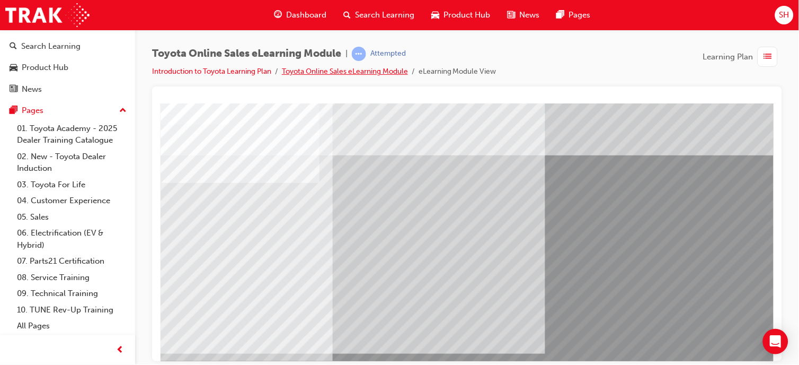
click at [394, 75] on link "Toyota Online Sales eLearning Module" at bounding box center [345, 71] width 126 height 9
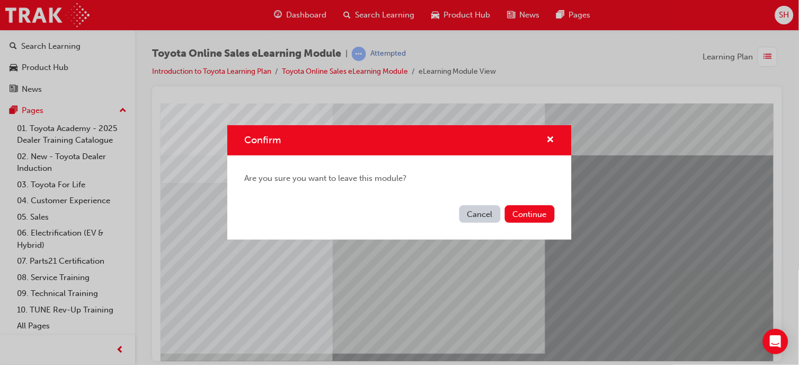
click at [533, 214] on button "Continue" at bounding box center [530, 213] width 50 height 17
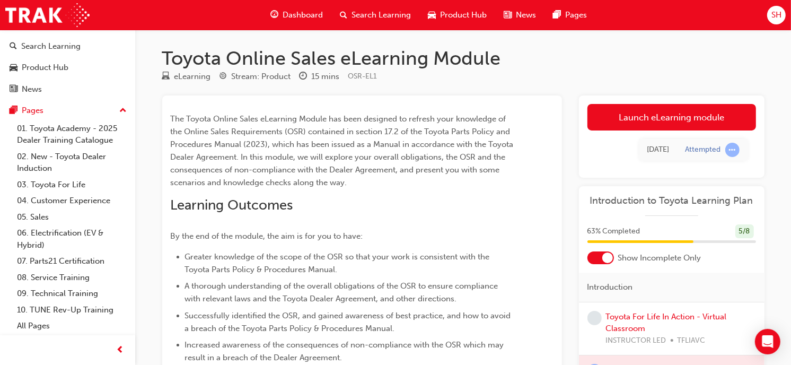
click at [643, 113] on link "Launch eLearning module" at bounding box center [671, 117] width 169 height 27
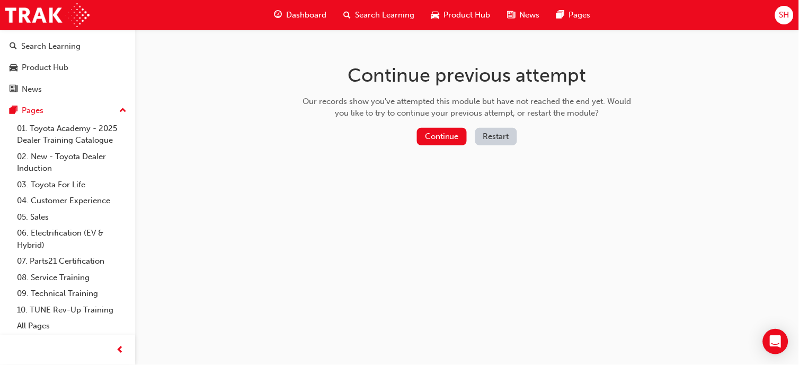
click at [448, 134] on button "Continue" at bounding box center [442, 136] width 50 height 17
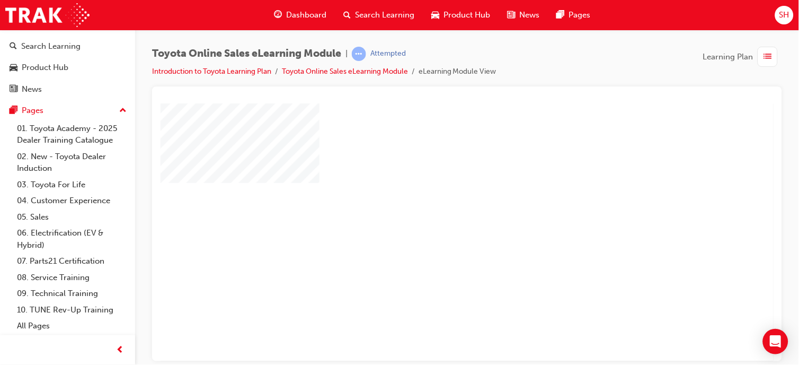
click at [436, 201] on div "play" at bounding box center [436, 201] width 0 height 0
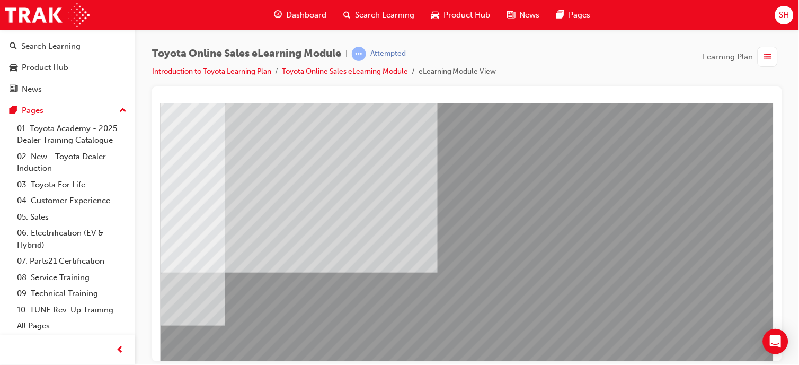
scroll to position [148, 116]
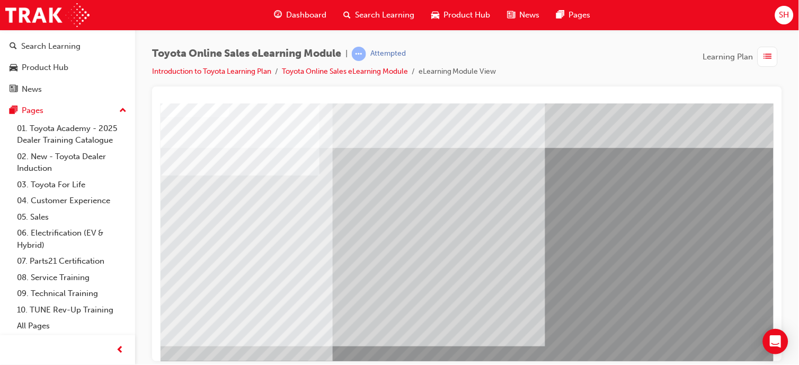
scroll to position [7, 0]
click at [401, 70] on link "Toyota Online Sales eLearning Module" at bounding box center [345, 71] width 126 height 9
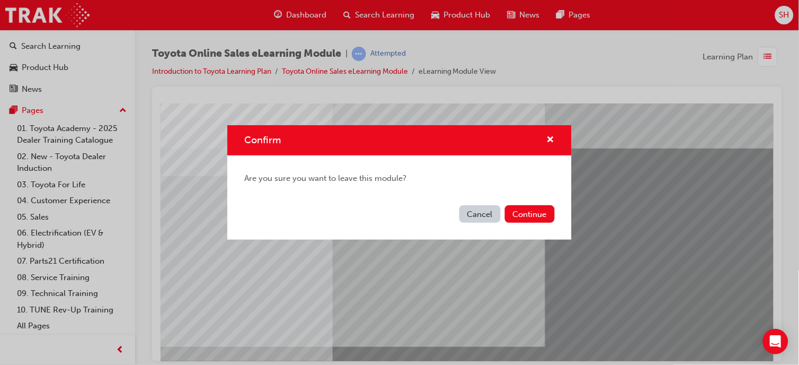
click at [525, 209] on button "Continue" at bounding box center [530, 213] width 50 height 17
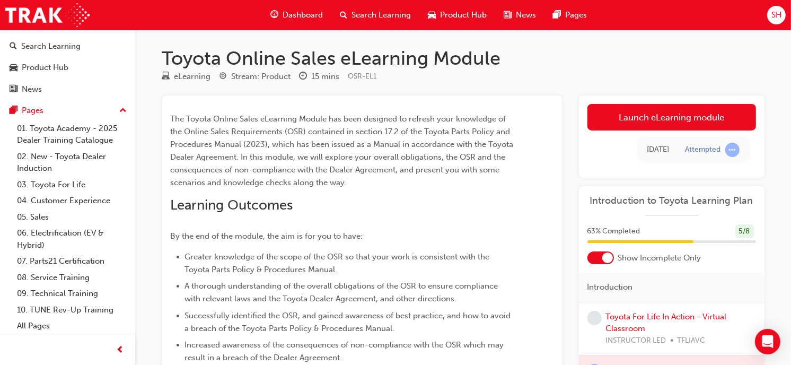
click at [646, 109] on link "Launch eLearning module" at bounding box center [671, 117] width 169 height 27
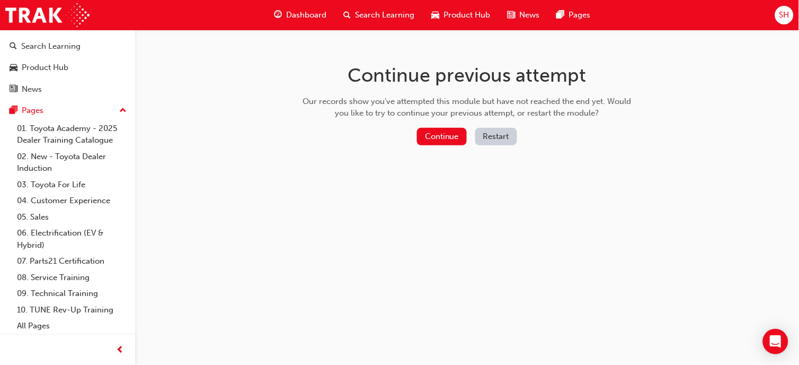
click at [505, 131] on button "Restart" at bounding box center [496, 136] width 42 height 17
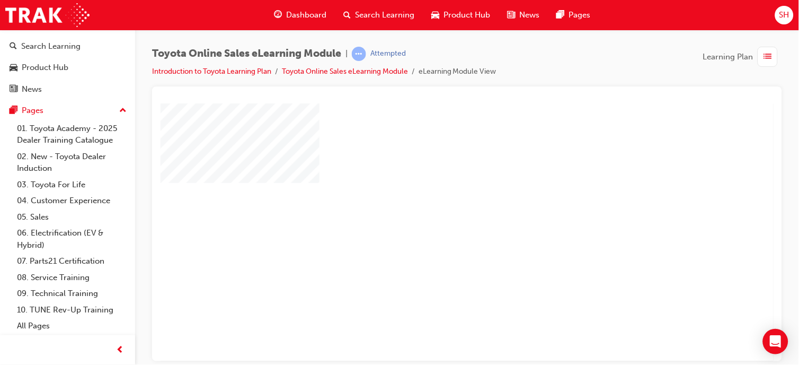
click at [436, 201] on div "play" at bounding box center [436, 201] width 0 height 0
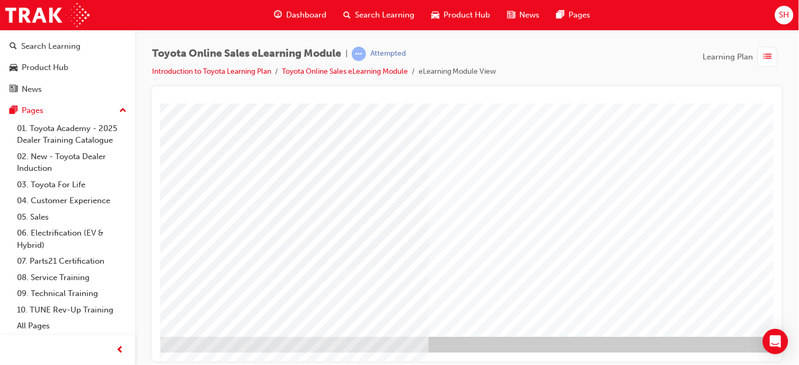
scroll to position [148, 116]
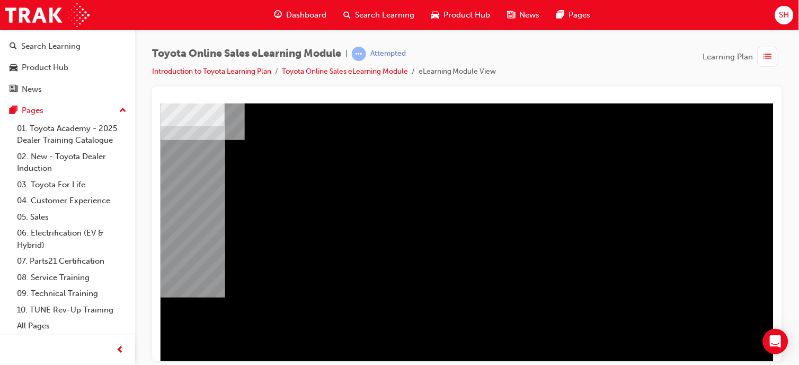
scroll to position [133, 116]
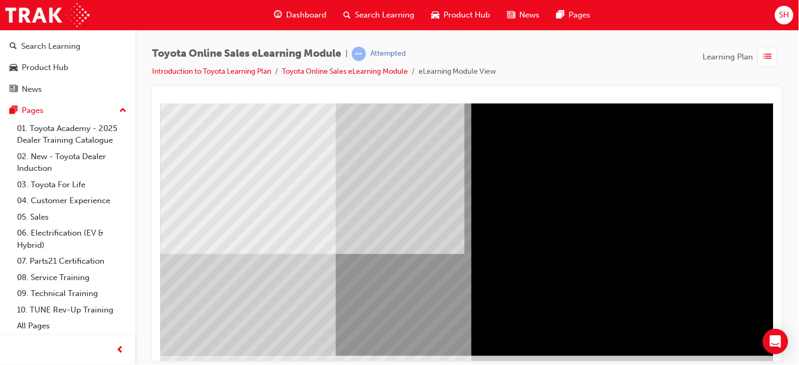
scroll to position [148, 116]
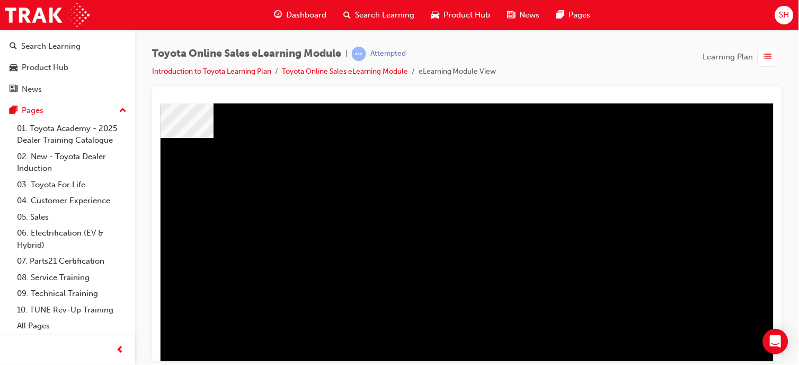
scroll to position [103, 85]
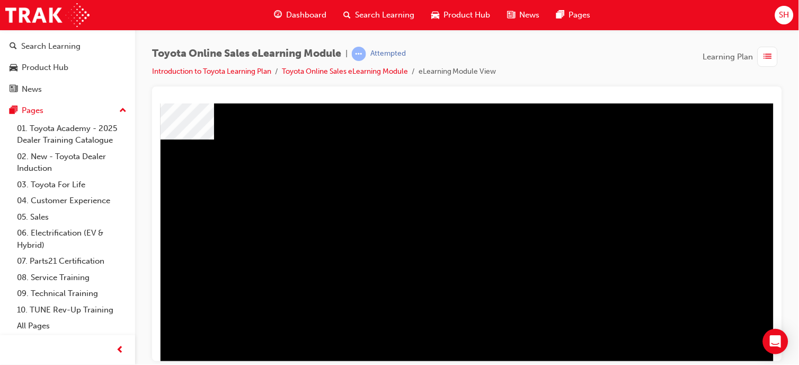
scroll to position [148, 116]
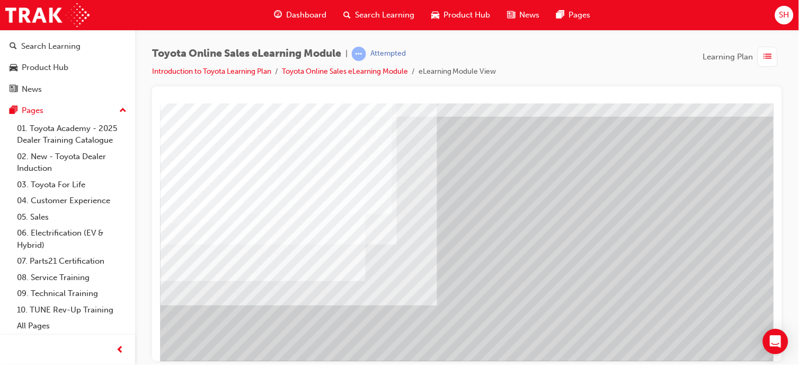
scroll to position [43, 45]
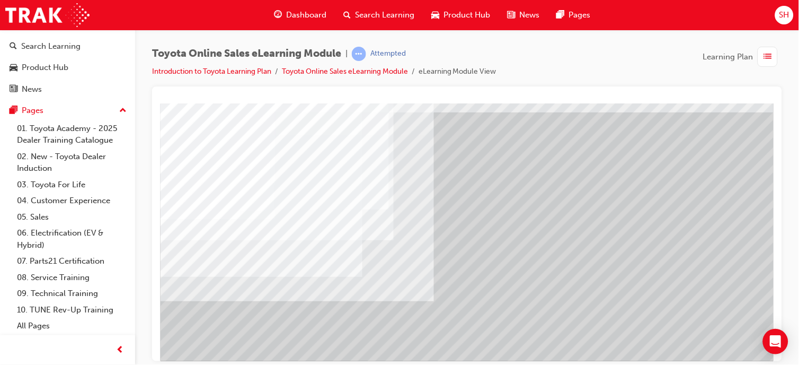
scroll to position [148, 116]
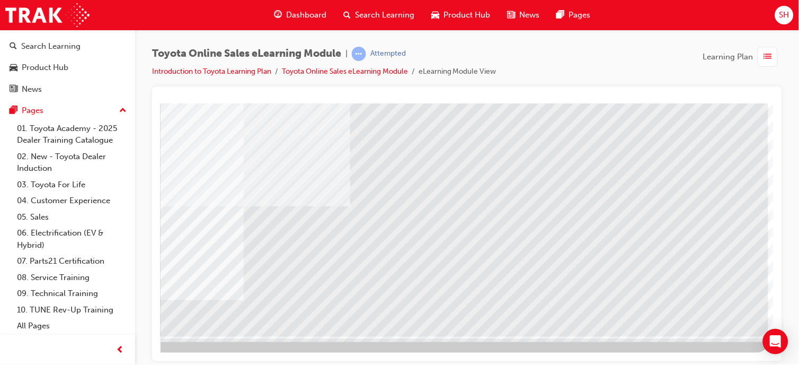
scroll to position [0, 0]
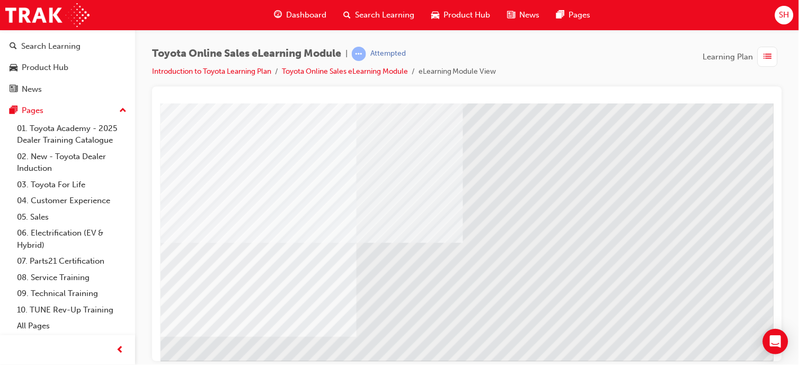
scroll to position [112, 0]
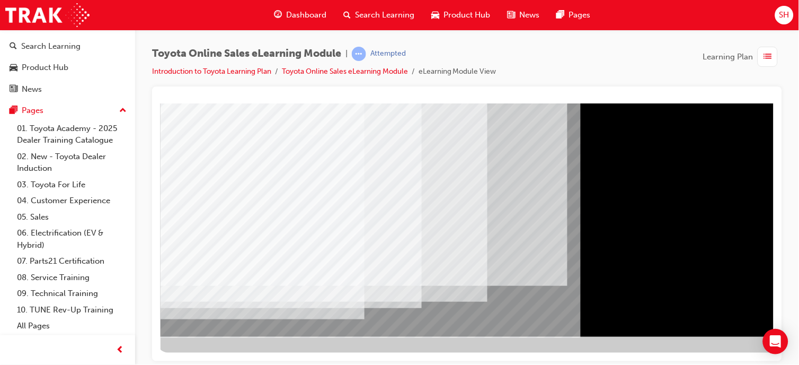
scroll to position [148, 0]
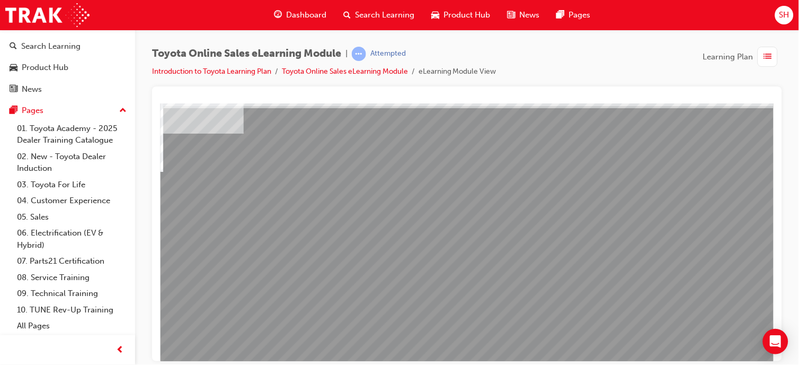
scroll to position [49, 0]
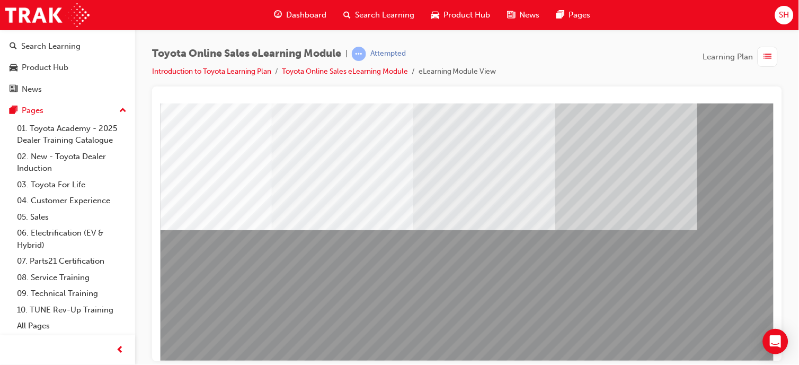
scroll to position [148, 41]
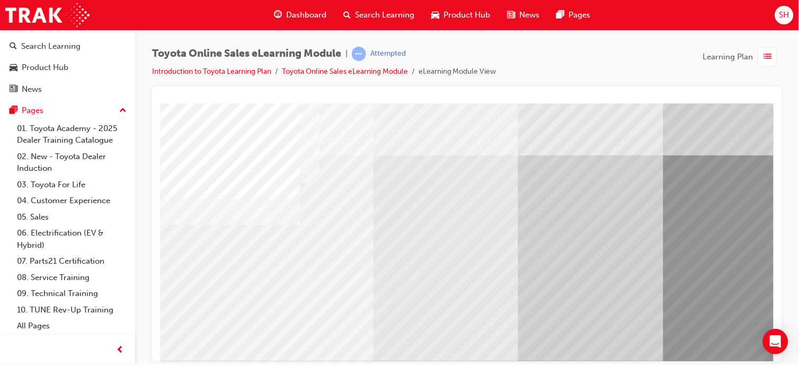
scroll to position [148, 116]
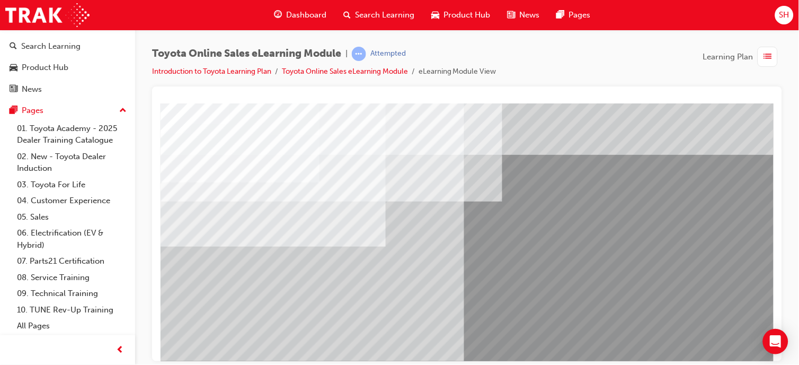
scroll to position [0, 0]
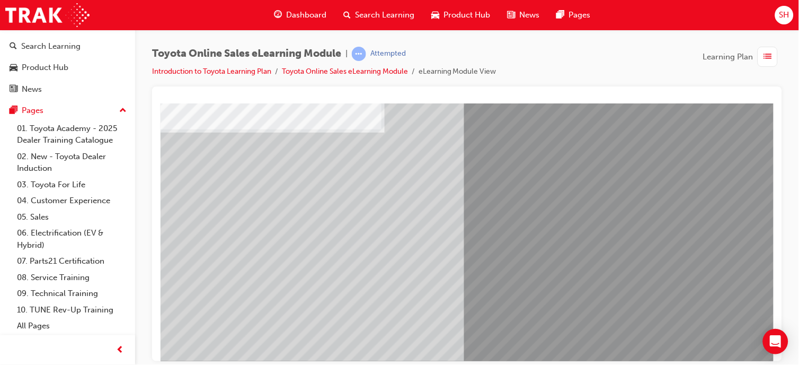
scroll to position [114, 0]
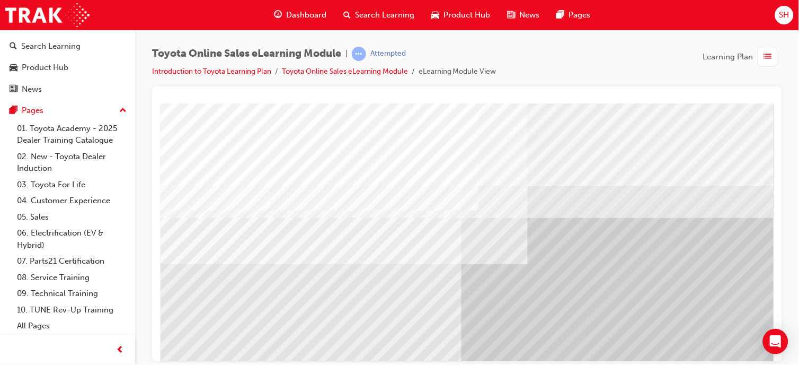
scroll to position [97, 0]
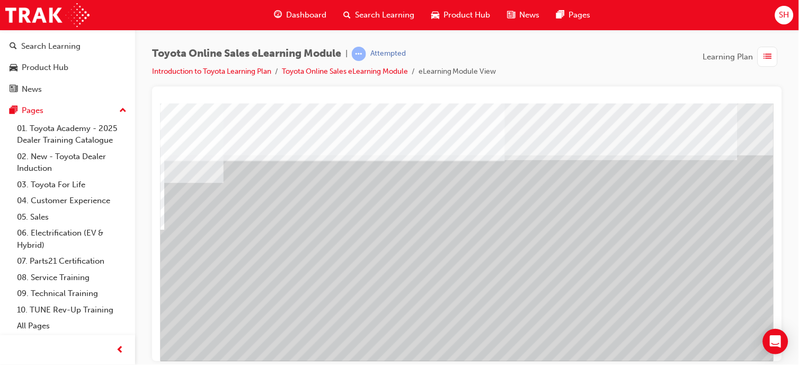
scroll to position [0, 96]
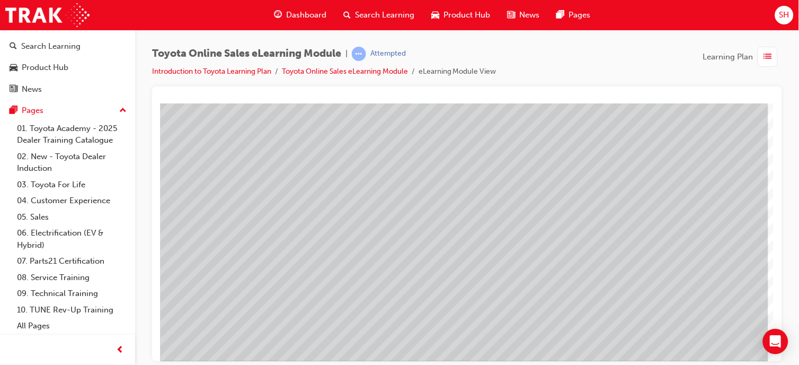
scroll to position [148, 116]
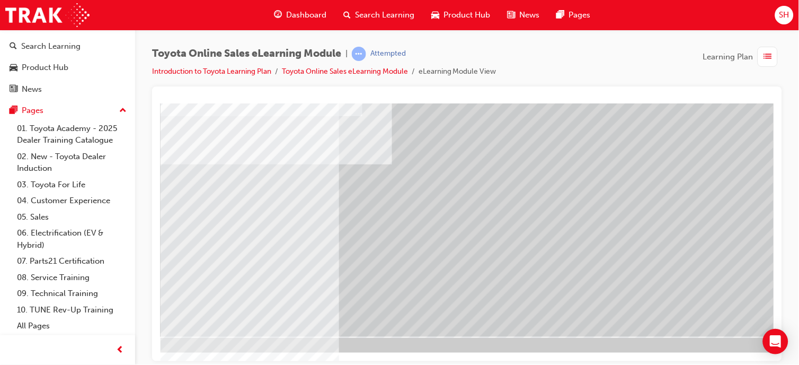
scroll to position [148, 85]
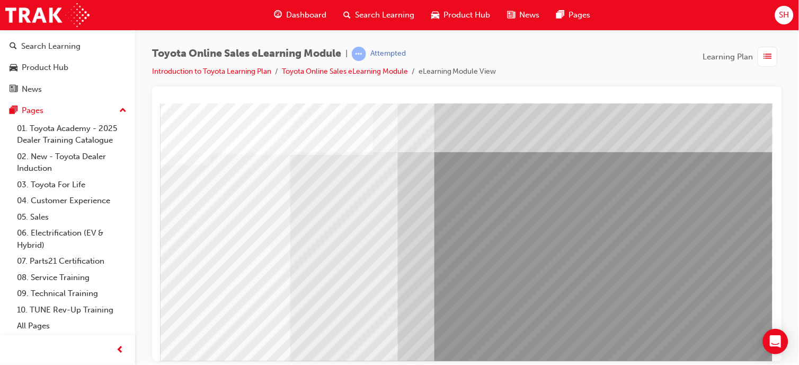
scroll to position [17, 116]
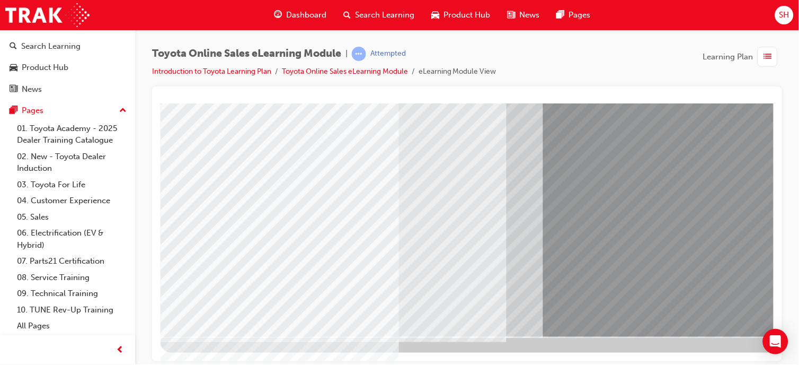
scroll to position [148, 116]
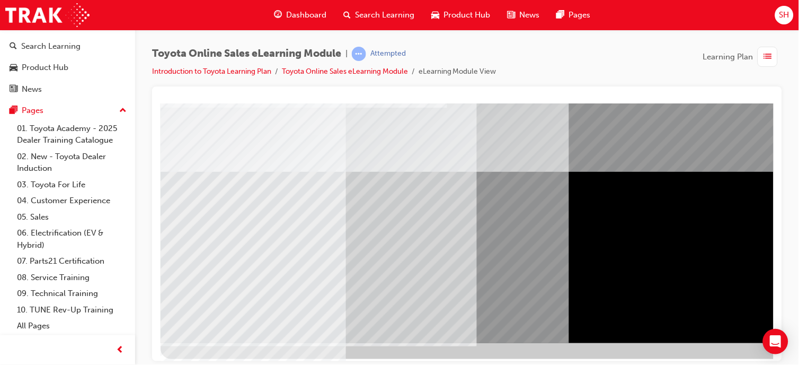
scroll to position [142, 116]
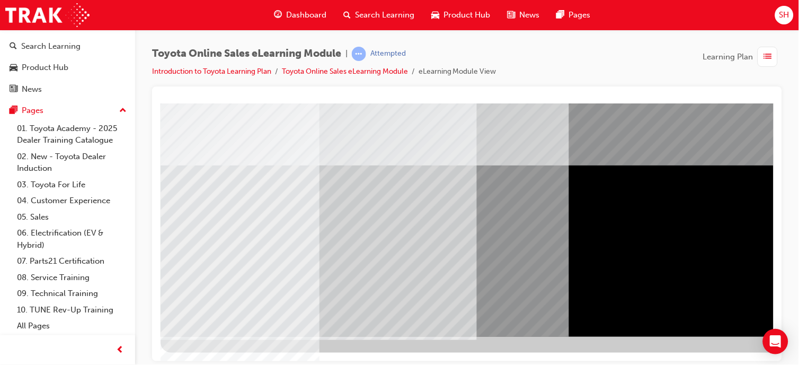
scroll to position [148, 116]
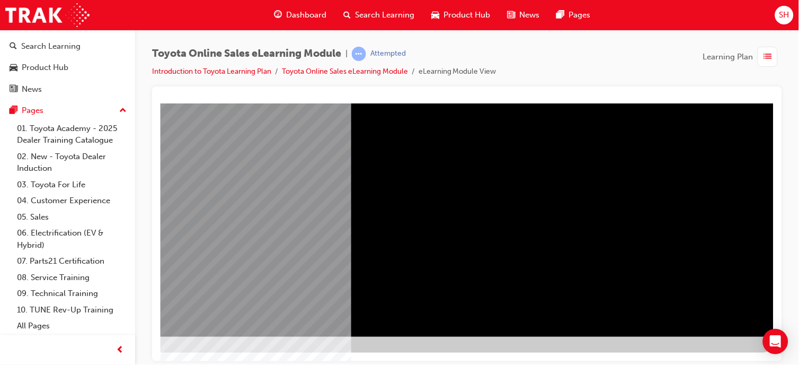
scroll to position [0, 0]
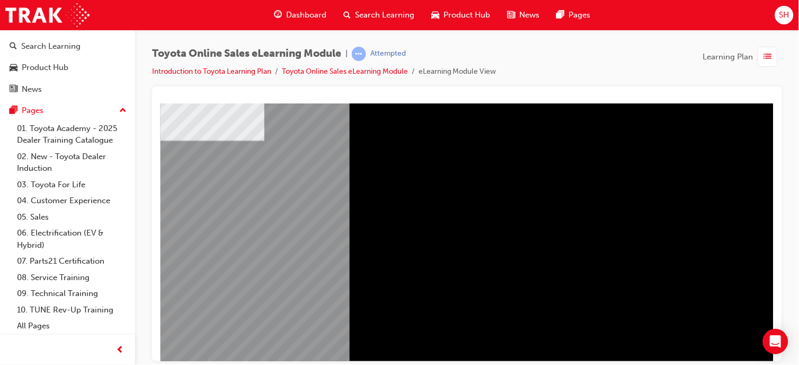
scroll to position [148, 116]
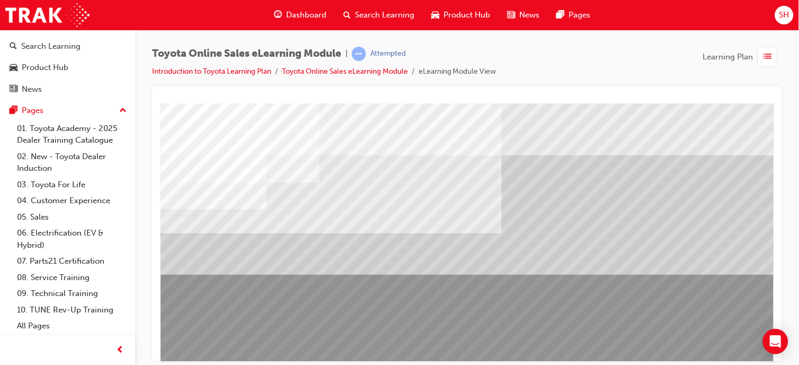
scroll to position [148, 0]
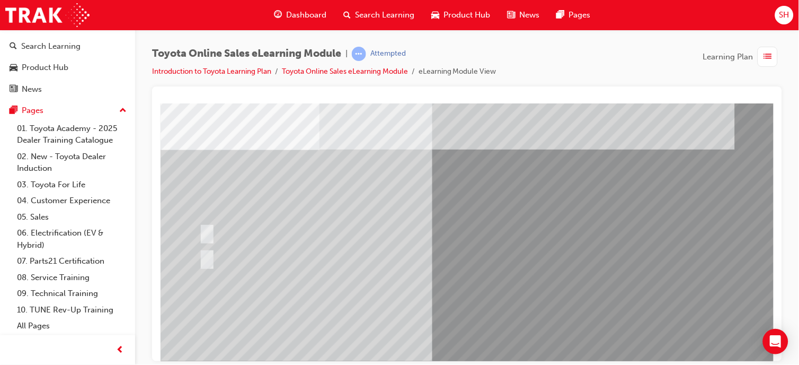
scroll to position [10, 0]
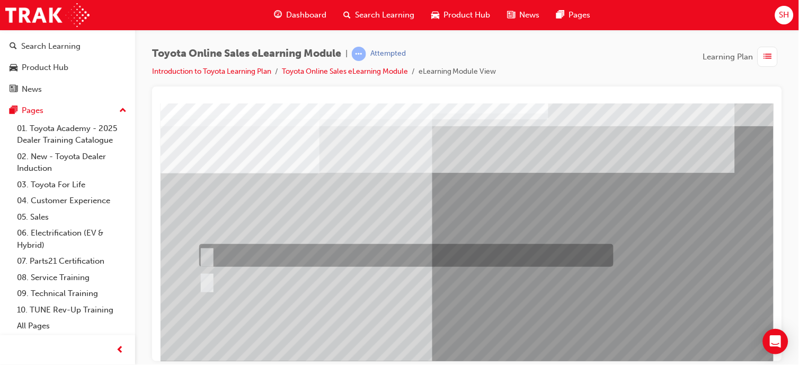
click at [363, 263] on div at bounding box center [403, 255] width 414 height 23
radio input "true"
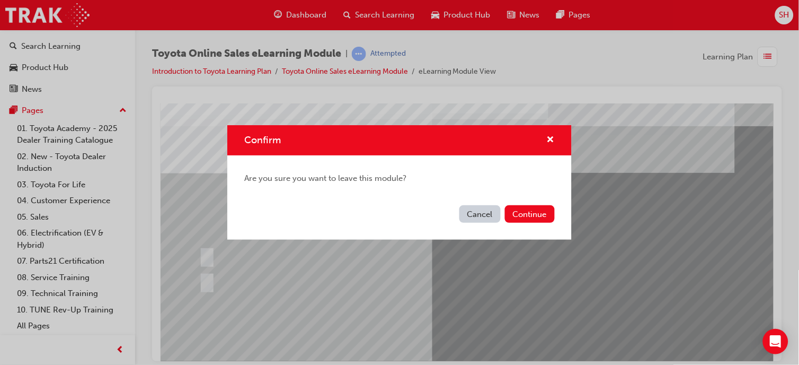
click at [479, 218] on button "Cancel" at bounding box center [480, 213] width 41 height 17
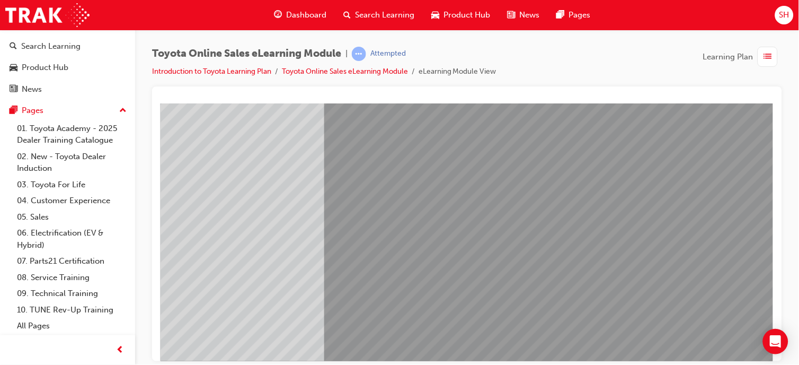
scroll to position [148, 116]
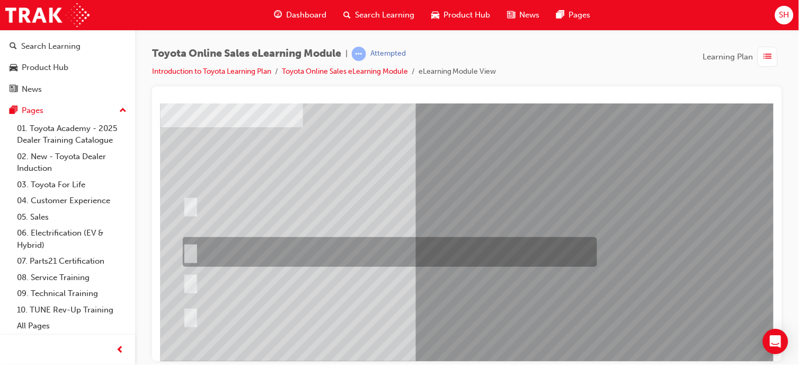
scroll to position [56, 16]
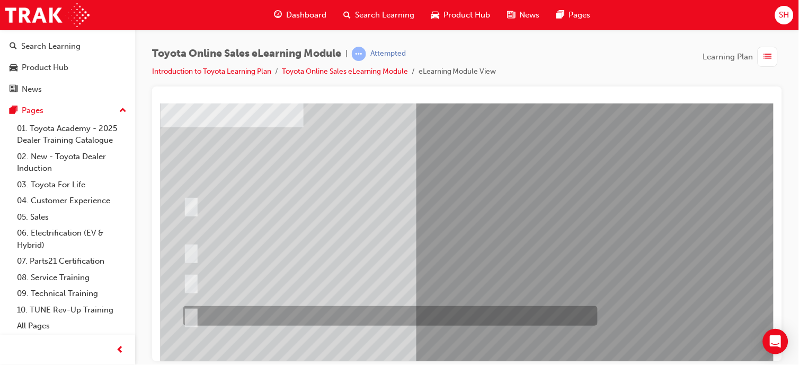
click at [303, 311] on div at bounding box center [387, 316] width 414 height 20
radio input "true"
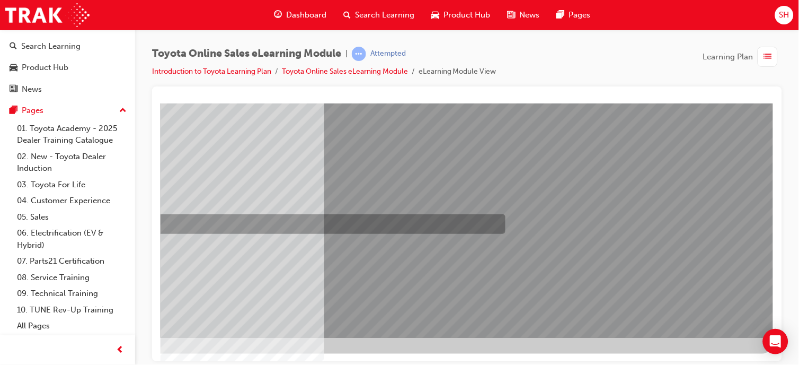
scroll to position [148, 116]
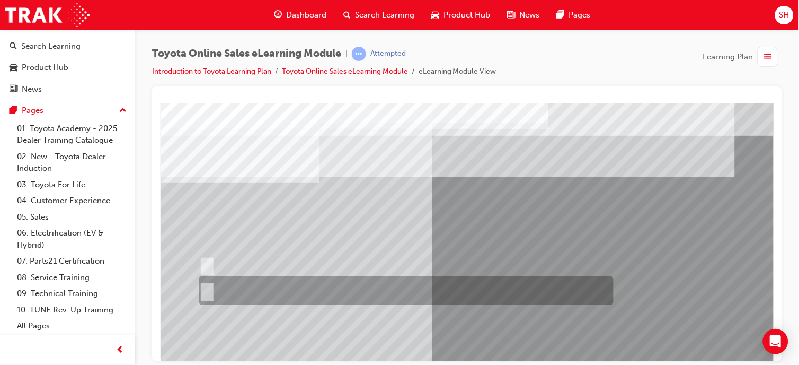
click at [221, 295] on div at bounding box center [403, 290] width 414 height 29
radio input "true"
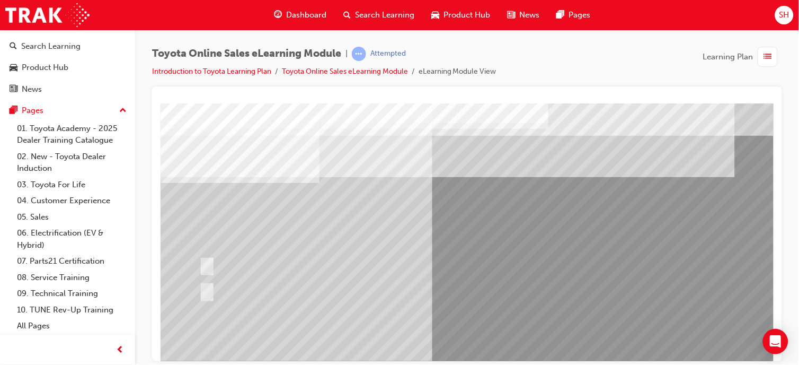
scroll to position [148, 116]
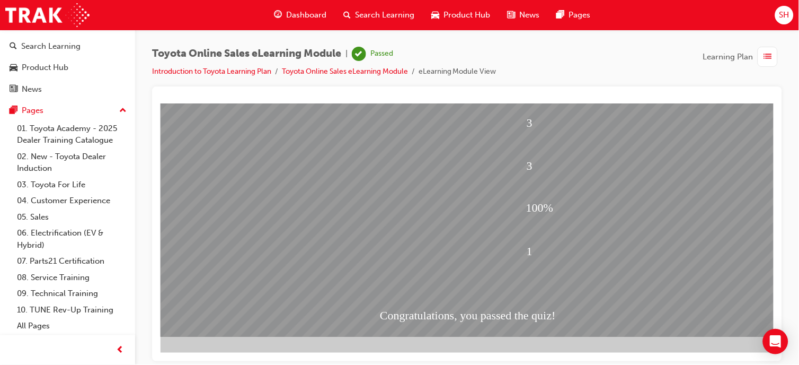
scroll to position [148, 40]
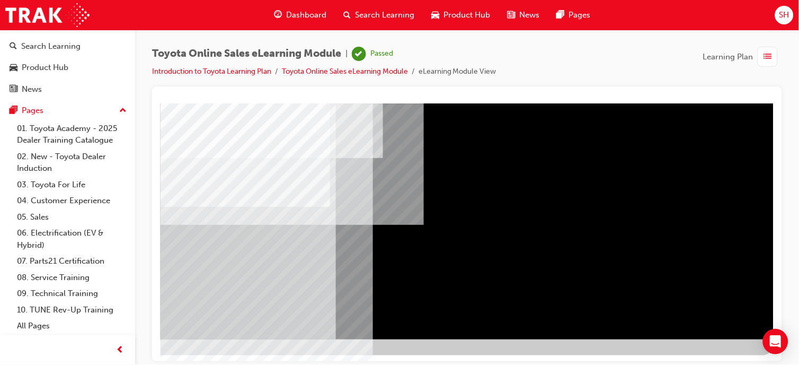
scroll to position [138, 116]
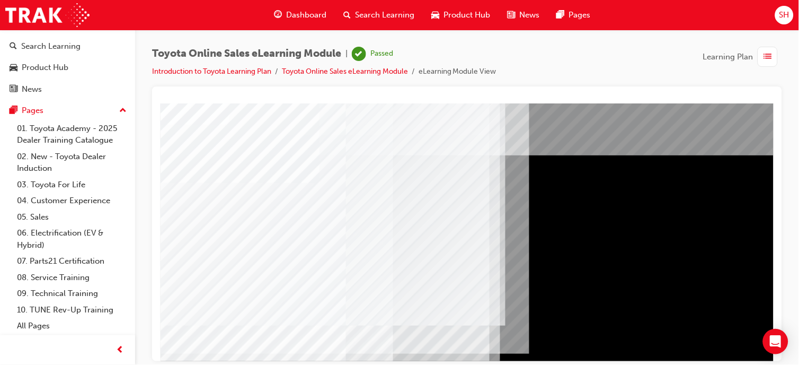
scroll to position [148, 116]
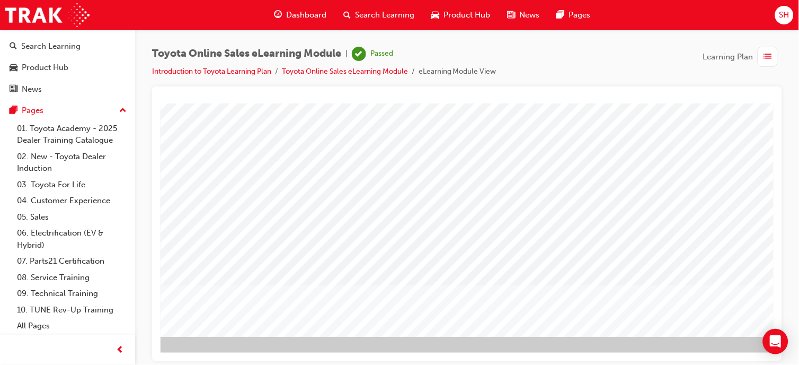
scroll to position [148, 71]
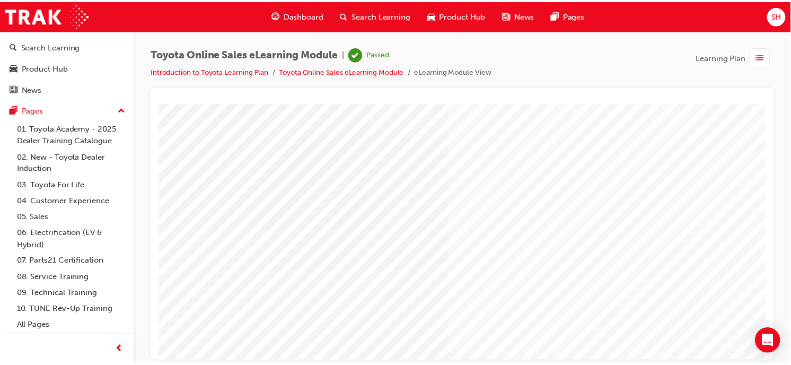
scroll to position [0, 0]
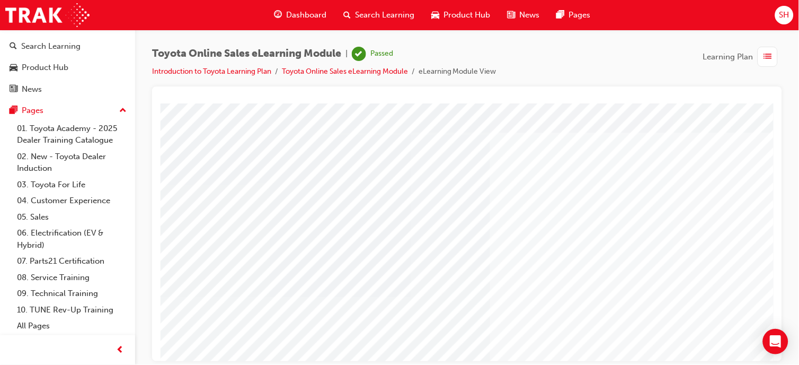
click at [316, 16] on span "Dashboard" at bounding box center [307, 15] width 40 height 12
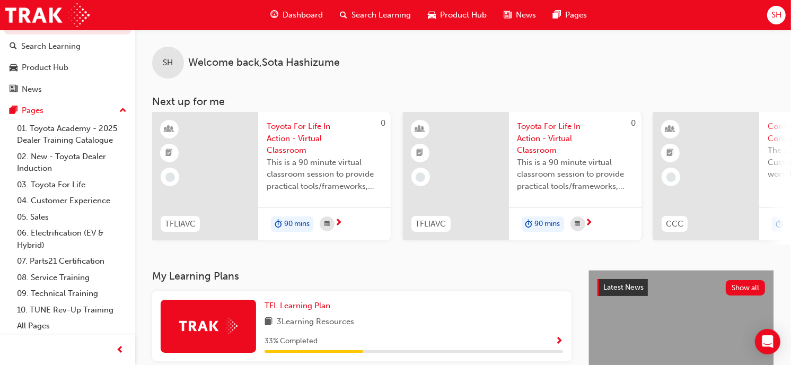
click at [500, 306] on div "TFL Learning Plan" at bounding box center [413, 305] width 298 height 12
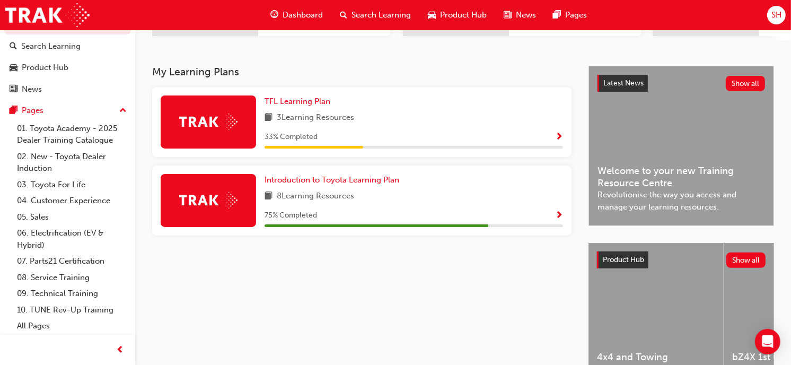
scroll to position [199, 0]
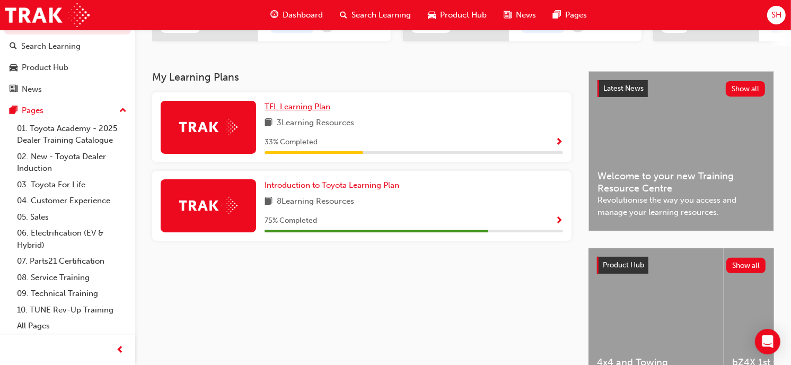
click at [310, 108] on span "TFL Learning Plan" at bounding box center [297, 107] width 66 height 10
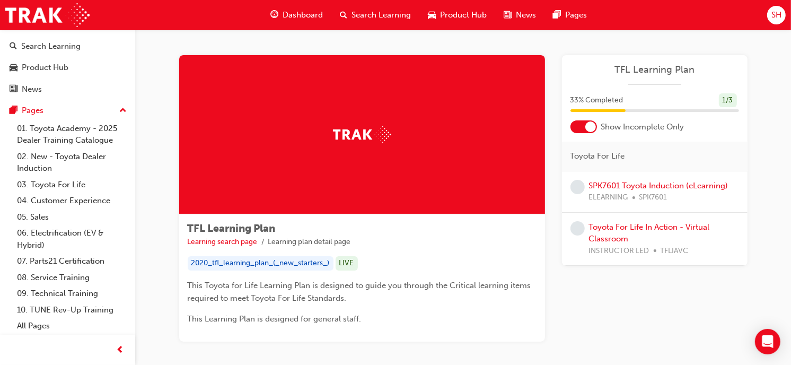
click at [303, 6] on div "Dashboard" at bounding box center [296, 15] width 69 height 22
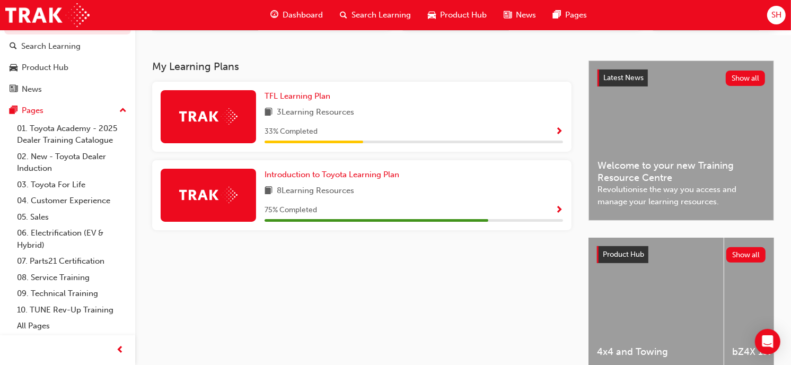
scroll to position [217, 0]
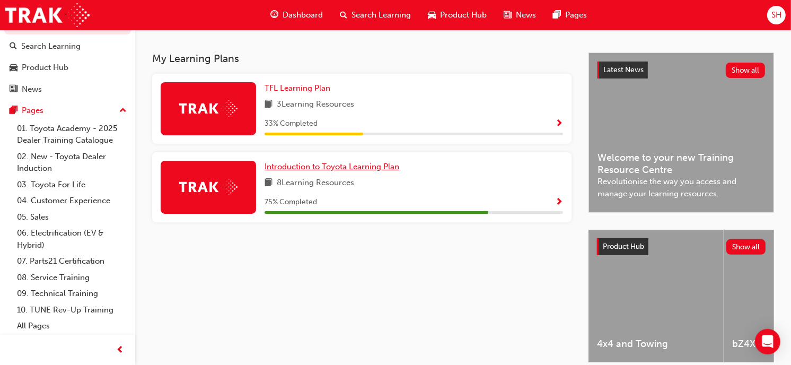
click at [363, 171] on span "Introduction to Toyota Learning Plan" at bounding box center [331, 167] width 135 height 10
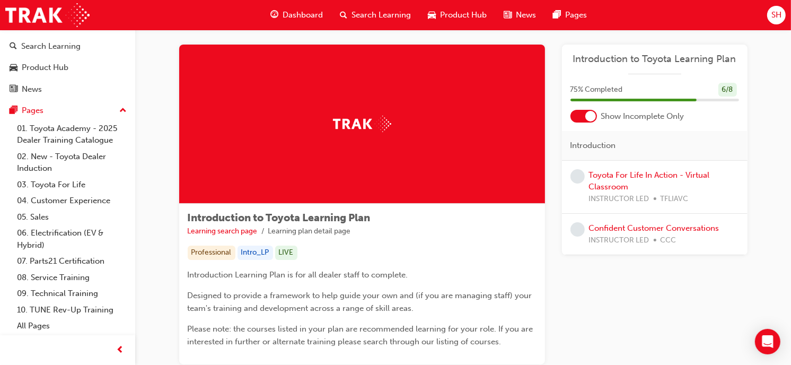
scroll to position [19, 0]
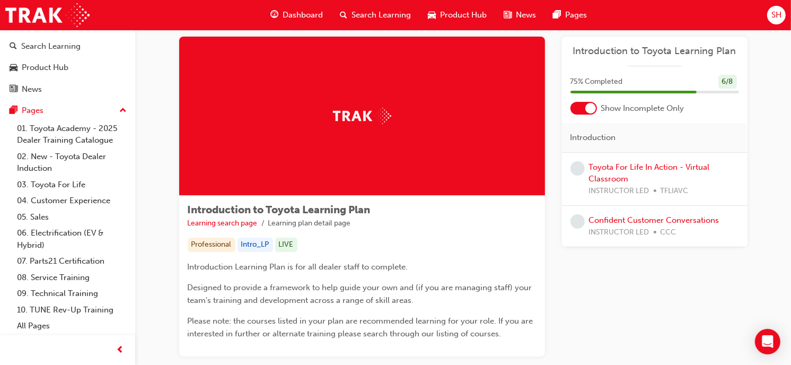
click at [296, 13] on span "Dashboard" at bounding box center [303, 15] width 40 height 12
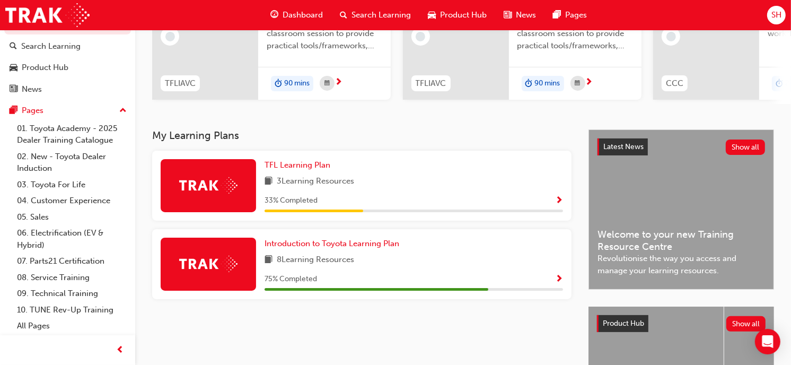
scroll to position [142, 0]
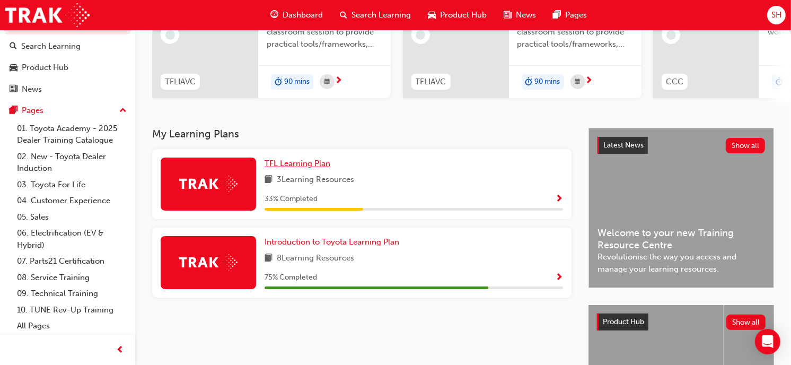
click at [314, 164] on span "TFL Learning Plan" at bounding box center [297, 163] width 66 height 10
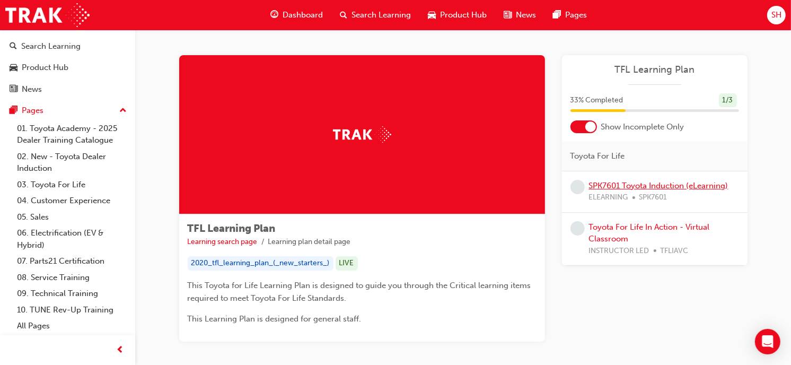
click at [603, 181] on link "SPK7601 Toyota Induction (eLearning)" at bounding box center [658, 186] width 139 height 10
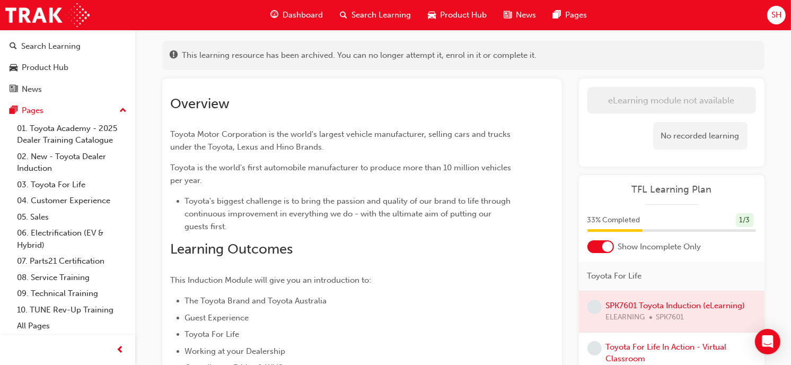
scroll to position [38, 0]
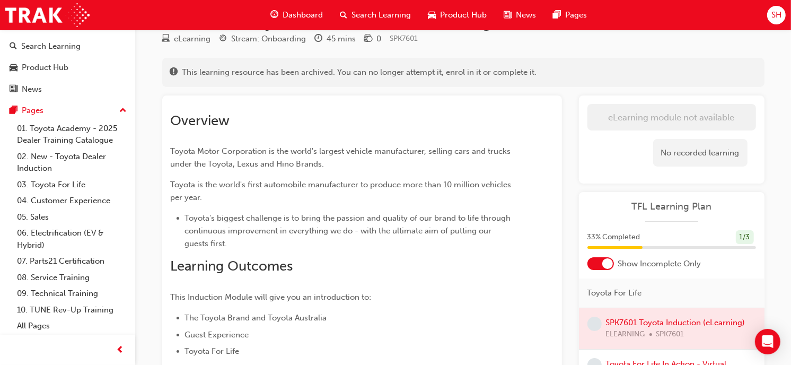
click at [305, 15] on span "Dashboard" at bounding box center [303, 15] width 40 height 12
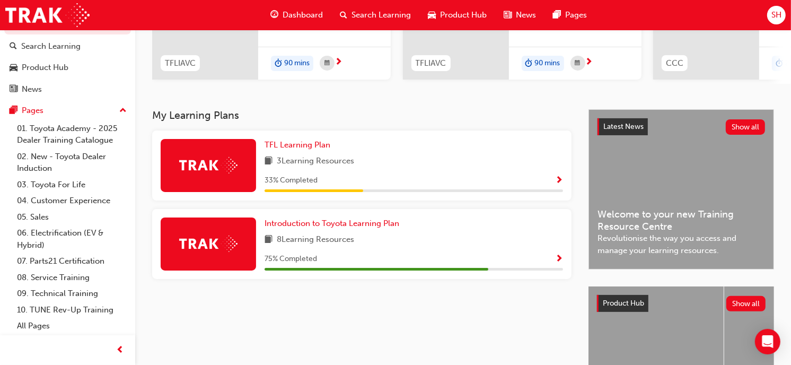
scroll to position [161, 0]
click at [349, 227] on span "Introduction to Toyota Learning Plan" at bounding box center [331, 223] width 135 height 10
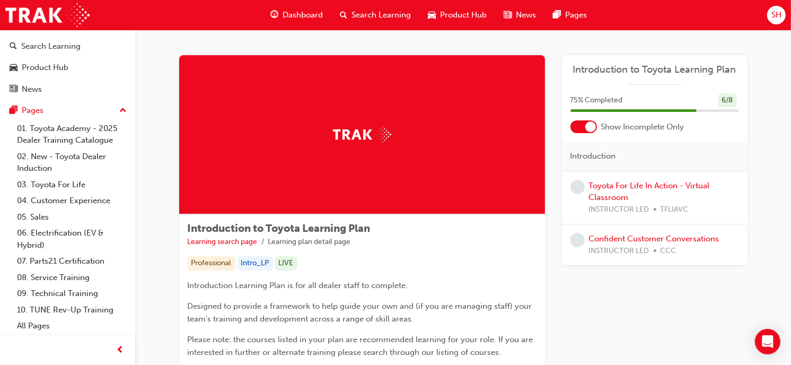
click at [296, 14] on span "Dashboard" at bounding box center [303, 15] width 40 height 12
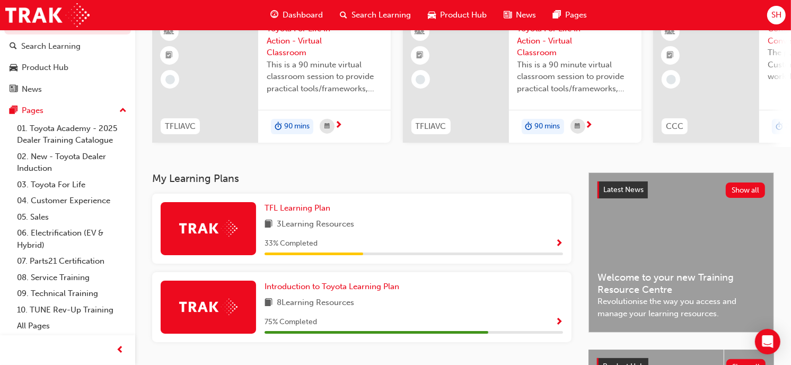
scroll to position [99, 0]
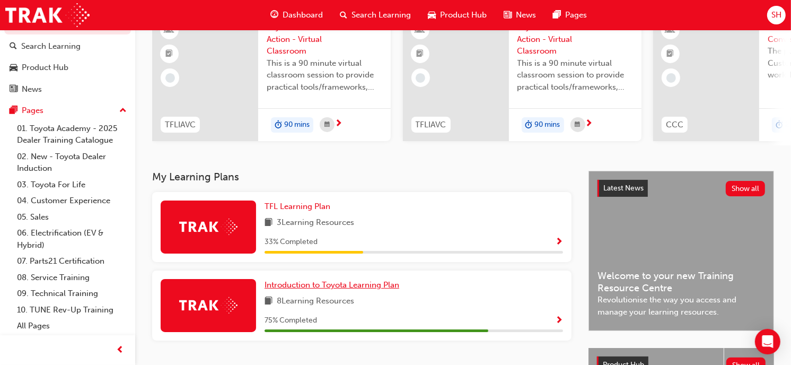
click at [303, 284] on span "Introduction to Toyota Learning Plan" at bounding box center [331, 285] width 135 height 10
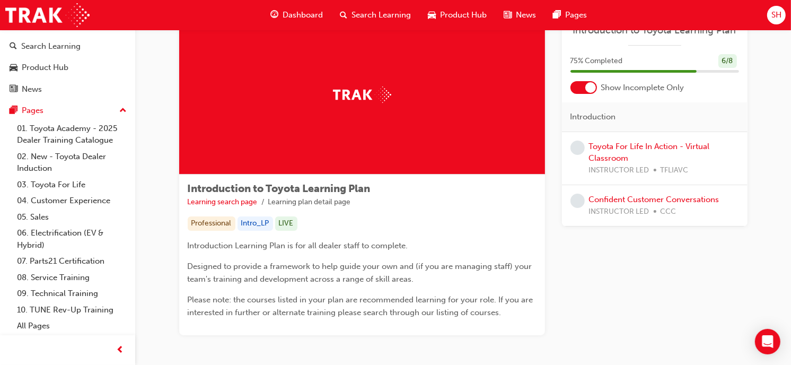
scroll to position [39, 0]
click at [301, 19] on span "Dashboard" at bounding box center [303, 15] width 40 height 12
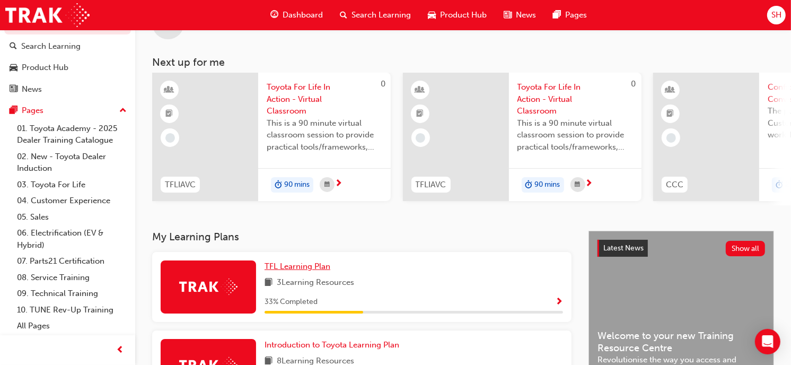
click at [284, 267] on span "TFL Learning Plan" at bounding box center [297, 266] width 66 height 10
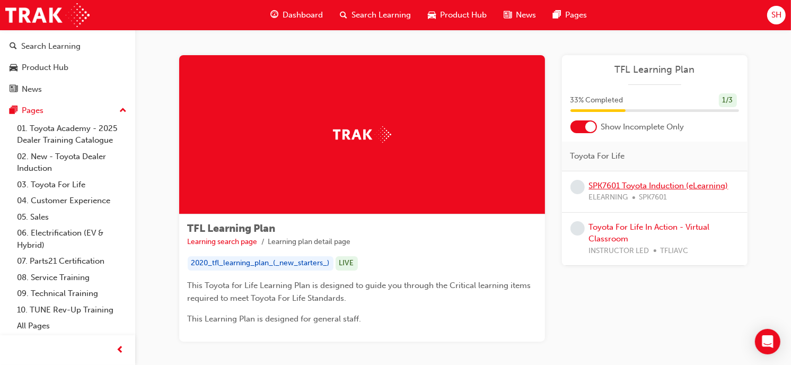
click at [615, 181] on link "SPK7601 Toyota Induction (eLearning)" at bounding box center [658, 186] width 139 height 10
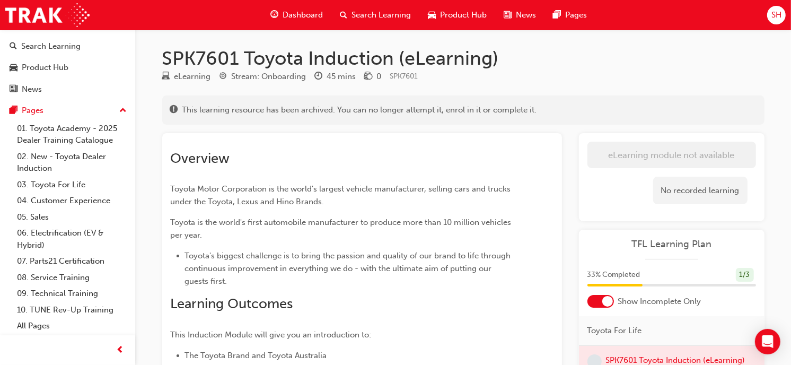
click at [664, 186] on div "eLearning module not available Learning Plan No recorded learning" at bounding box center [672, 177] width 186 height 89
click at [664, 186] on div "No recorded learning" at bounding box center [700, 190] width 94 height 28
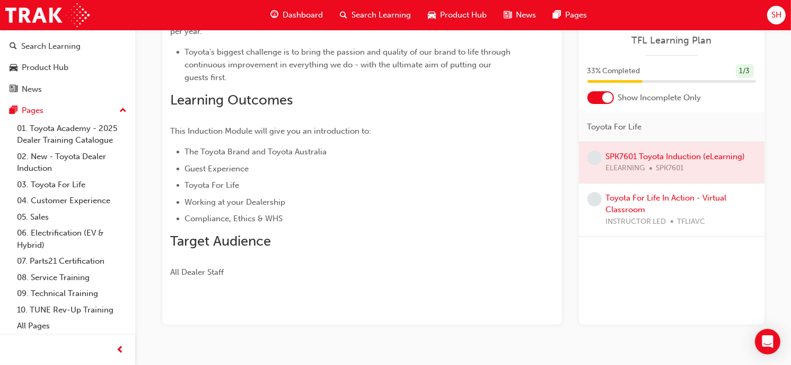
scroll to position [224, 0]
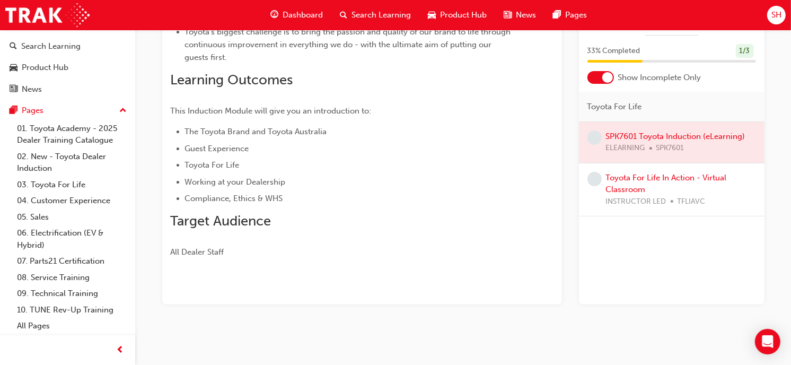
click at [365, 248] on p "All Dealer Staff" at bounding box center [343, 251] width 345 height 13
